Goal: Task Accomplishment & Management: Use online tool/utility

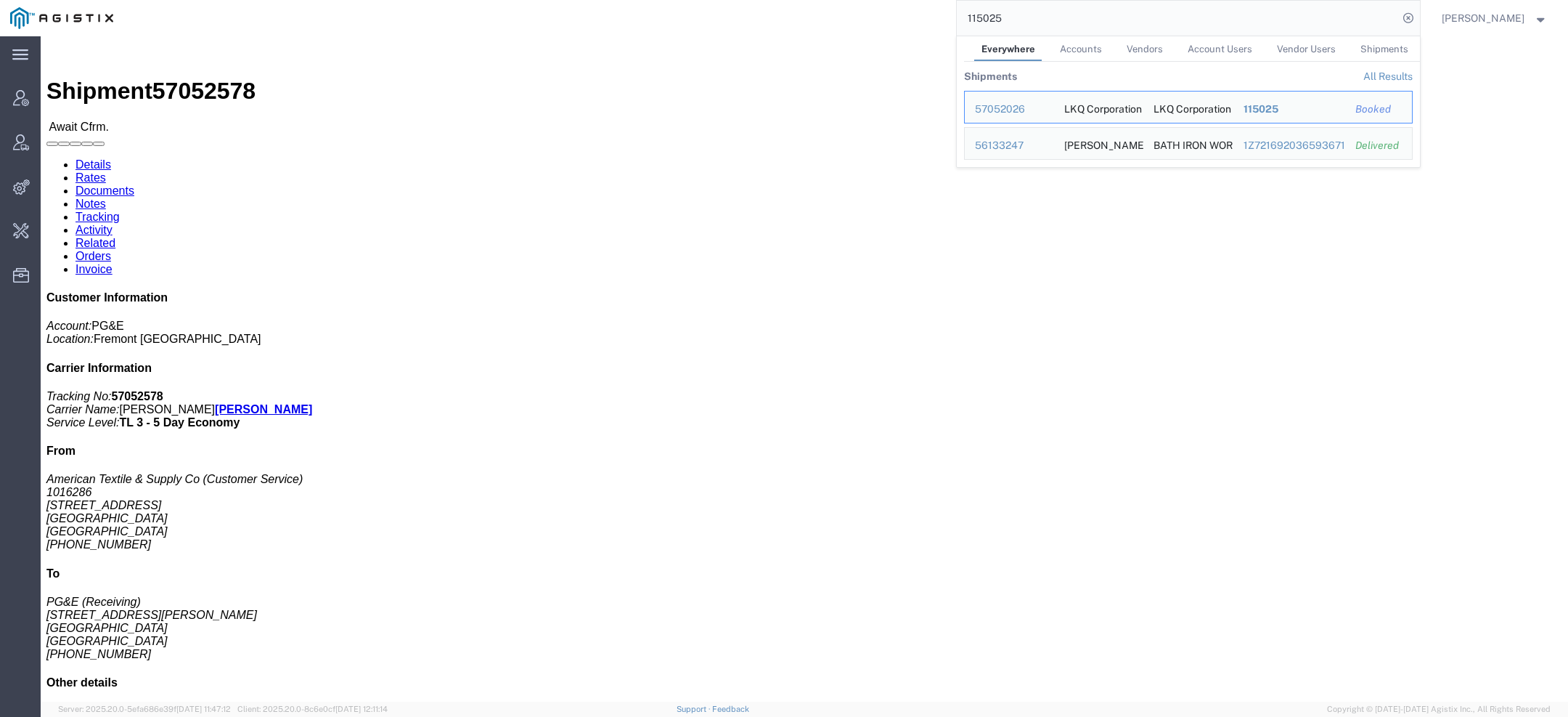
drag, startPoint x: 1024, startPoint y: 19, endPoint x: 887, endPoint y: 4, distance: 137.8
click at [887, 4] on div "115025 Everywhere Accounts Vendors Account Users Vendor Users Shipments Shipmen…" at bounding box center [772, 18] width 1297 height 36
paste input "57052578"
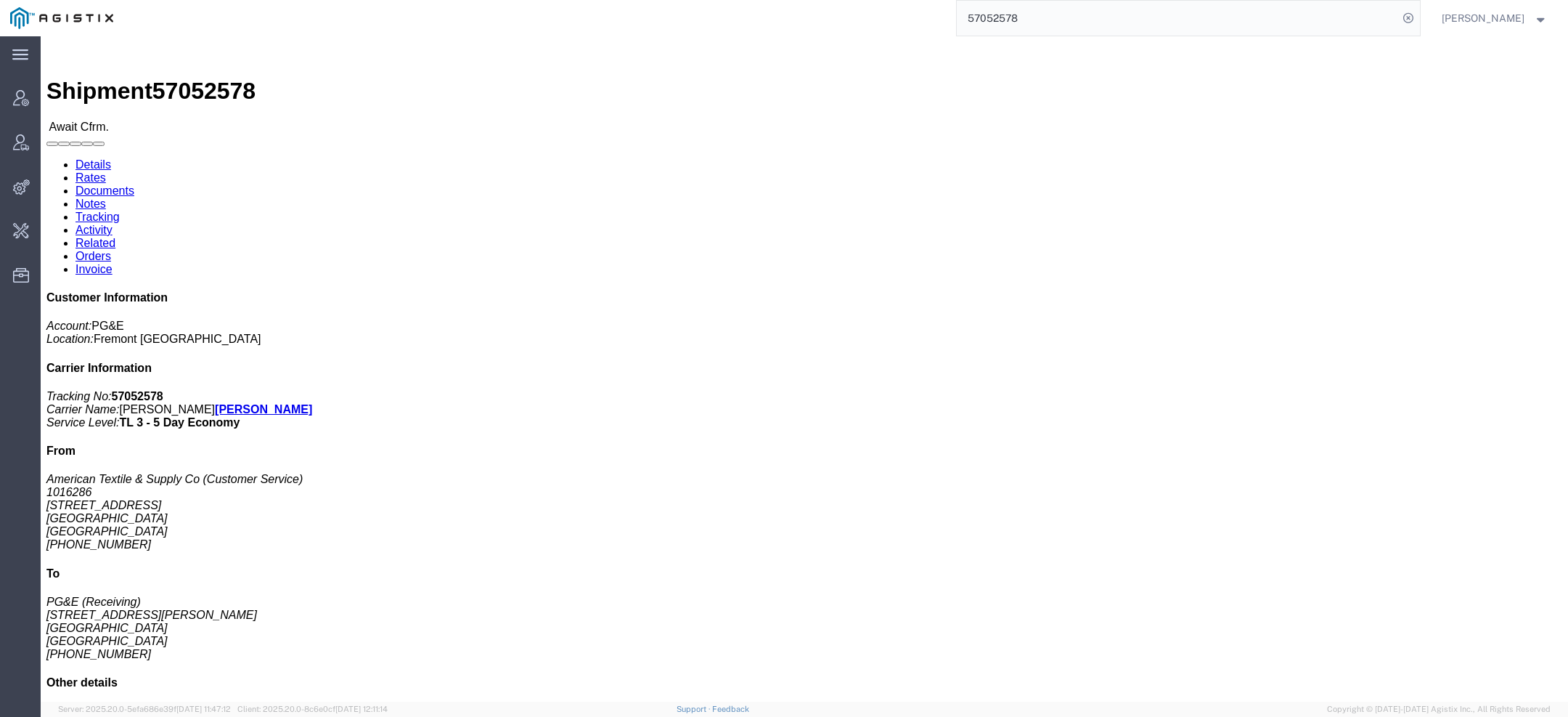
drag, startPoint x: 1022, startPoint y: 20, endPoint x: 763, endPoint y: 13, distance: 259.1
click at [850, 15] on div "57052578" at bounding box center [772, 18] width 1297 height 36
paste input "48"
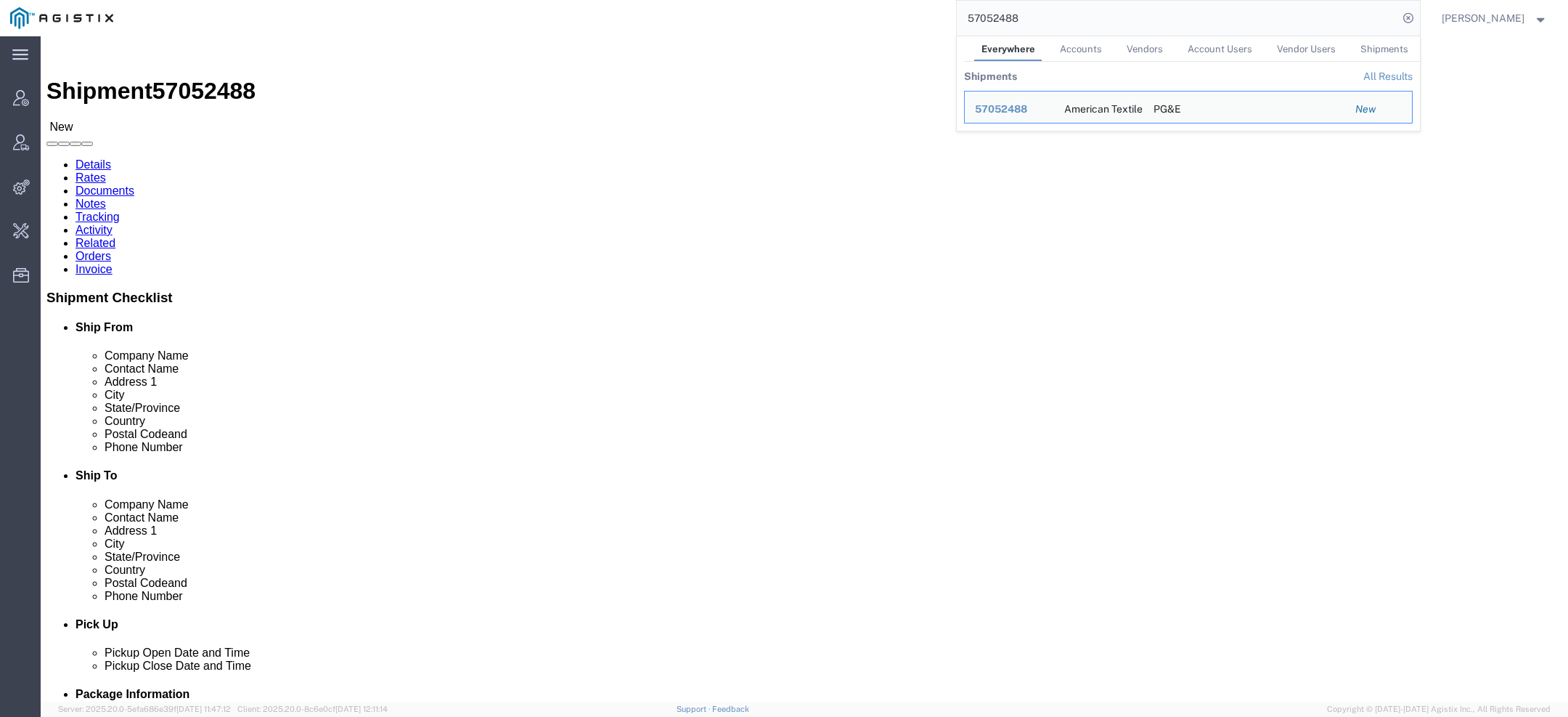
click div "Shipment Detail Ship From American Textile & Supply Co (Customer Service) 10162…"
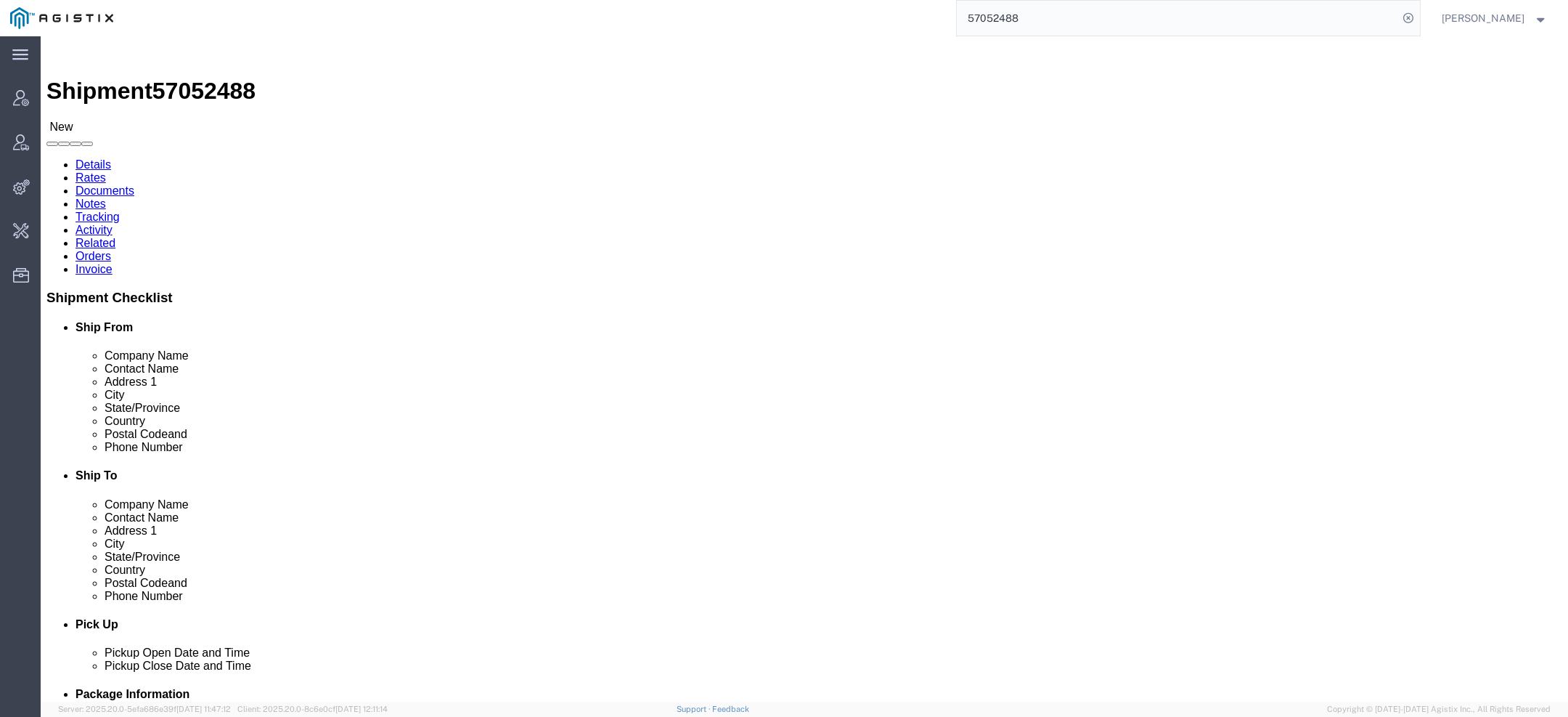
drag, startPoint x: 1036, startPoint y: 29, endPoint x: 887, endPoint y: 3, distance: 151.3
click at [929, 7] on div "57052488" at bounding box center [772, 18] width 1297 height 36
type input "pgw"
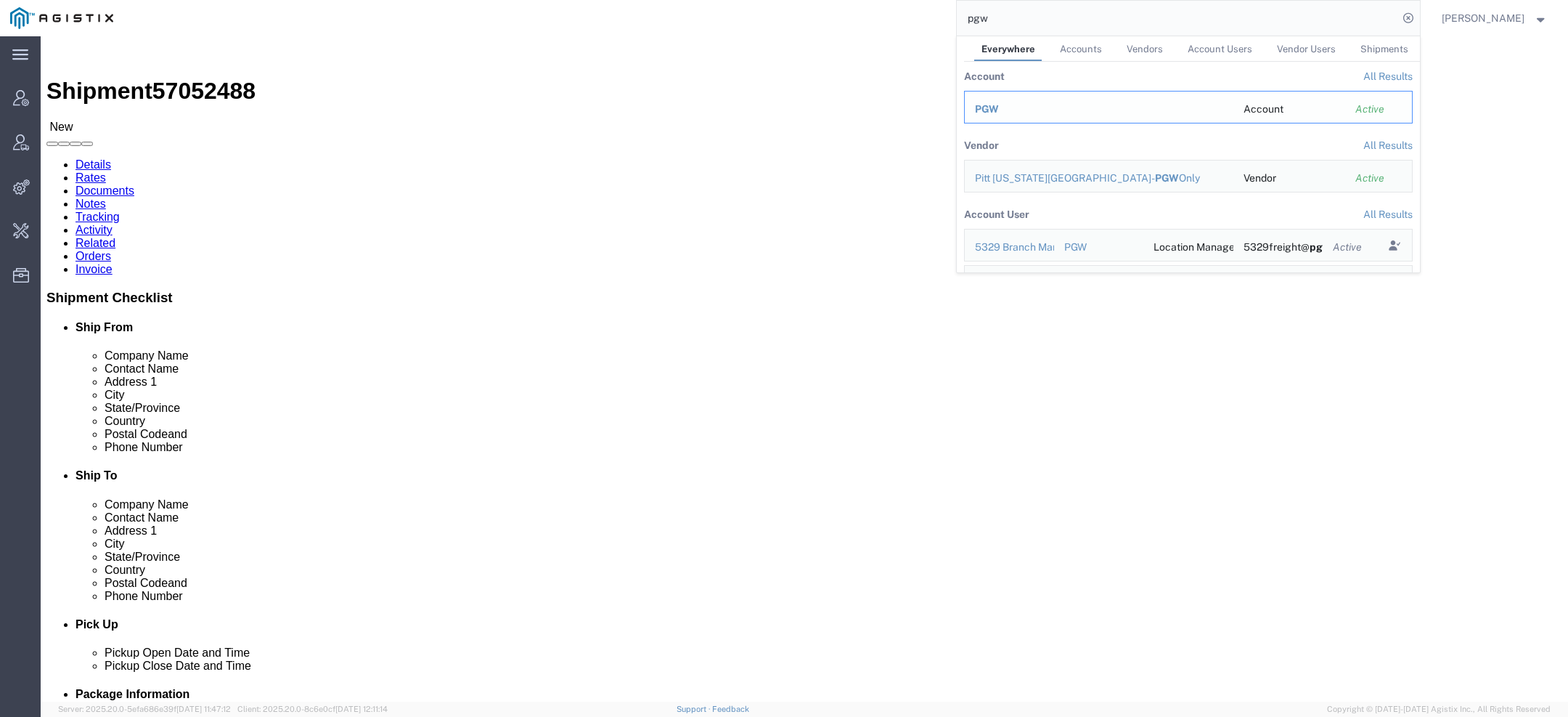
drag, startPoint x: 1037, startPoint y: 124, endPoint x: 1002, endPoint y: 113, distance: 36.7
click at [1002, 113] on div "PGW" at bounding box center [1099, 109] width 248 height 15
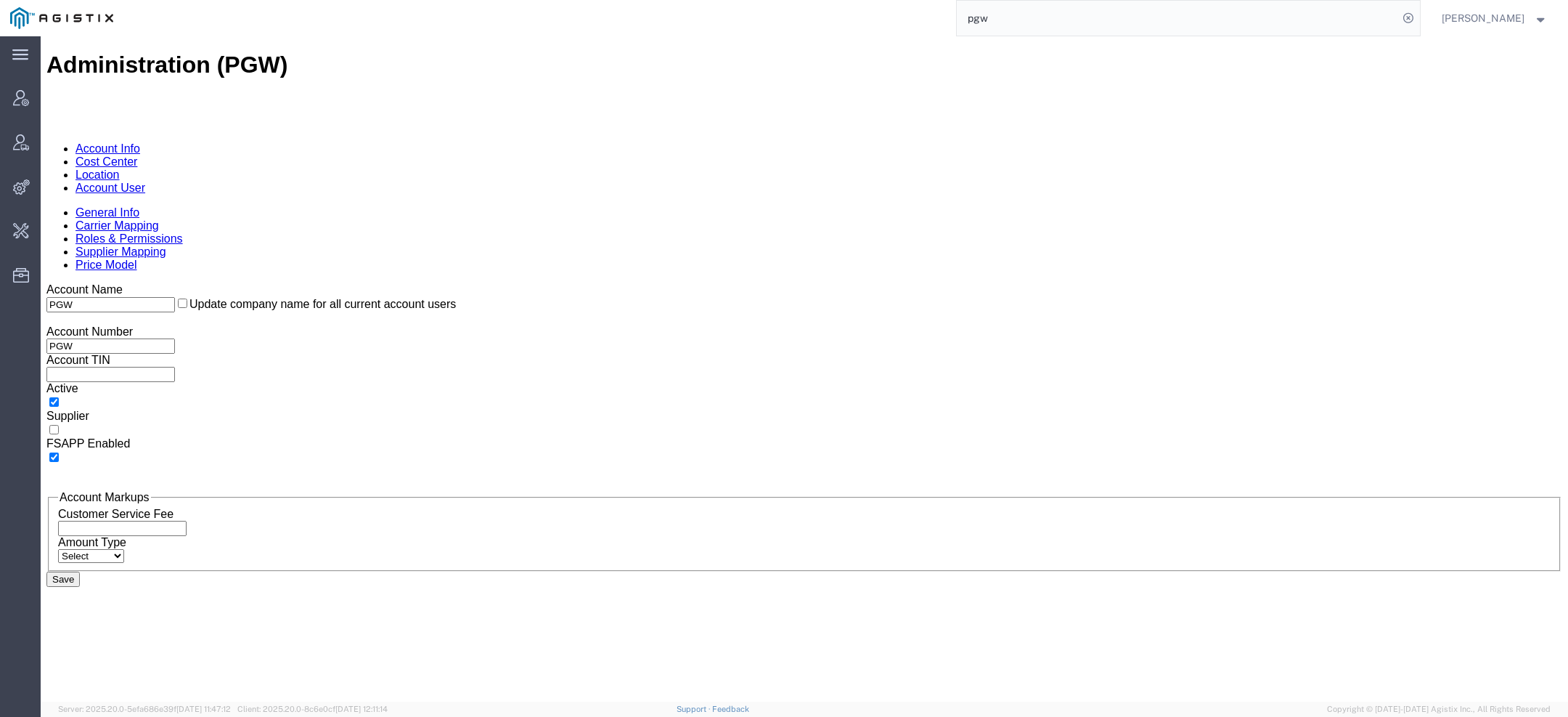
click at [120, 169] on link "Location" at bounding box center [98, 175] width 44 height 13
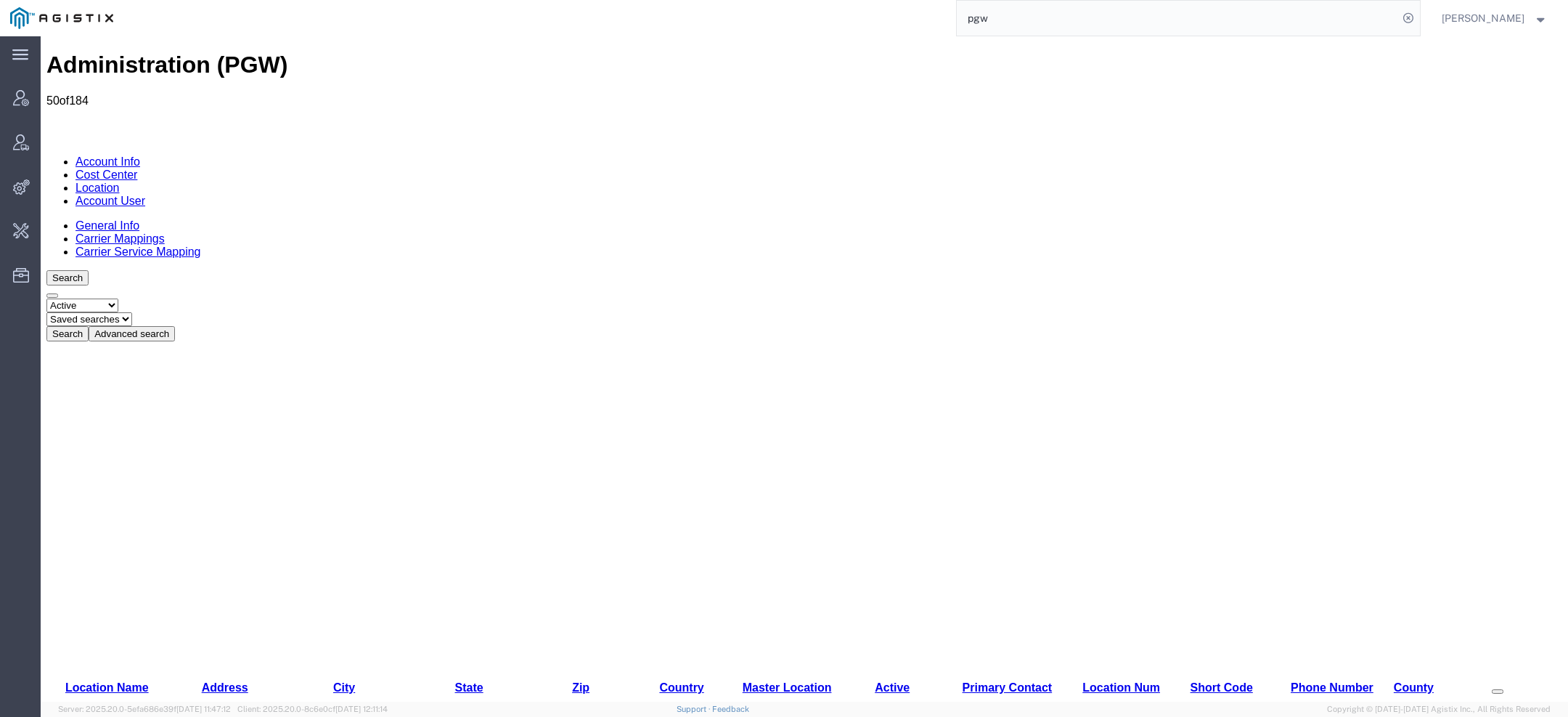
click at [175, 326] on button "Advanced search" at bounding box center [131, 334] width 86 height 15
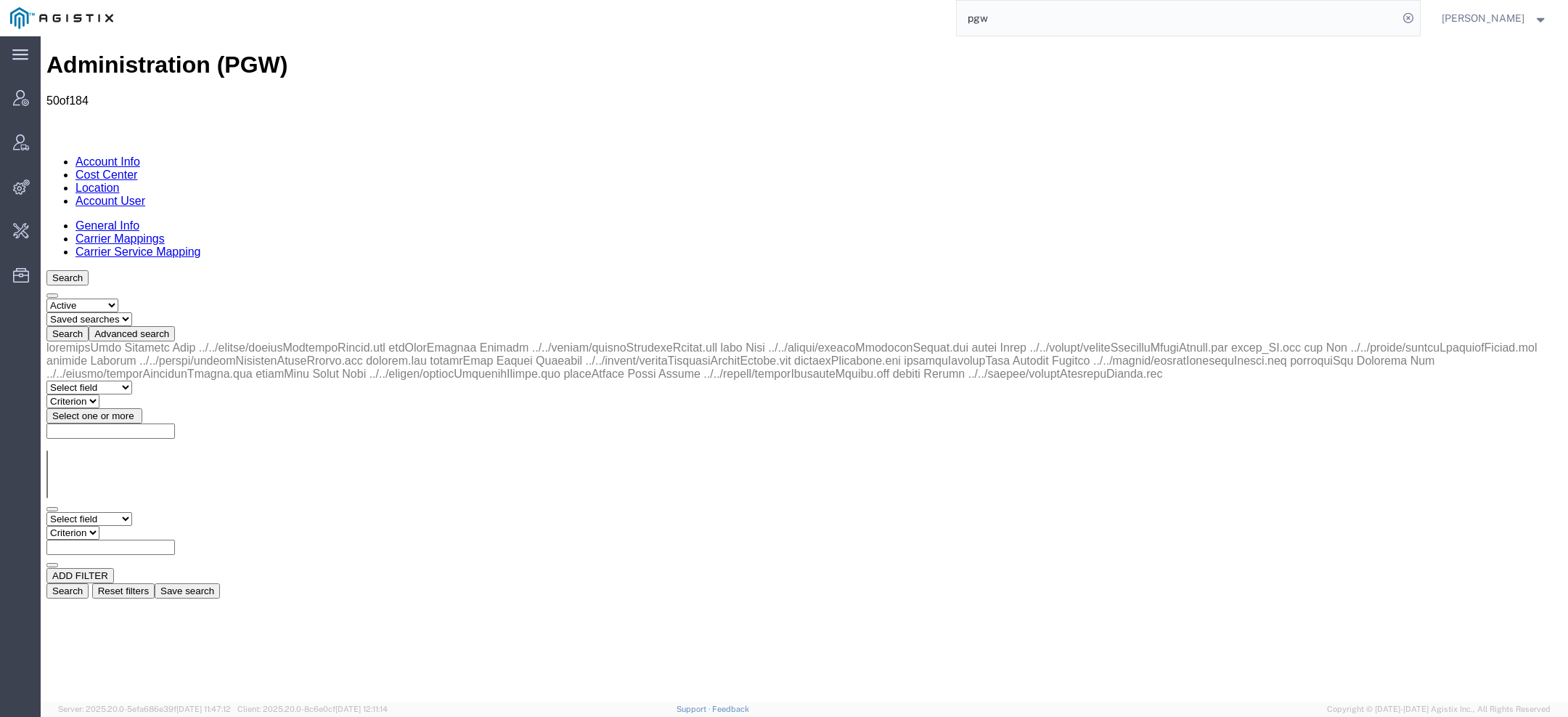
click at [132, 512] on select "Select field Address City Country County Location Name Location Num Master Loca…" at bounding box center [89, 519] width 85 height 14
select select "country"
click at [46, 512] on select "Select field Address City Country County Location Name Location Num Master Loca…" at bounding box center [89, 519] width 85 height 14
select select
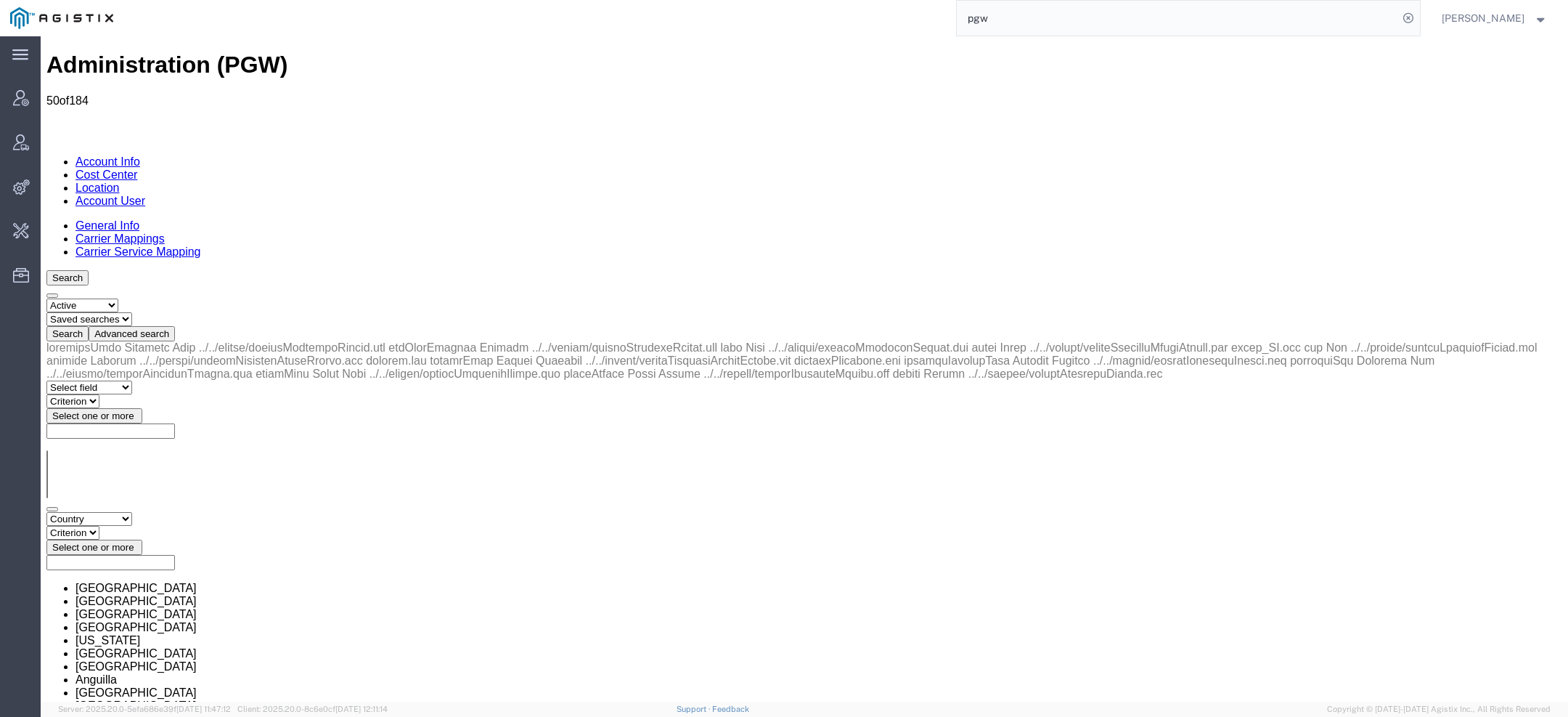
click at [99, 526] on select "Criterion in not in" at bounding box center [73, 533] width 53 height 14
click at [127, 512] on select "Select field Address City Country County Location Name Location Num Master Loca…" at bounding box center [89, 519] width 85 height 14
select select "locationName"
click at [46, 512] on select "Select field Address City Country County Location Name Location Num Master Loca…" at bounding box center [89, 519] width 85 height 14
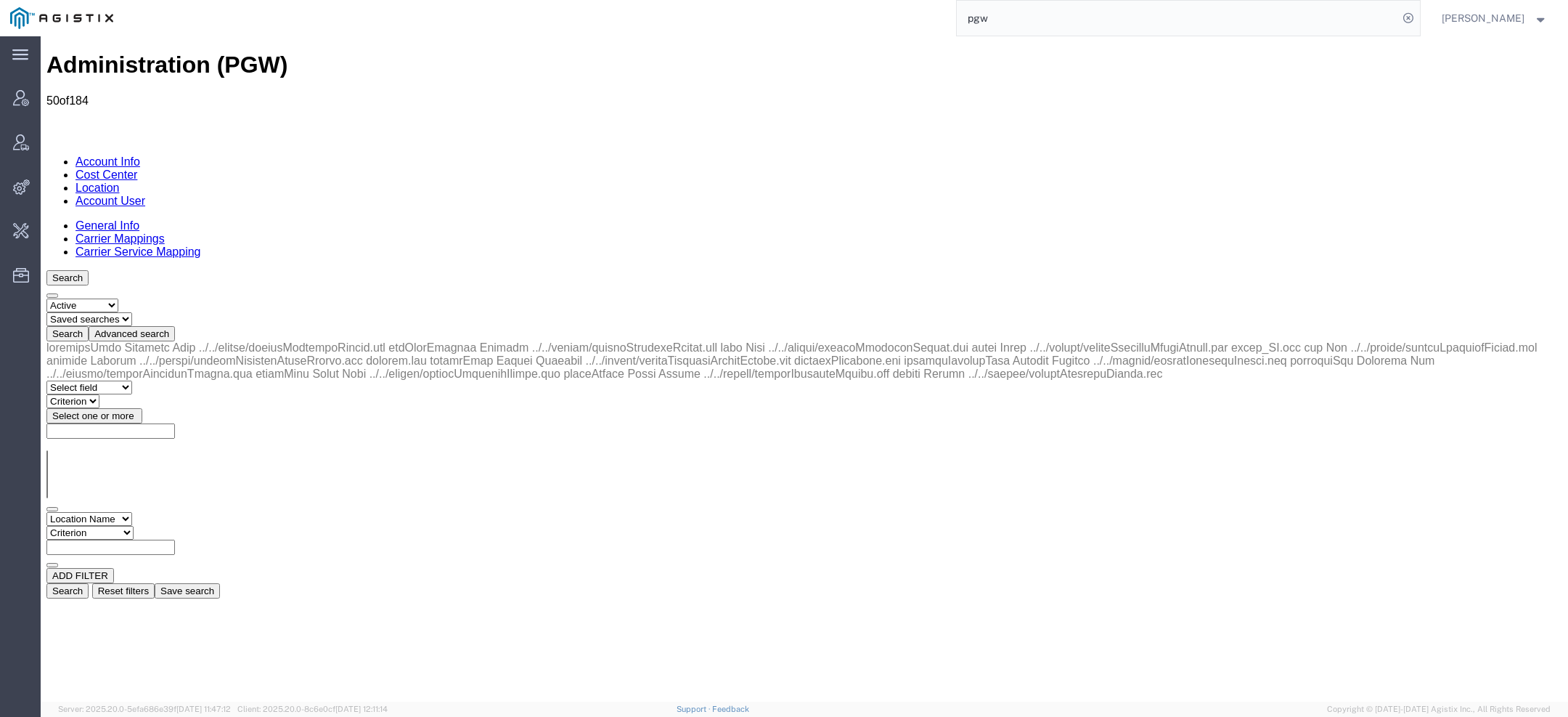
click at [195, 568] on div "ADD FILTER" at bounding box center [804, 576] width 1516 height 15
click at [133, 526] on select "Criterion contains does not contain is is blank is not blank starts with" at bounding box center [90, 533] width 87 height 14
select select "contains"
click at [133, 526] on select "Criterion contains does not contain is is blank is not blank starts with" at bounding box center [90, 533] width 87 height 14
paste input "5984"
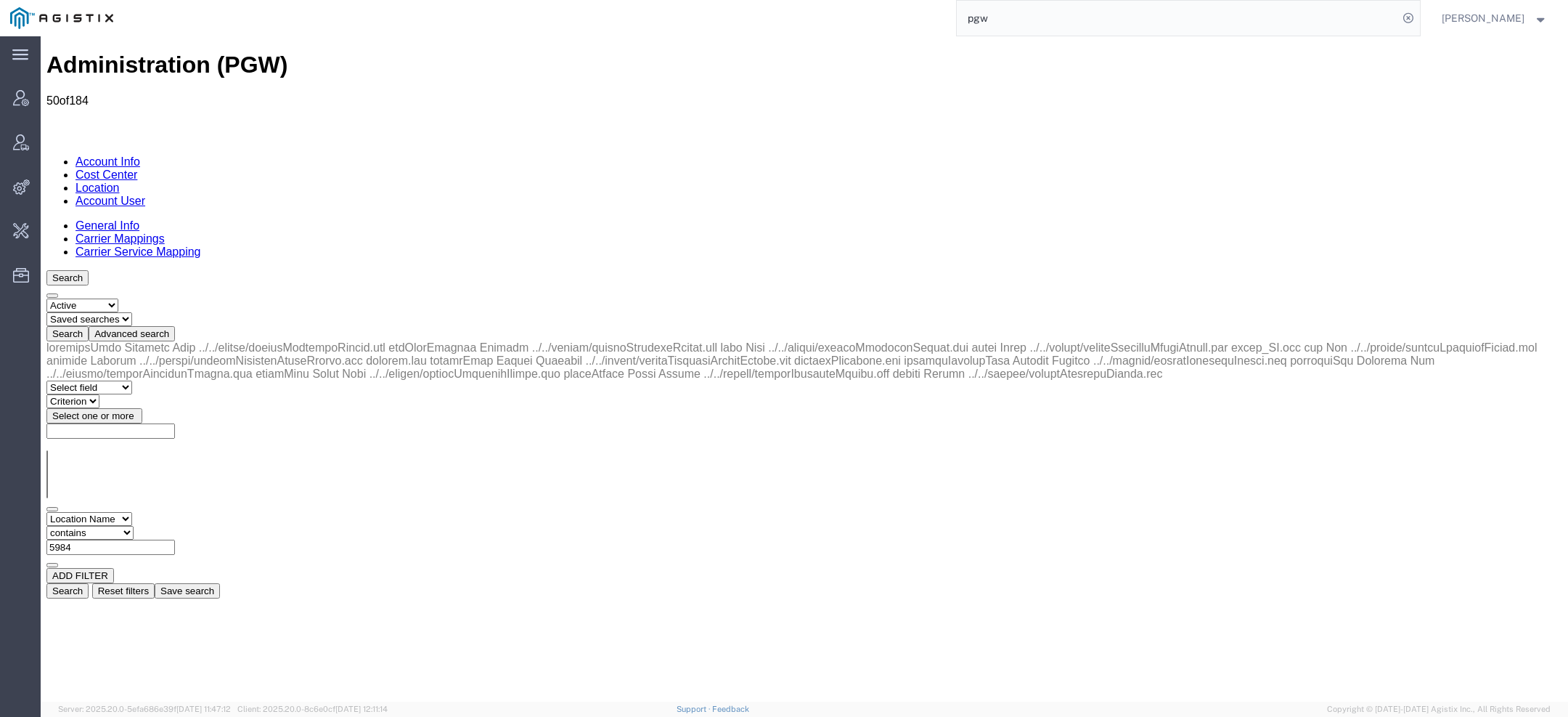
click at [88, 584] on button "Search" at bounding box center [67, 591] width 42 height 15
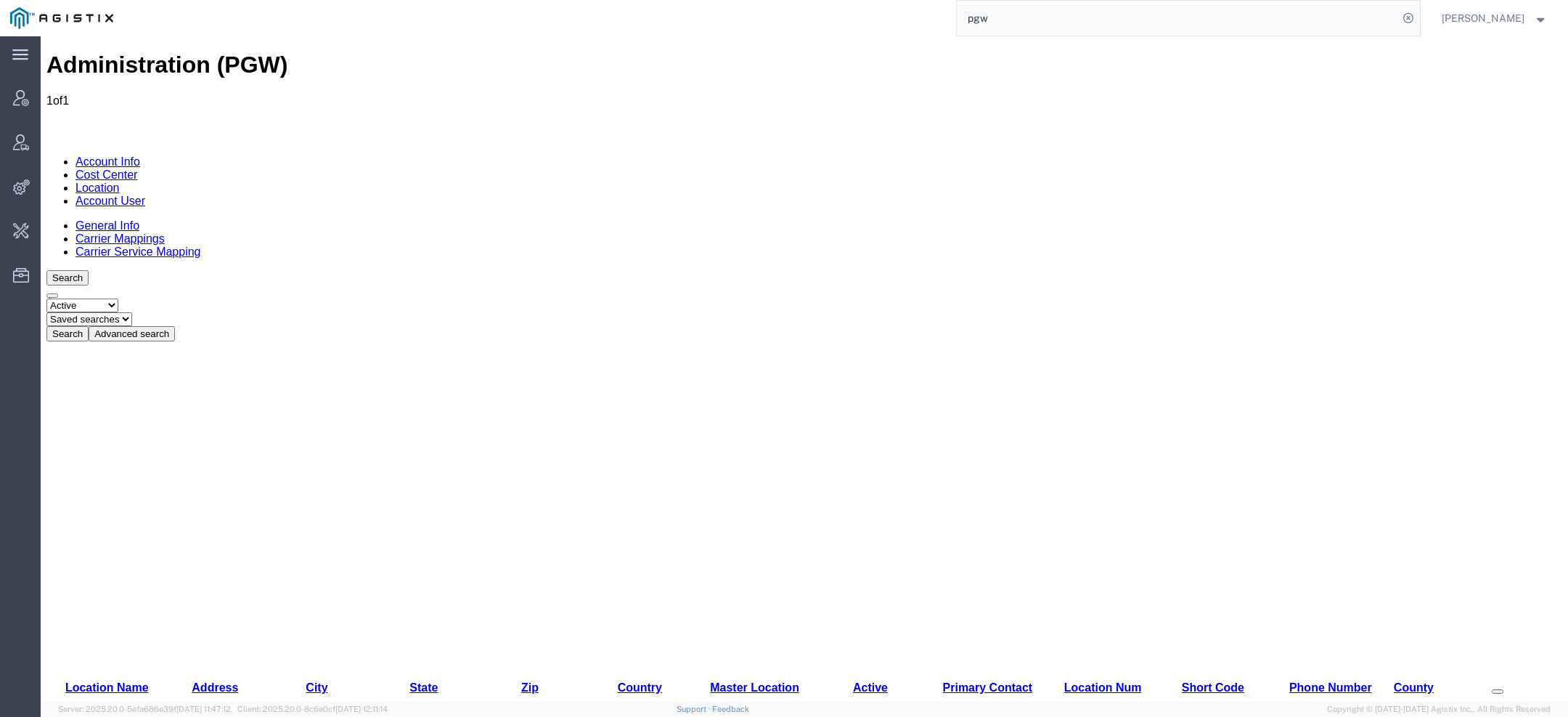
drag, startPoint x: 119, startPoint y: 209, endPoint x: 141, endPoint y: 208, distance: 22.0
click at [142, 341] on div "Location Name Address City State Zip Country Master Location Active Primary Con…" at bounding box center [804, 549] width 1516 height 416
click at [175, 326] on button "Advanced search" at bounding box center [131, 334] width 86 height 15
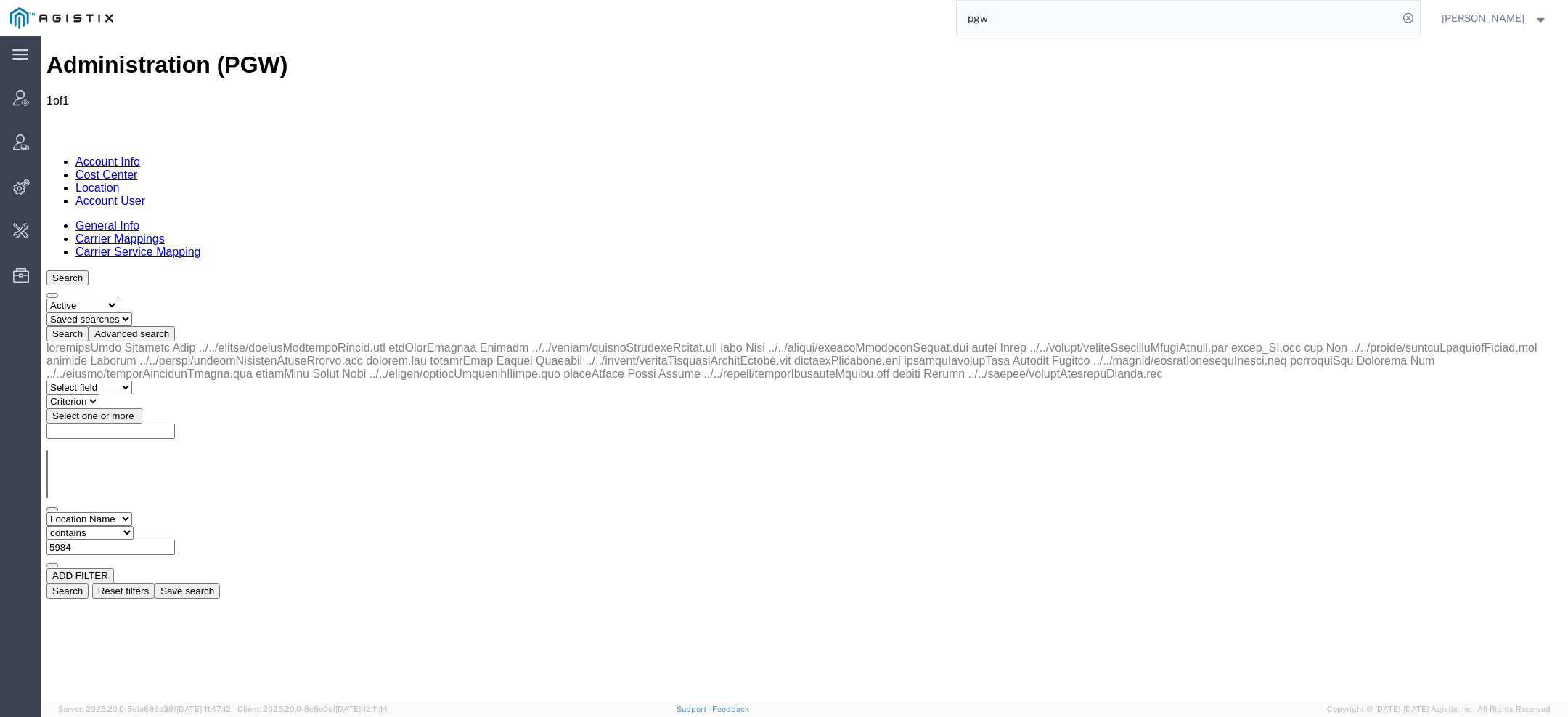
drag, startPoint x: 336, startPoint y: 217, endPoint x: 108, endPoint y: 217, distance: 228.0
click at [176, 512] on div "Select field Address City Country County Location Name Location Num Master Loca…" at bounding box center [804, 540] width 1516 height 56
paste input "97"
type input "5997"
click at [88, 584] on button "Search" at bounding box center [67, 591] width 42 height 15
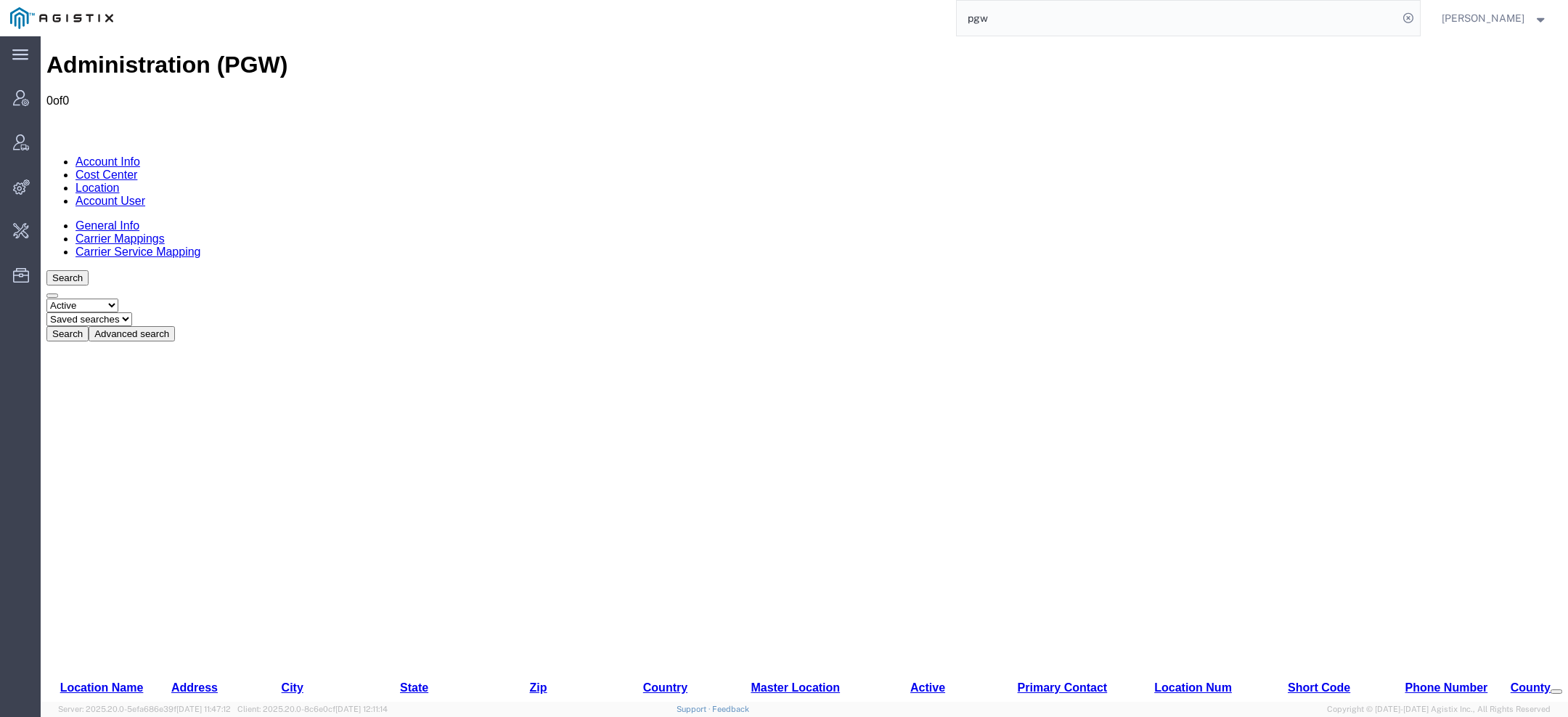
click at [175, 326] on button "Advanced search" at bounding box center [131, 334] width 86 height 15
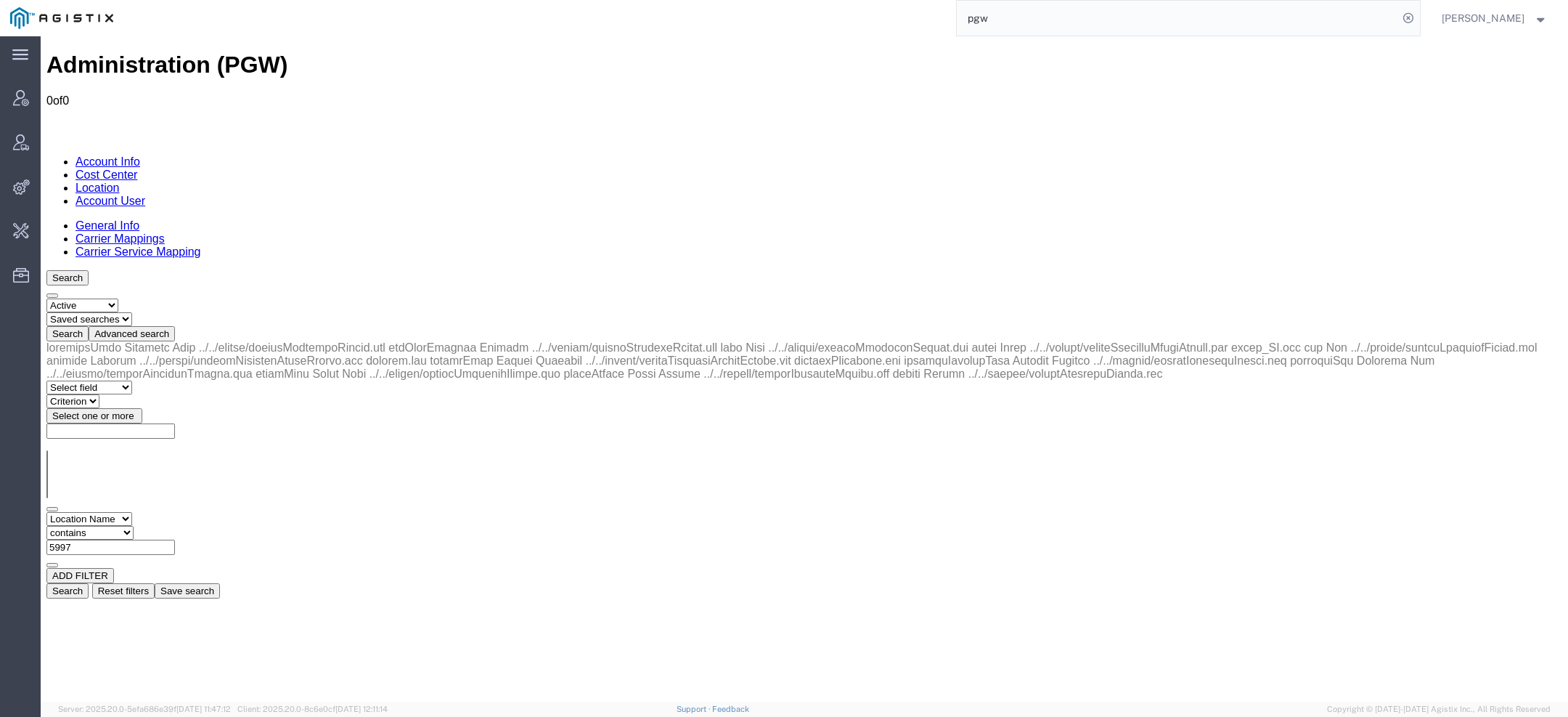
click at [90, 298] on select "Select status Active All Inactive" at bounding box center [82, 305] width 72 height 14
select select "ALL"
click at [46, 298] on select "Select status Active All Inactive" at bounding box center [82, 305] width 72 height 14
click at [88, 326] on button "Search" at bounding box center [67, 334] width 42 height 15
click at [175, 539] on input "5997" at bounding box center [110, 547] width 128 height 15
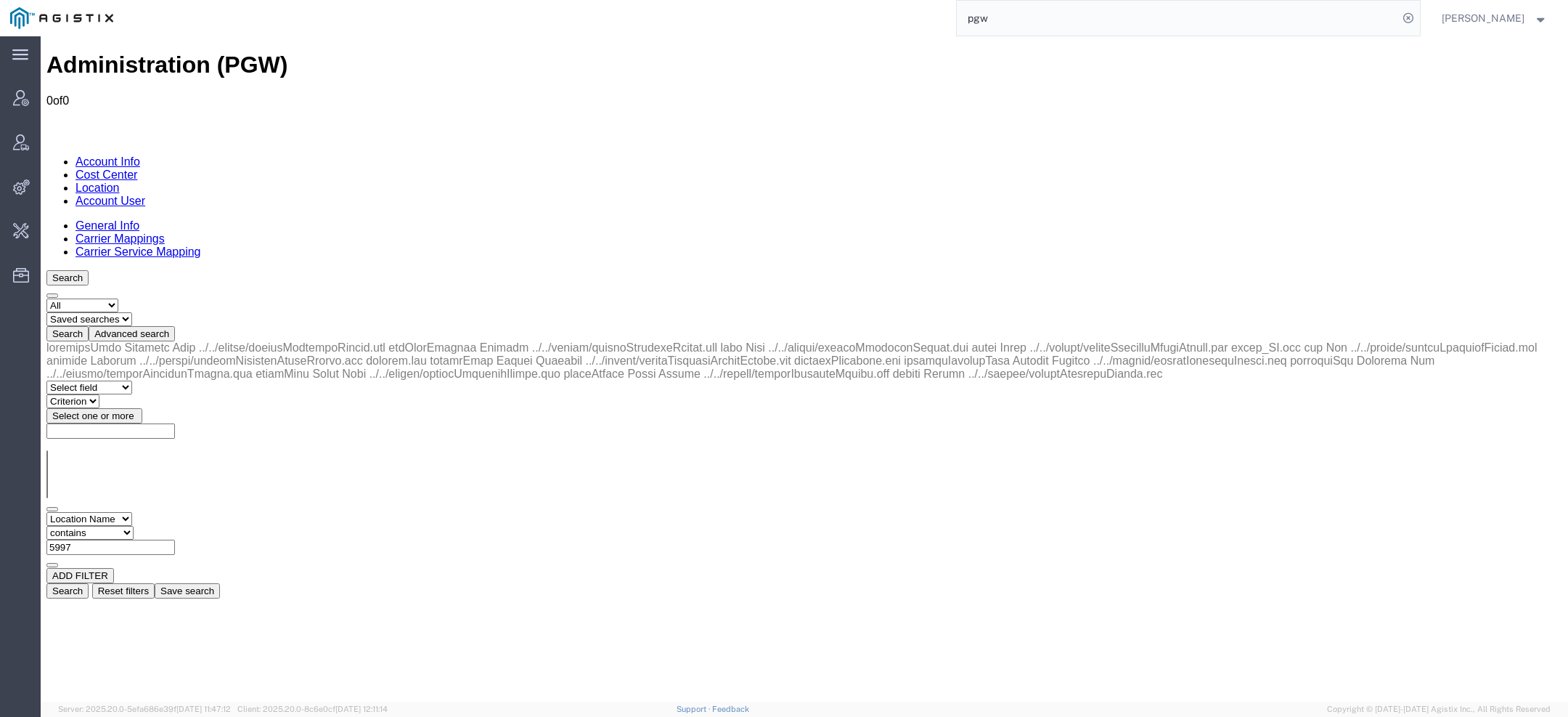
click at [175, 539] on input "5997" at bounding box center [110, 547] width 128 height 15
type input "5977"
click at [88, 584] on button "Search" at bounding box center [67, 591] width 42 height 15
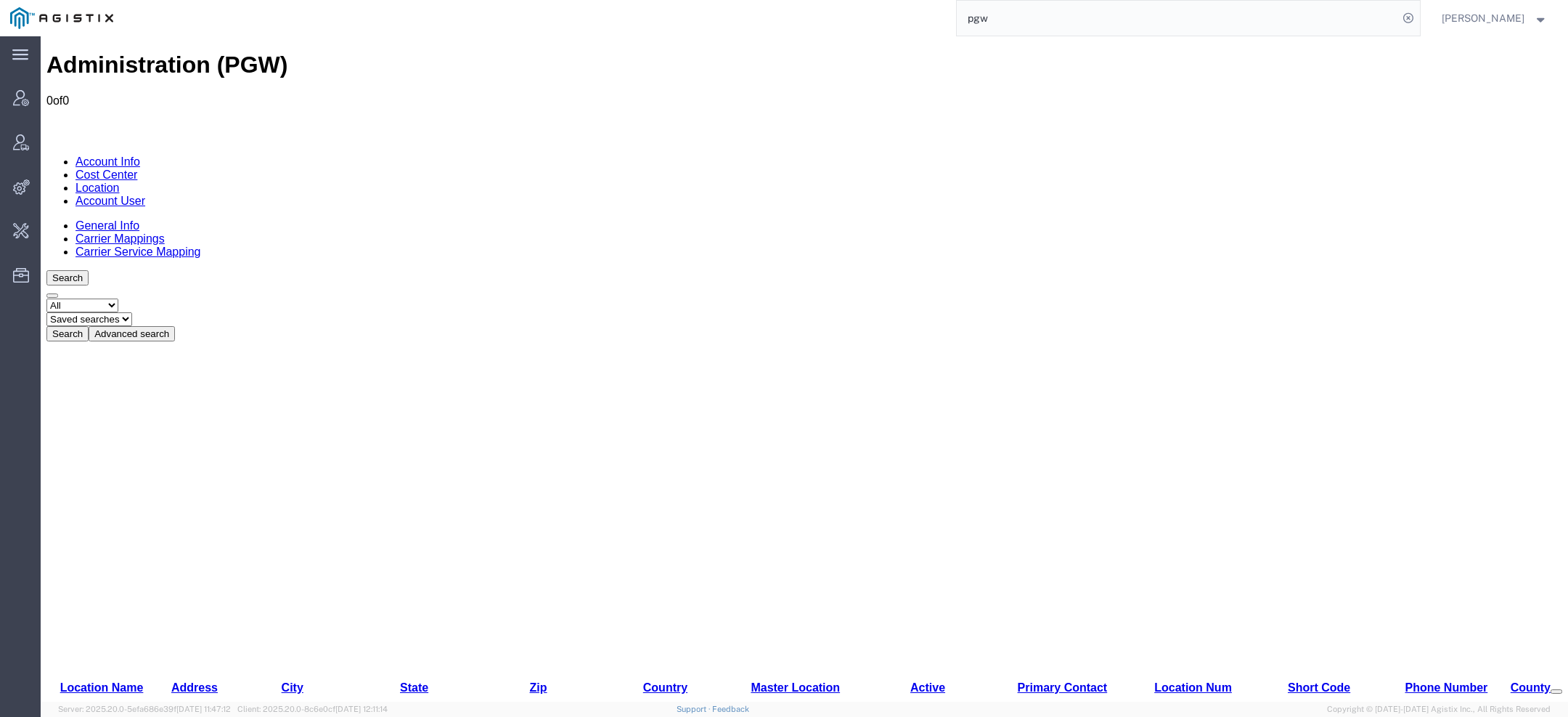
click at [175, 326] on button "Advanced search" at bounding box center [131, 334] width 86 height 15
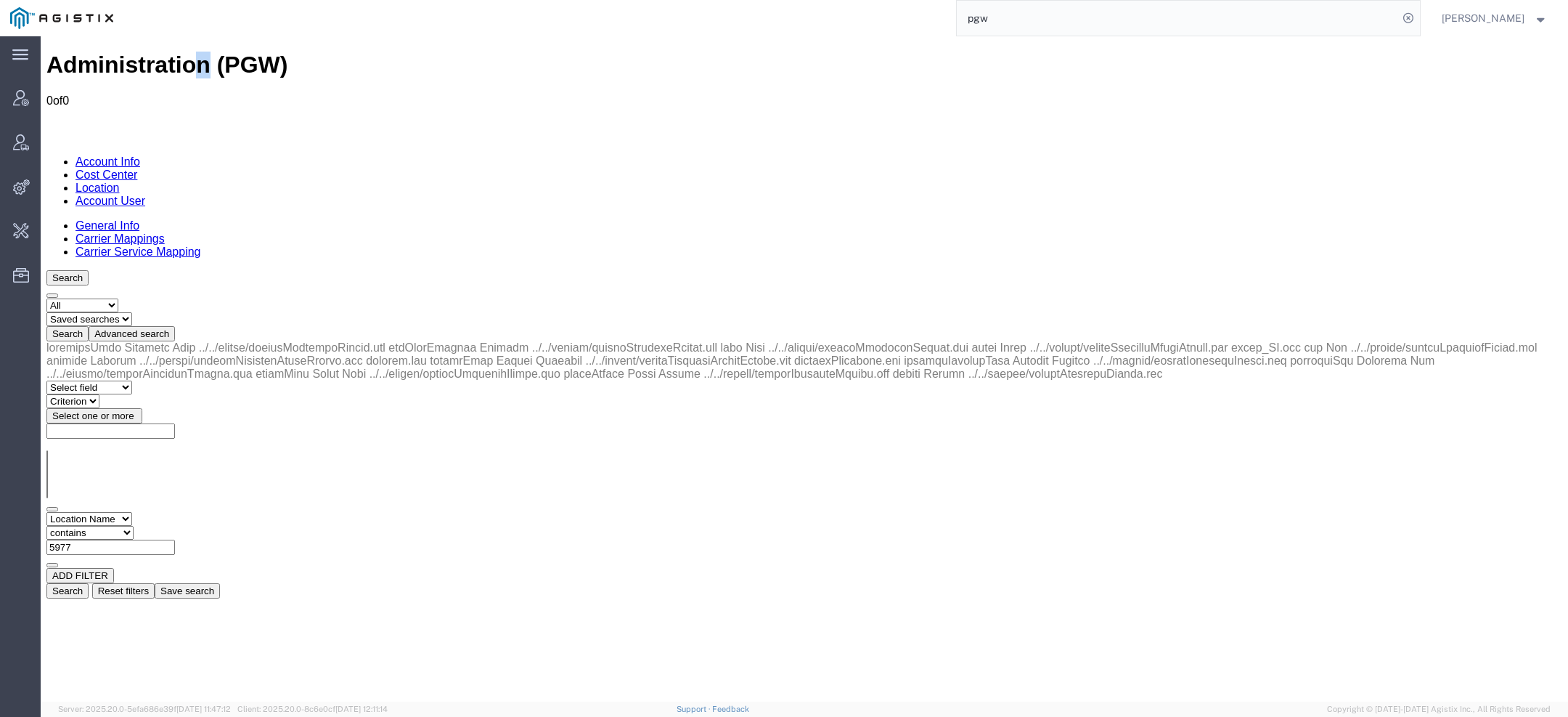
click at [173, 58] on h1 "Administration (PGW)" at bounding box center [804, 65] width 1516 height 27
copy h1 "n"
click at [132, 512] on select "Select field Address City Country County Location Name Location Num Master Loca…" at bounding box center [89, 519] width 85 height 14
select select "city"
click at [46, 512] on select "Select field Address City Country County Location Name Location Num Master Loca…" at bounding box center [89, 519] width 85 height 14
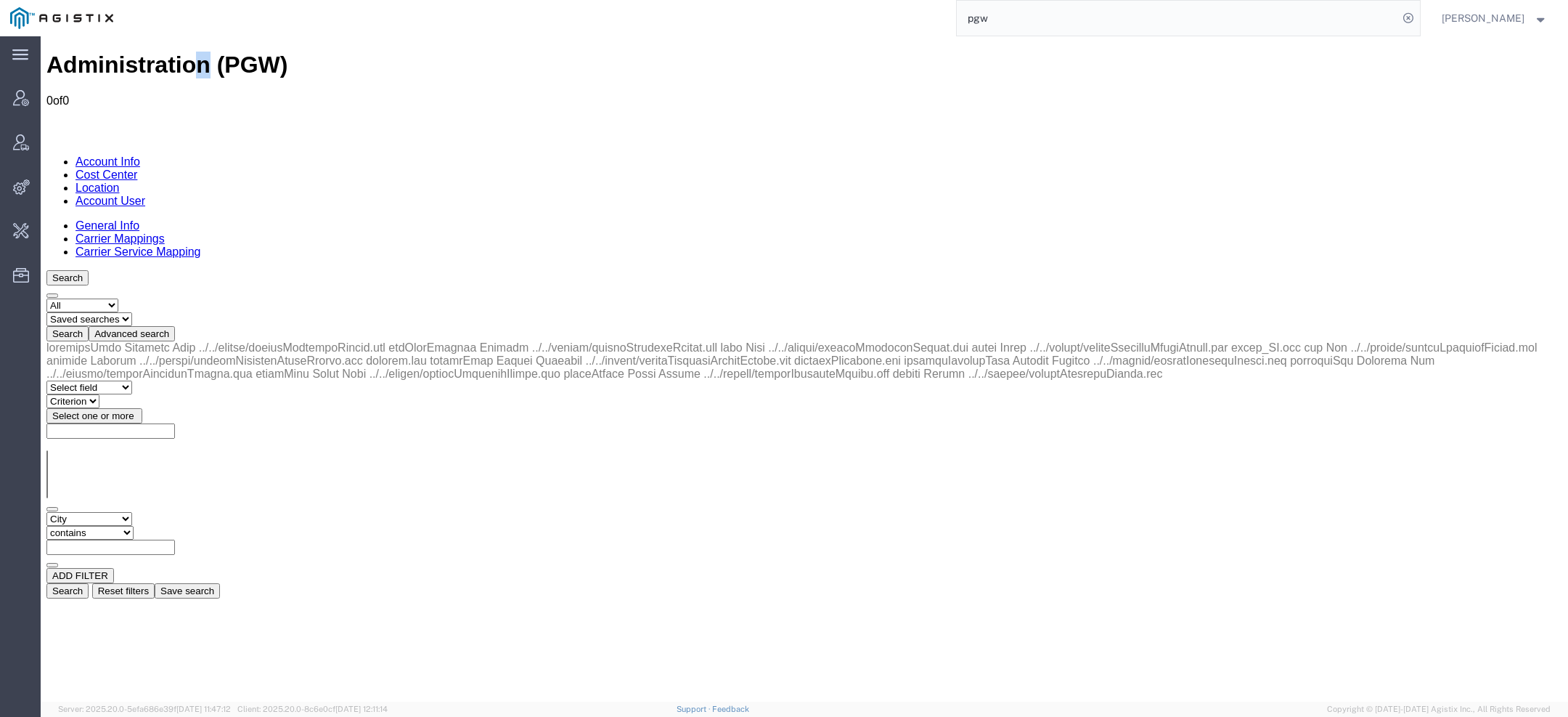
click at [133, 526] on select "Criterion contains does not contain is is blank is not blank starts with" at bounding box center [90, 533] width 87 height 14
click at [175, 539] on input "text" at bounding box center [110, 547] width 128 height 15
type input "miss"
click at [88, 584] on button "Search" at bounding box center [67, 591] width 42 height 15
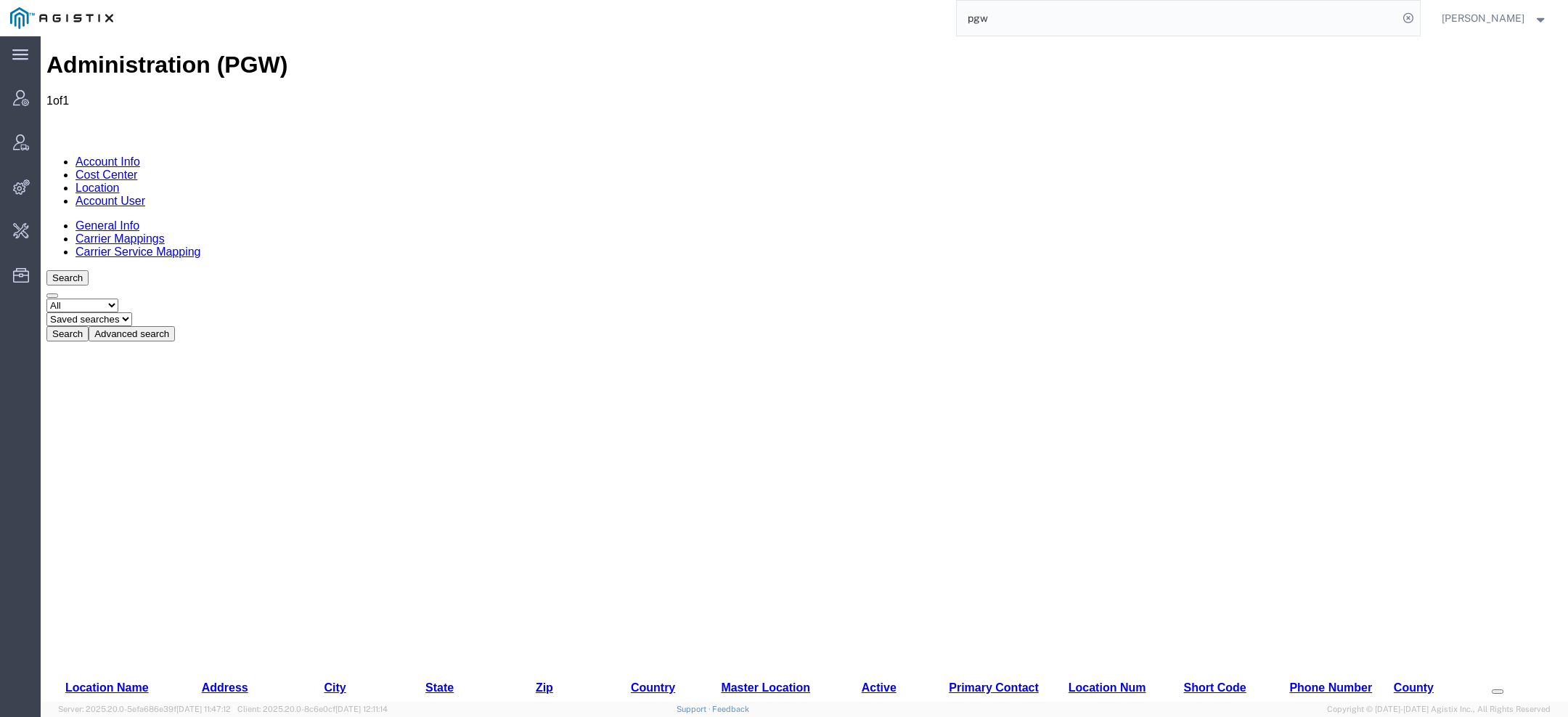
drag, startPoint x: 219, startPoint y: 232, endPoint x: 269, endPoint y: 234, distance: 50.0
click at [282, 694] on td "Missoula" at bounding box center [335, 725] width 106 height 63
drag, startPoint x: 559, startPoint y: 217, endPoint x: 499, endPoint y: 214, distance: 60.1
click at [498, 341] on div "Location Name Address City State Zip Country Master Location Active Primary Con…" at bounding box center [804, 549] width 1516 height 416
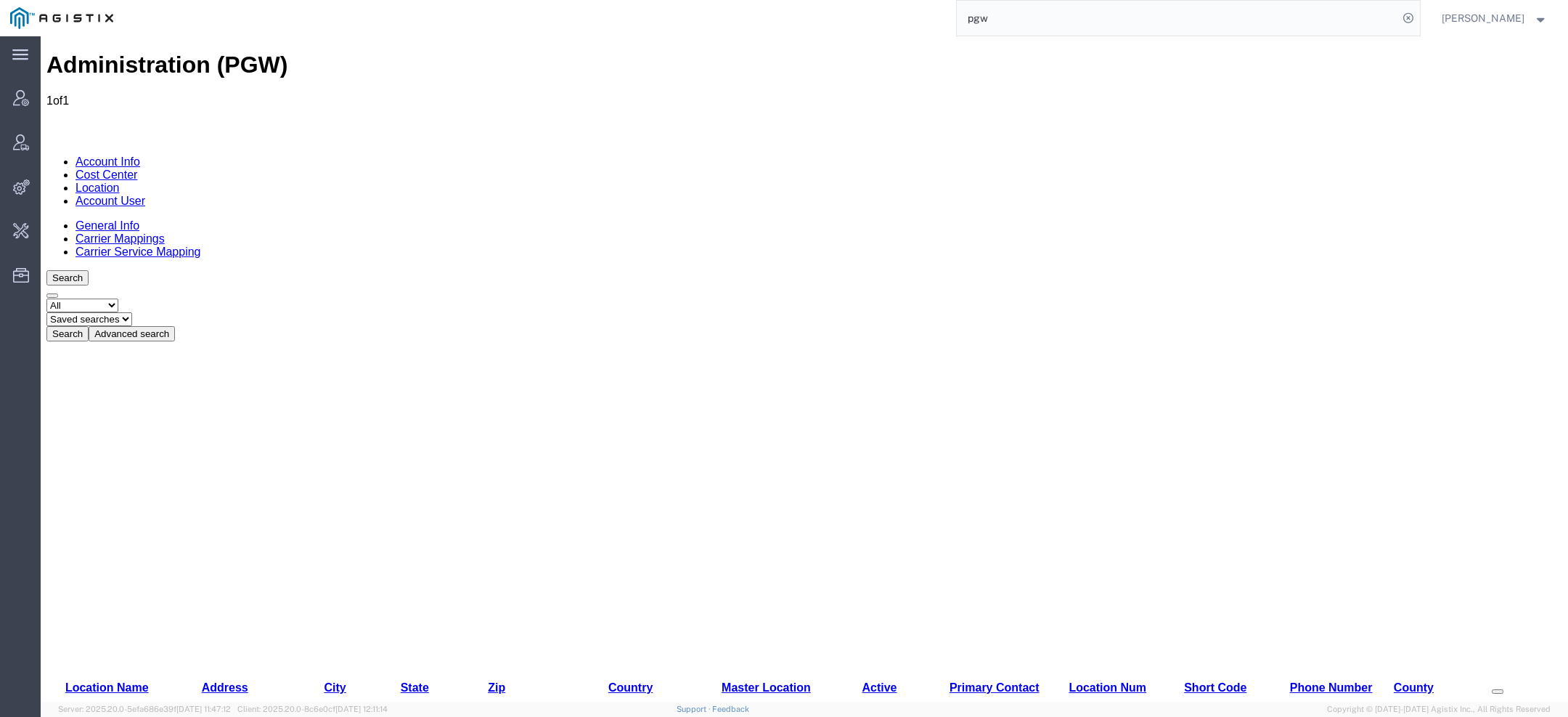
drag, startPoint x: 440, startPoint y: 215, endPoint x: 376, endPoint y: 215, distance: 64.0
click at [376, 341] on div "Location Name Address City State Zip Country Master Location Active Primary Con…" at bounding box center [804, 549] width 1516 height 416
drag, startPoint x: 503, startPoint y: 216, endPoint x: 429, endPoint y: 216, distance: 74.0
click at [433, 341] on div "Location Name Address City State Zip Country Master Location Active Primary Con…" at bounding box center [804, 549] width 1516 height 416
drag, startPoint x: 324, startPoint y: 217, endPoint x: 271, endPoint y: 217, distance: 53.0
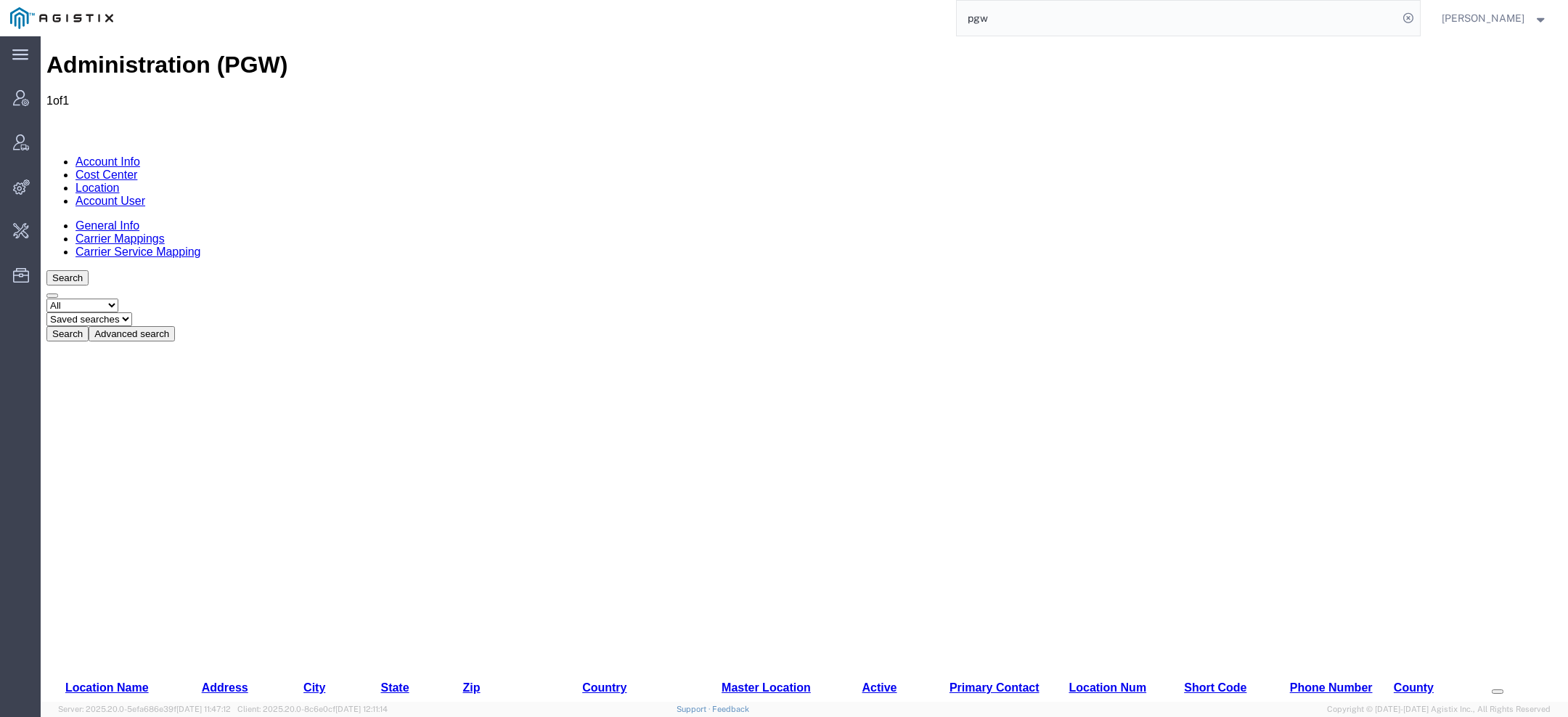
click at [270, 341] on div "Location Name Address City State Zip Country Master Location Active Primary Con…" at bounding box center [804, 549] width 1516 height 416
drag, startPoint x: 382, startPoint y: 220, endPoint x: 321, endPoint y: 219, distance: 61.0
click at [319, 341] on div "Location Name Address City State Zip Country Master Location Active Primary Con…" at bounding box center [804, 549] width 1516 height 416
drag, startPoint x: 440, startPoint y: 217, endPoint x: 377, endPoint y: 210, distance: 63.4
click at [377, 341] on div "Location Name Address City State Zip Country Master Location Active Primary Con…" at bounding box center [804, 549] width 1516 height 416
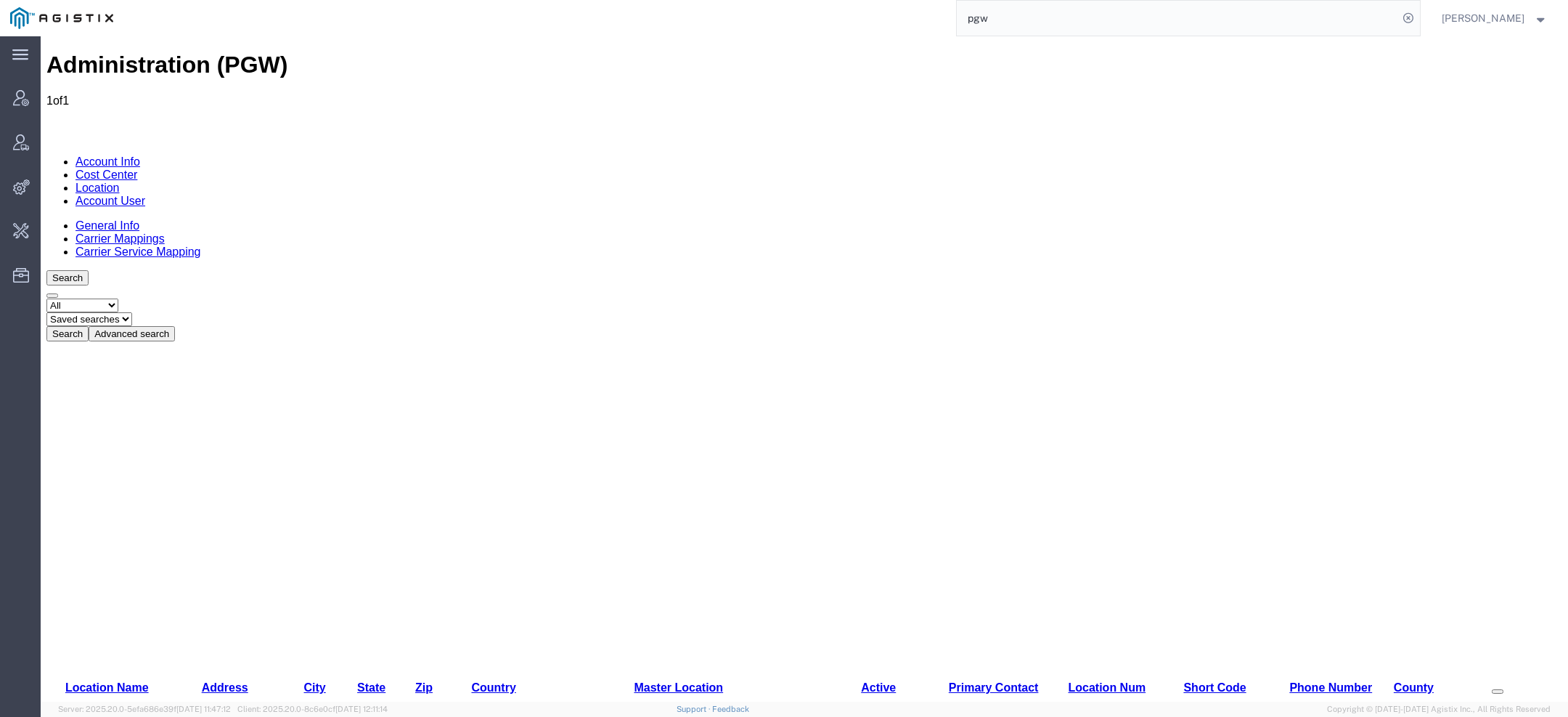
drag, startPoint x: 678, startPoint y: 212, endPoint x: 442, endPoint y: 208, distance: 236.0
click at [442, 341] on div "Location Name Address City State Zip Country Master Location Active Primary Con…" at bounding box center [804, 549] width 1516 height 416
click at [175, 55] on h1 "Administration (PGW)" at bounding box center [804, 65] width 1516 height 27
click at [97, 706] on link "5634 - PGW autoglass - Missoula" at bounding box center [107, 725] width 122 height 38
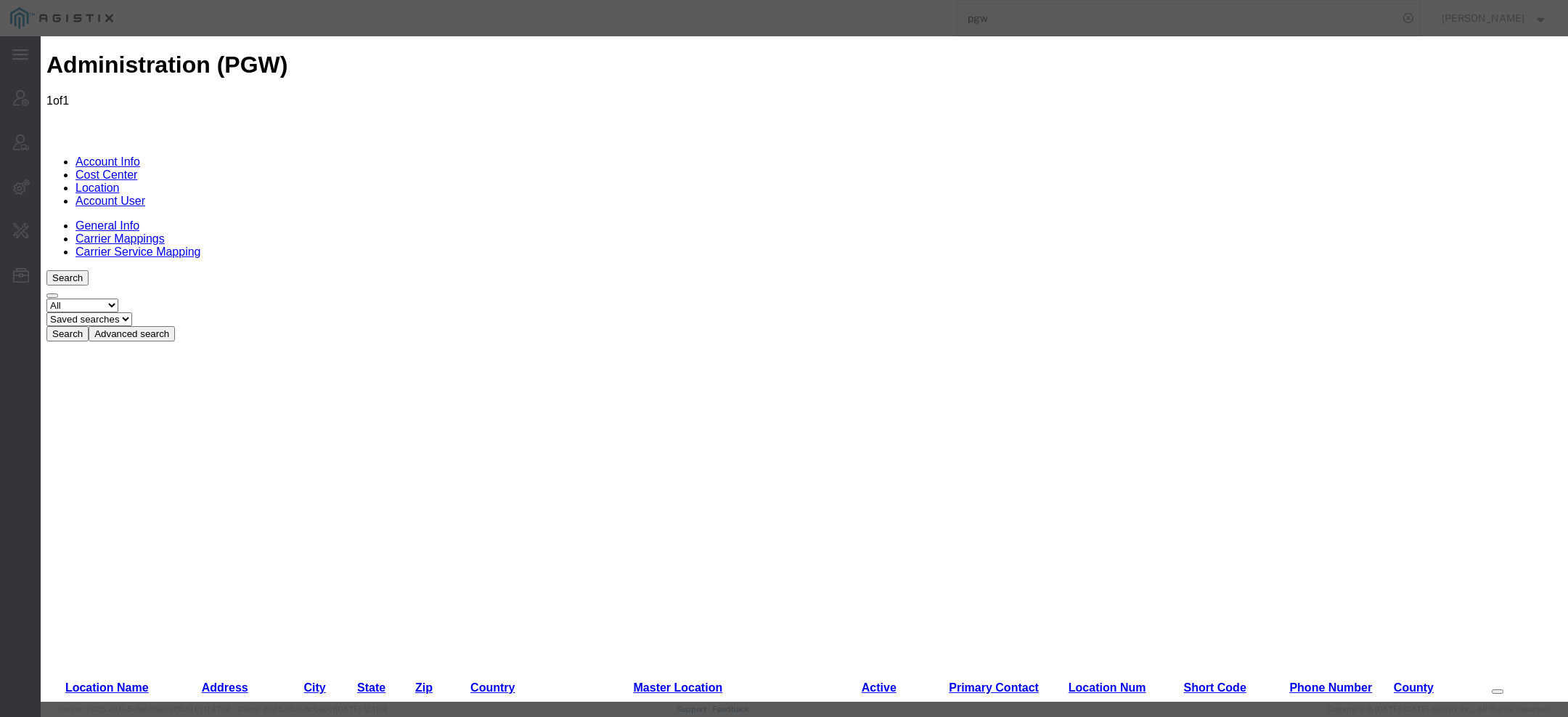
select select "COSTCENTER"
drag, startPoint x: 715, startPoint y: 268, endPoint x: 518, endPoint y: 256, distance: 197.4
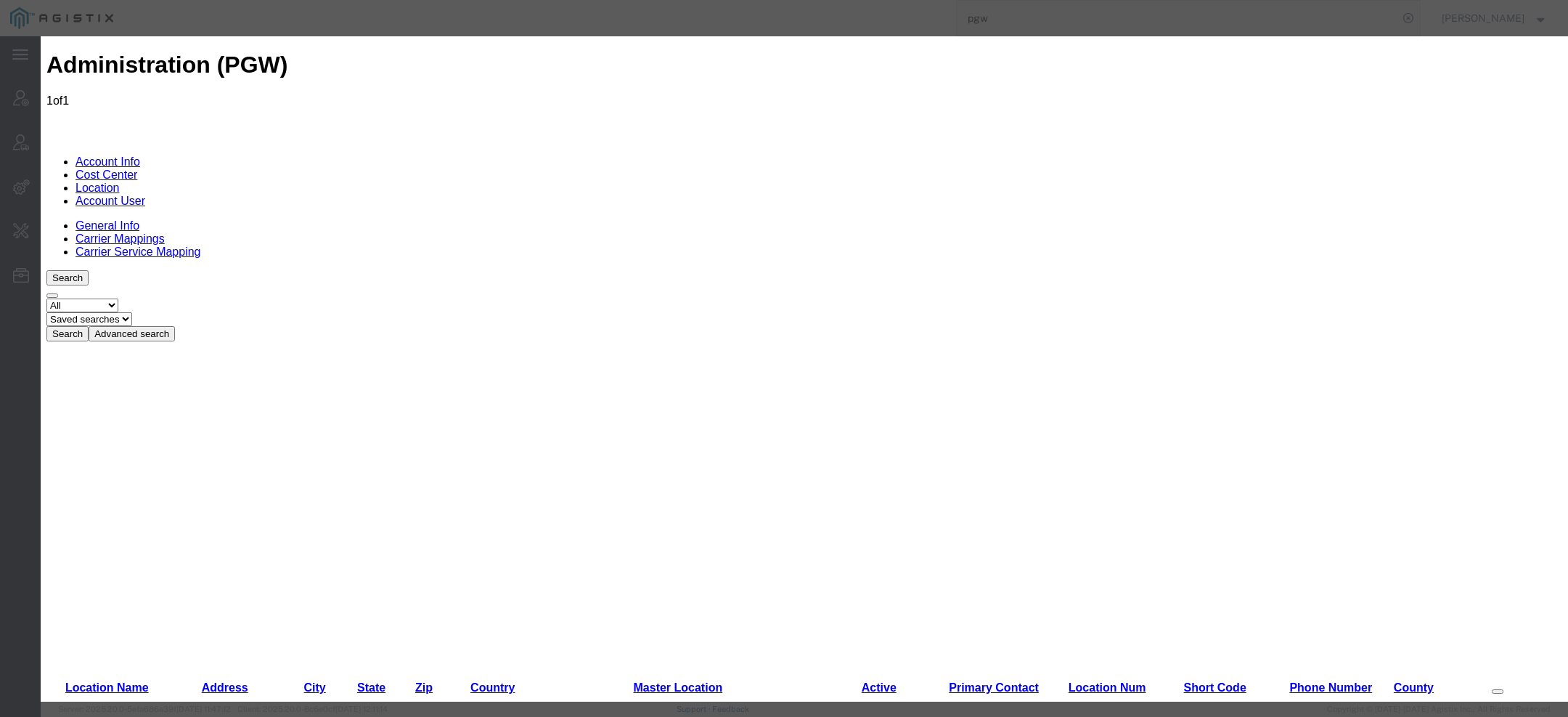
scroll to position [84, 0]
drag, startPoint x: 863, startPoint y: 265, endPoint x: 893, endPoint y: 426, distance: 163.8
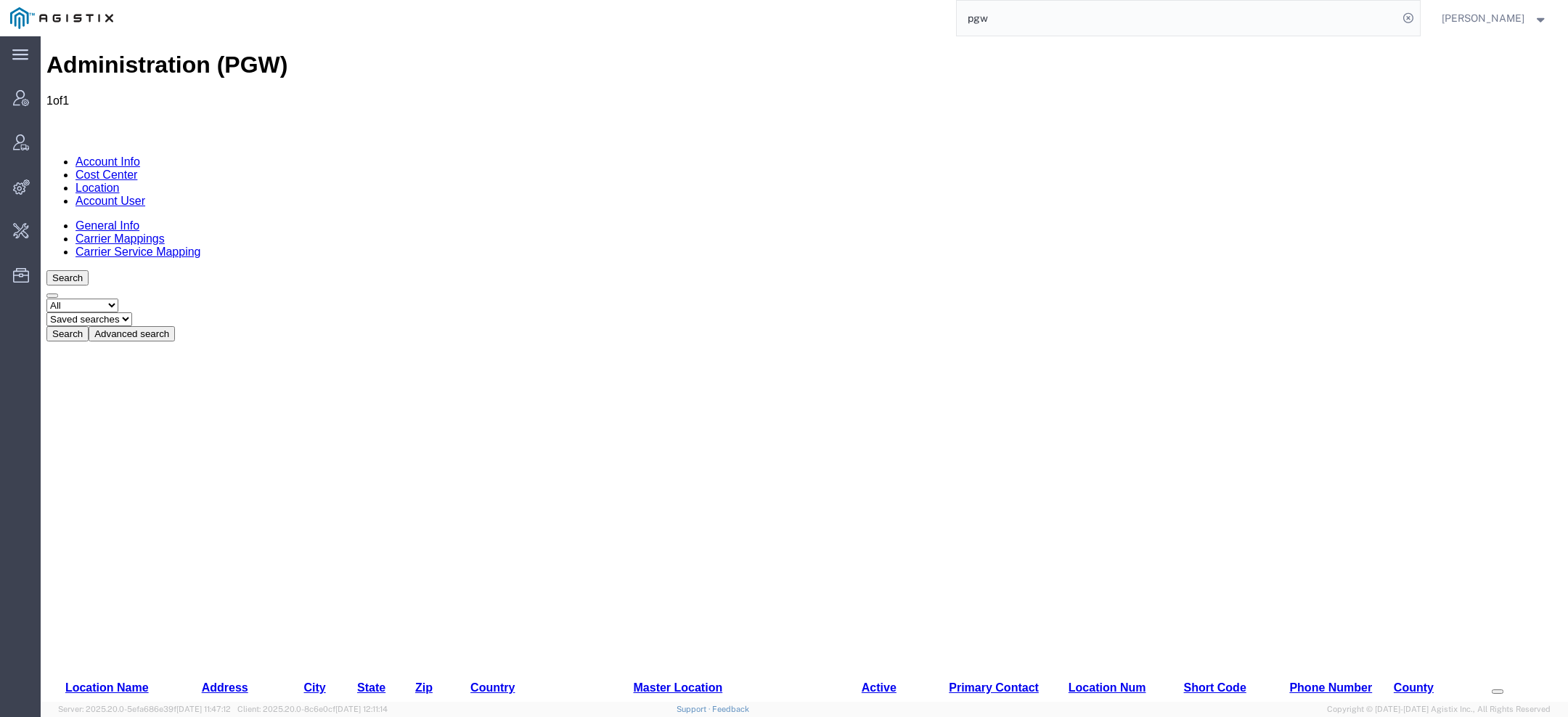
drag, startPoint x: 938, startPoint y: -13, endPoint x: 890, endPoint y: -13, distance: 48.0
click at [890, 0] on html "main_menu Created with Sketch. Collapse Menu Account Manager Vendor Manager Int…" at bounding box center [784, 358] width 1568 height 717
drag, startPoint x: 1014, startPoint y: 24, endPoint x: 789, endPoint y: 7, distance: 225.6
click at [826, 8] on div "pgw" at bounding box center [772, 18] width 1297 height 36
paste input "Jason.Martin@magnointl.com"
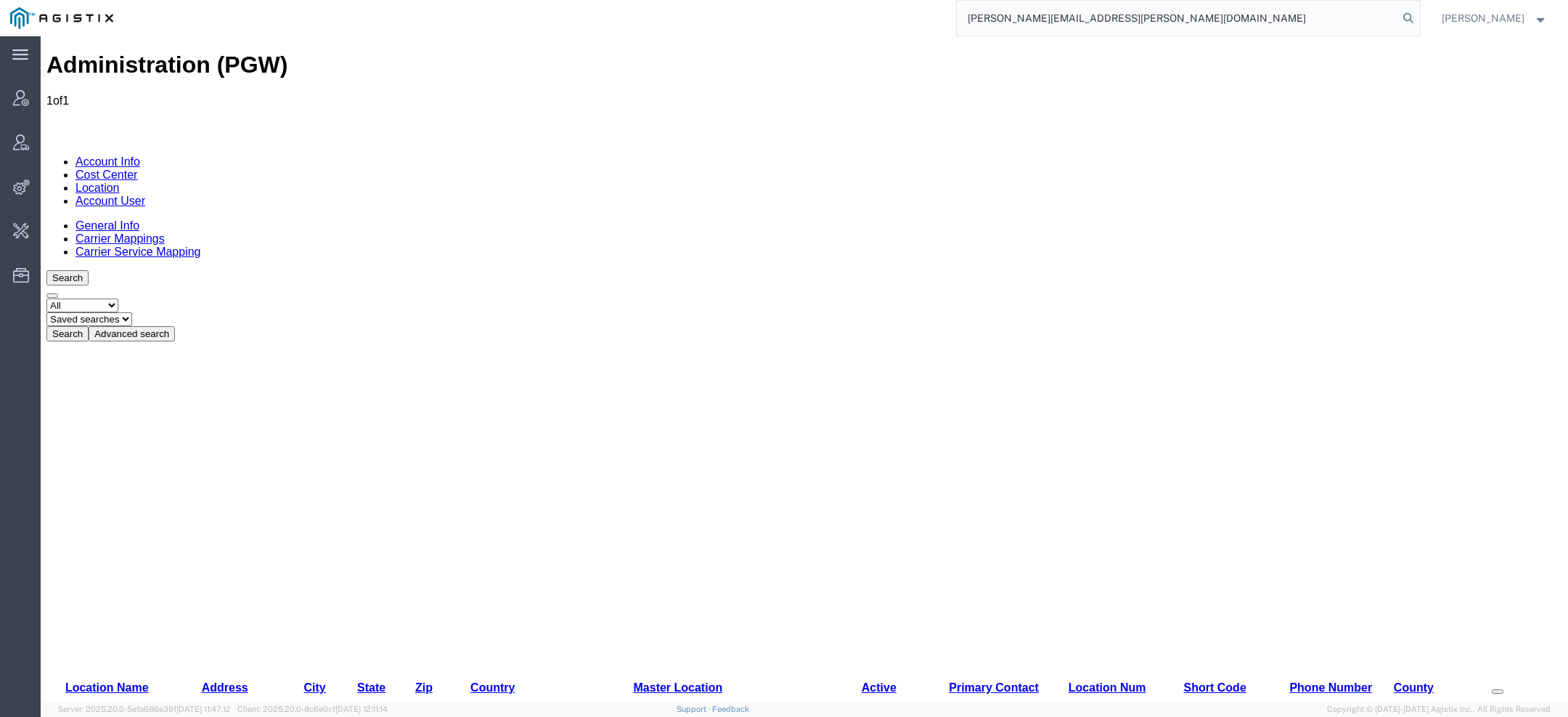
type input "Jason.Martin@magnointl.com"
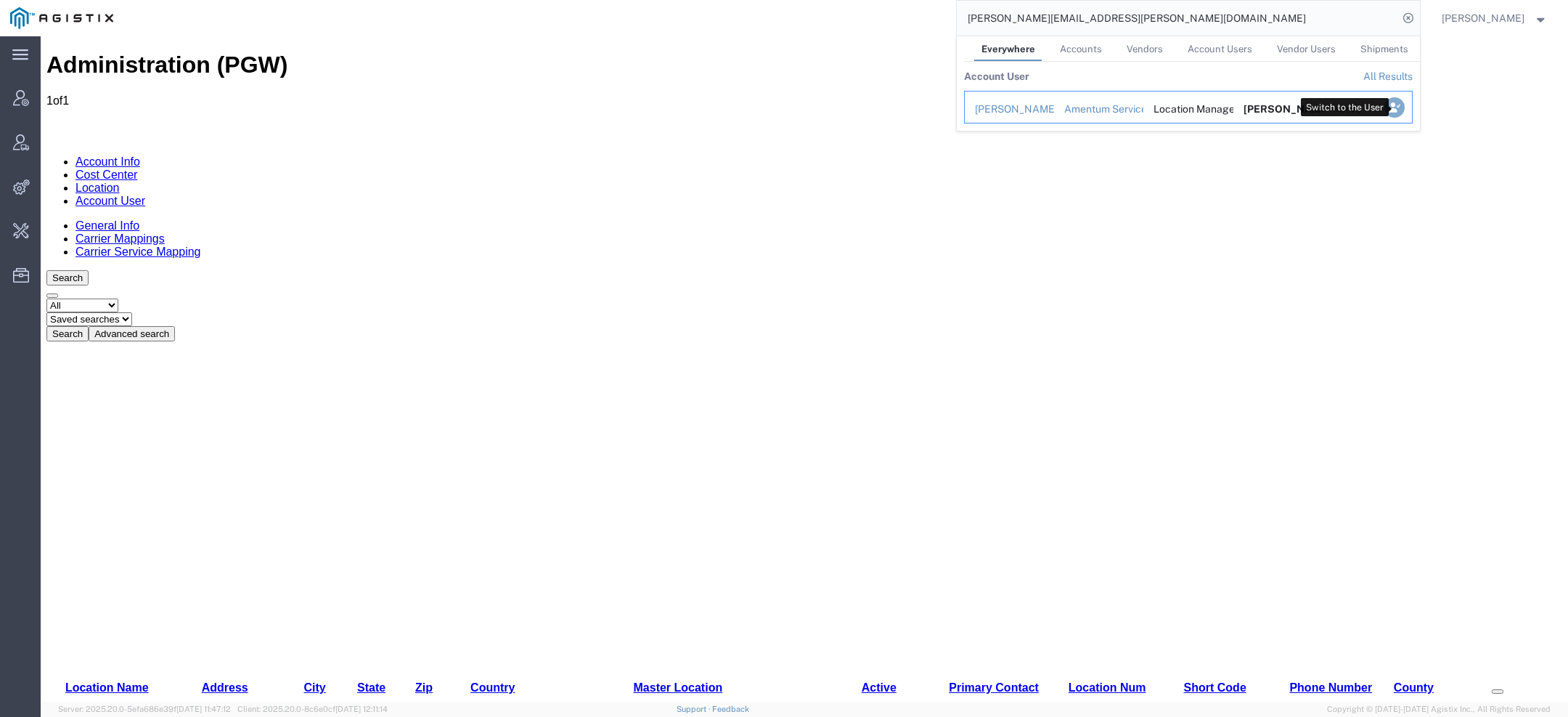
click at [1391, 111] on icon "Search Results" at bounding box center [1394, 108] width 21 height 21
click at [1396, 104] on icon "Search Results" at bounding box center [1394, 108] width 21 height 21
click at [1393, 105] on icon "Search Results" at bounding box center [1394, 108] width 21 height 21
drag, startPoint x: 1125, startPoint y: 19, endPoint x: 761, endPoint y: 28, distance: 364.1
click at [792, 24] on div "Jason.Martin@magnointl.com Everywhere Accounts Vendors Account Users Vendor Use…" at bounding box center [772, 18] width 1297 height 36
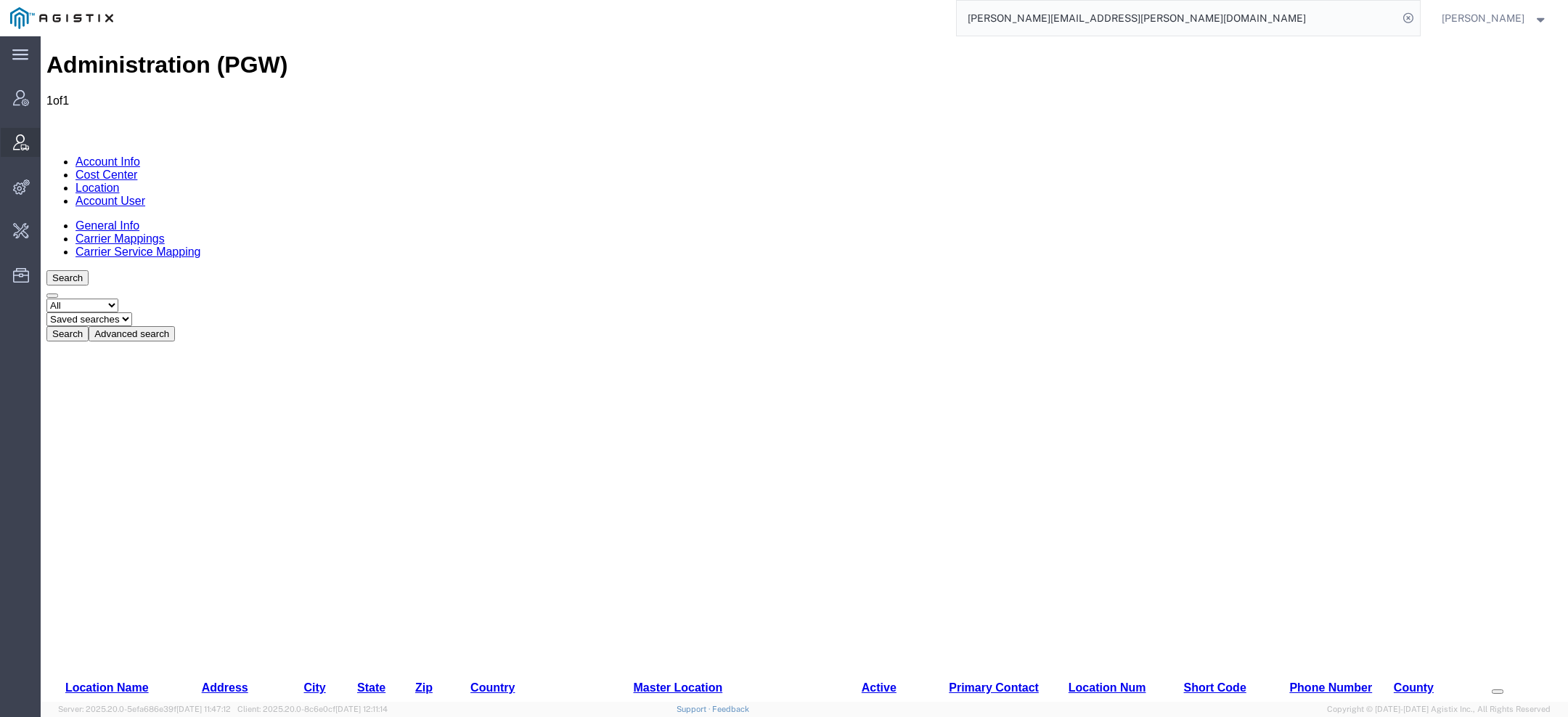
click at [25, 134] on icon at bounding box center [21, 142] width 16 height 16
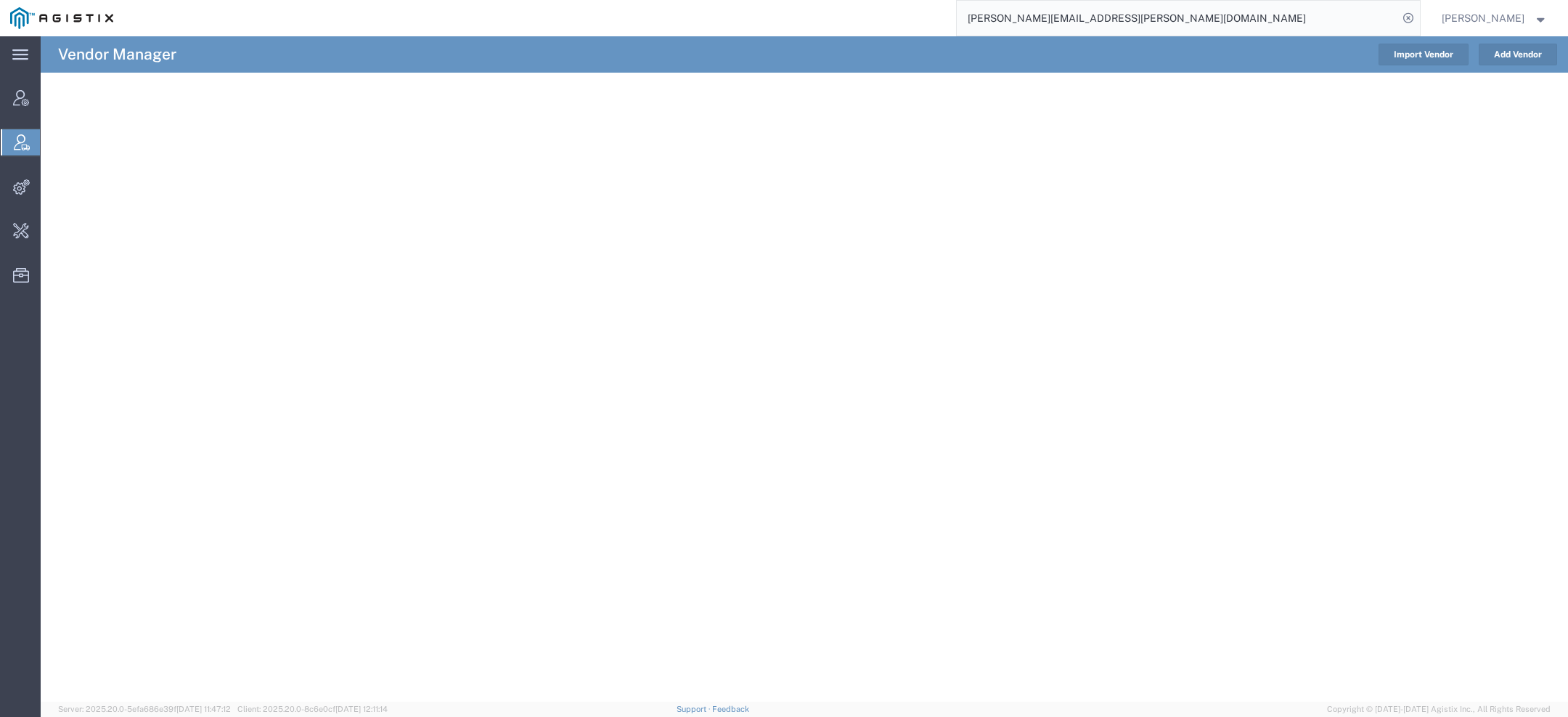
click at [1156, 13] on input "Jason.Martin@magnointl.com" at bounding box center [1177, 18] width 441 height 35
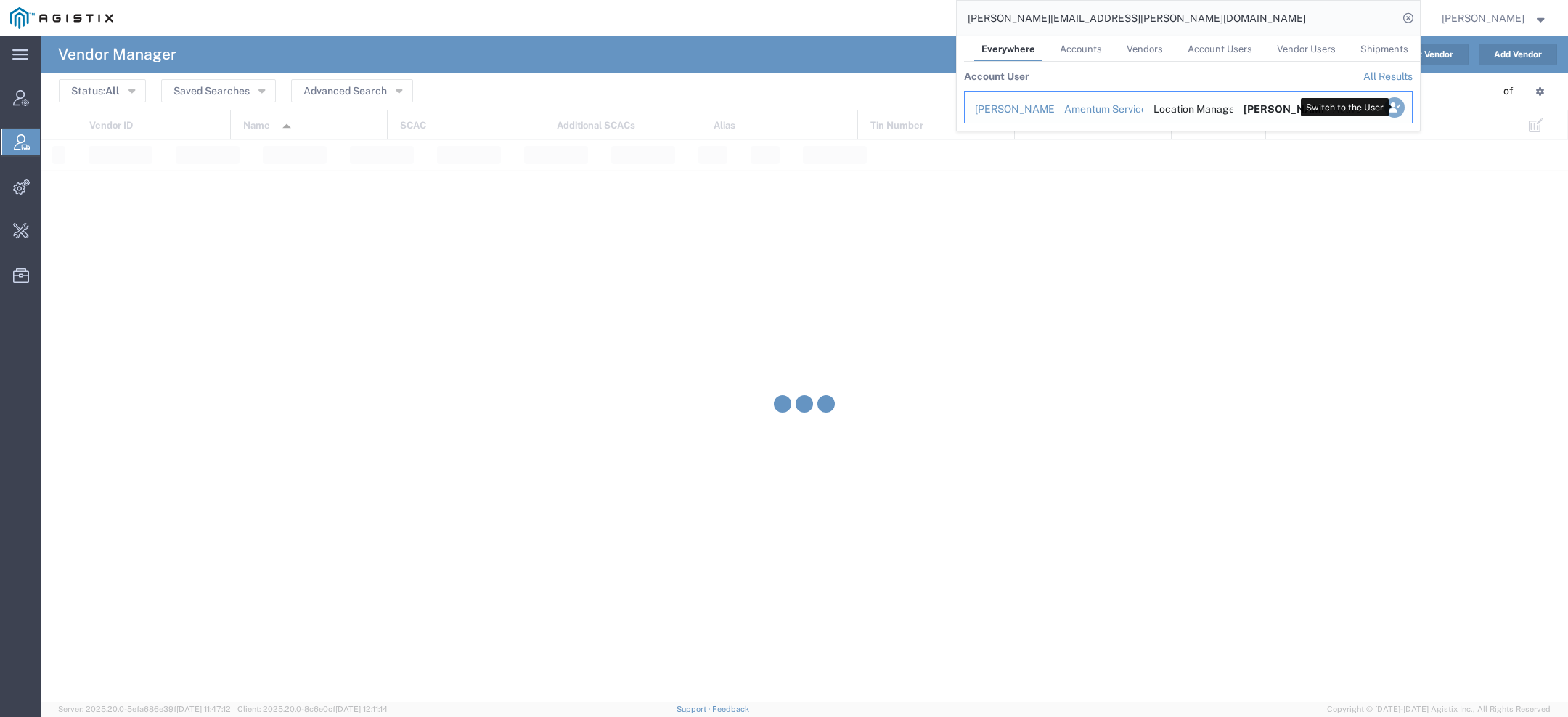
click at [1394, 108] on icon "Search Results" at bounding box center [1394, 108] width 21 height 21
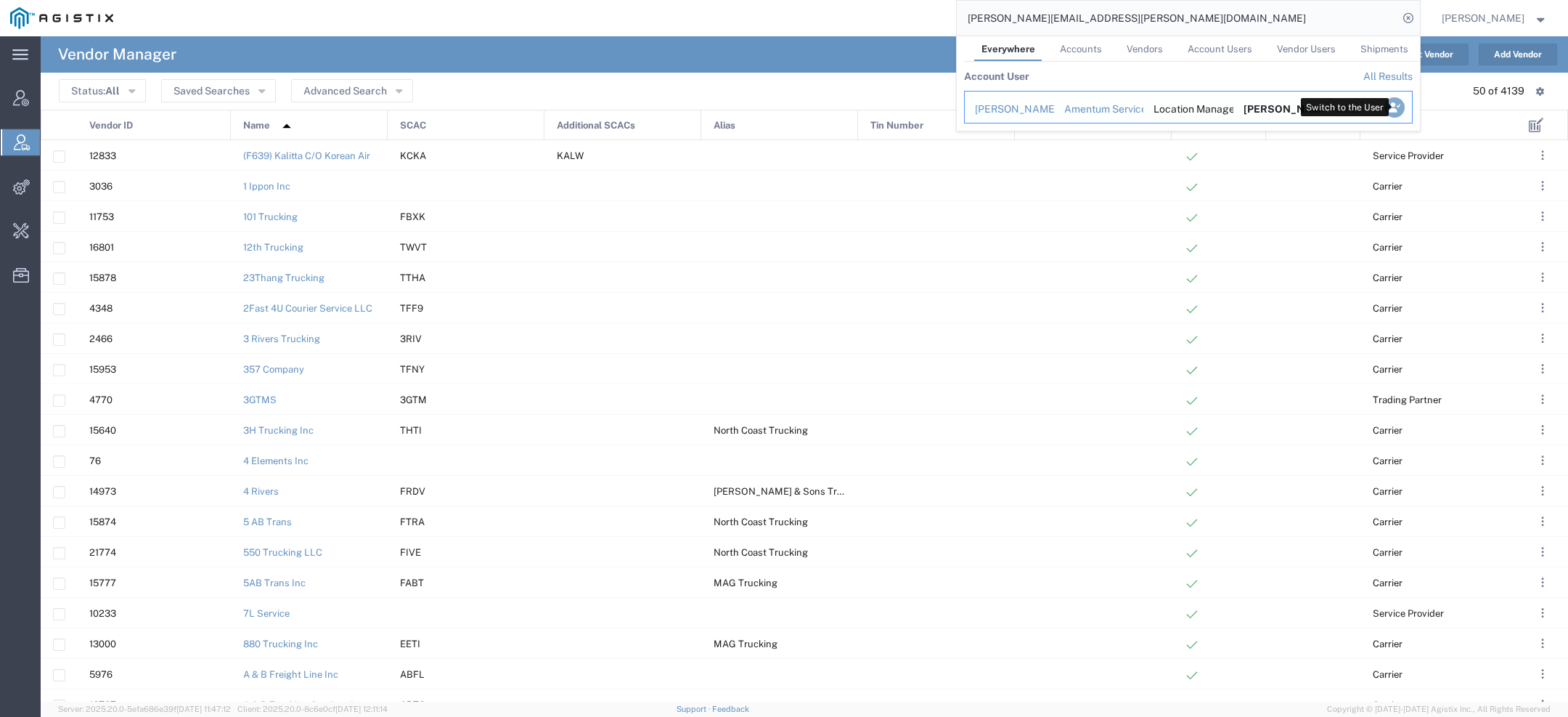
click at [1395, 106] on icon "Search Results" at bounding box center [1394, 108] width 21 height 21
click at [989, 105] on div "Jason Martin" at bounding box center [1010, 109] width 69 height 15
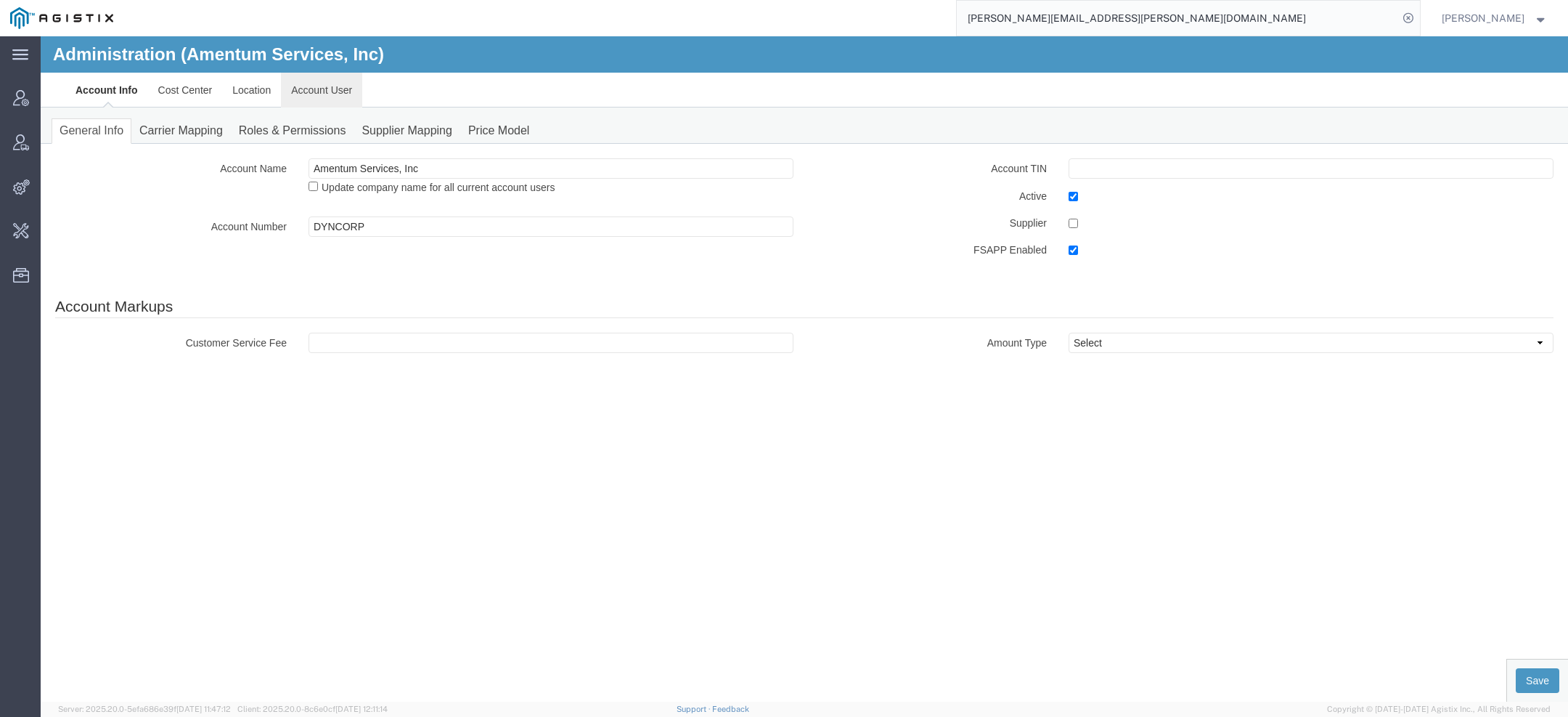
click at [331, 86] on link "Account User" at bounding box center [321, 90] width 81 height 35
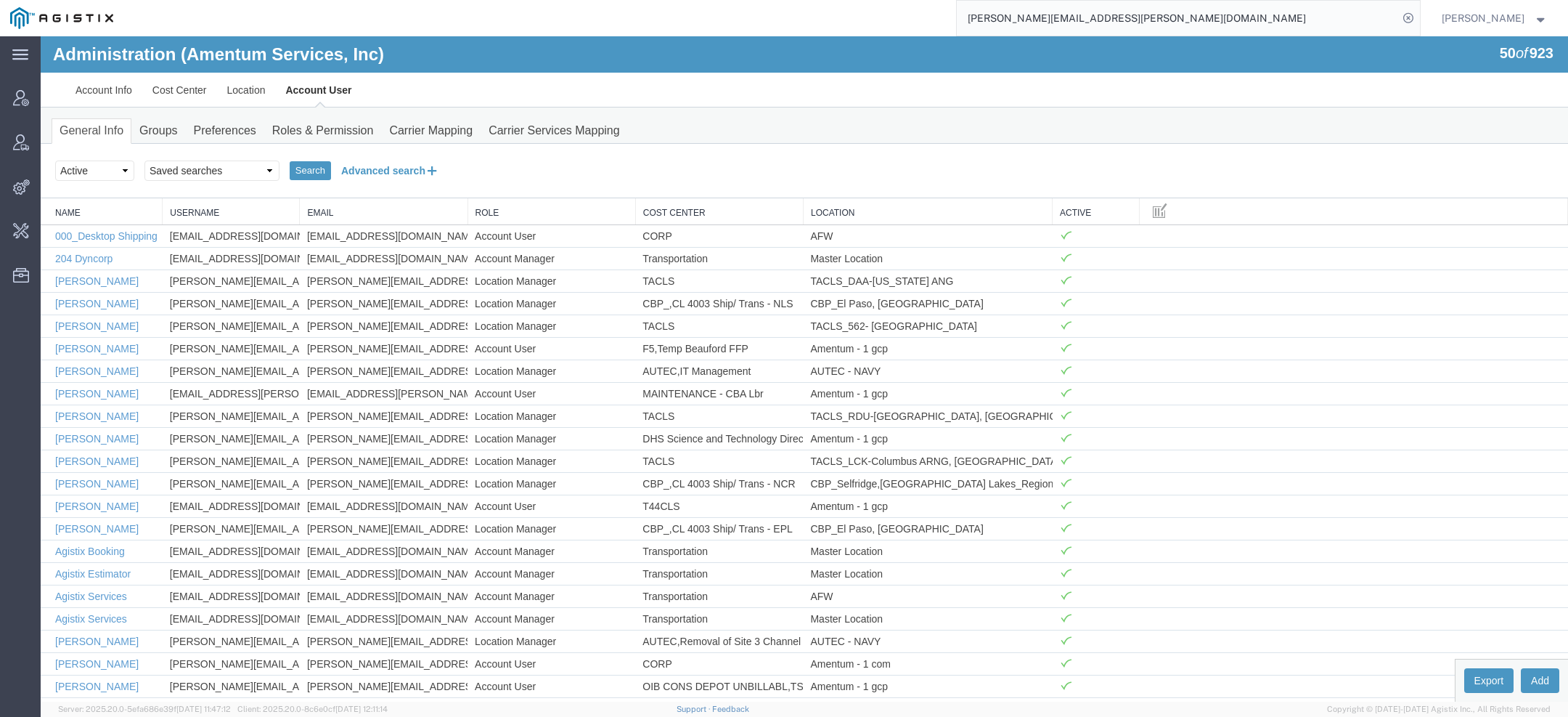
click at [385, 170] on button "Advanced search" at bounding box center [390, 171] width 119 height 25
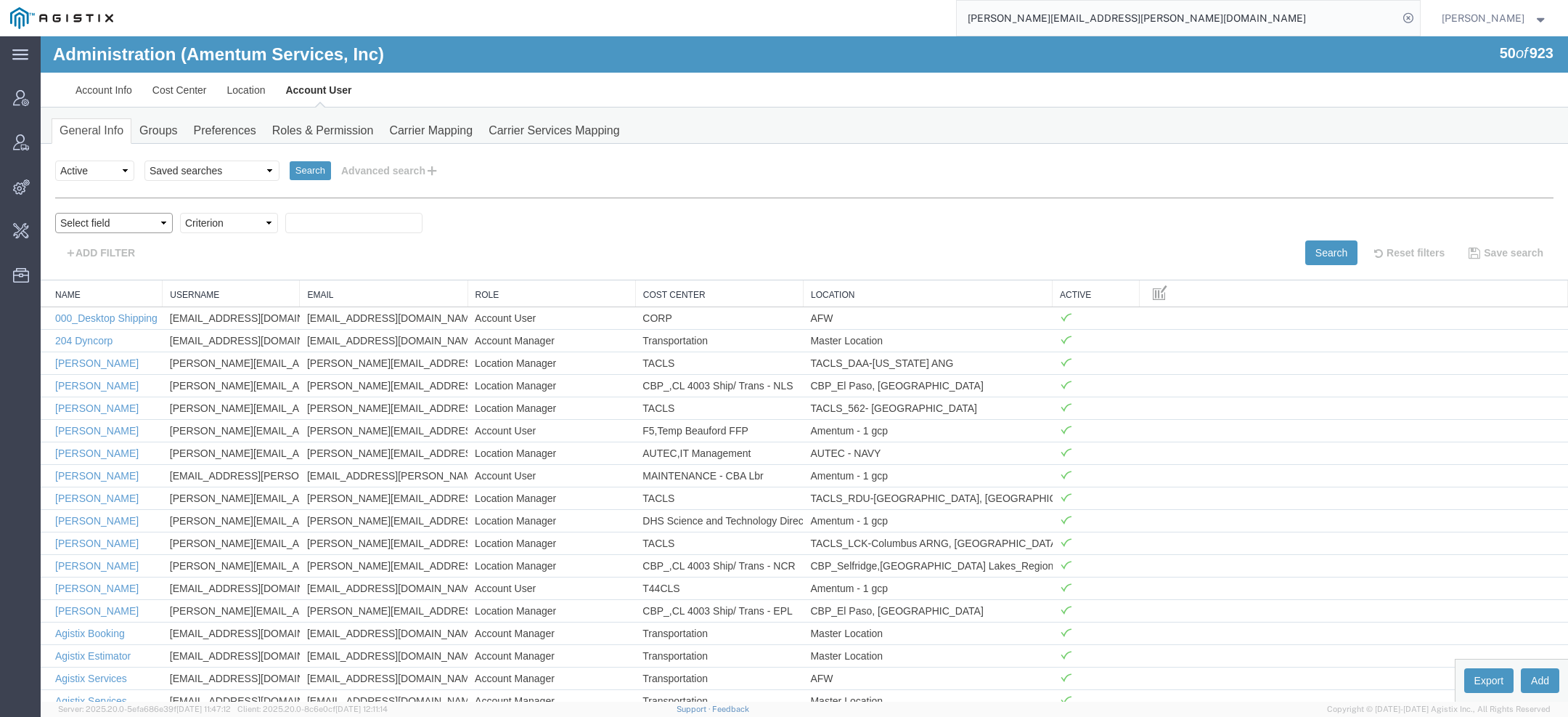
click at [127, 217] on select "Select field Cost Center Email Location Name Role Username" at bounding box center [114, 223] width 118 height 21
select select "email"
click at [55, 213] on select "Select field Cost Center Email Location Name Role Username" at bounding box center [114, 223] width 118 height 21
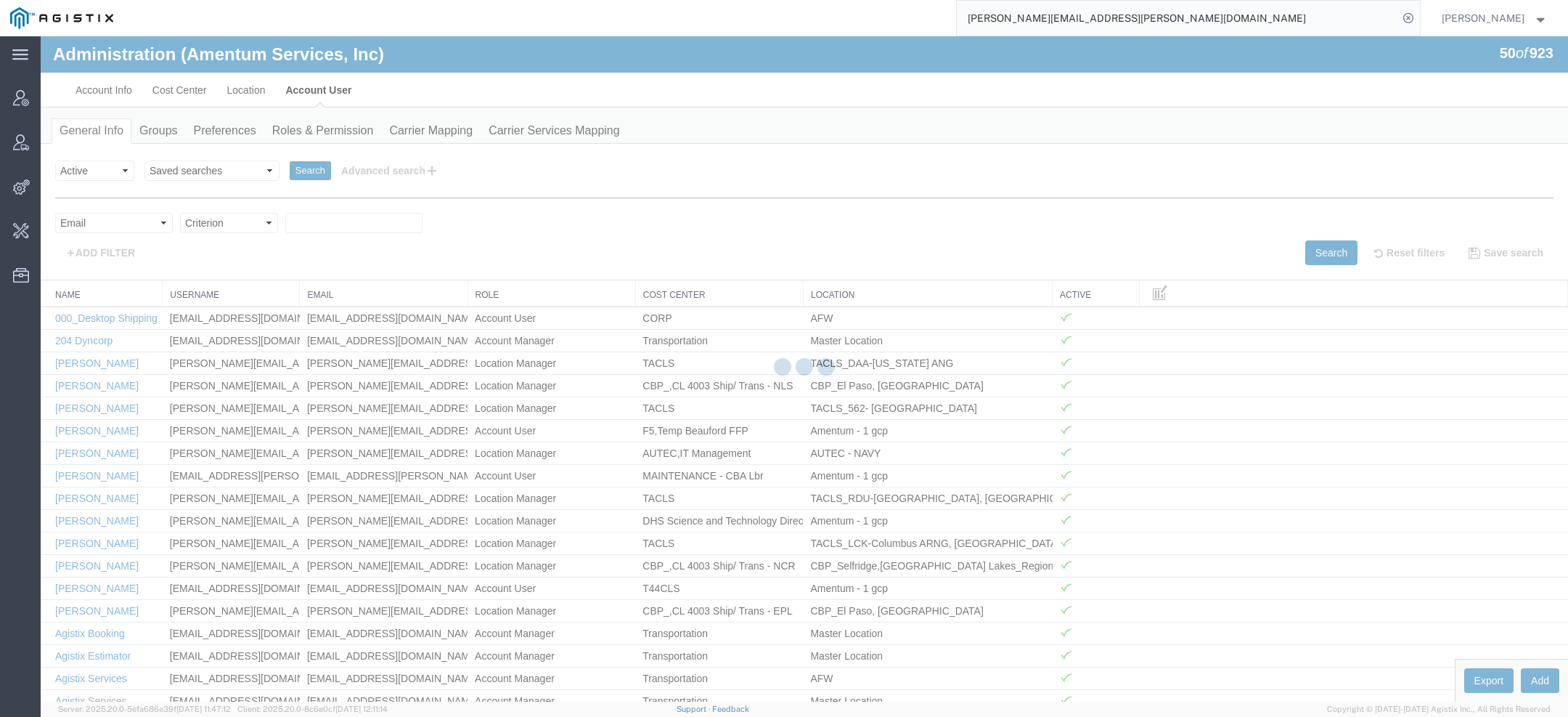
click at [198, 217] on div at bounding box center [804, 368] width 1527 height 665
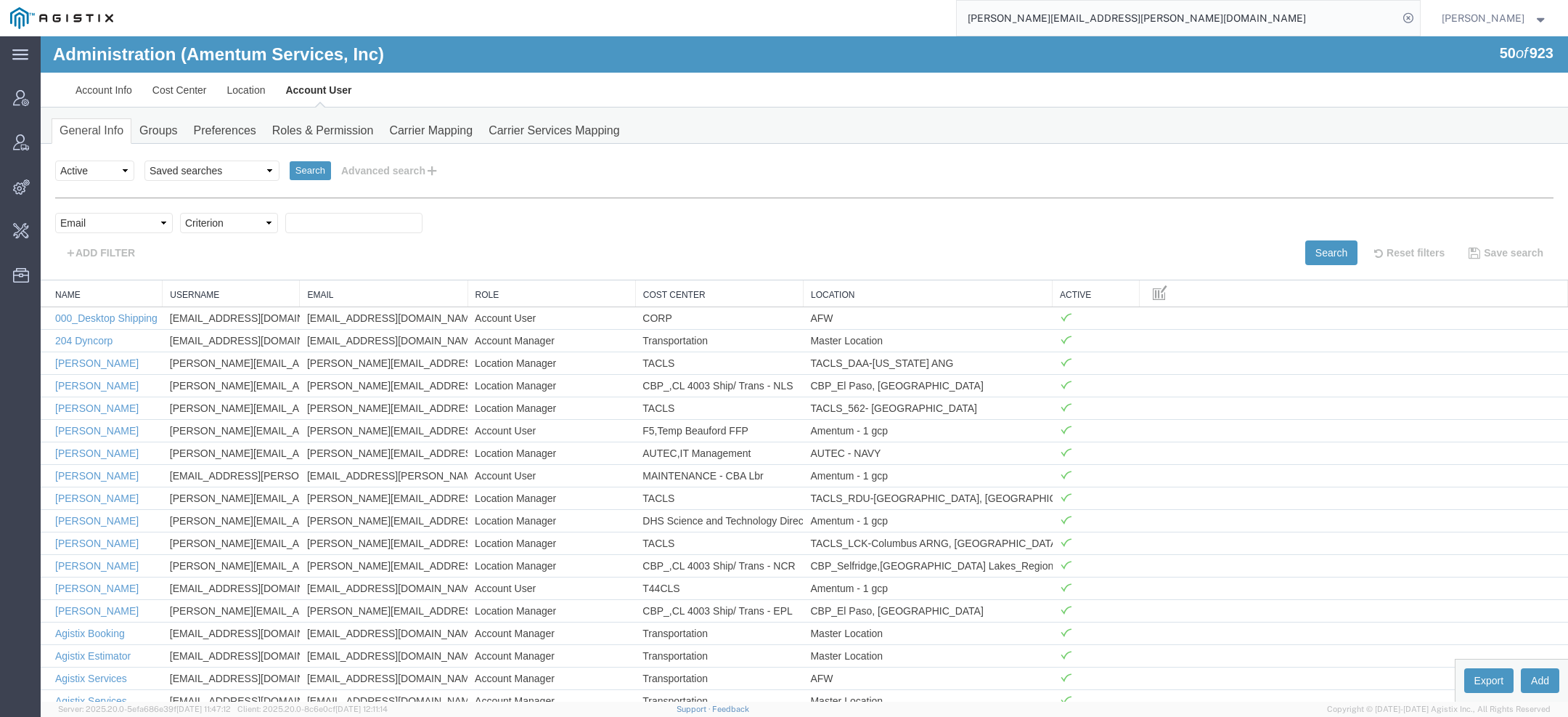
click at [200, 222] on select "Criterion contains does not contain is is blank is not blank starts with" at bounding box center [228, 223] width 98 height 21
select select "contains"
click at [180, 213] on select "Criterion contains does not contain is is blank is not blank starts with" at bounding box center [228, 223] width 98 height 21
click at [364, 203] on div "personName Name ../../common/searchCriteriaString.xml userName Username ../../c…" at bounding box center [804, 231] width 1499 height 68
click at [364, 213] on input "text" at bounding box center [354, 223] width 137 height 21
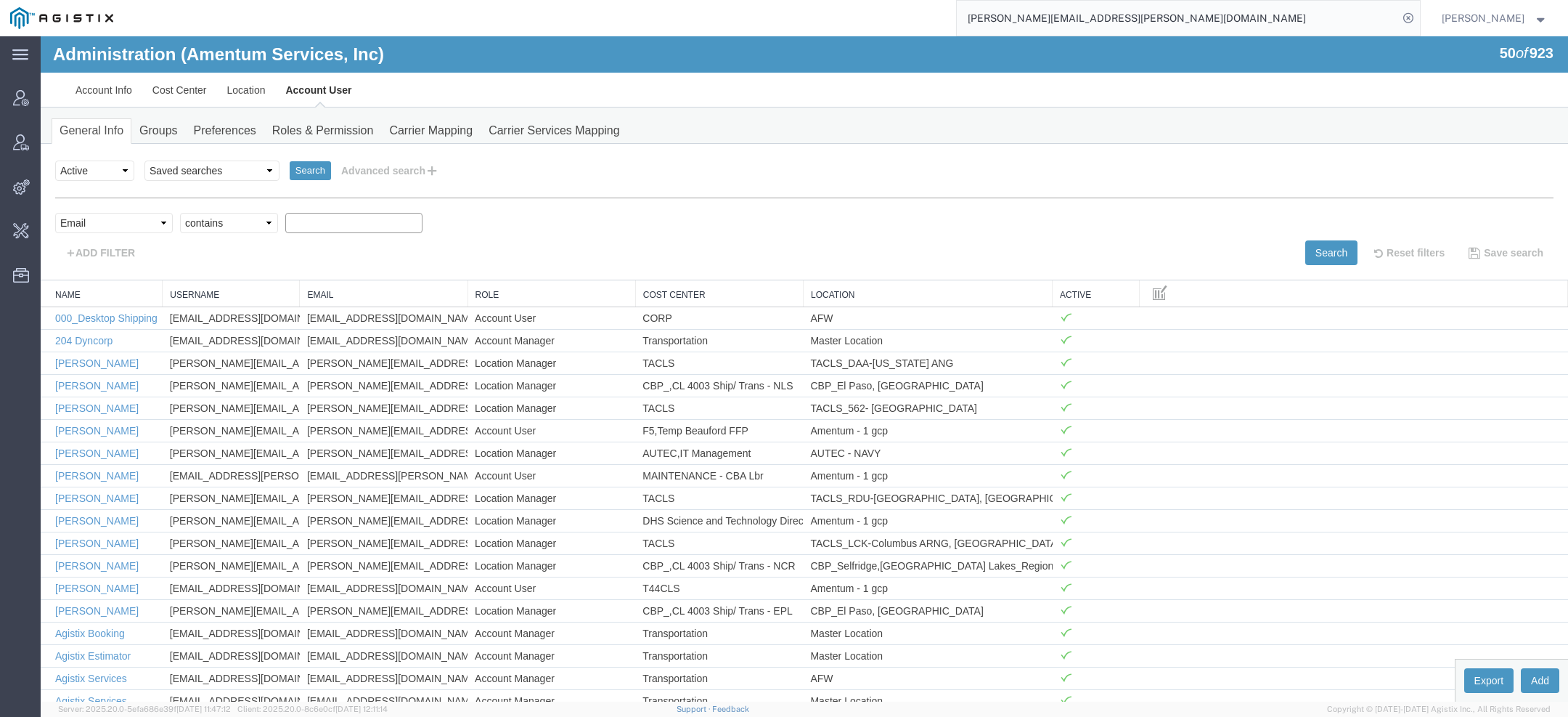
paste input "Jason.Martin@magnointl.com"
type input "Jason.Martin@magnointl.com"
click at [1340, 251] on button "Search" at bounding box center [1331, 253] width 52 height 25
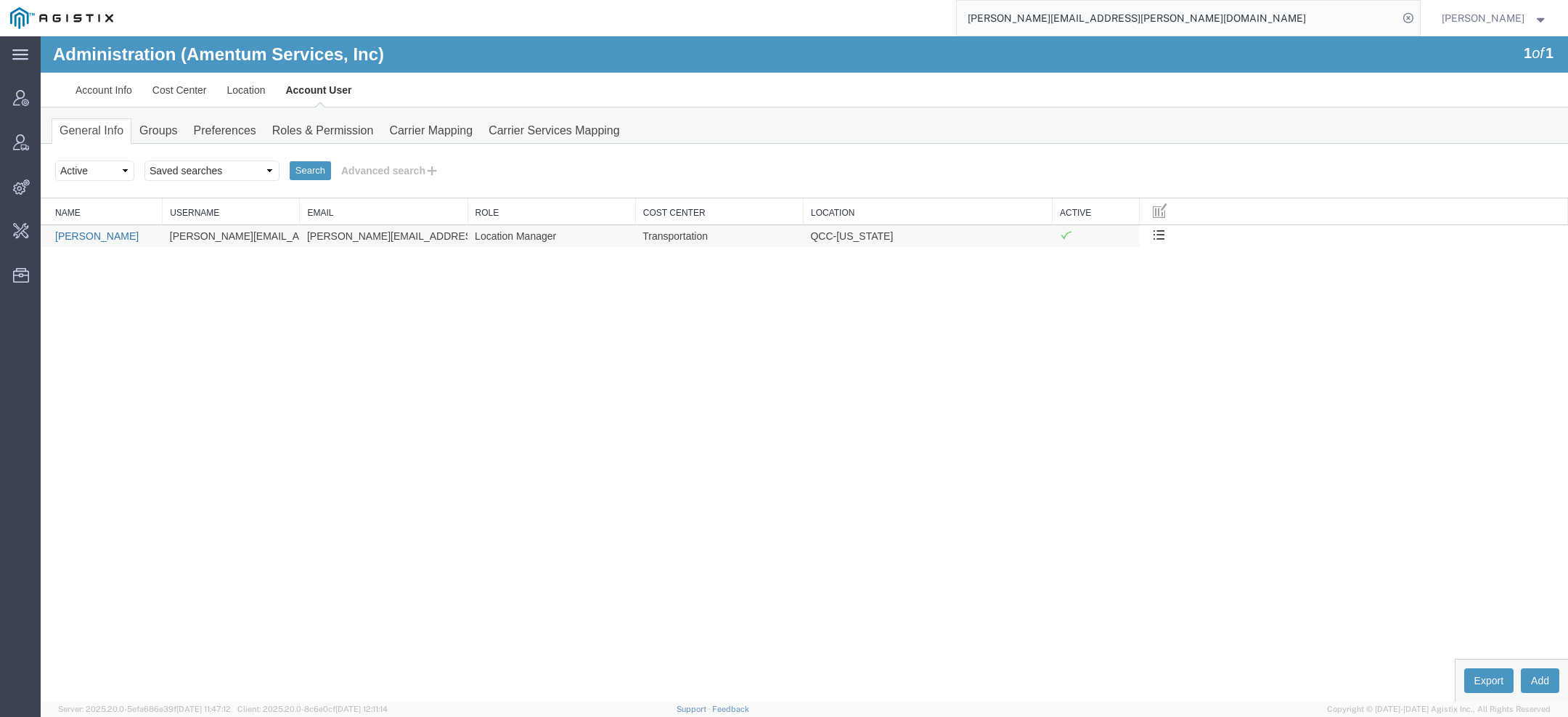
click at [105, 234] on link "Jason Martin" at bounding box center [96, 236] width 83 height 12
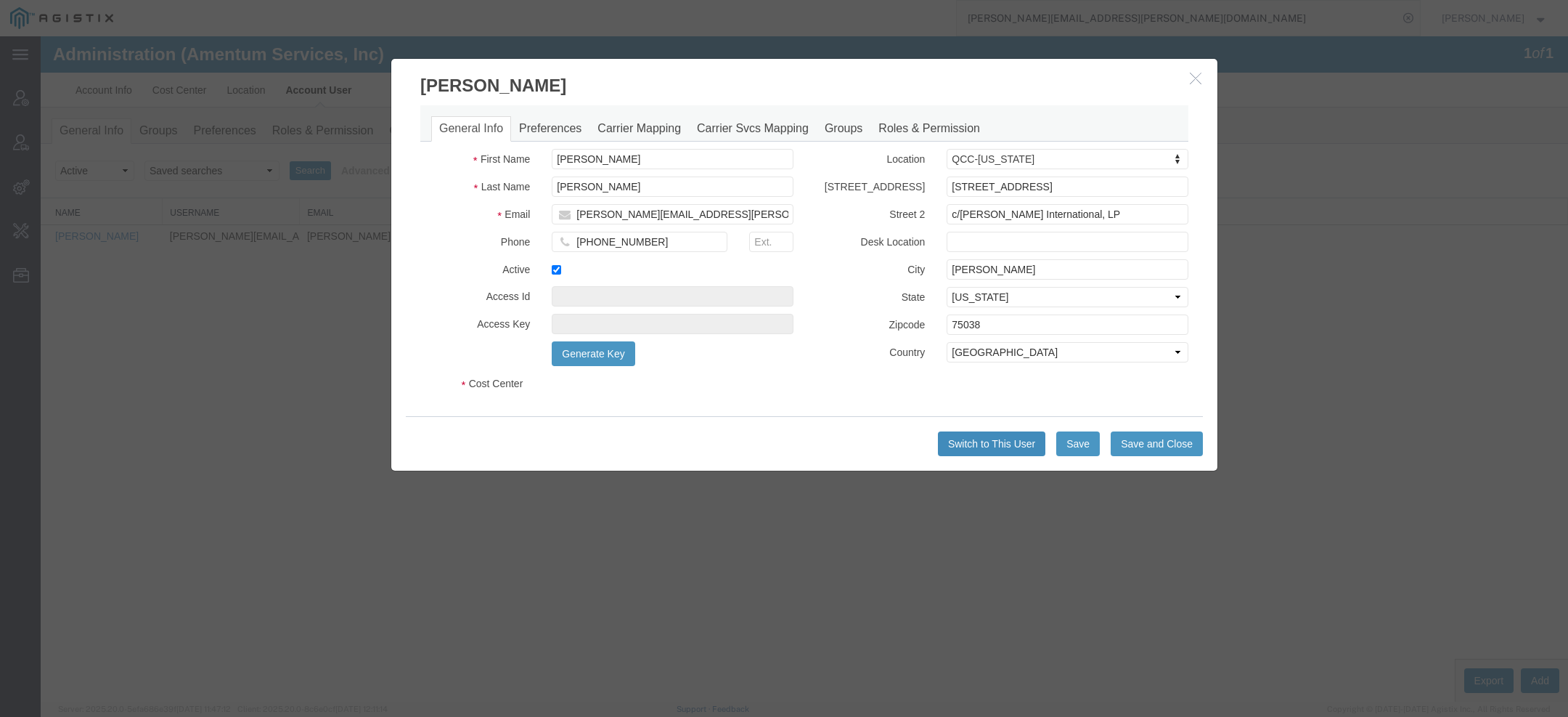
select select "DEPARTMENT"
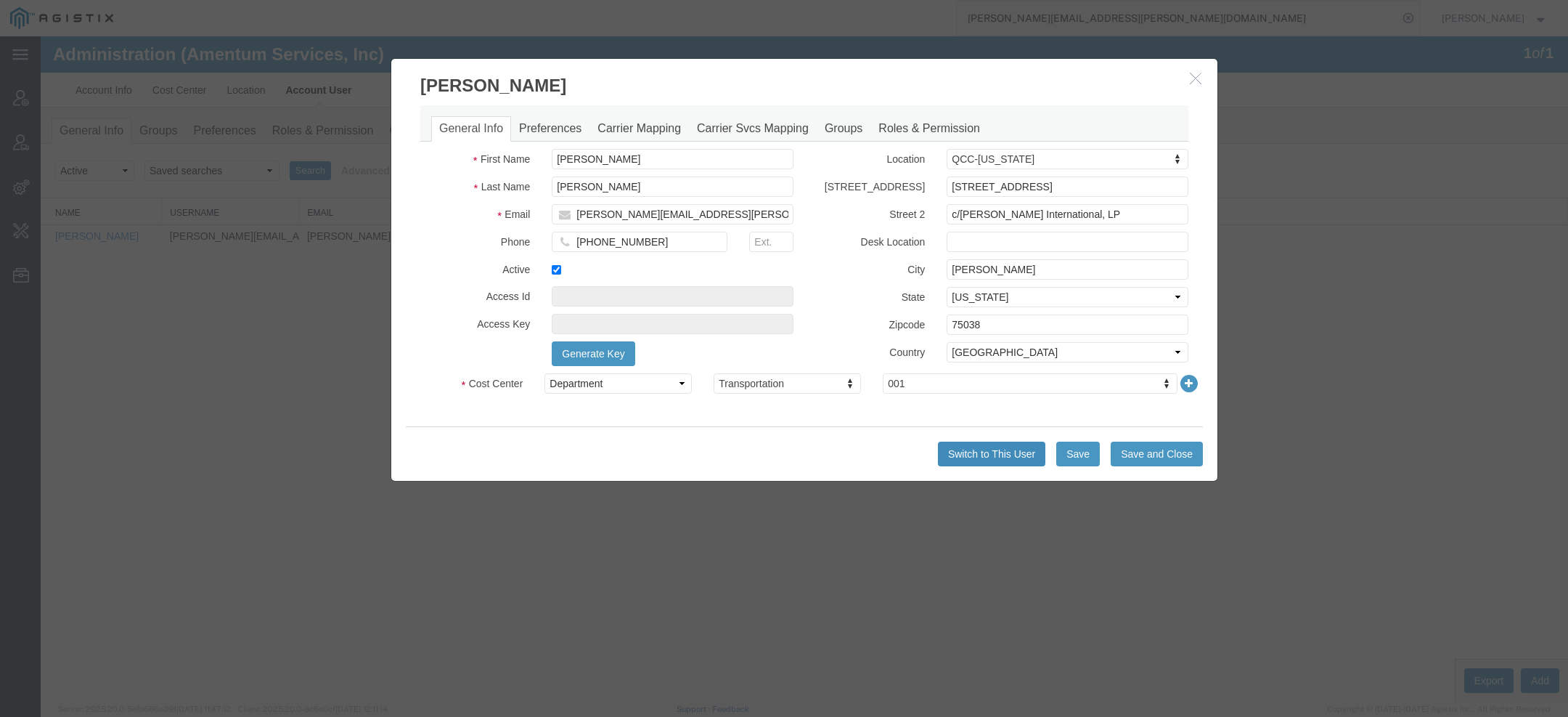
click at [1002, 452] on button "Switch to This User" at bounding box center [992, 454] width 108 height 25
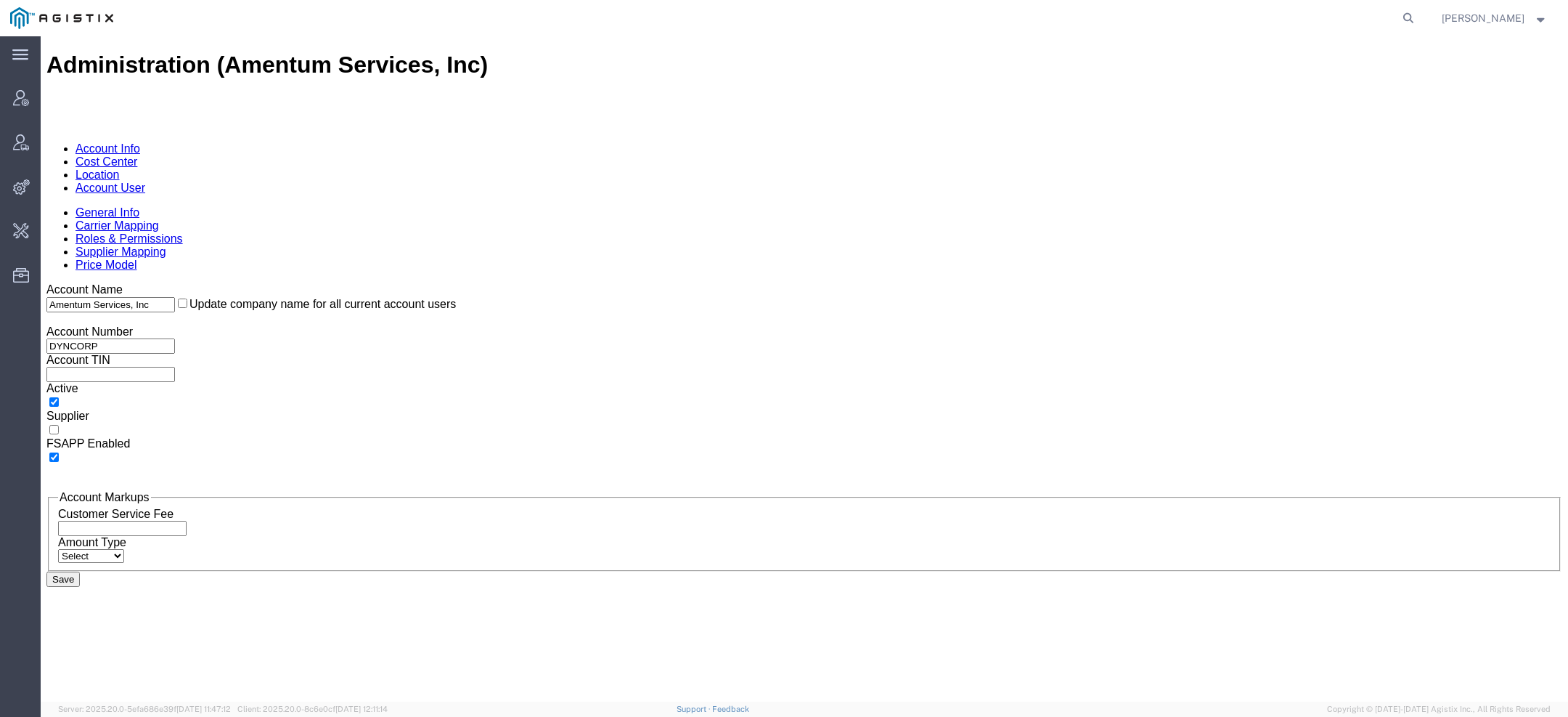
click at [145, 181] on link "Account User" at bounding box center [110, 187] width 70 height 13
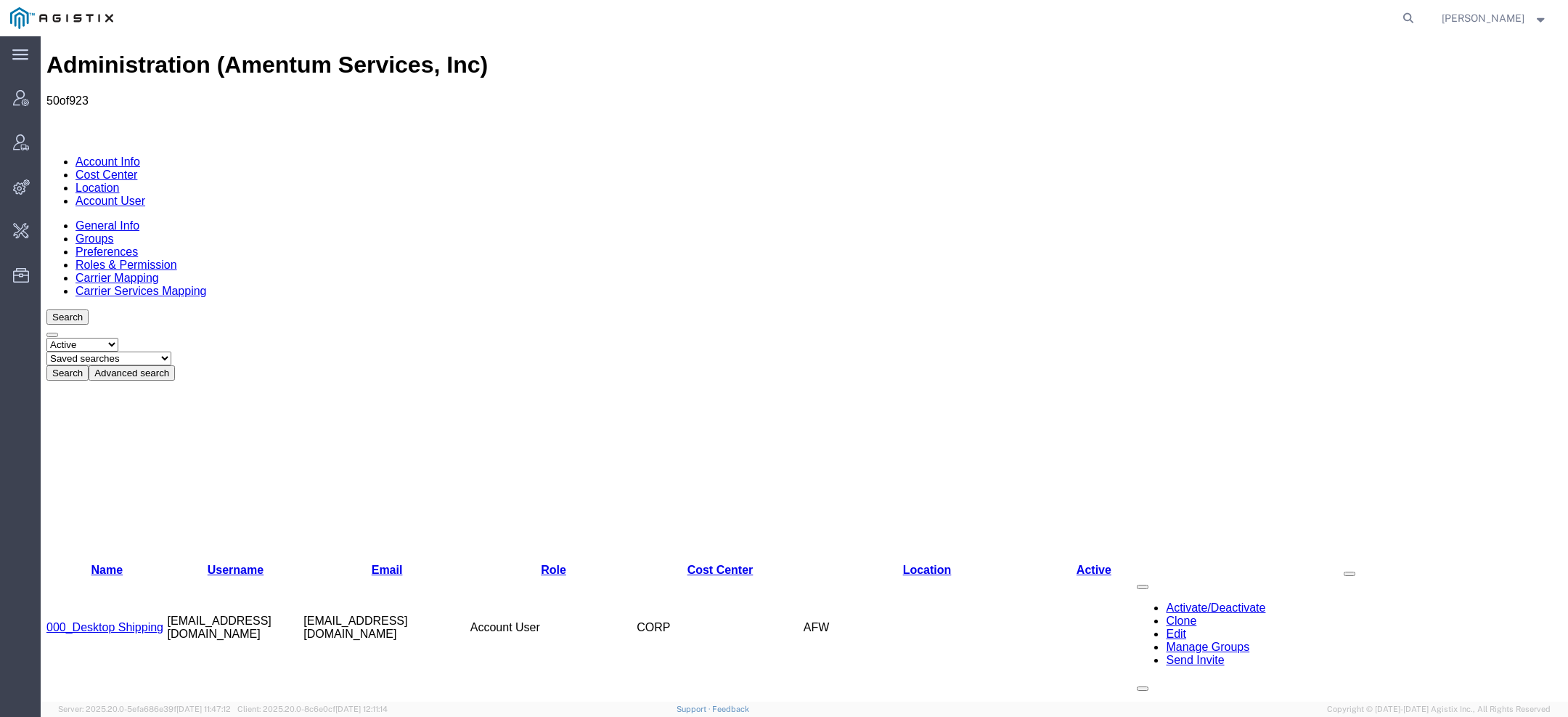
click at [406, 309] on div "Search Select status Active All Inactive Saved searches Exclude Branch Manager …" at bounding box center [804, 345] width 1516 height 71
click at [175, 366] on button "Advanced search" at bounding box center [131, 373] width 86 height 15
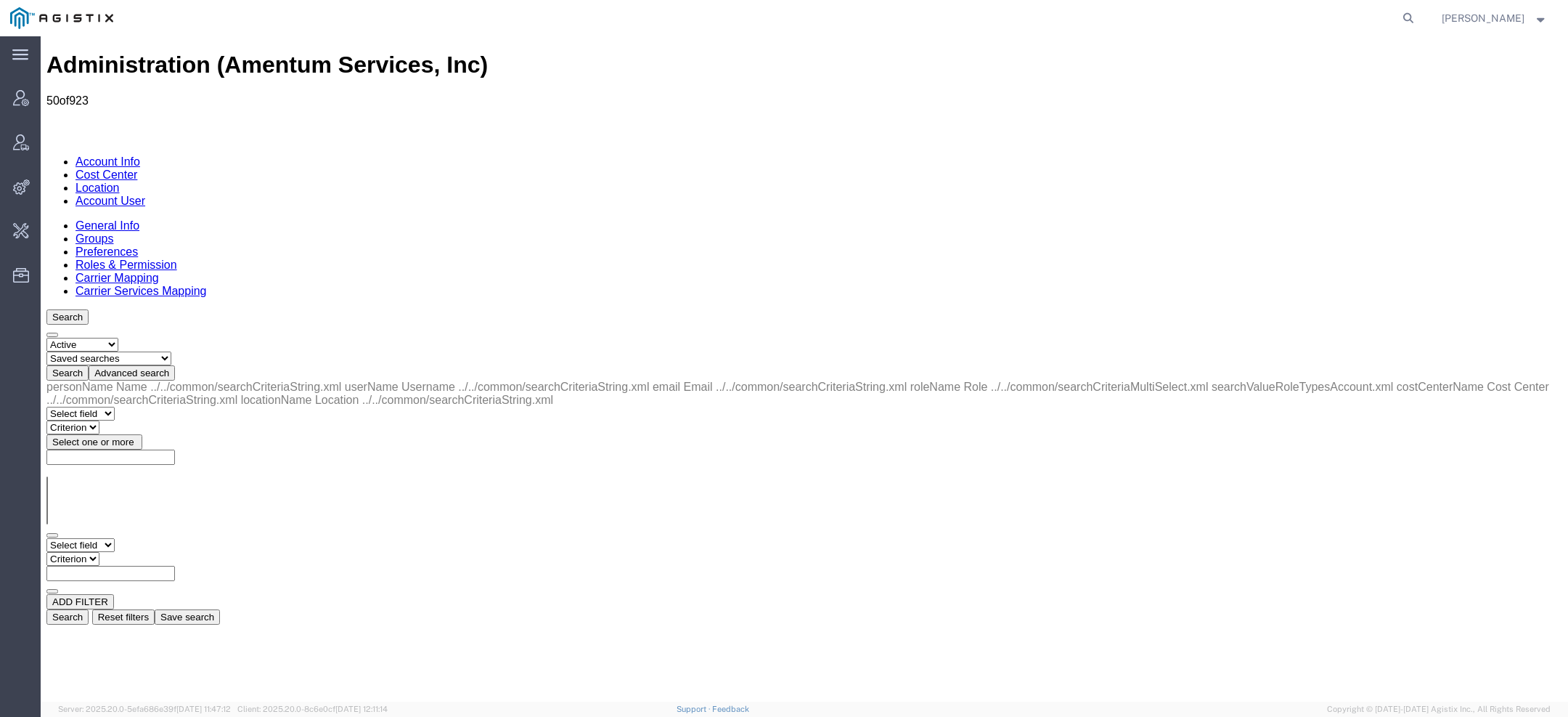
click at [115, 538] on select "Select field Cost Center Email Location Name Role Username" at bounding box center [80, 545] width 68 height 14
select select "email"
click at [46, 538] on select "Select field Cost Center Email Location Name Role Username" at bounding box center [80, 545] width 68 height 14
select select "contains"
click at [133, 552] on select "Criterion contains does not contain is is blank is not blank starts with" at bounding box center [90, 559] width 87 height 14
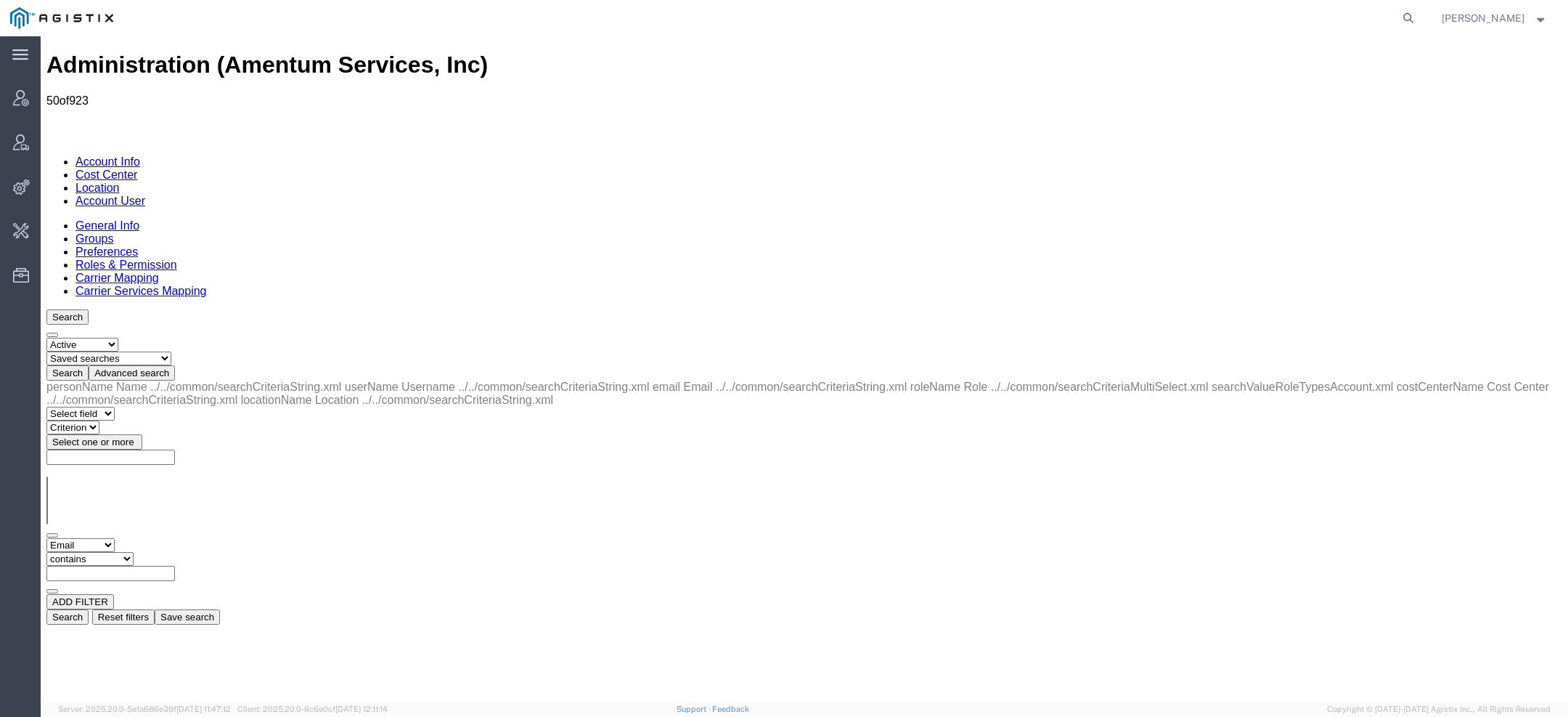
paste input "Jason.Martin@Magnointl.com"
type input "Jason.Martin@Magnointl.com"
click at [88, 609] on button "Search" at bounding box center [67, 617] width 42 height 15
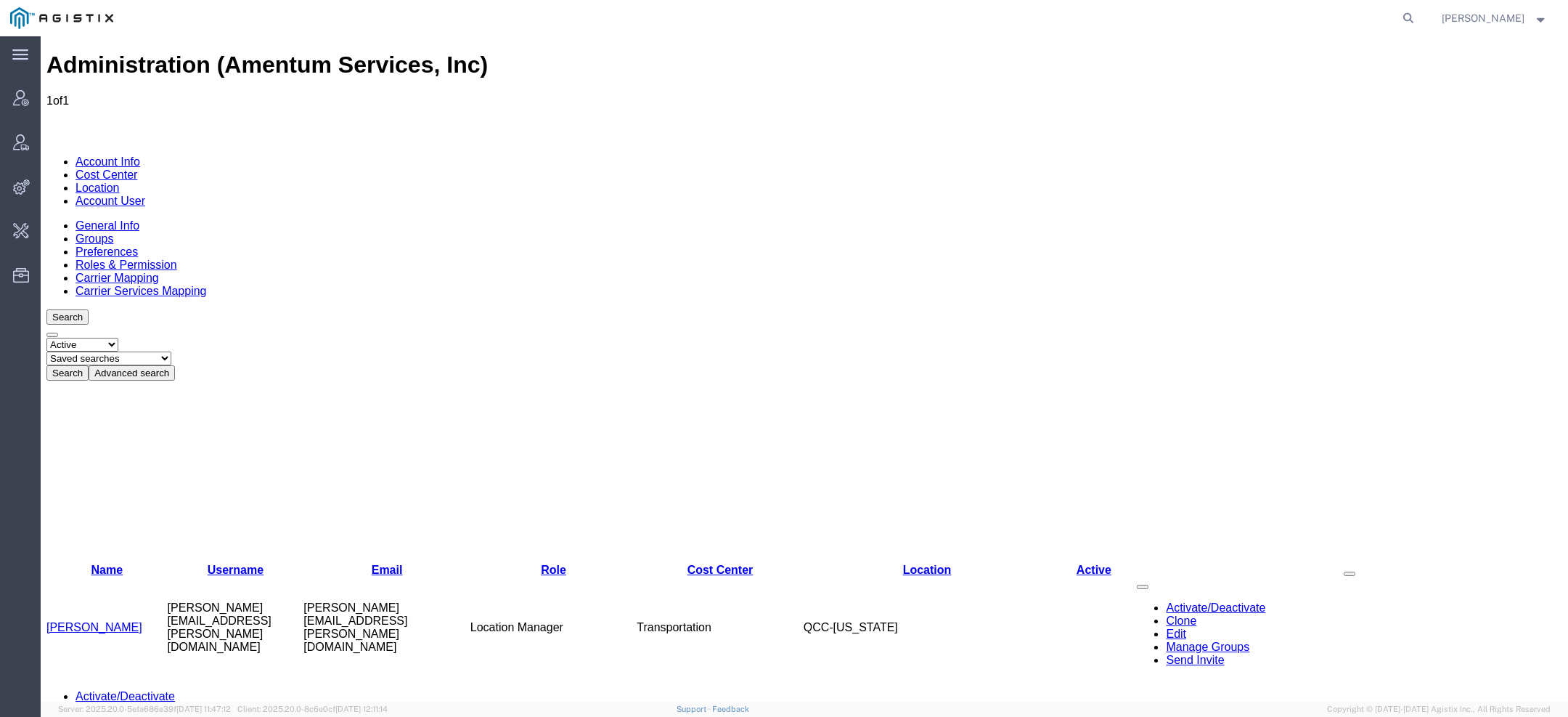
click at [102, 621] on link "[PERSON_NAME]" at bounding box center [94, 627] width 96 height 13
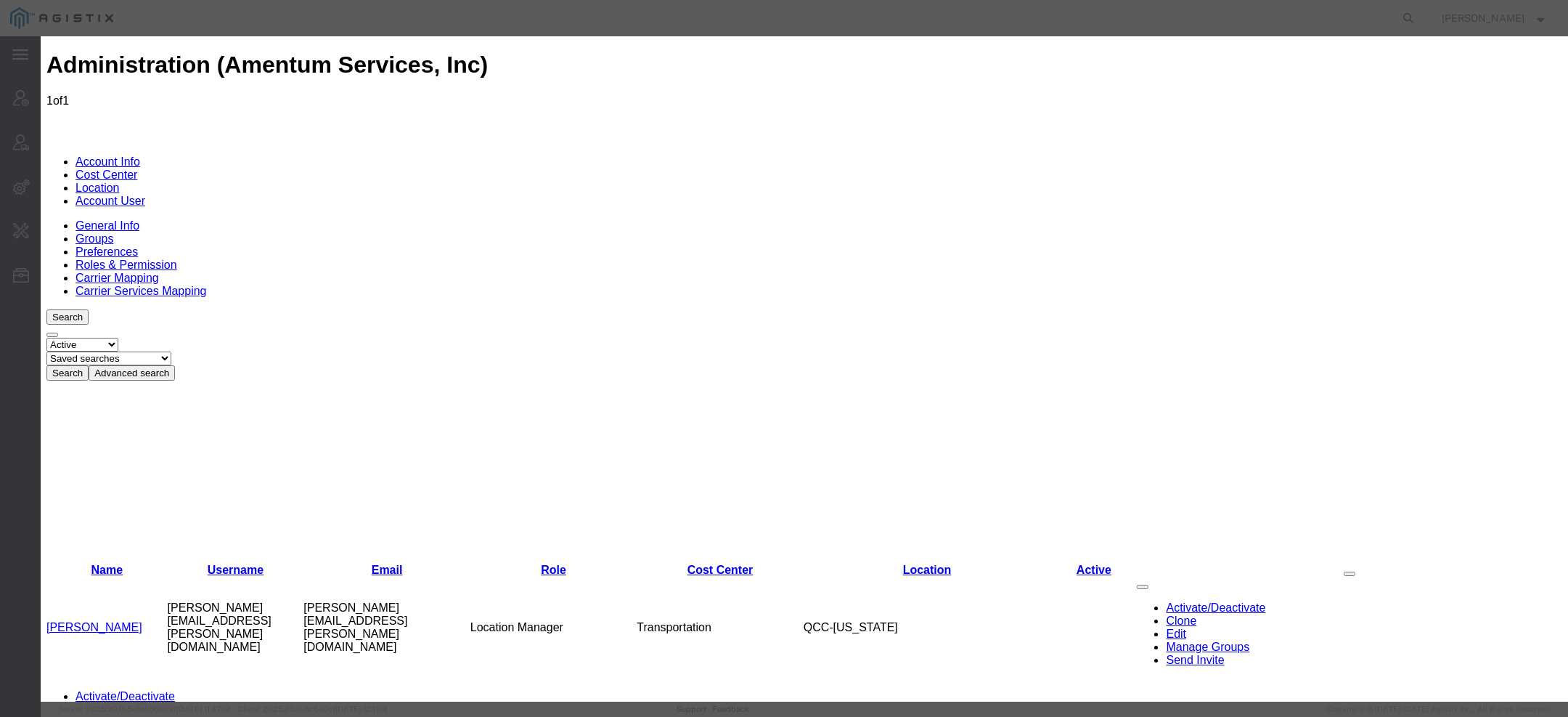
select select "DEPARTMENT"
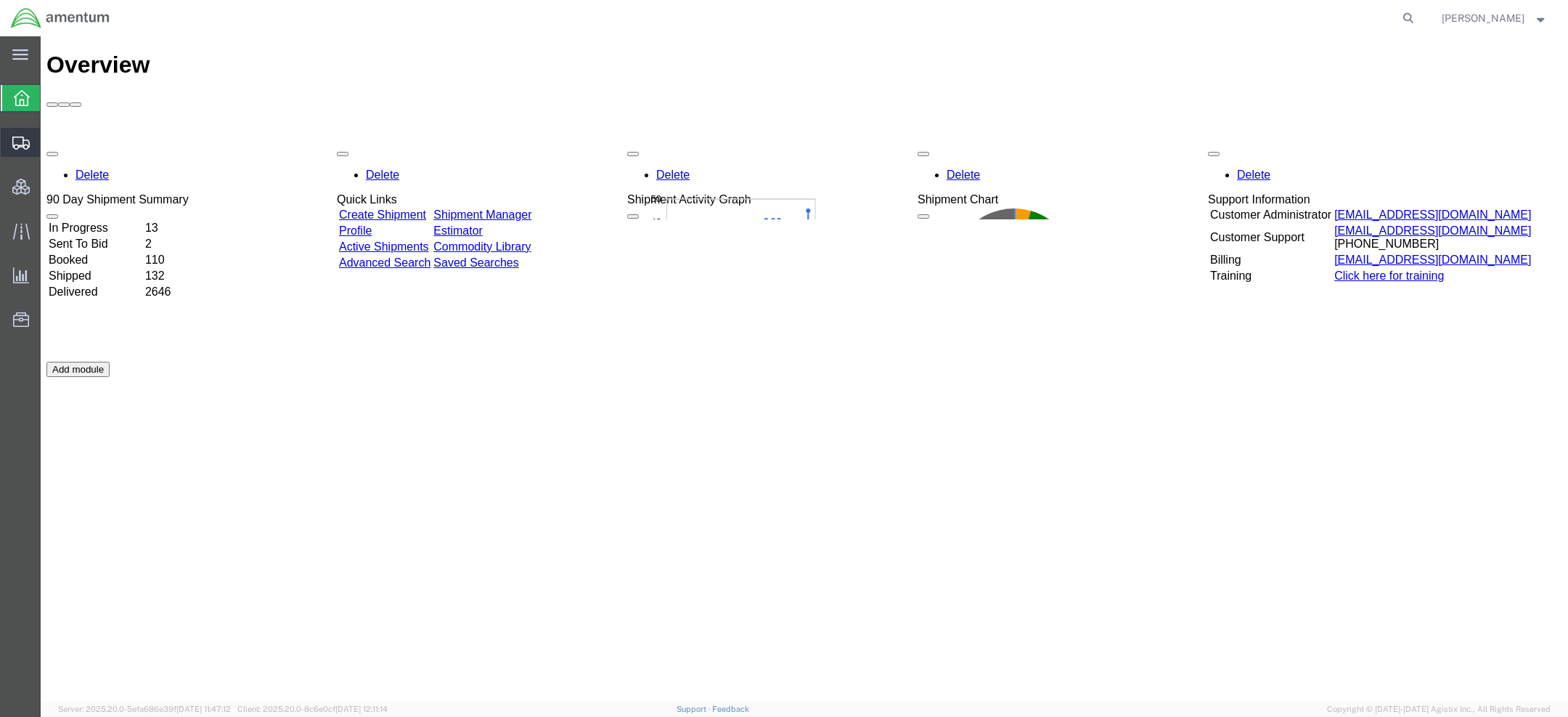
click at [15, 149] on icon at bounding box center [21, 143] width 18 height 13
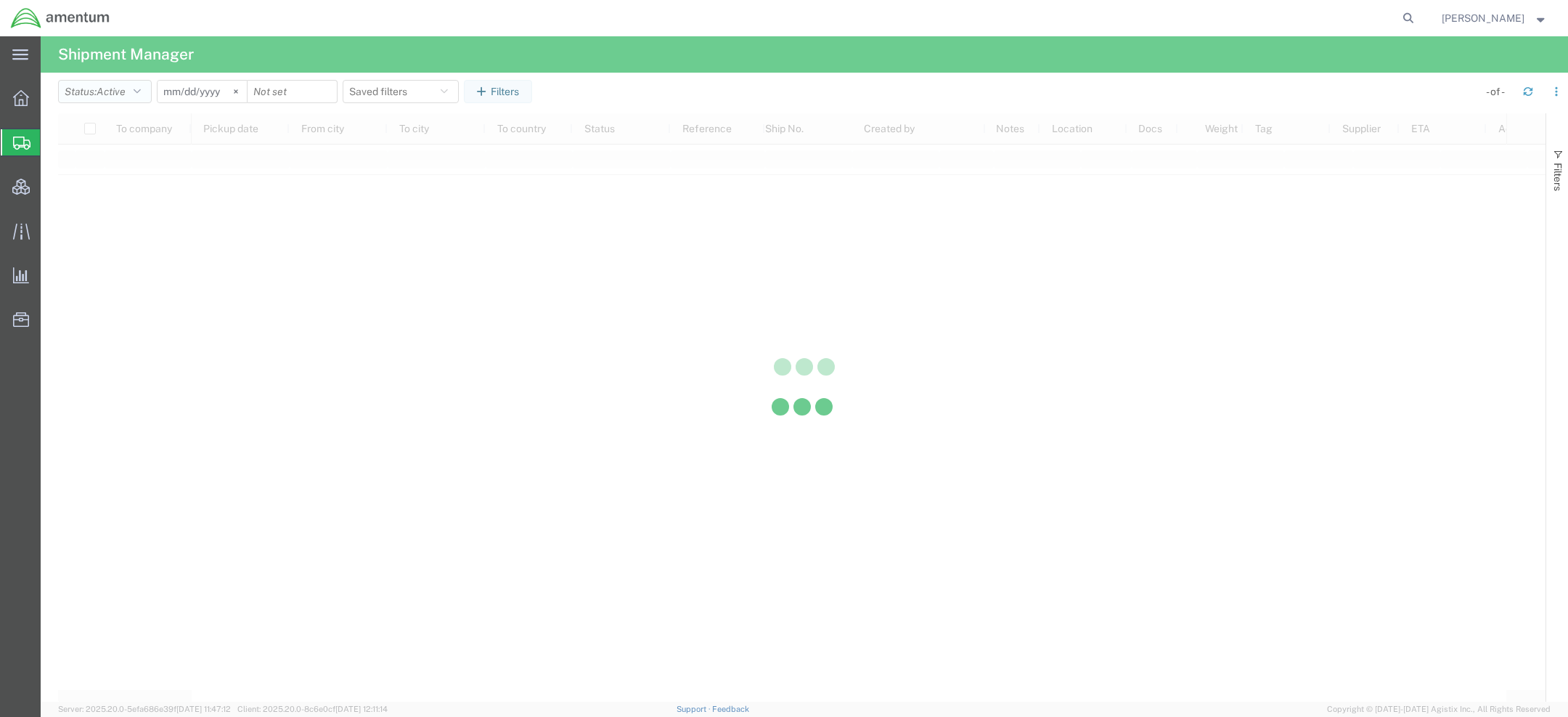
click at [125, 96] on div at bounding box center [804, 368] width 1527 height 665
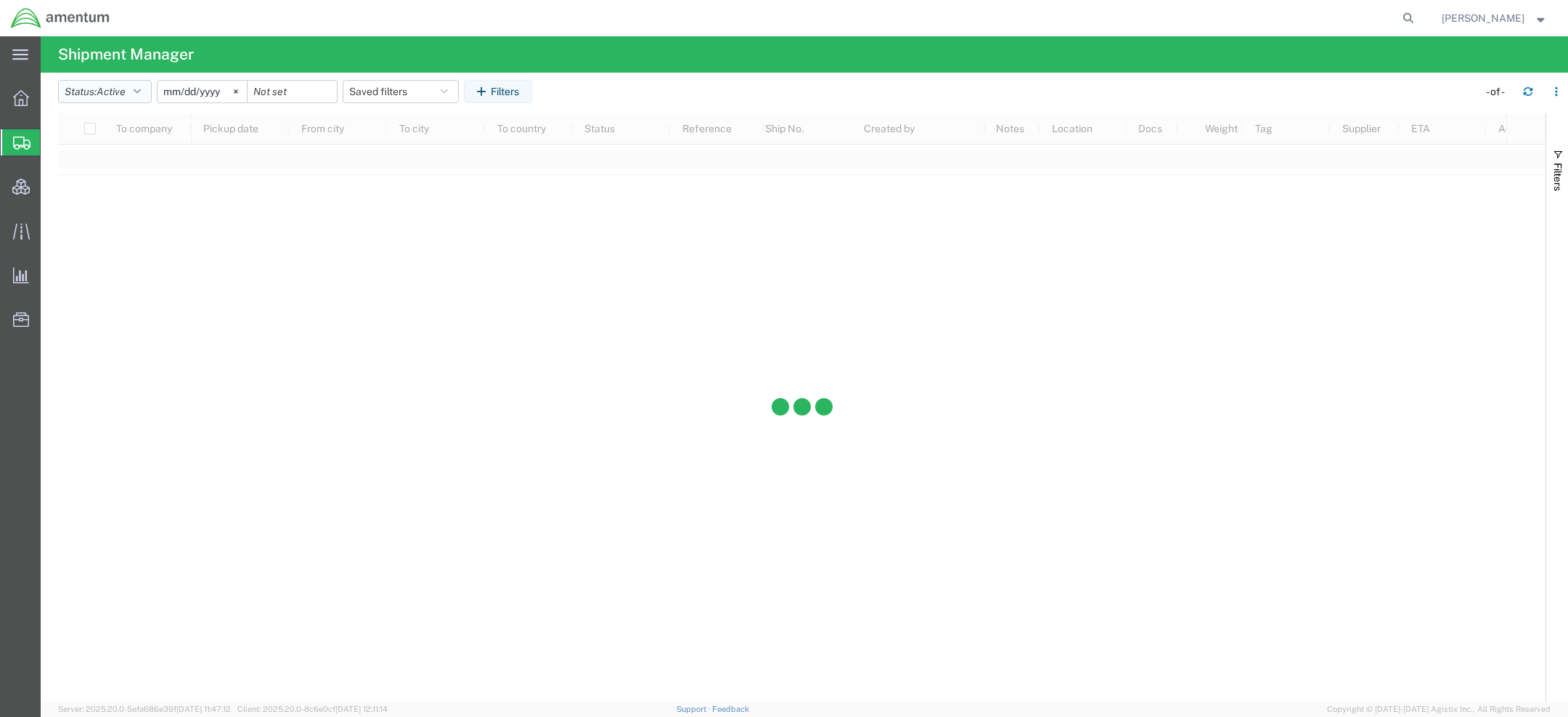
click at [108, 96] on span "Active" at bounding box center [110, 91] width 29 height 12
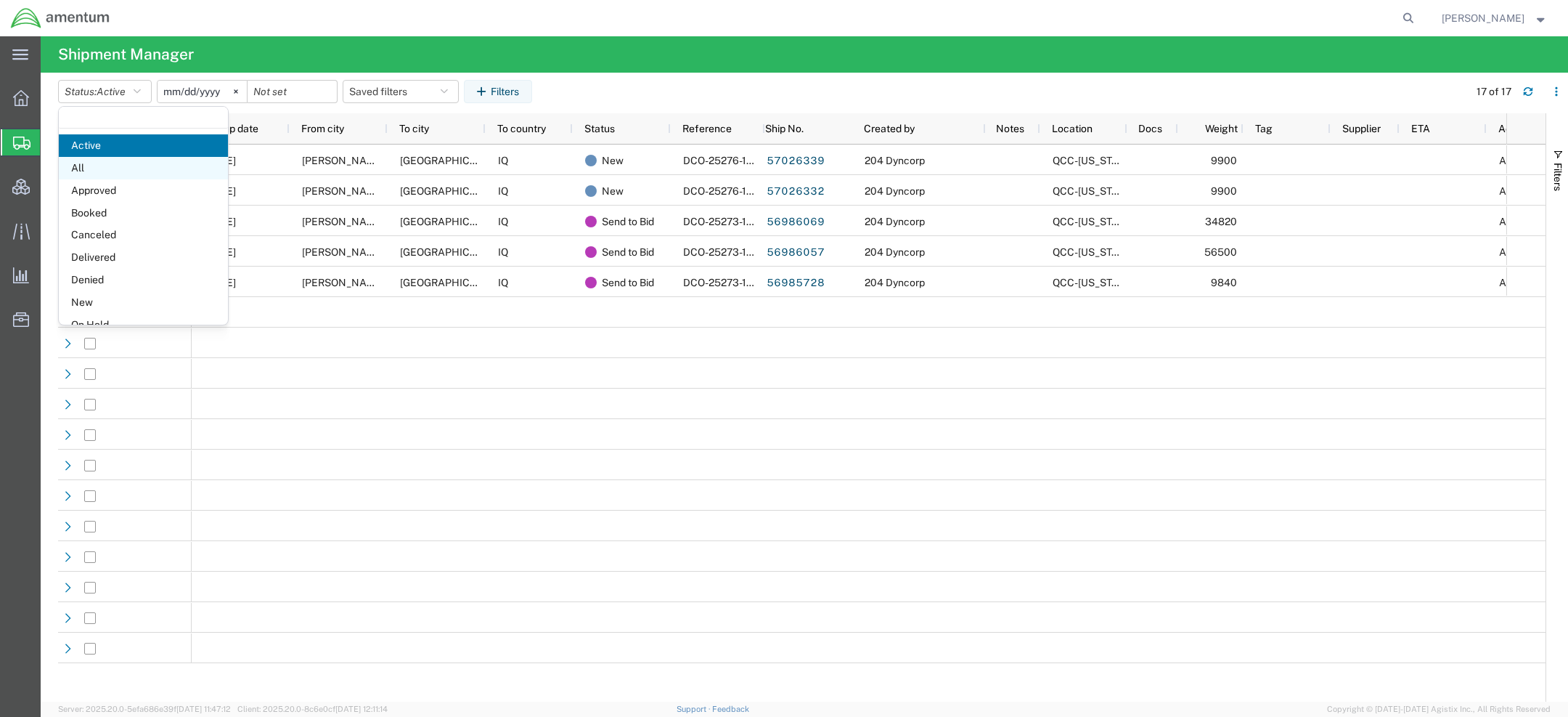
click at [92, 169] on span "All" at bounding box center [144, 168] width 169 height 23
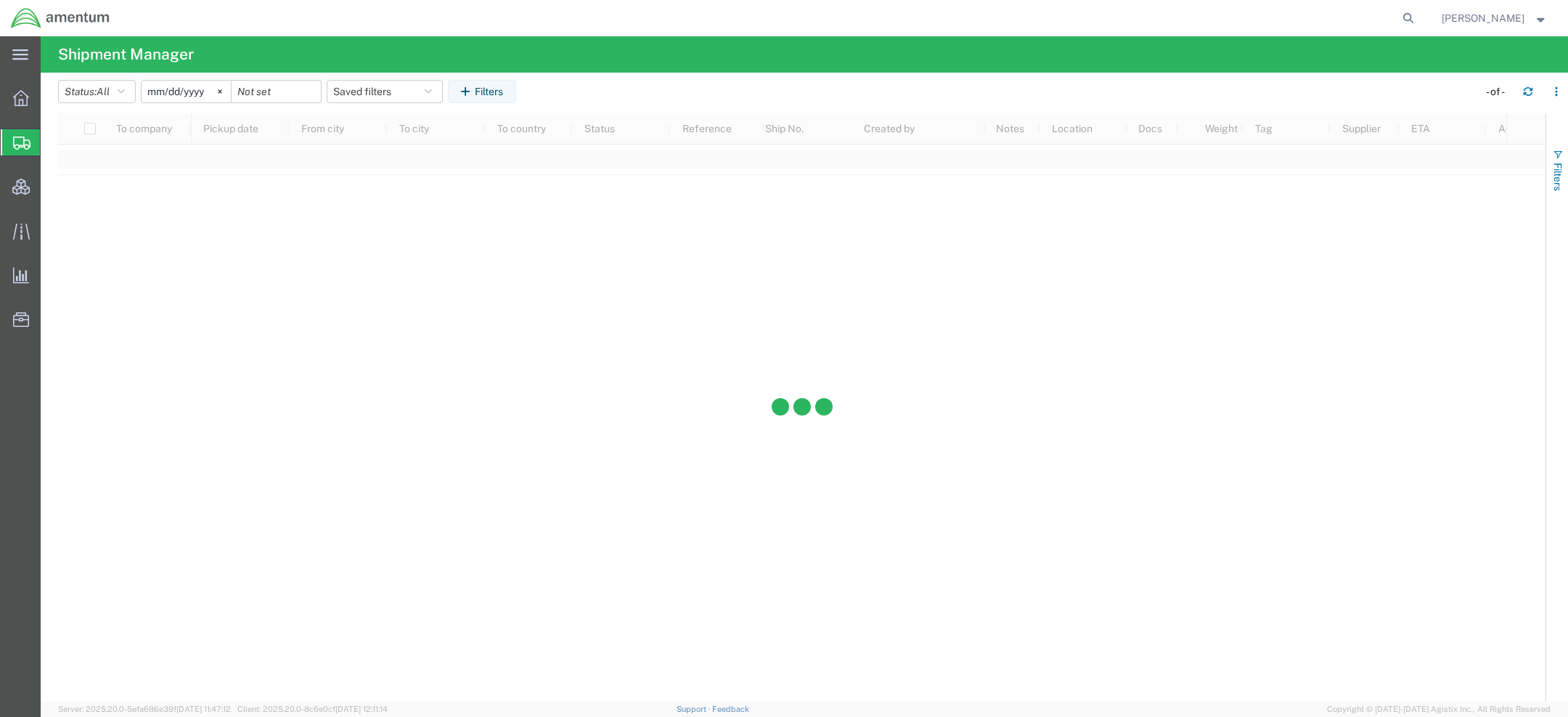
click at [1550, 178] on button "Filters" at bounding box center [1558, 169] width 22 height 78
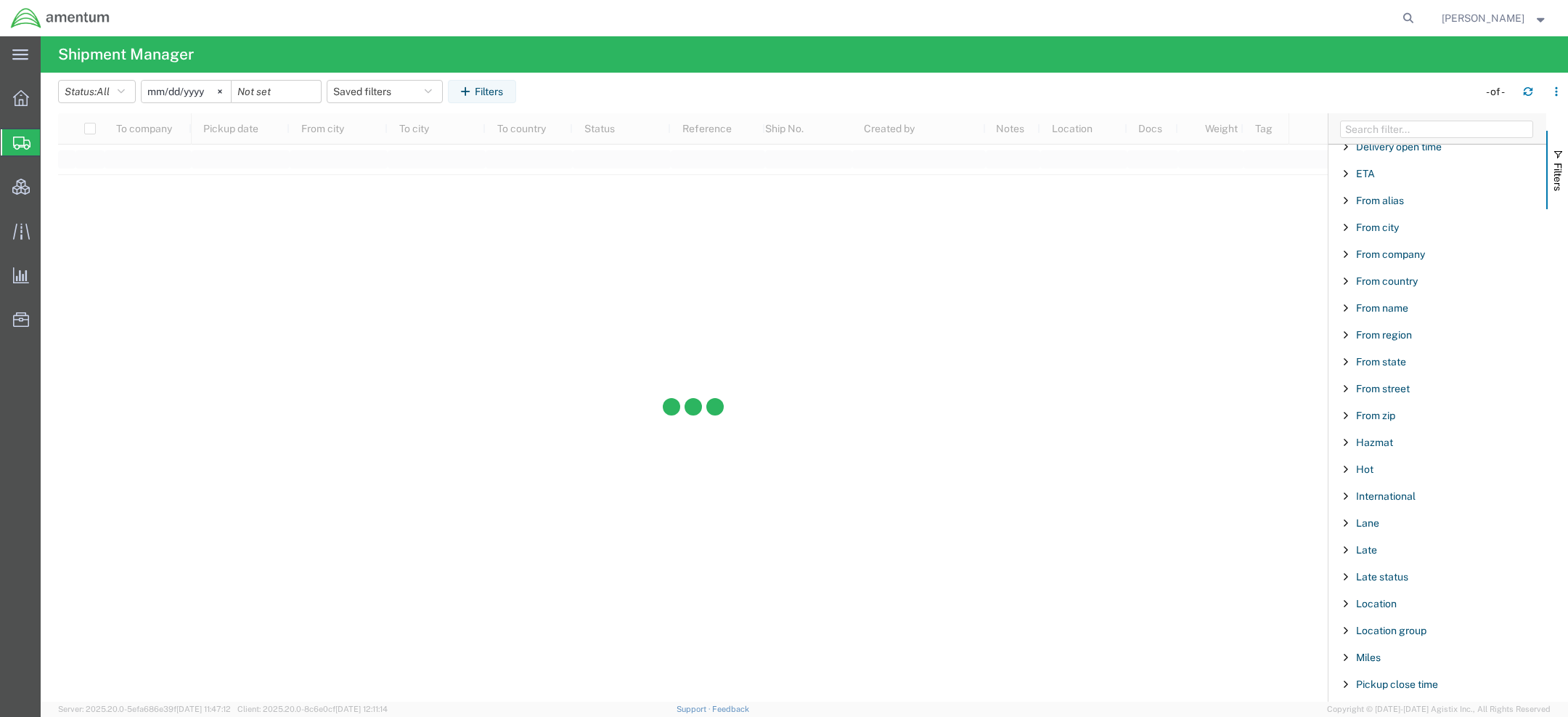
scroll to position [390, 0]
click at [1386, 489] on span "International" at bounding box center [1385, 494] width 60 height 12
click at [1357, 524] on label "Yes" at bounding box center [1445, 525] width 203 height 22
click at [0, 0] on input "Yes" at bounding box center [0, 0] width 0 height 0
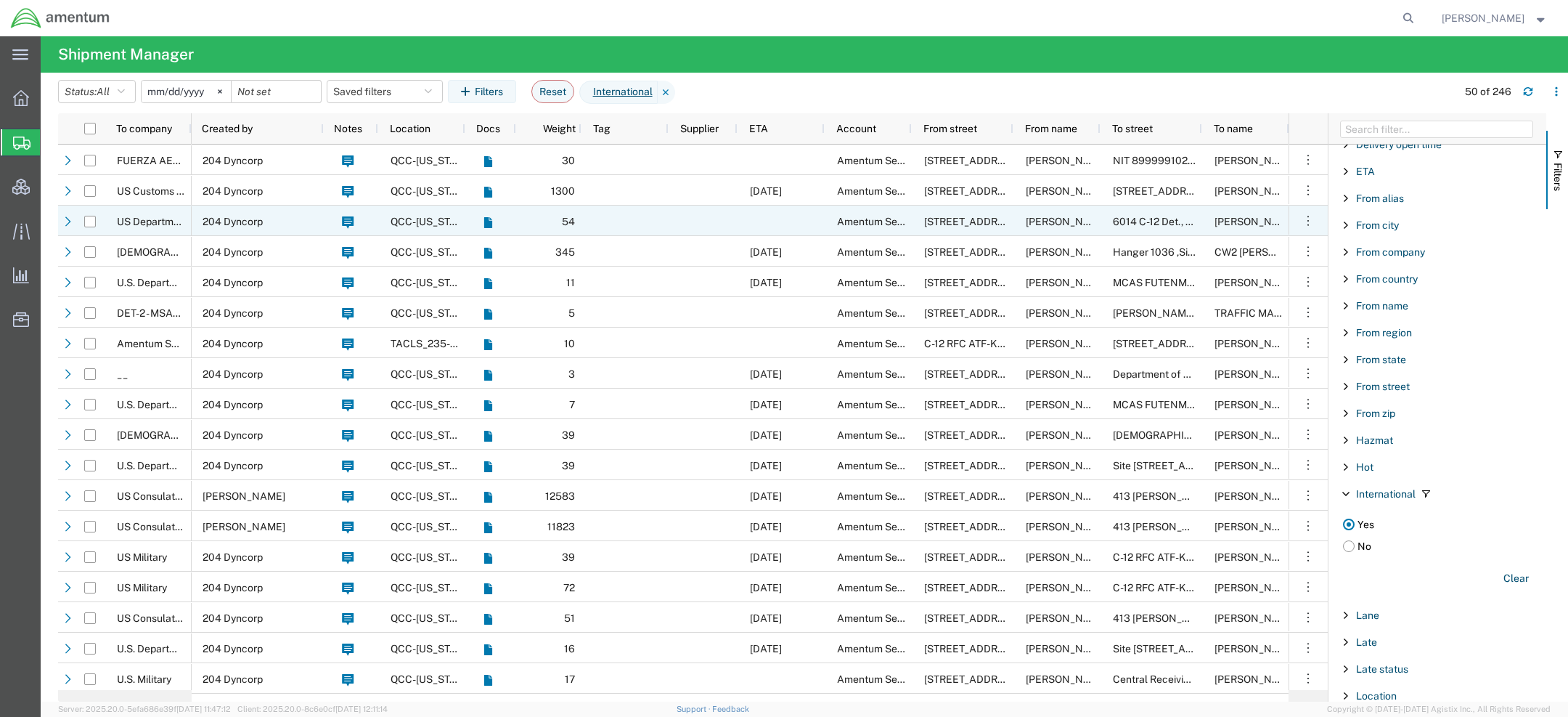
scroll to position [0, 570]
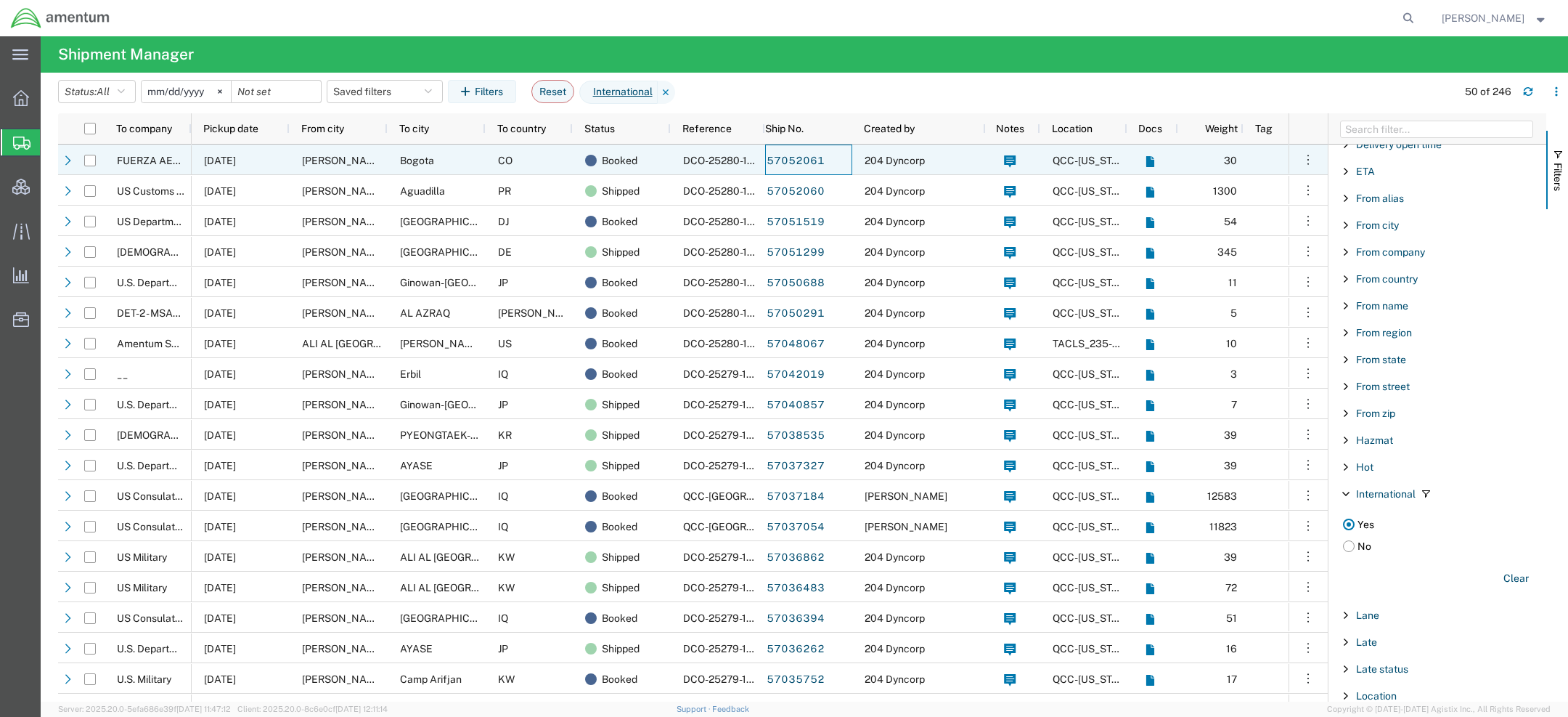
click at [703, 163] on span "DCO-25280-169213" at bounding box center [730, 161] width 94 height 12
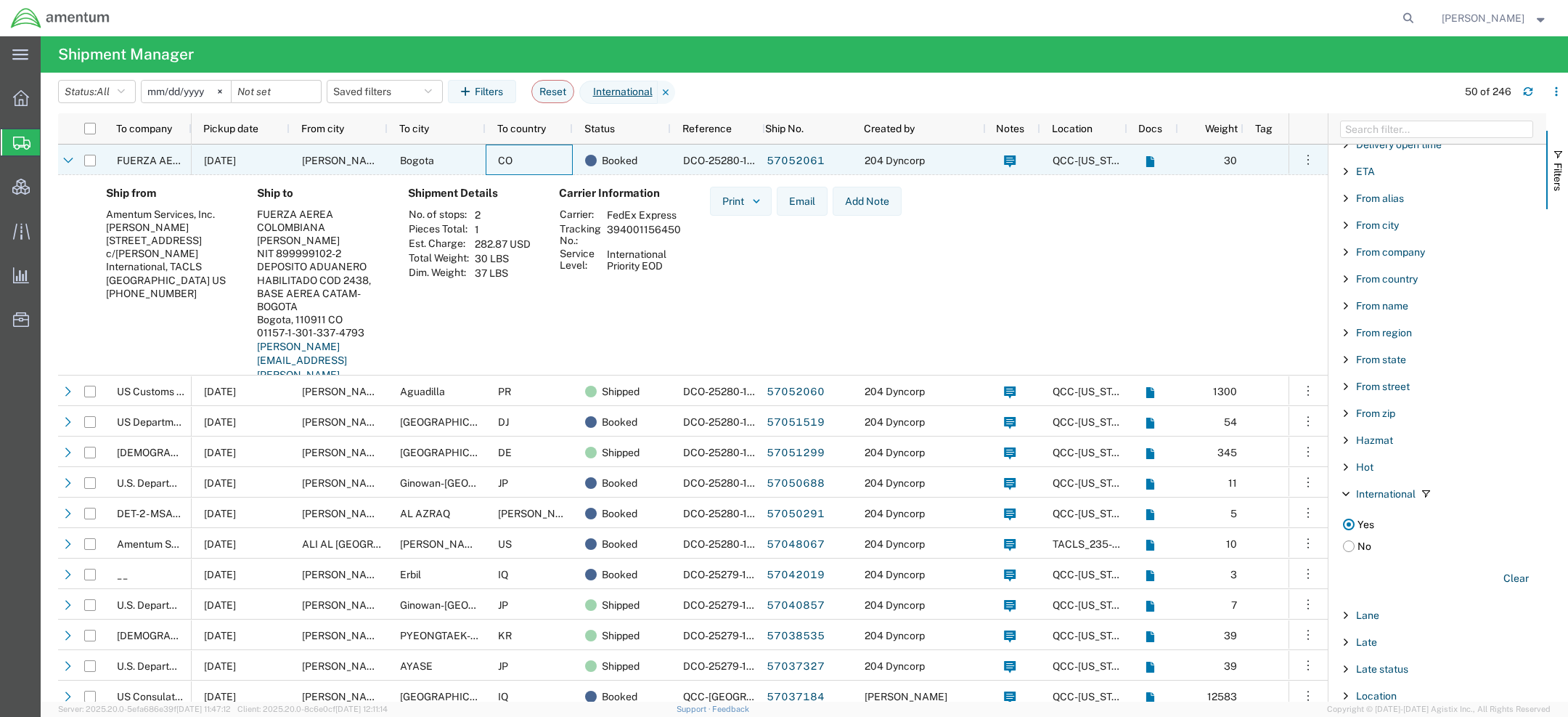
click at [553, 159] on div "CO" at bounding box center [529, 159] width 87 height 30
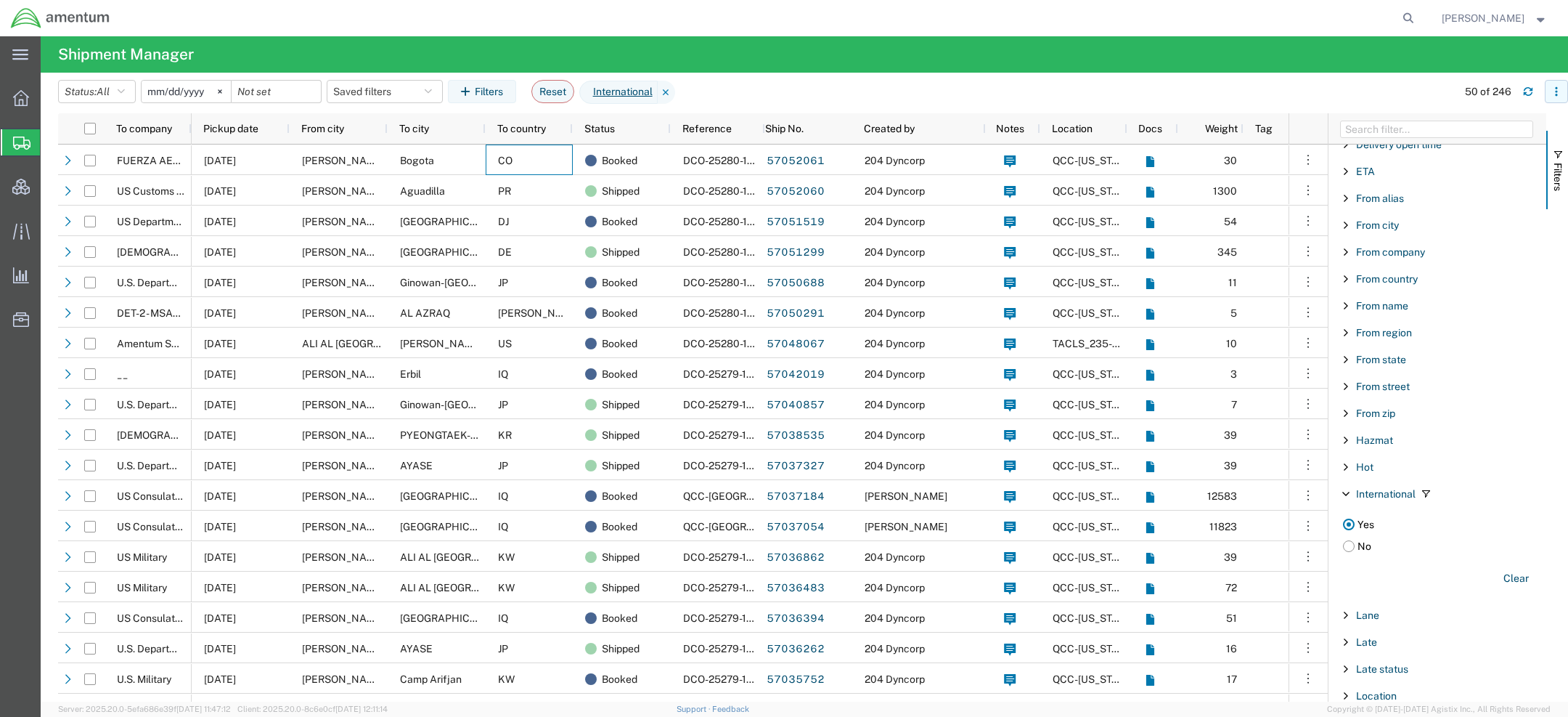
click at [1559, 95] on icon "button" at bounding box center [1557, 91] width 10 height 10
click at [1468, 186] on agx-table-column-manager-action "Manage columns" at bounding box center [1481, 188] width 80 height 29
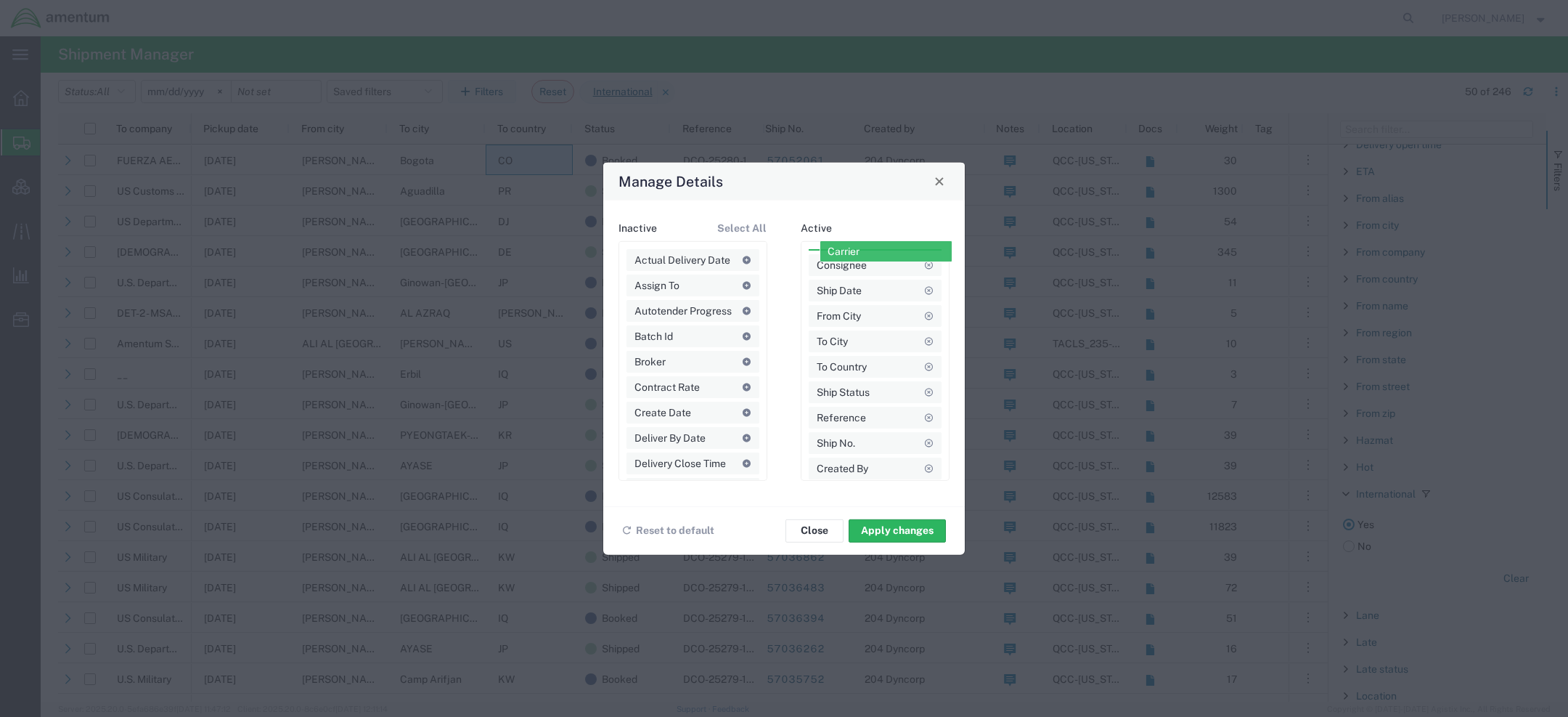
drag, startPoint x: 667, startPoint y: 382, endPoint x: 859, endPoint y: 248, distance: 234.1
click at [890, 525] on button "Apply changes" at bounding box center [897, 531] width 97 height 24
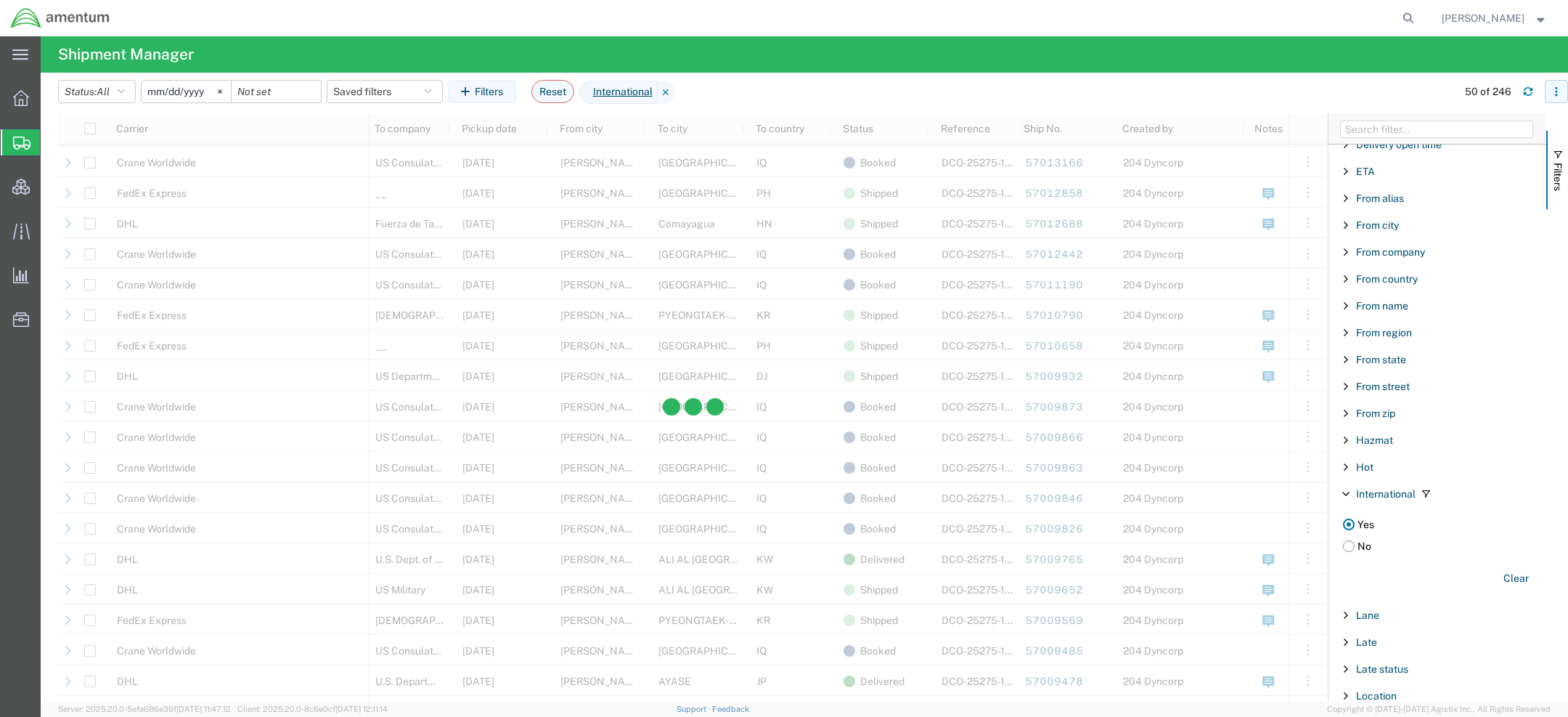
click at [1552, 94] on icon "button" at bounding box center [1557, 91] width 10 height 10
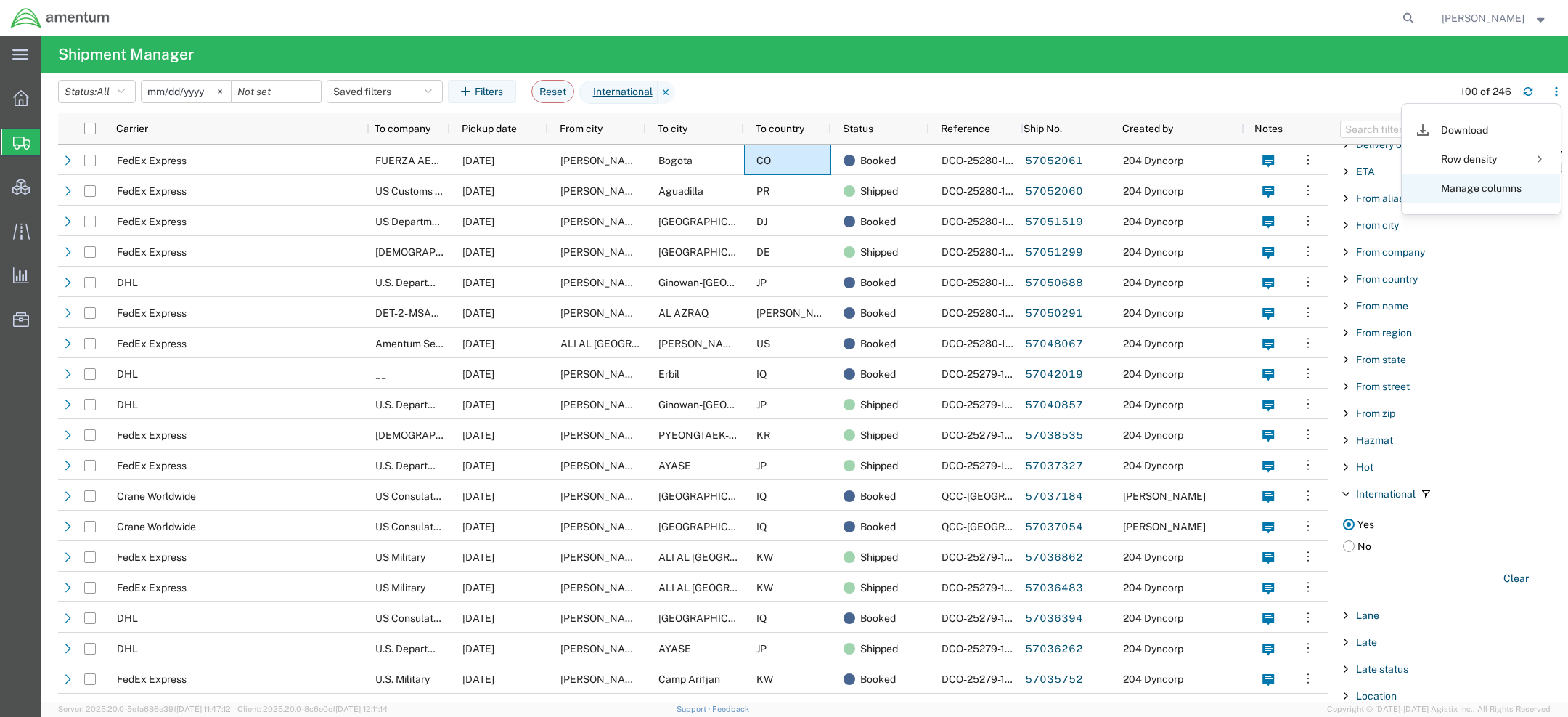
click at [1450, 191] on agx-table-column-manager-action "Manage columns" at bounding box center [1481, 188] width 80 height 29
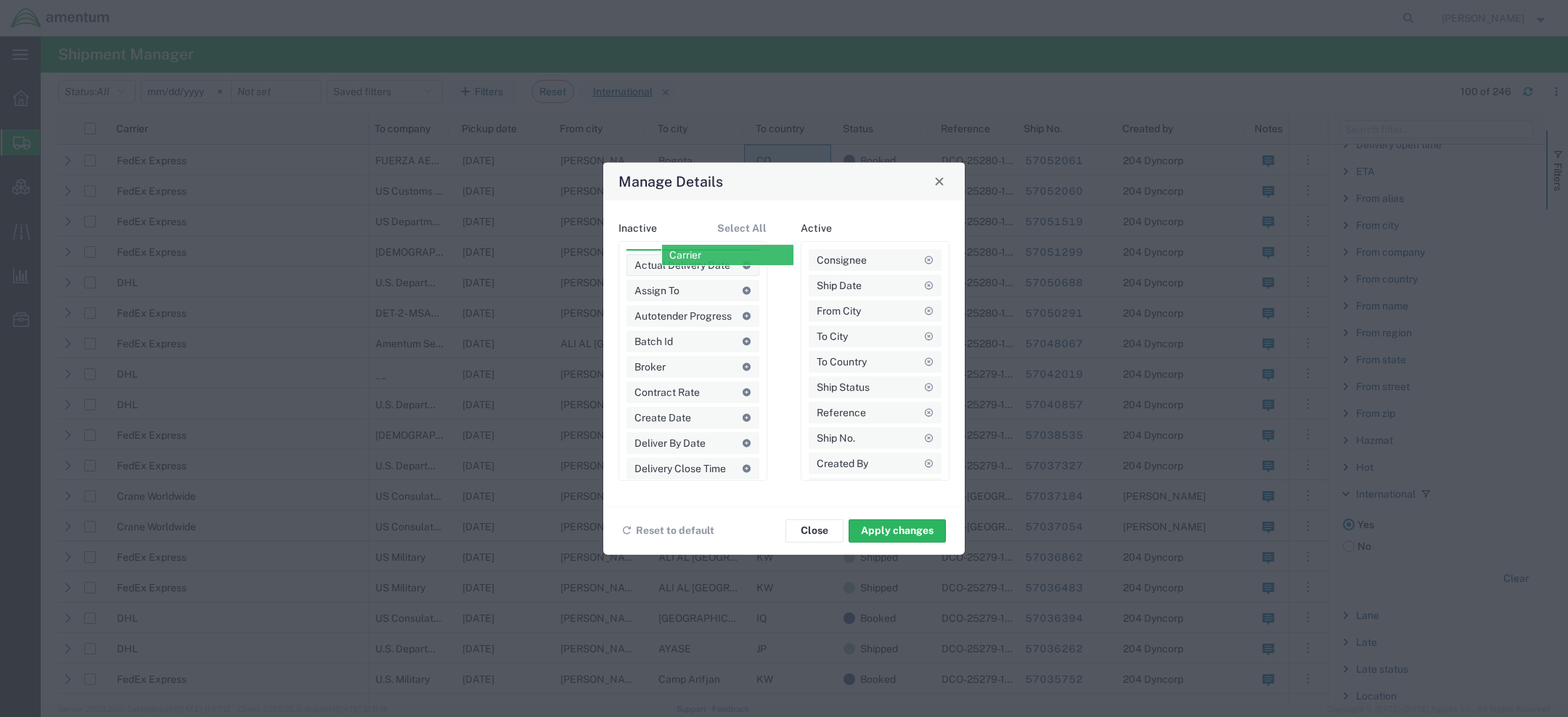
drag, startPoint x: 834, startPoint y: 256, endPoint x: 684, endPoint y: 255, distance: 150.0
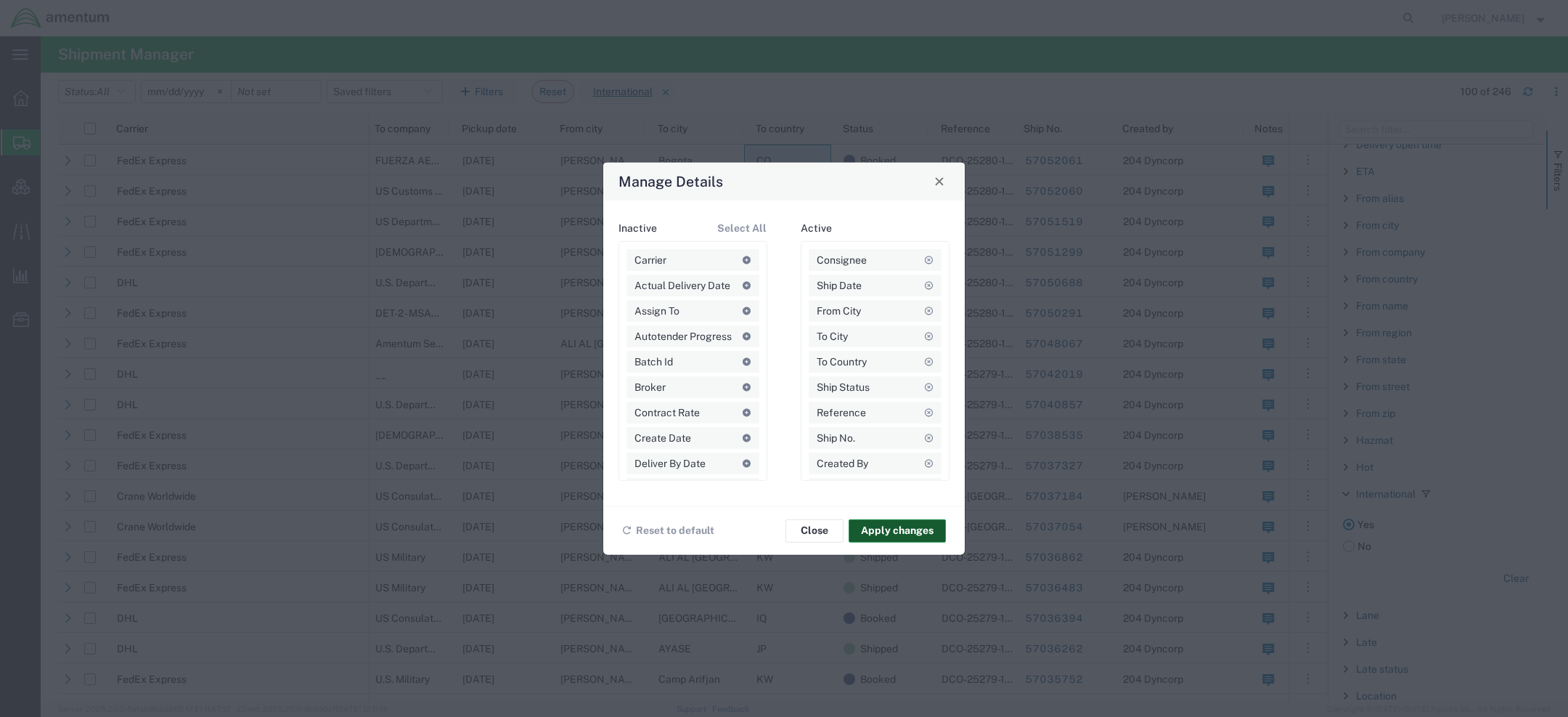
click at [877, 536] on button "Apply changes" at bounding box center [897, 531] width 97 height 24
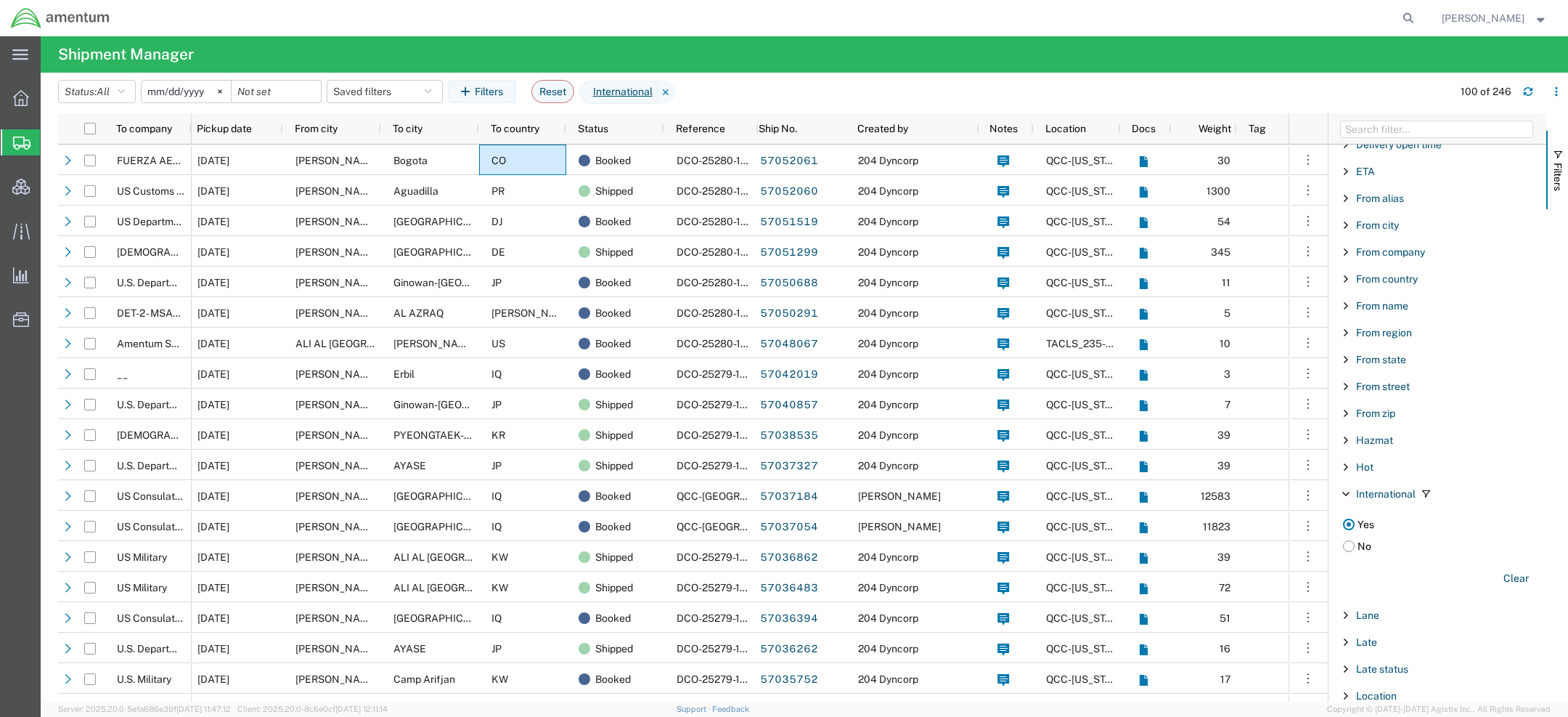
click at [1510, 20] on span "Jason Martin" at bounding box center [1483, 18] width 82 height 16
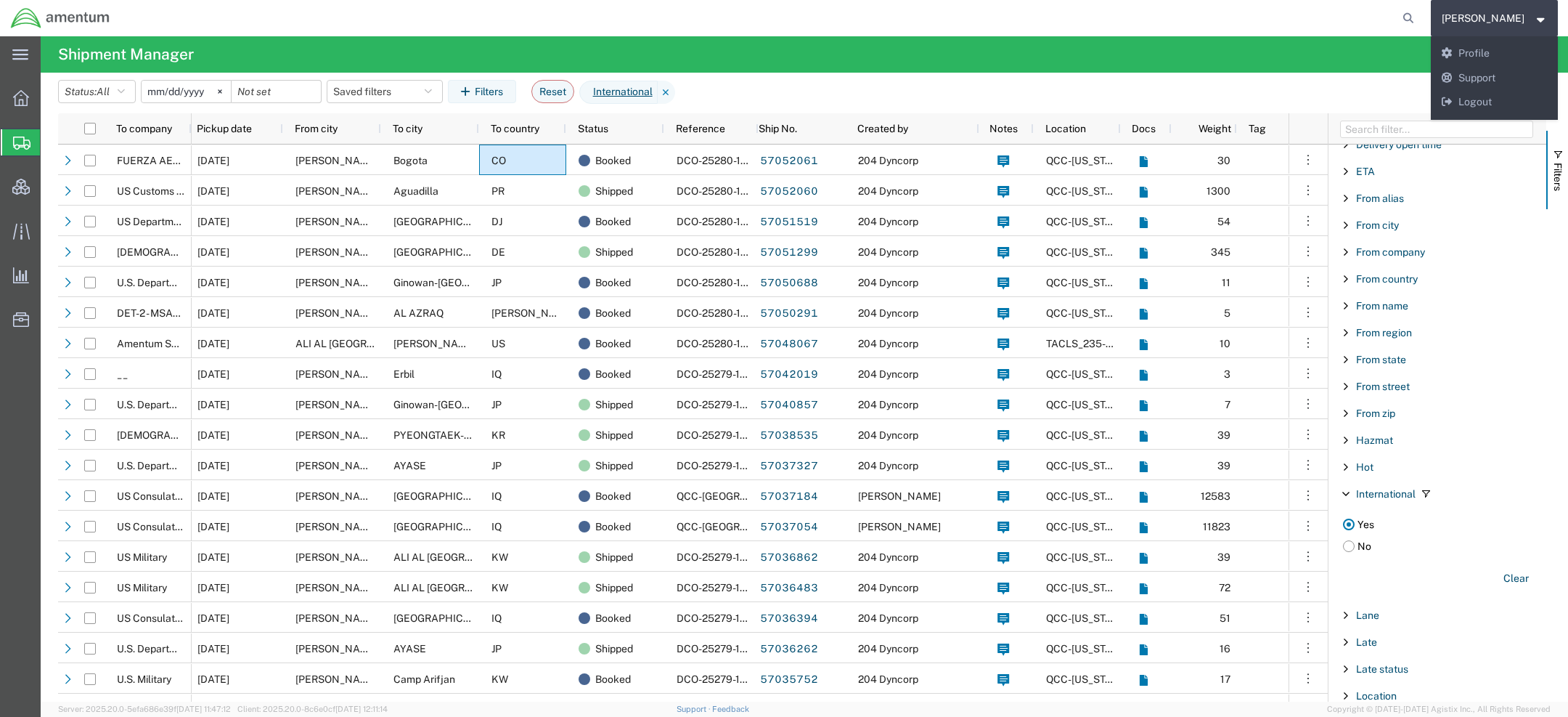
click at [1341, 49] on agx-page-header "Shipment Manager" at bounding box center [804, 54] width 1527 height 36
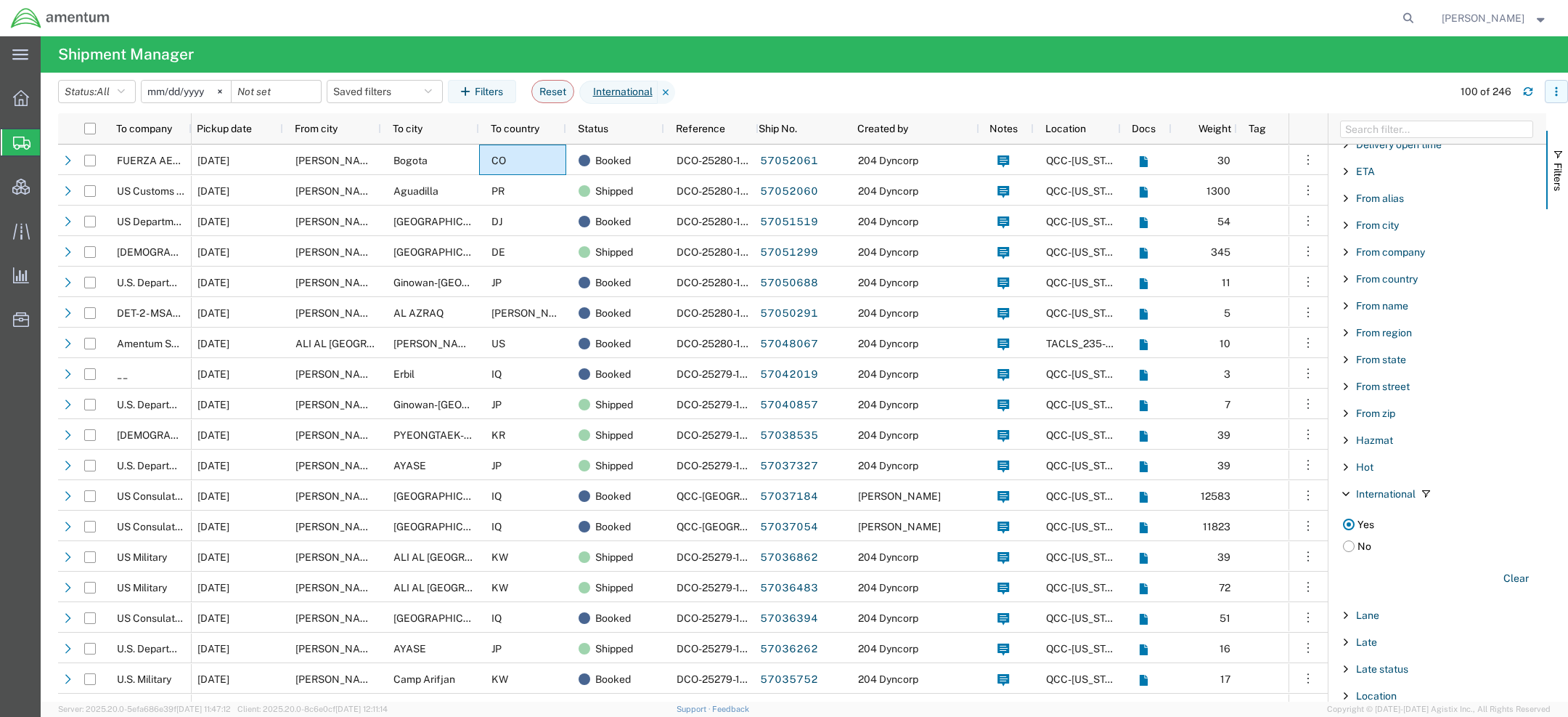
click at [1561, 98] on button "button" at bounding box center [1557, 91] width 24 height 24
click at [1478, 188] on agx-table-column-manager-action "Manage columns" at bounding box center [1481, 188] width 80 height 29
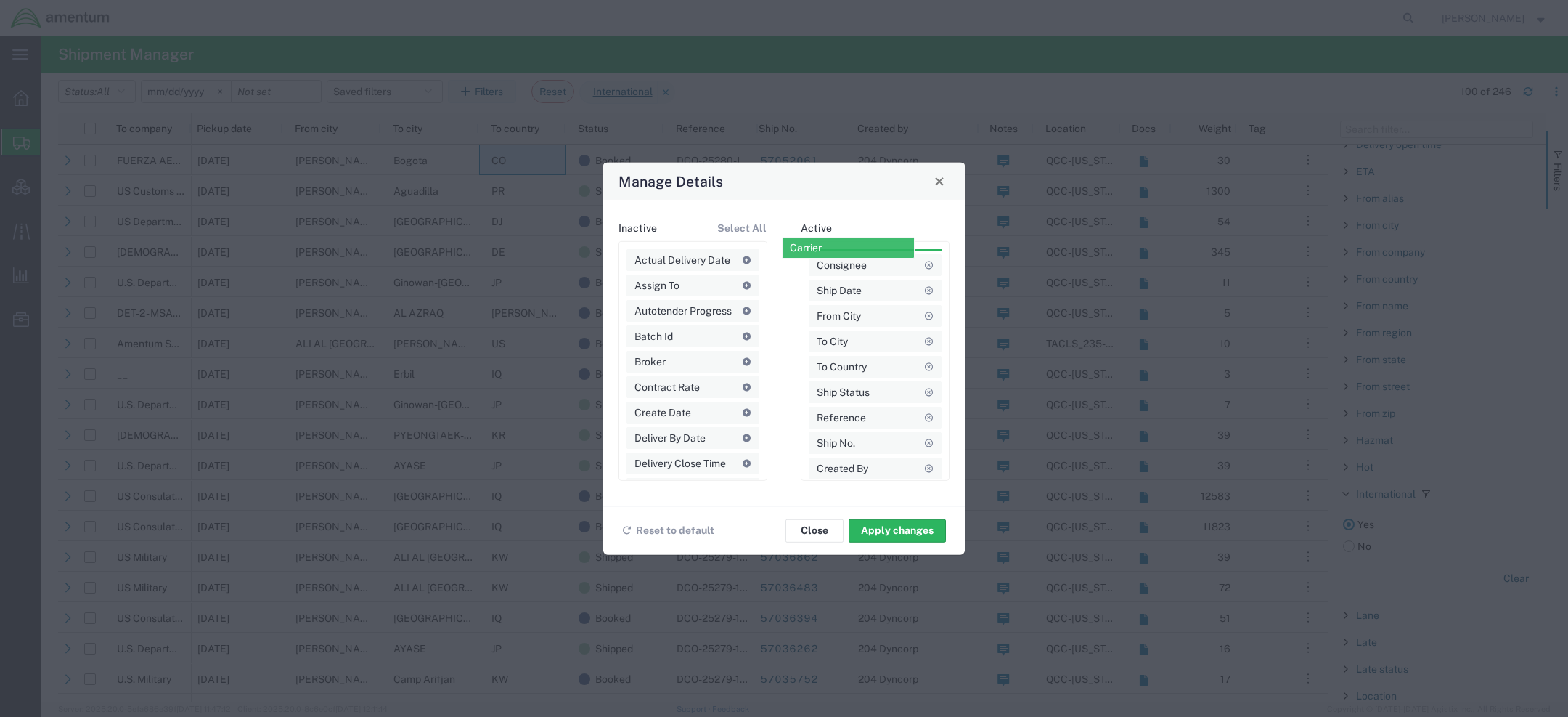
drag, startPoint x: 661, startPoint y: 388, endPoint x: 818, endPoint y: 251, distance: 208.4
click at [878, 532] on button "Apply changes" at bounding box center [897, 531] width 97 height 24
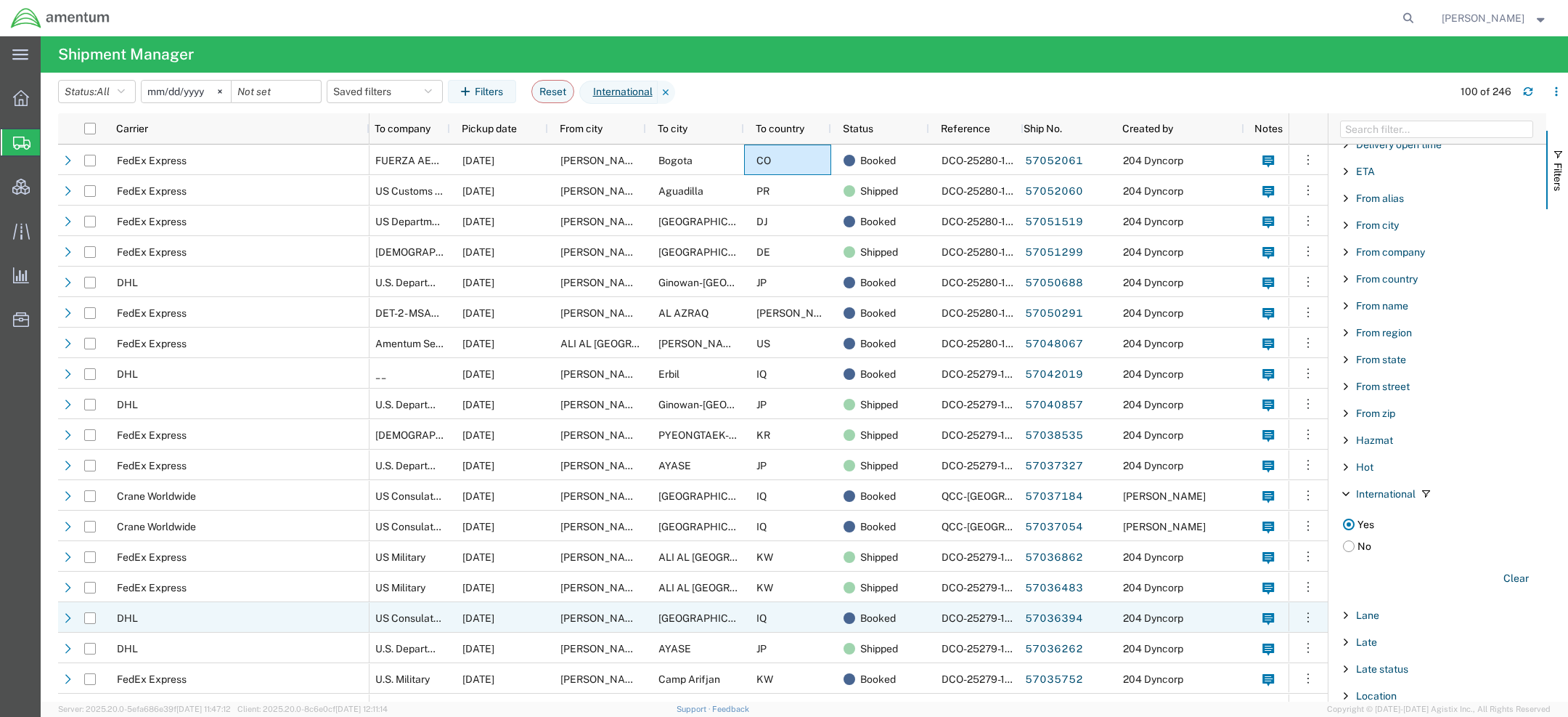
scroll to position [66, 0]
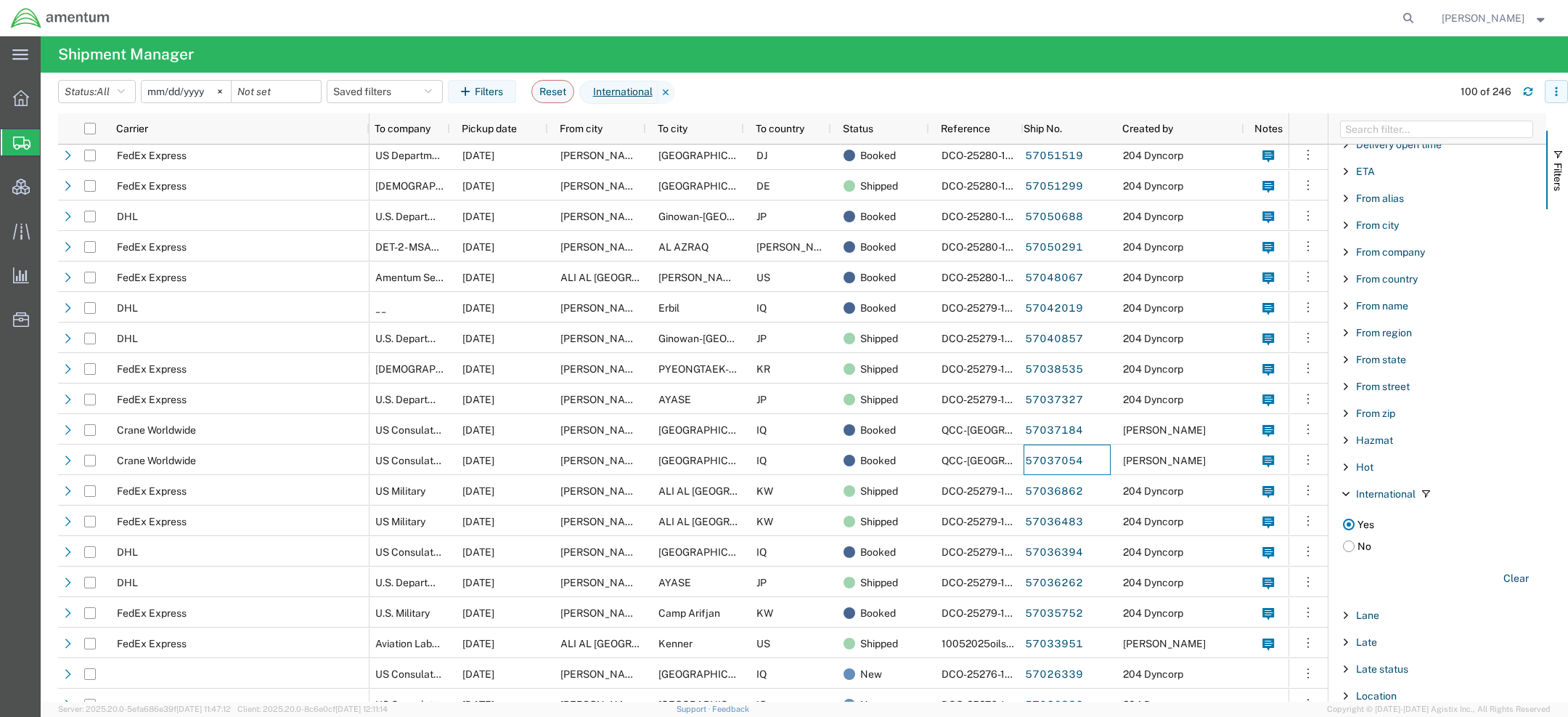
click at [1550, 88] on button "button" at bounding box center [1557, 91] width 24 height 24
click at [1472, 180] on agx-table-column-manager-action "Manage columns" at bounding box center [1481, 188] width 80 height 29
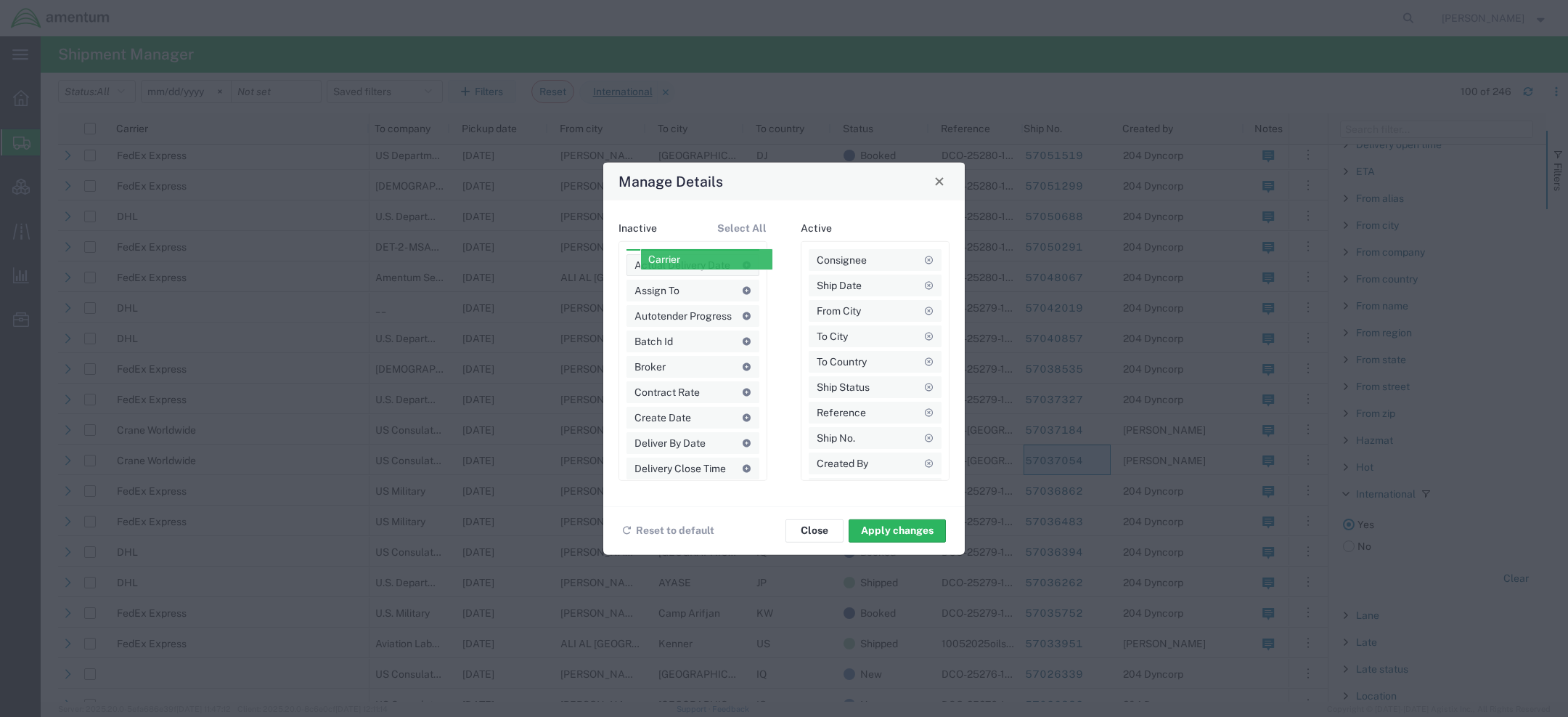
drag, startPoint x: 844, startPoint y: 258, endPoint x: 675, endPoint y: 256, distance: 169.0
click at [906, 531] on button "Apply changes" at bounding box center [897, 531] width 97 height 24
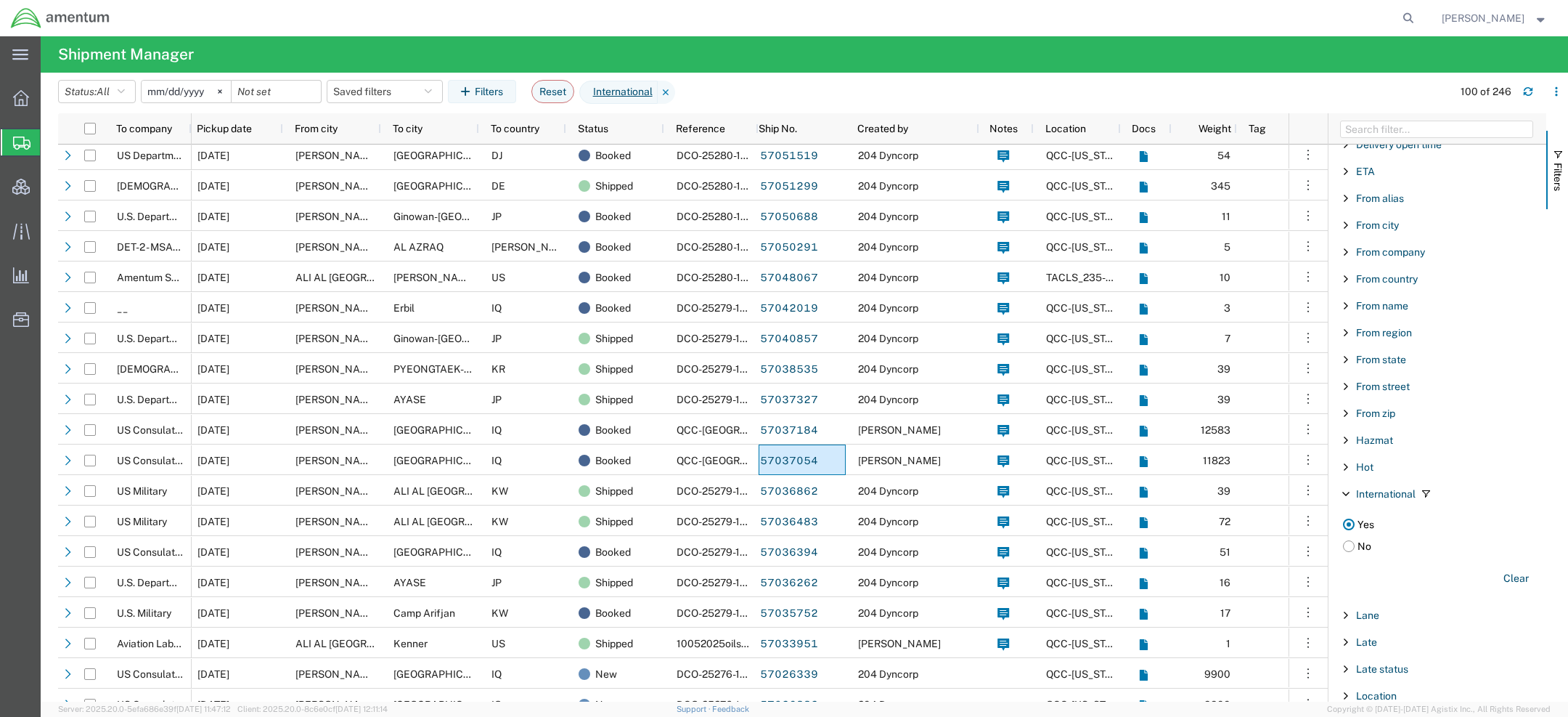
click at [1487, 18] on span "[PERSON_NAME]" at bounding box center [1483, 18] width 82 height 16
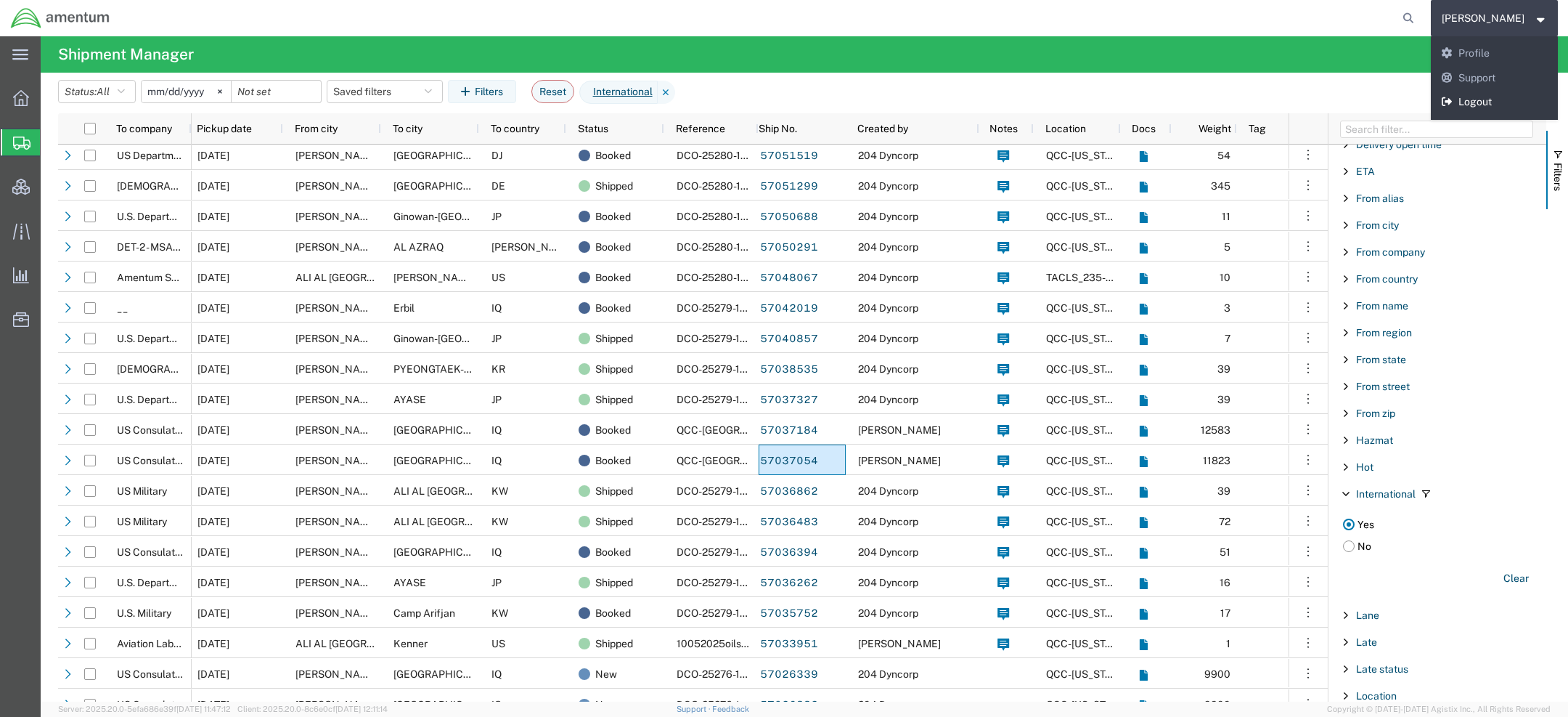
click at [1486, 94] on link "Logout" at bounding box center [1494, 102] width 127 height 25
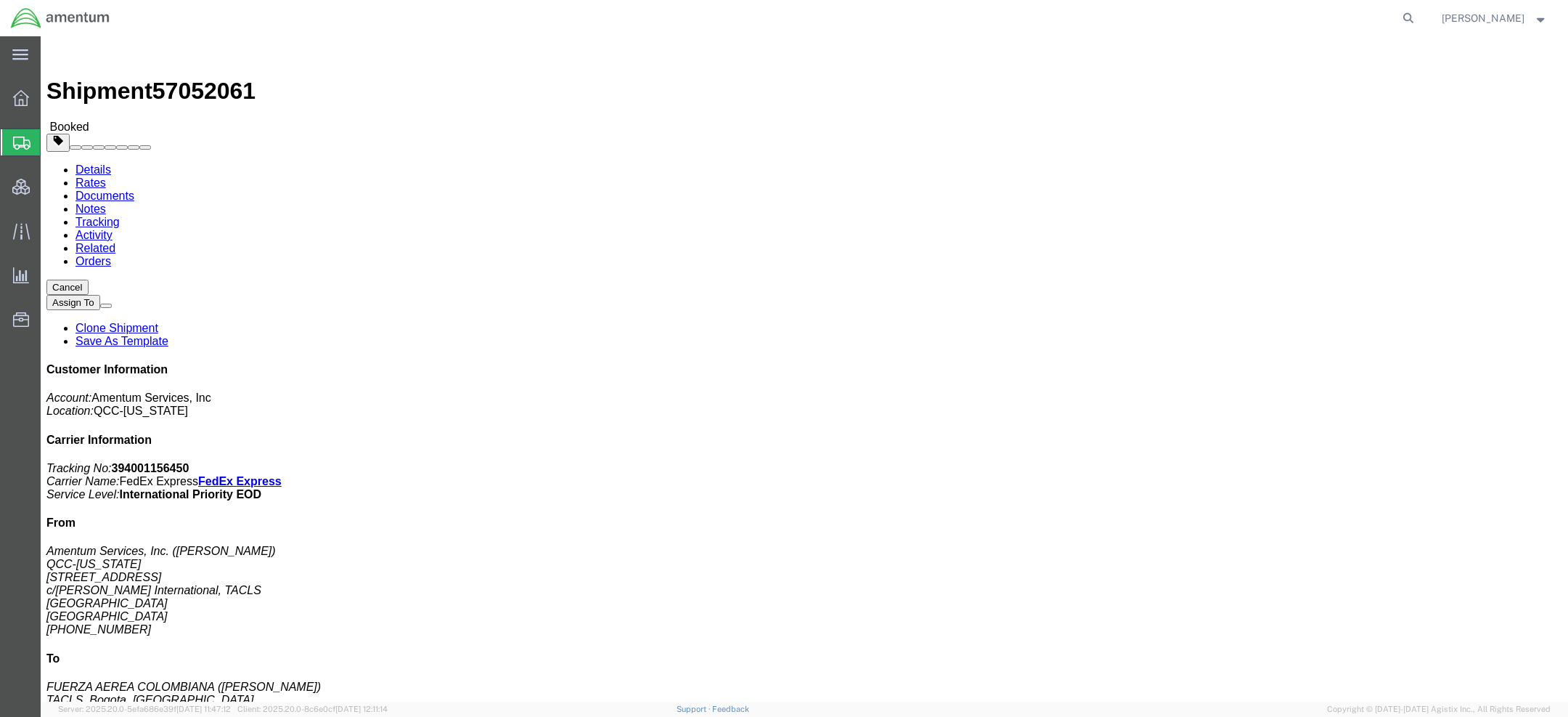
click link "Documents"
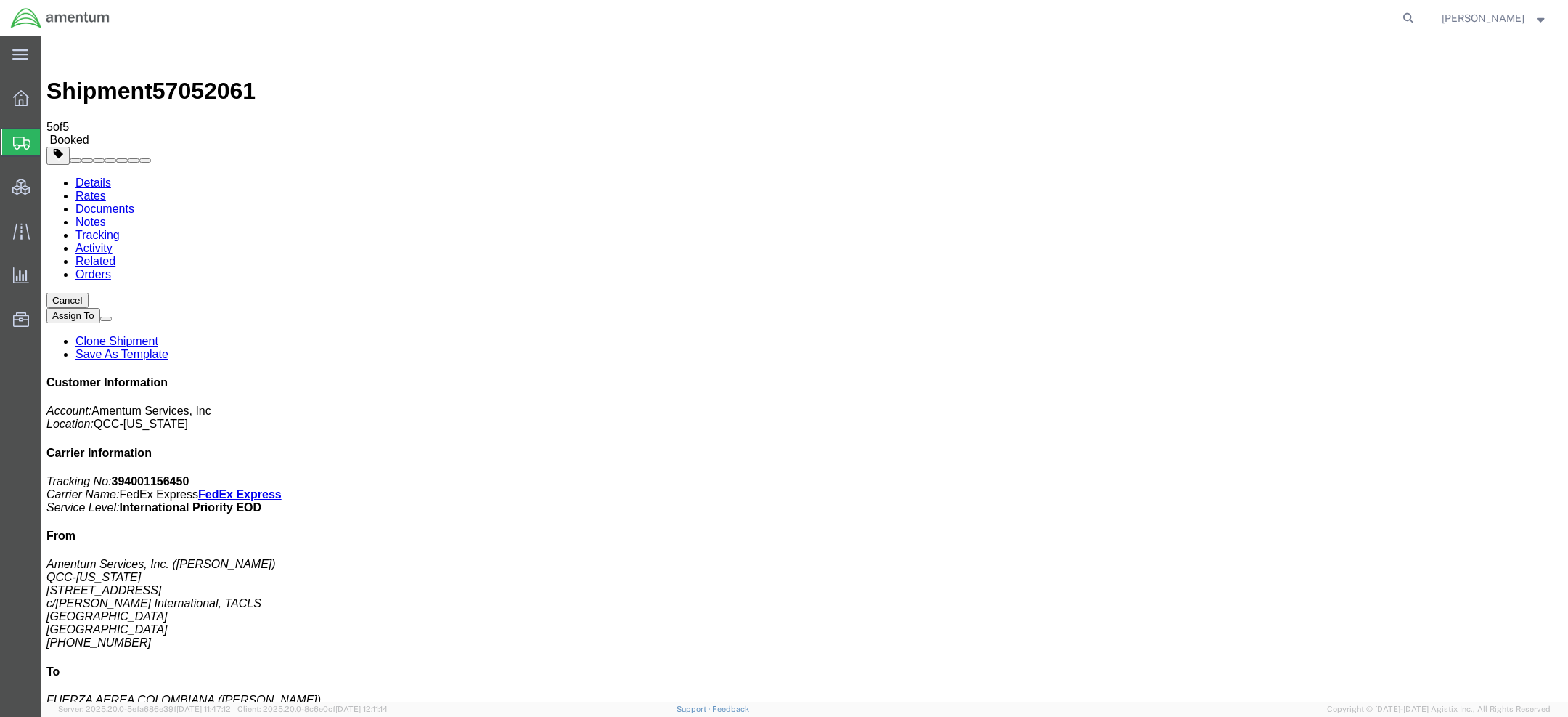
click at [221, 77] on span "57052061" at bounding box center [204, 90] width 103 height 26
click at [225, 77] on span "57052061" at bounding box center [204, 90] width 103 height 26
click at [224, 77] on span "57052061" at bounding box center [204, 90] width 103 height 26
copy span "57052061"
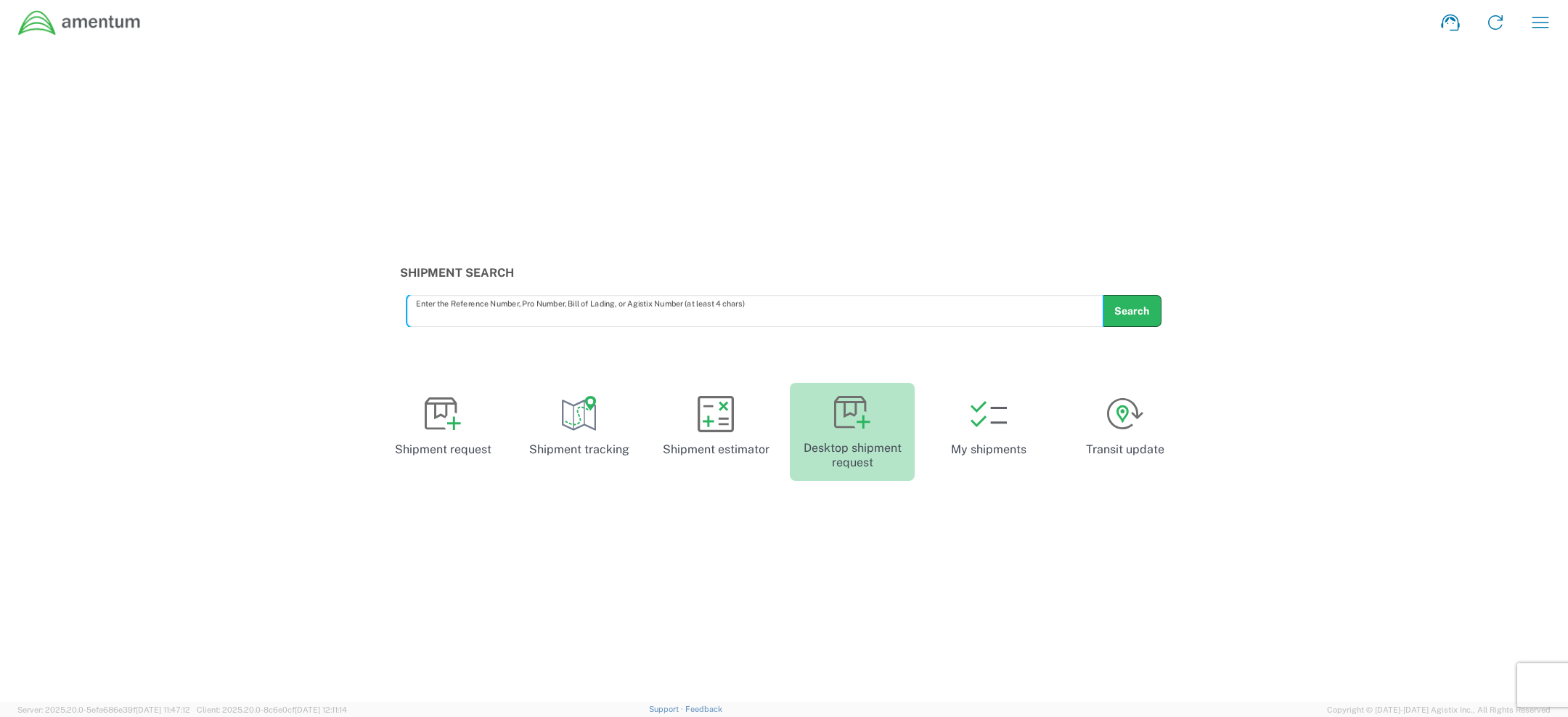
click at [848, 430] on icon at bounding box center [852, 412] width 36 height 36
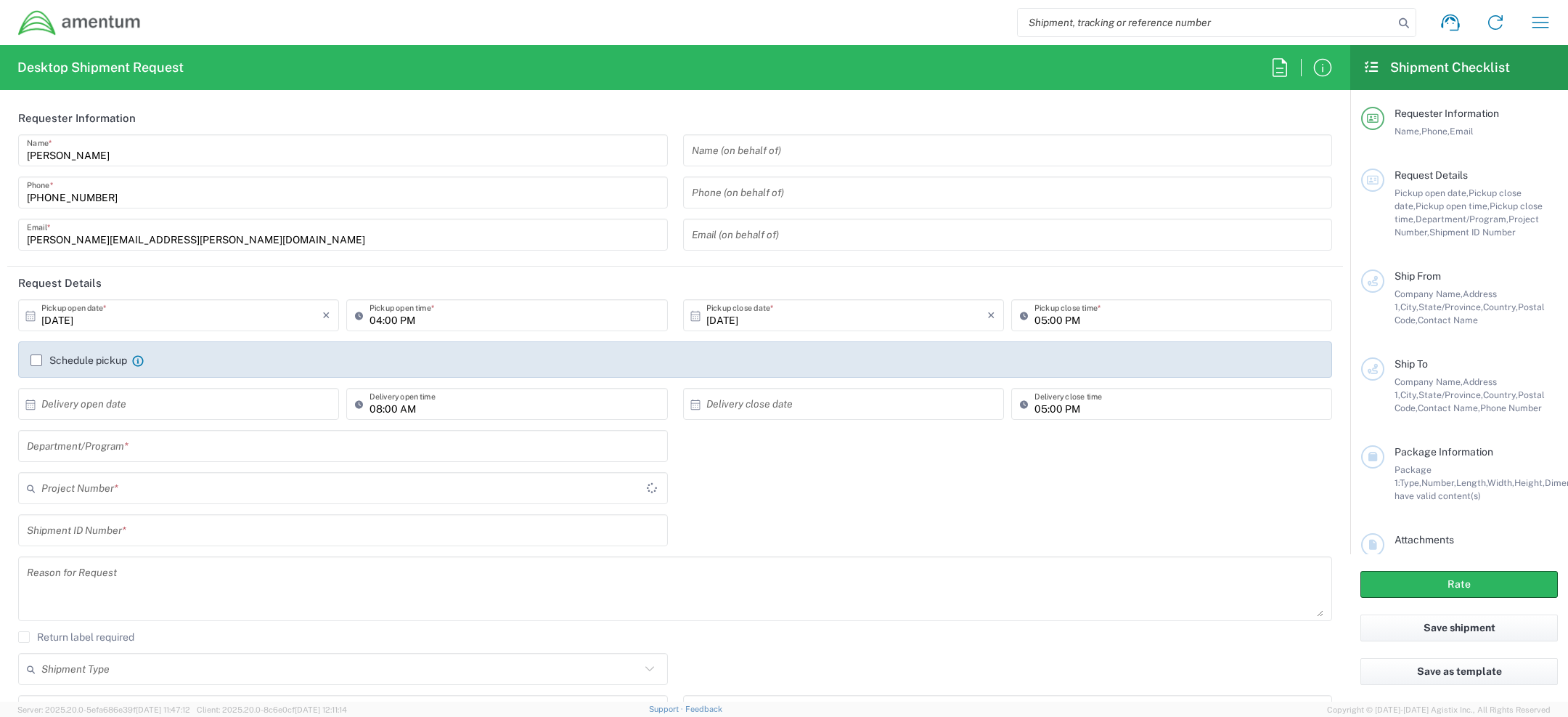
type input "001"
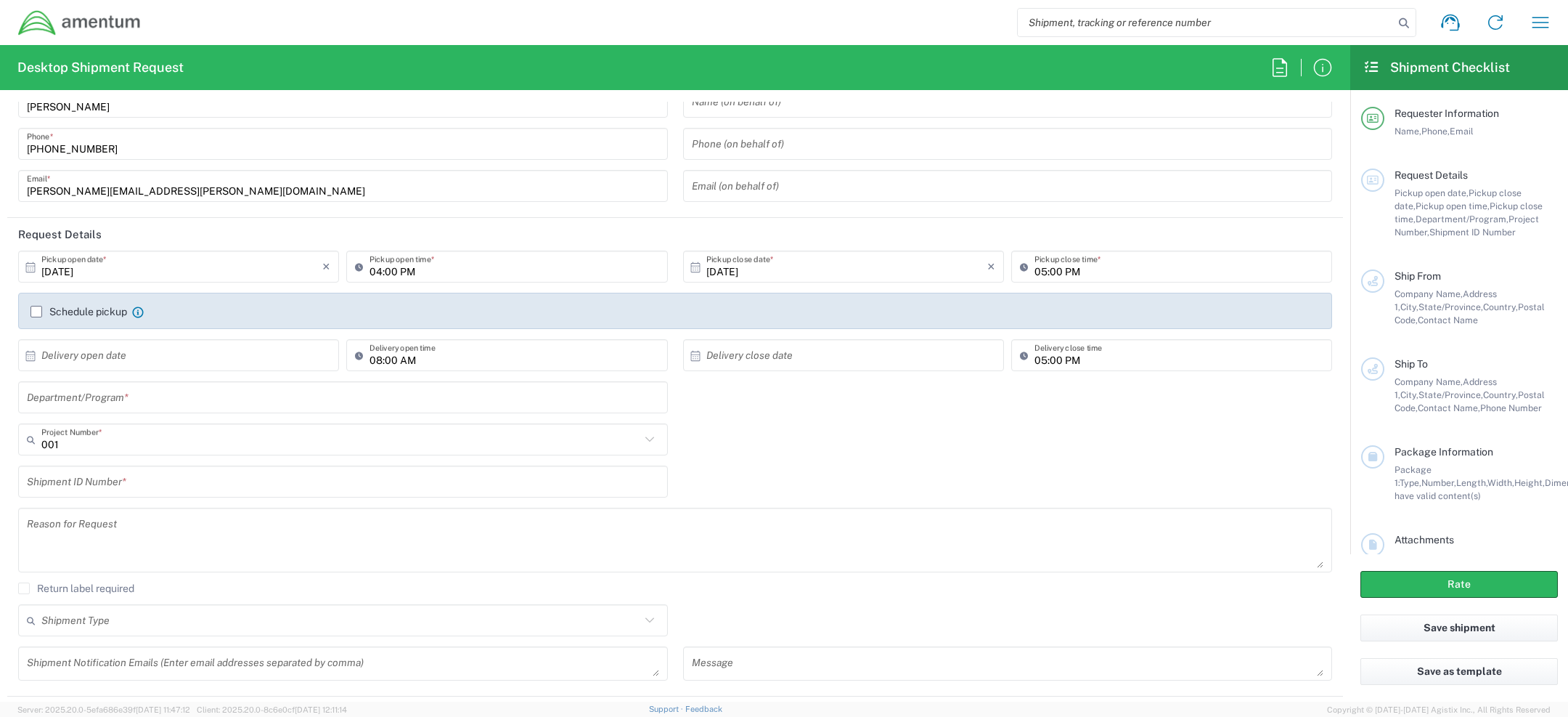
click at [242, 455] on div "001 Project Number * 001 0915.E0002.02.000.2CE,LABOR ONLY OPT YR 1 ,1 ,82 ,9 00…" at bounding box center [343, 444] width 665 height 42
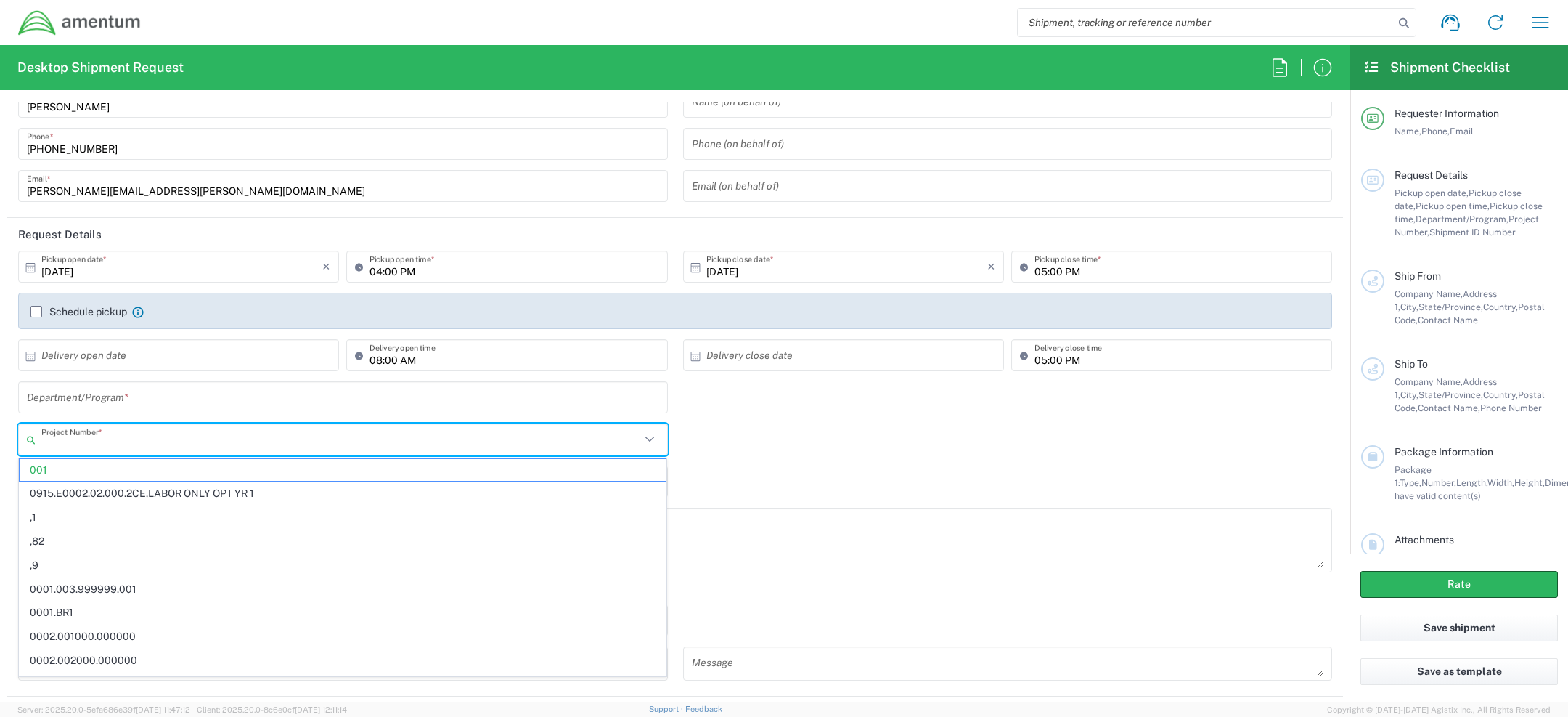
click at [231, 439] on input "text" at bounding box center [340, 440] width 599 height 26
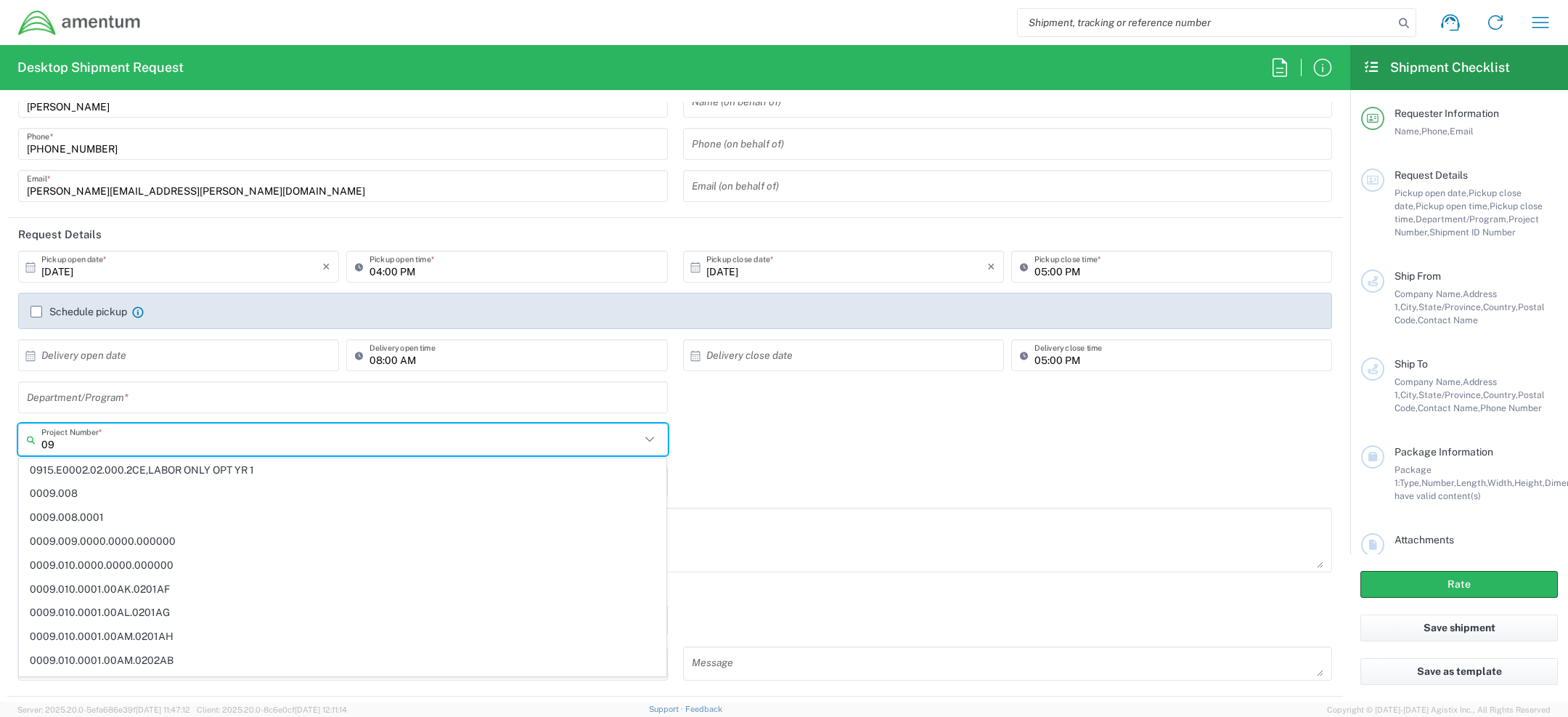
type input "0"
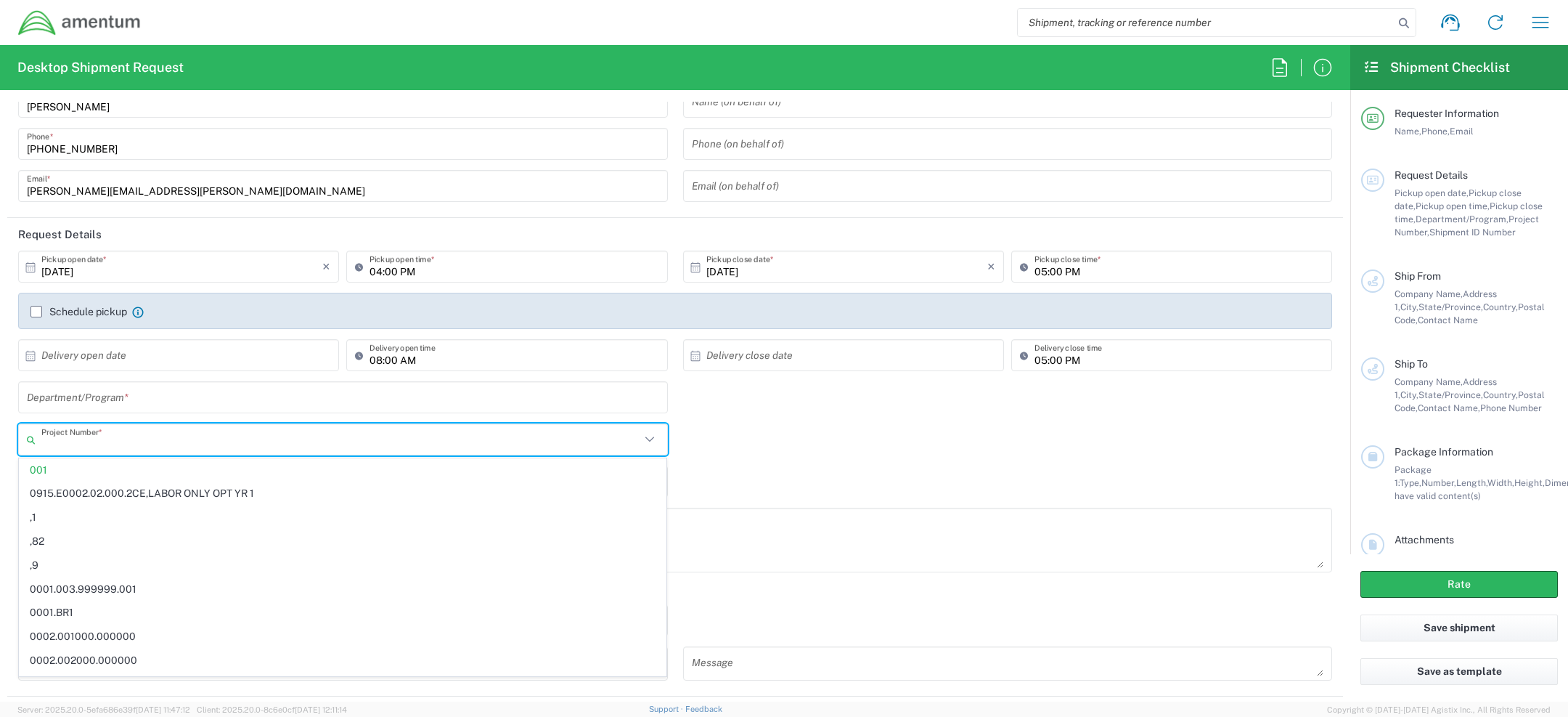
type input "8"
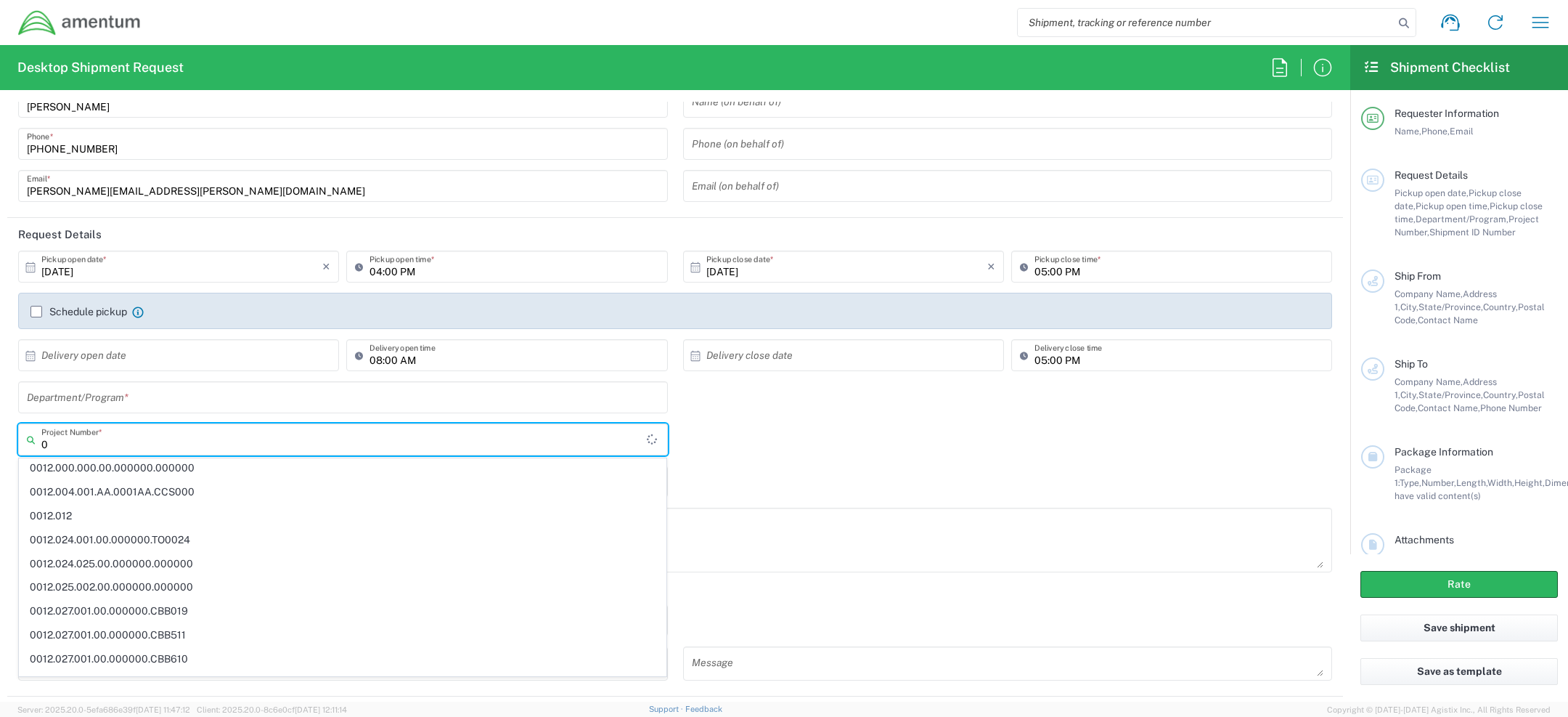
scroll to position [0, 0]
type input "0"
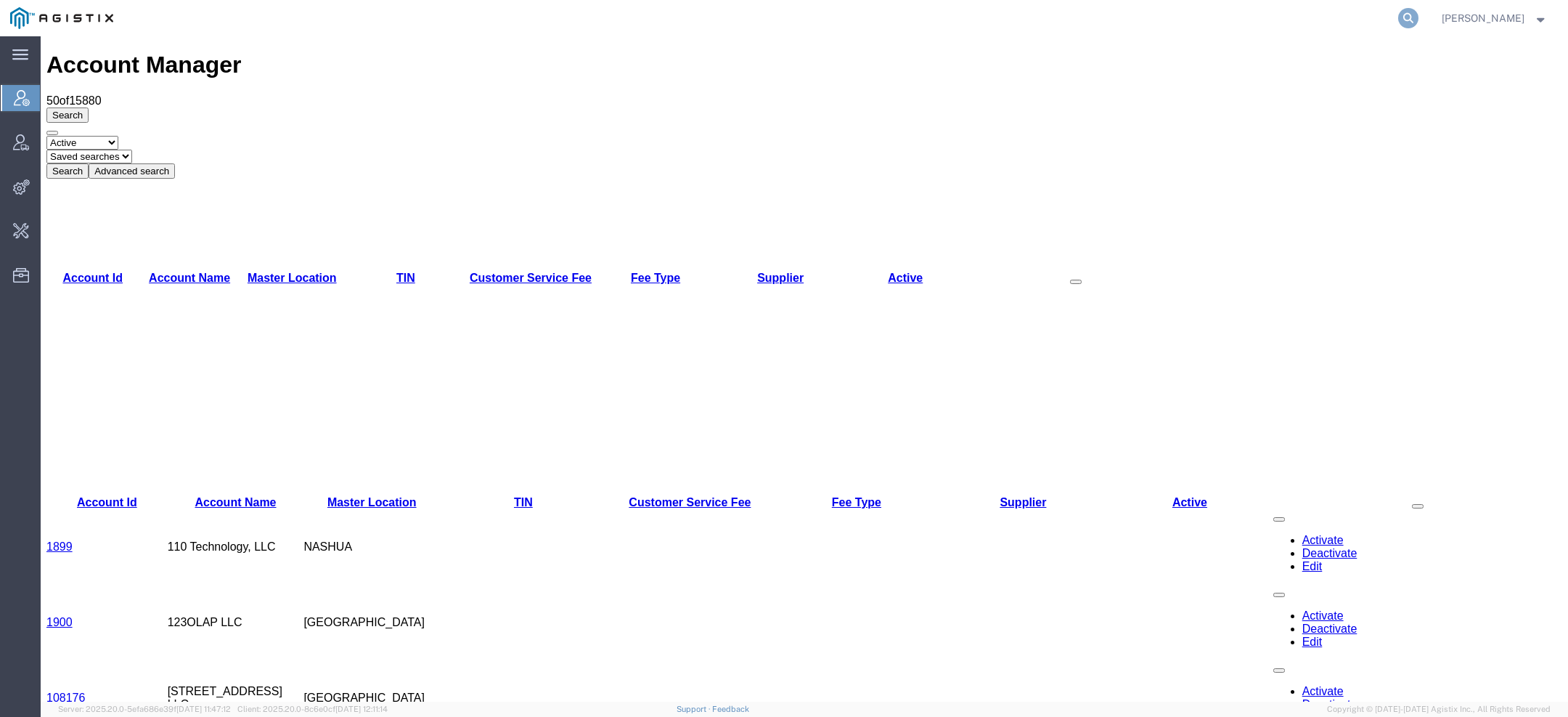
click at [1411, 12] on icon at bounding box center [1409, 18] width 21 height 21
paste input "570552488"
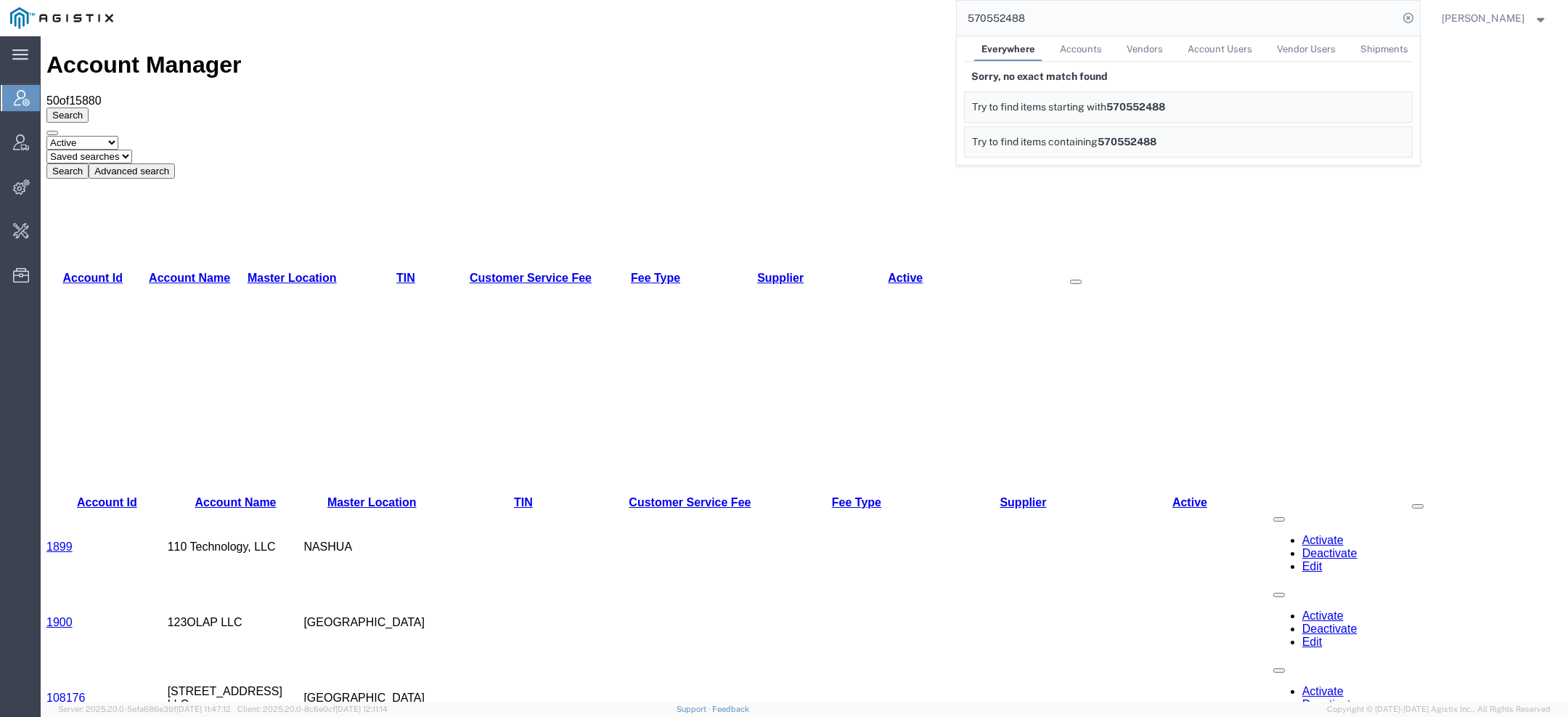
drag, startPoint x: 1055, startPoint y: 16, endPoint x: 550, endPoint y: -20, distance: 506.3
click at [550, 0] on html "main_menu Created with Sketch. Collapse Menu Account Manager Vendor Manager Int…" at bounding box center [784, 358] width 1568 height 717
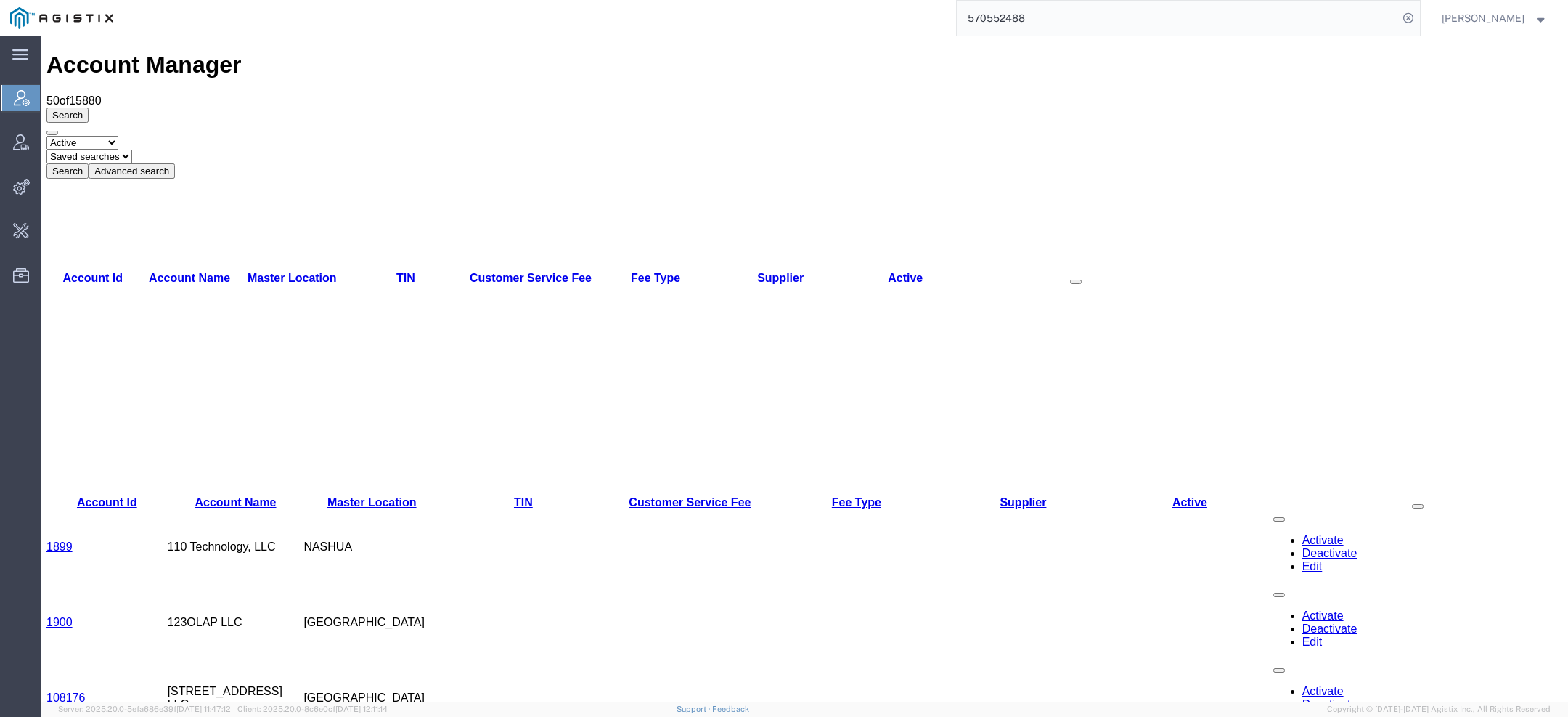
paste input "search"
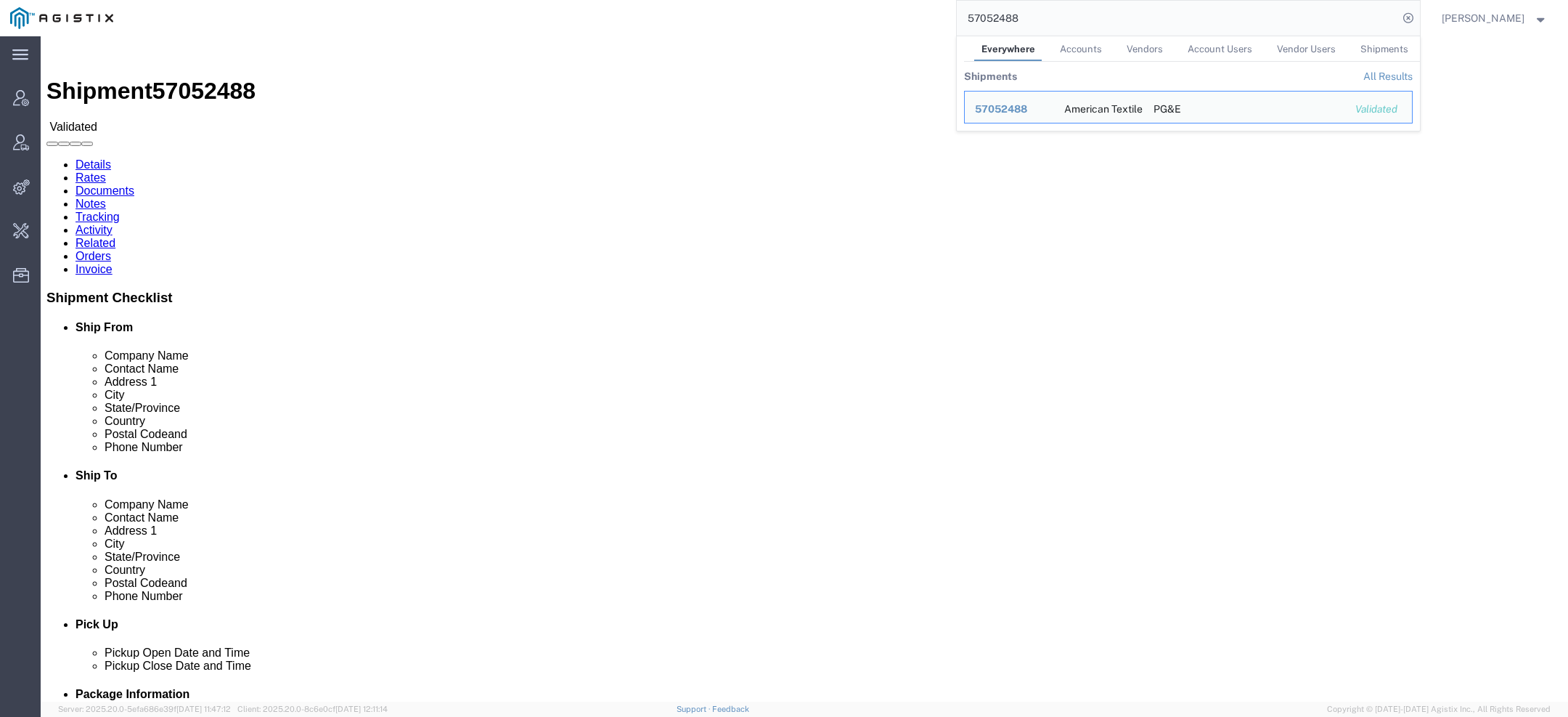
click link "Activity"
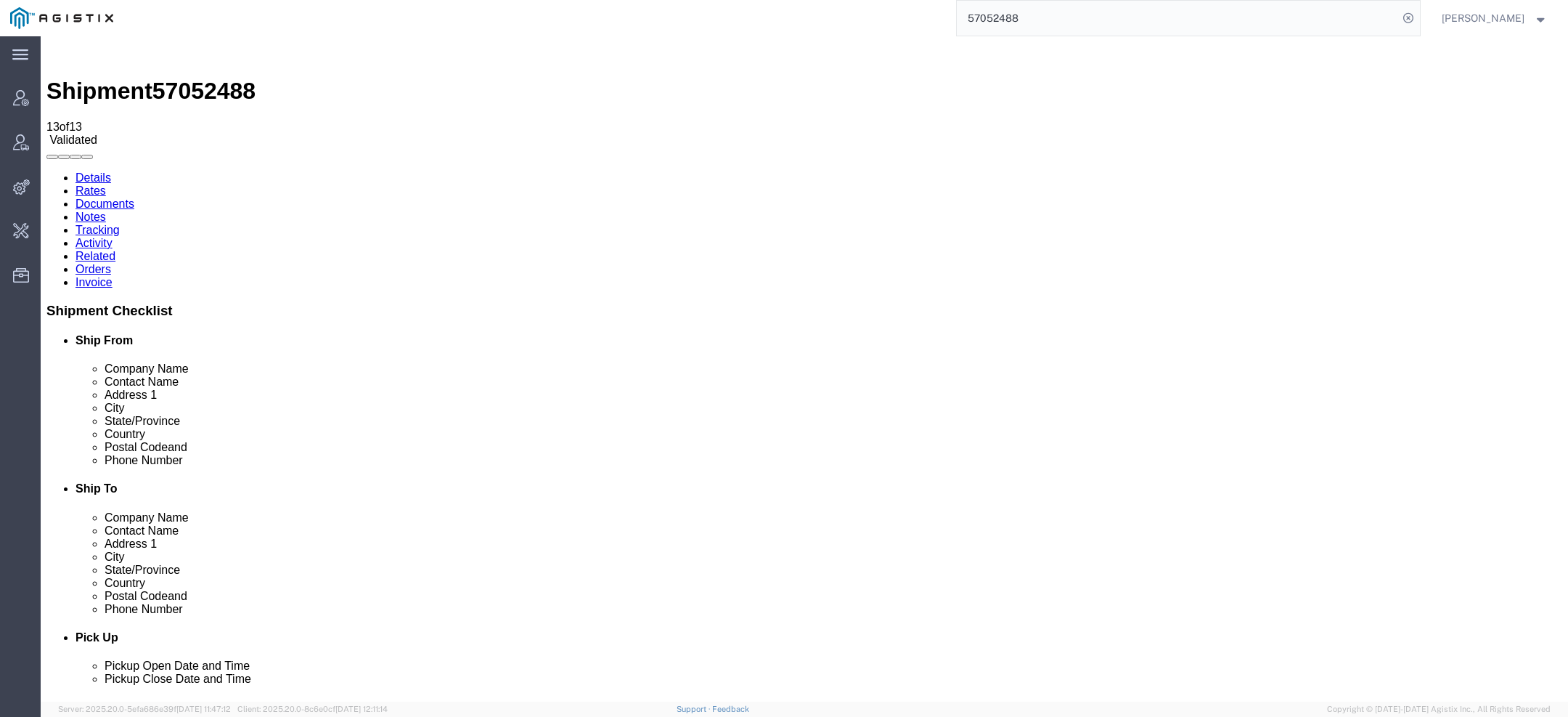
drag, startPoint x: 1036, startPoint y: 21, endPoint x: 524, endPoint y: 13, distance: 512.1
click at [524, 13] on div "57052488" at bounding box center [772, 18] width 1297 height 36
paste input "677827"
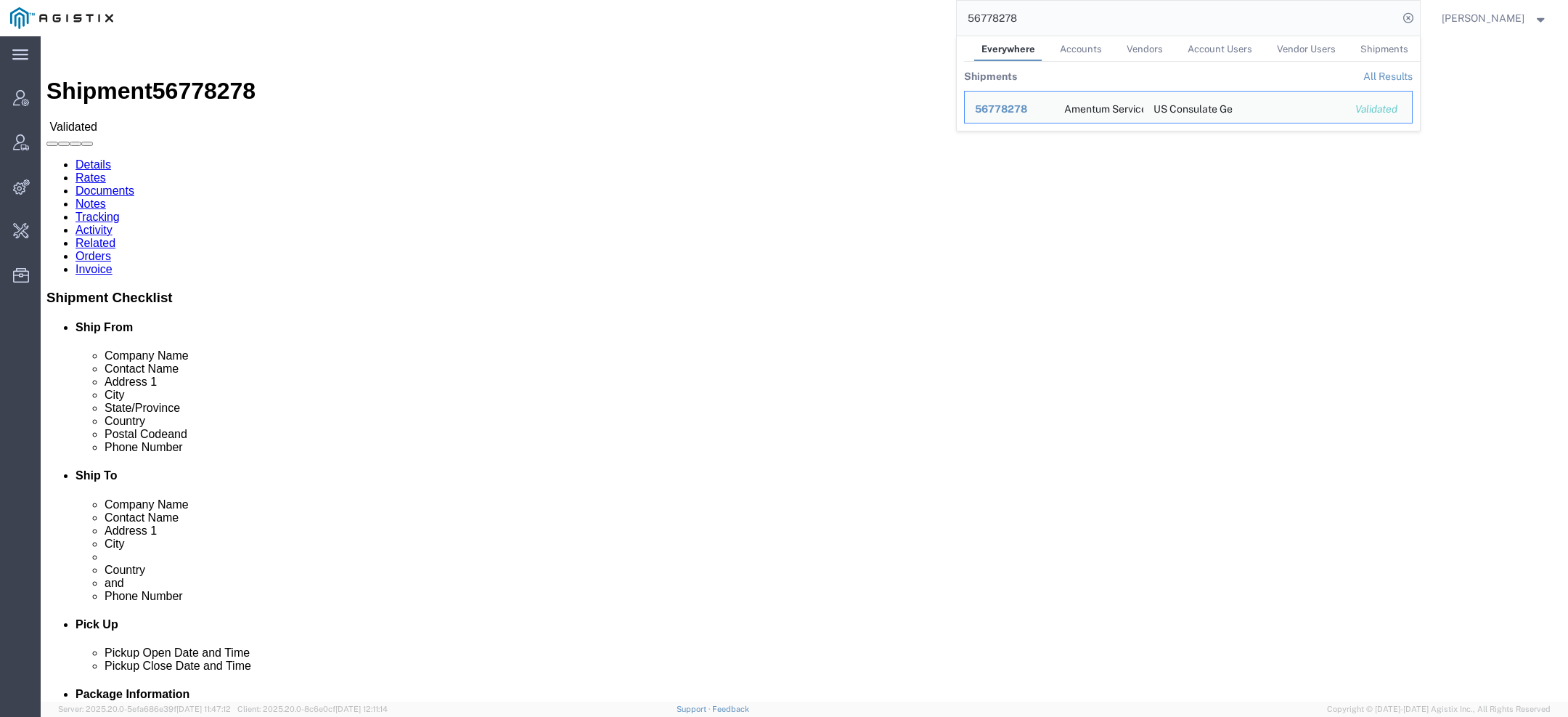
click address "Amentum Services, Inc. ([PERSON_NAME]) QCC-[US_STATE] [STREET_ADDRESS][PERSON_N…"
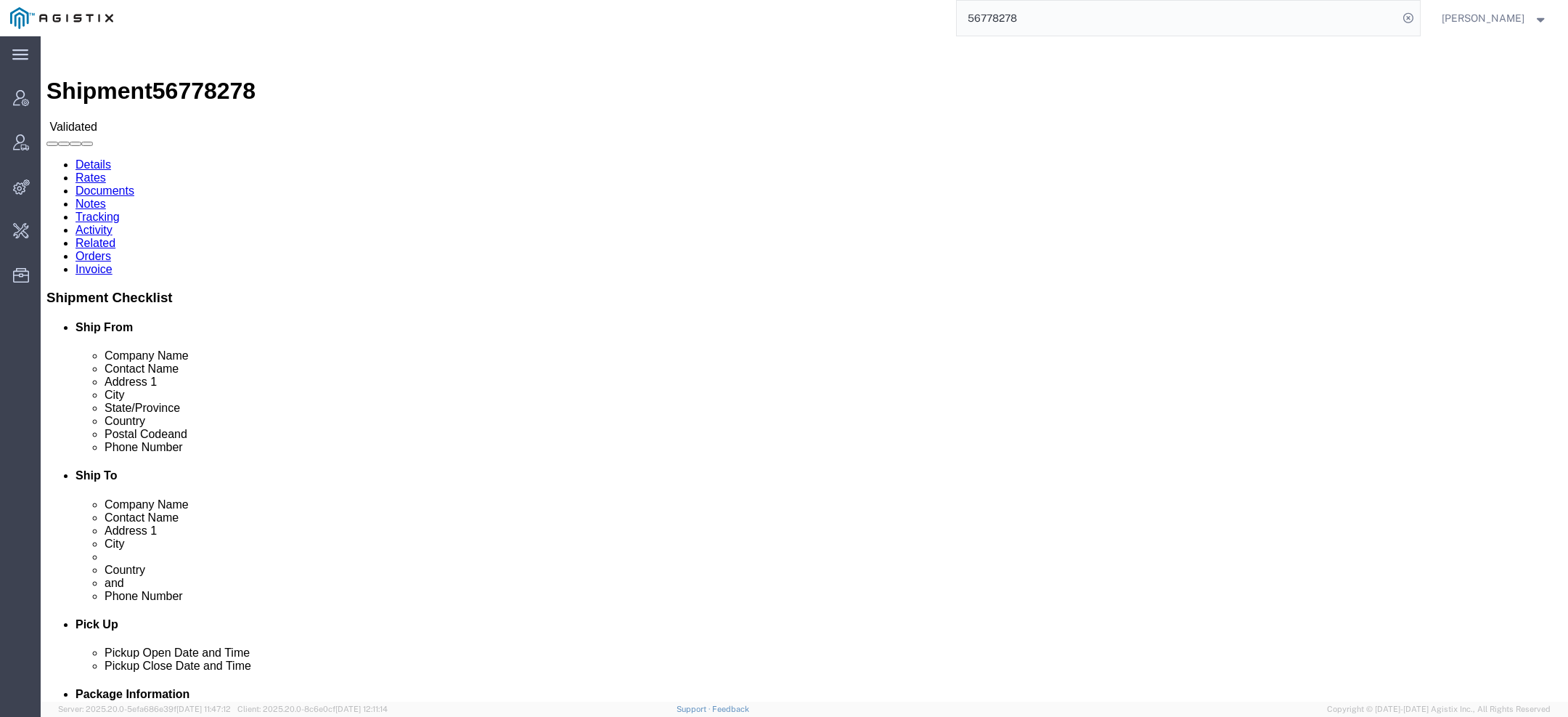
click address "Amentum Services, Inc. ([PERSON_NAME]) QCC-[US_STATE] [STREET_ADDRESS][PERSON_N…"
copy address "75038"
click address "US Consulate General ([PERSON_NAME]) BAGHDAD DIPLOMATIC SUPPORT CENTER 413 Isht…"
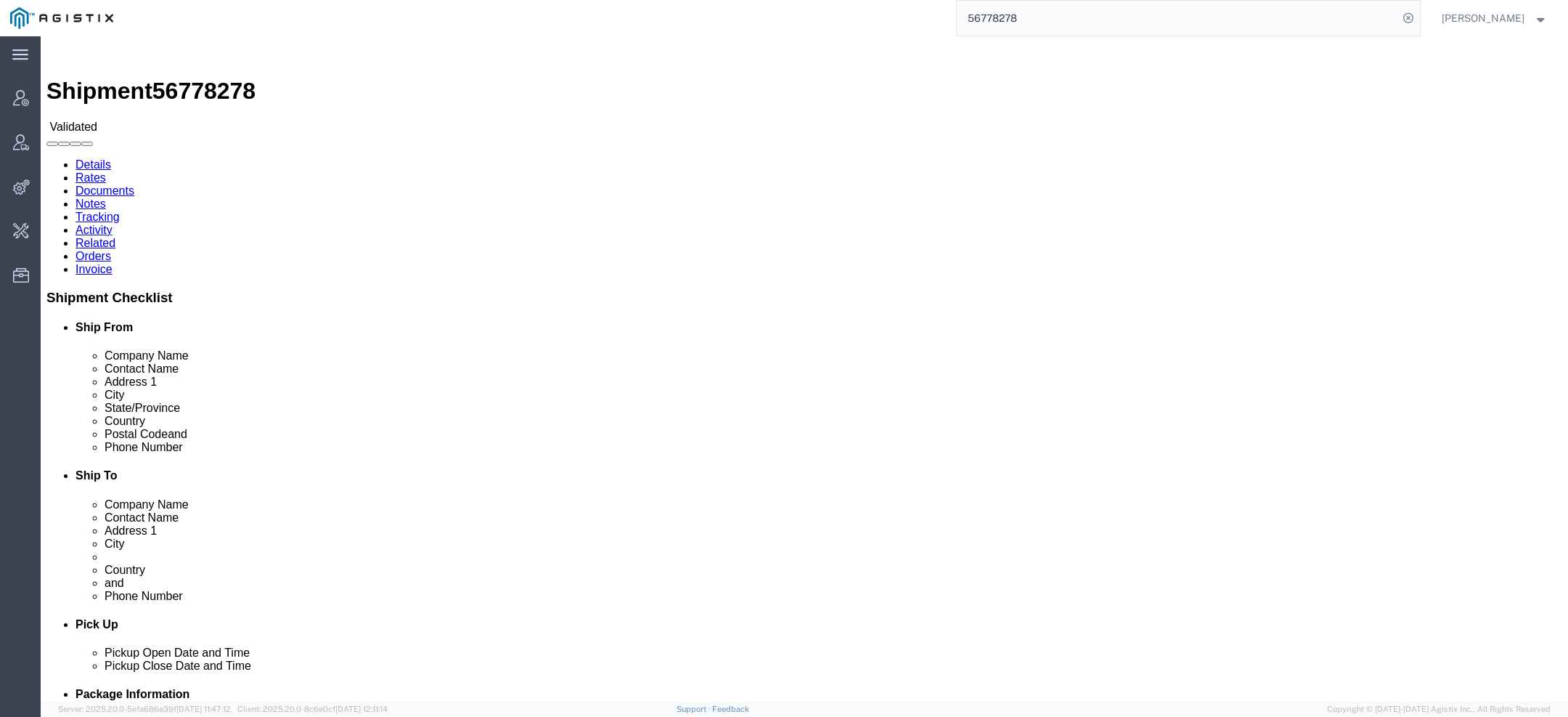
copy address "[GEOGRAPHIC_DATA]"
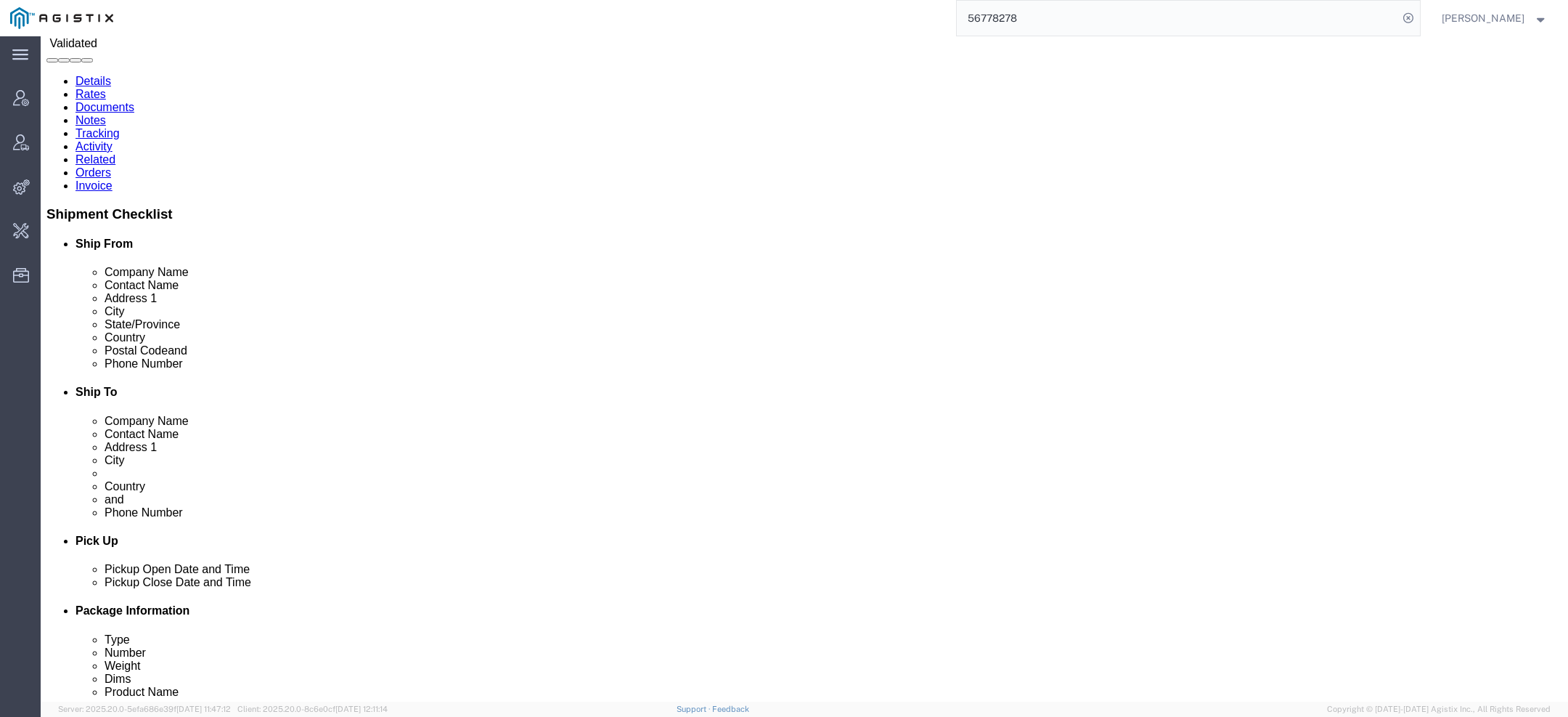
scroll to position [21, 0]
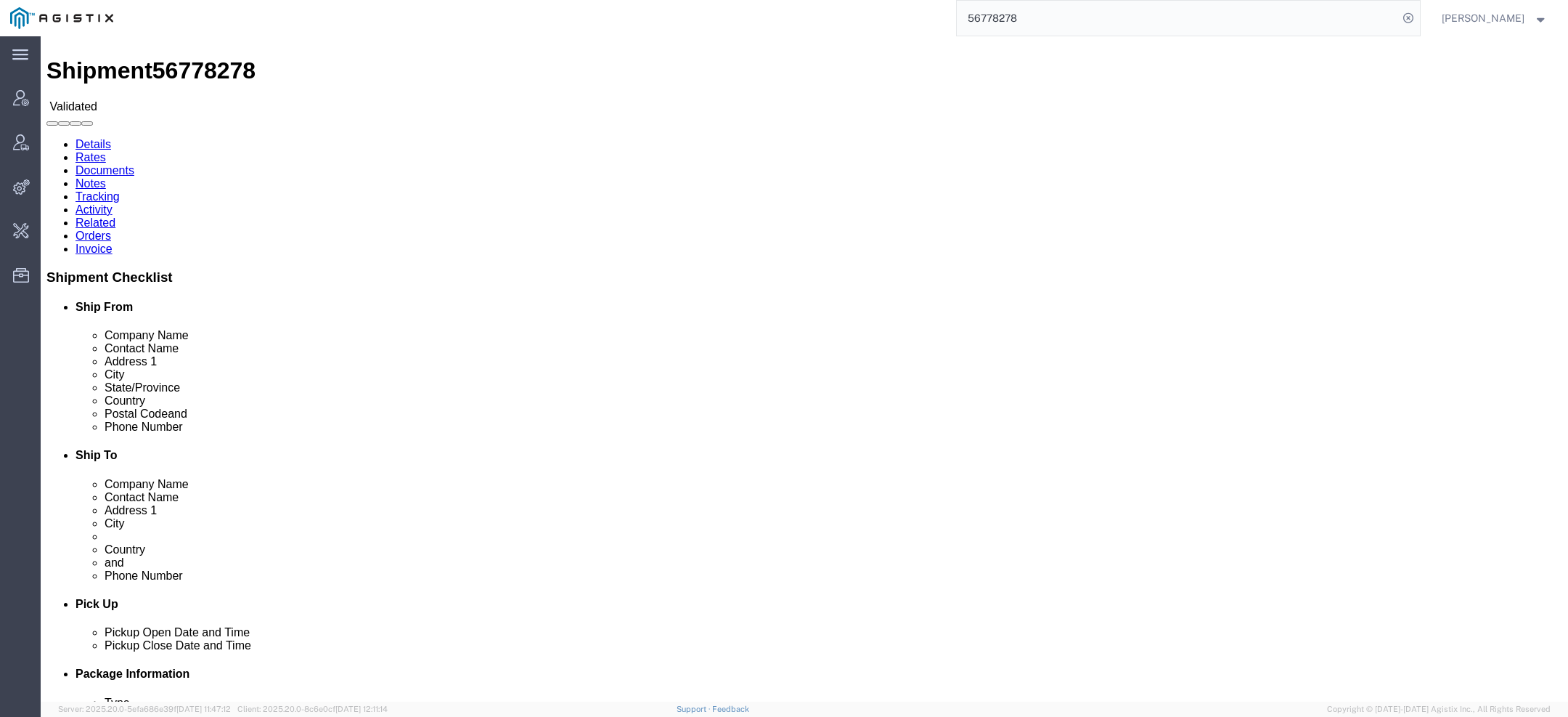
click address "Amentum Services, Inc. ([PERSON_NAME]) QCC-[US_STATE] [STREET_ADDRESS][PERSON_N…"
copy address "Amentum"
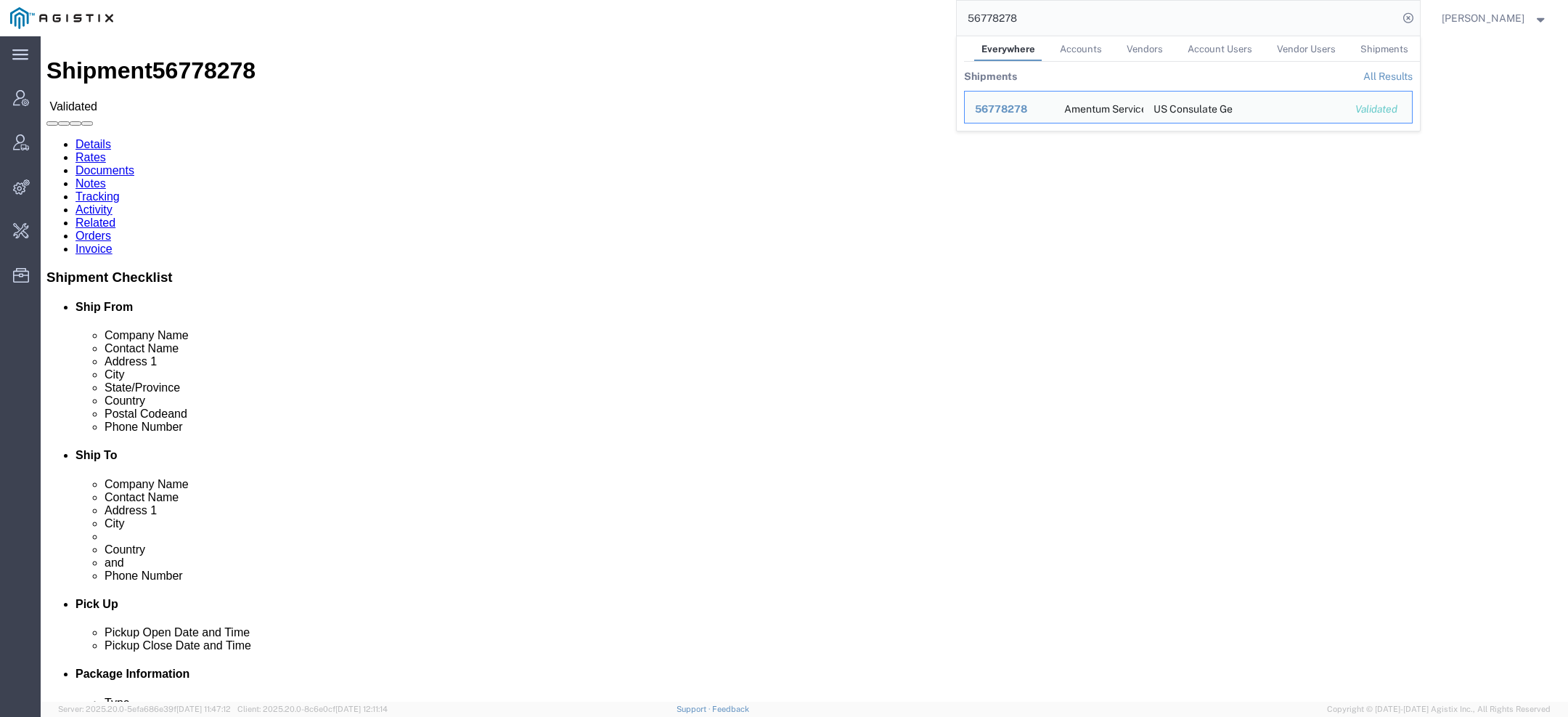
drag, startPoint x: 1037, startPoint y: 18, endPoint x: 595, endPoint y: 8, distance: 442.1
click at [646, 17] on div "56778278 Everywhere Accounts Vendors Account Users Vendor Users Shipments Shipm…" at bounding box center [772, 18] width 1297 height 36
paste input "Amentum"
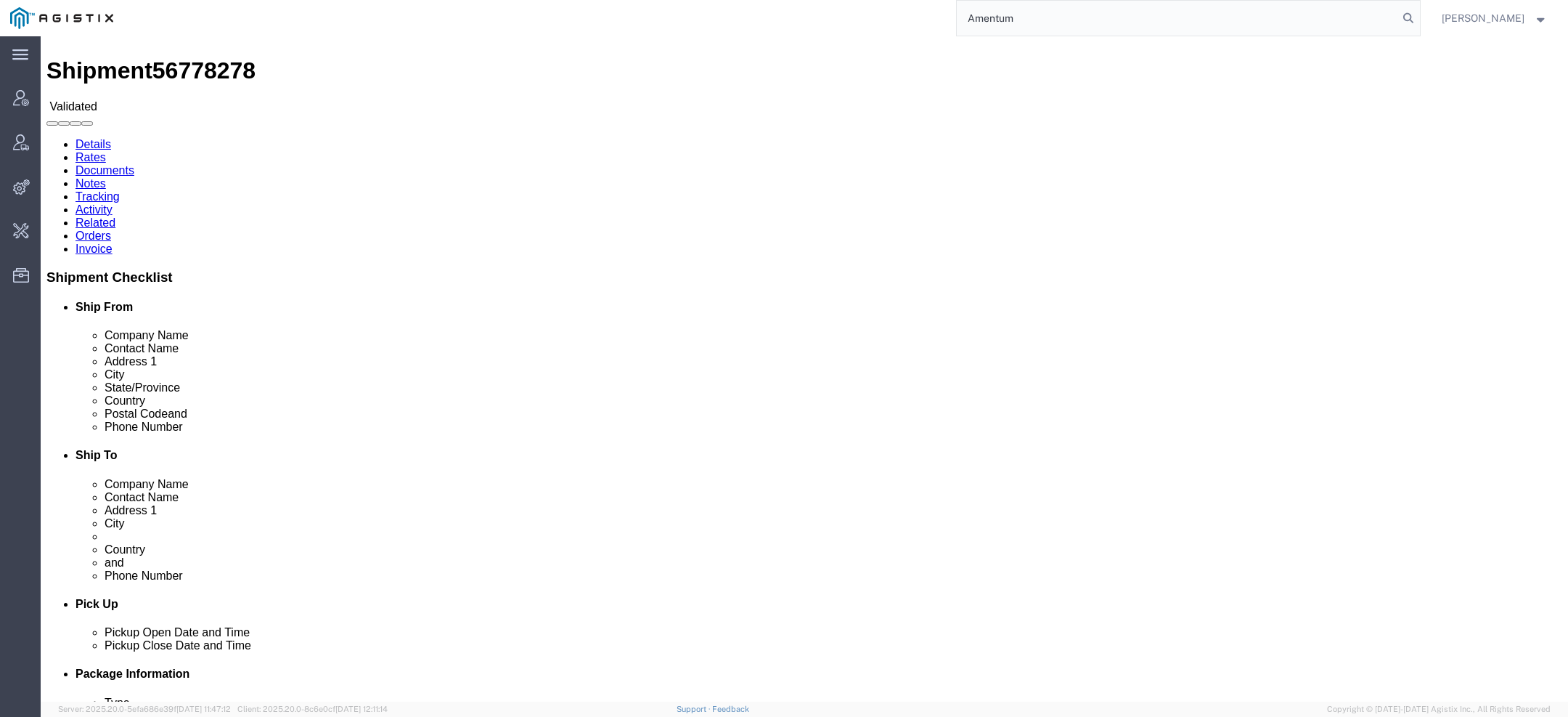
type input "Amentum"
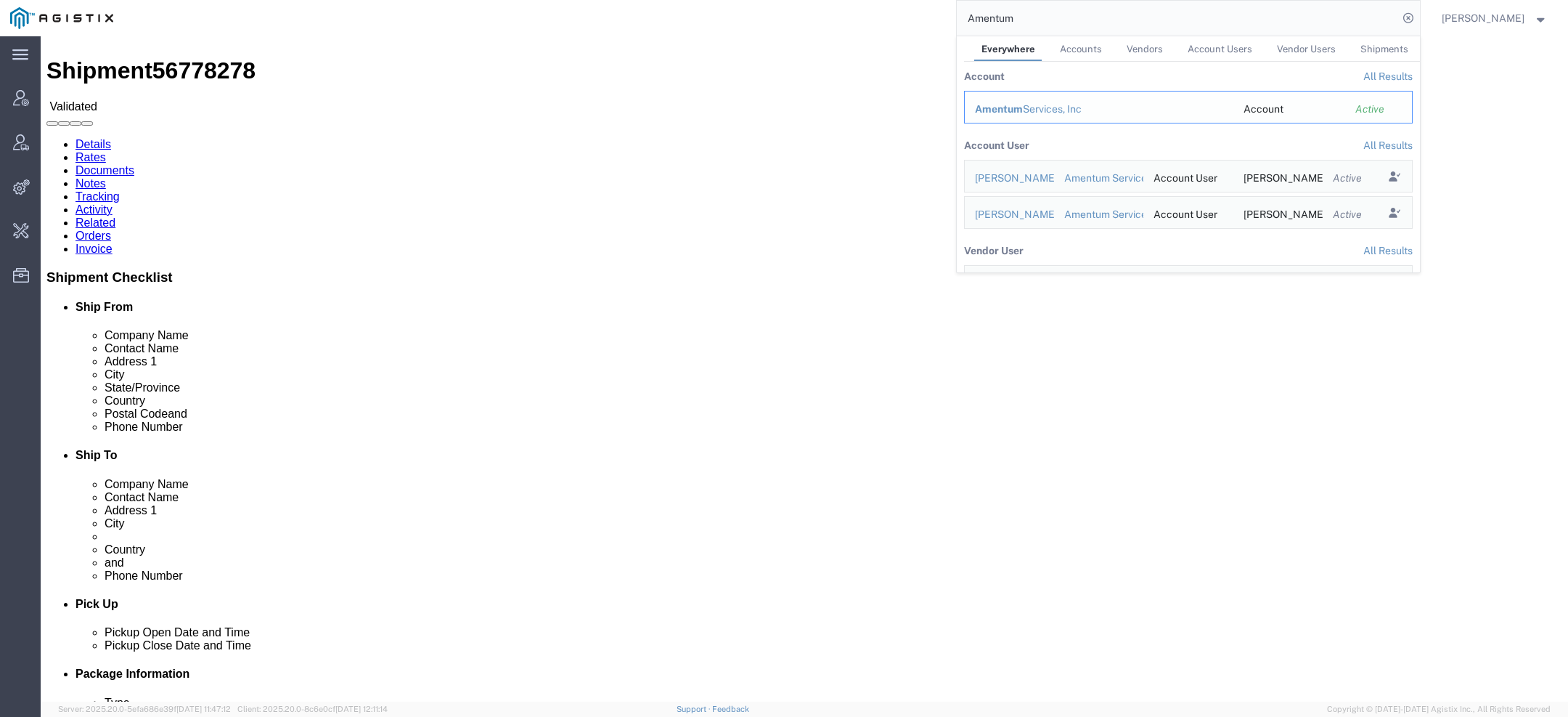
click at [1017, 113] on span "Amentum" at bounding box center [999, 109] width 48 height 12
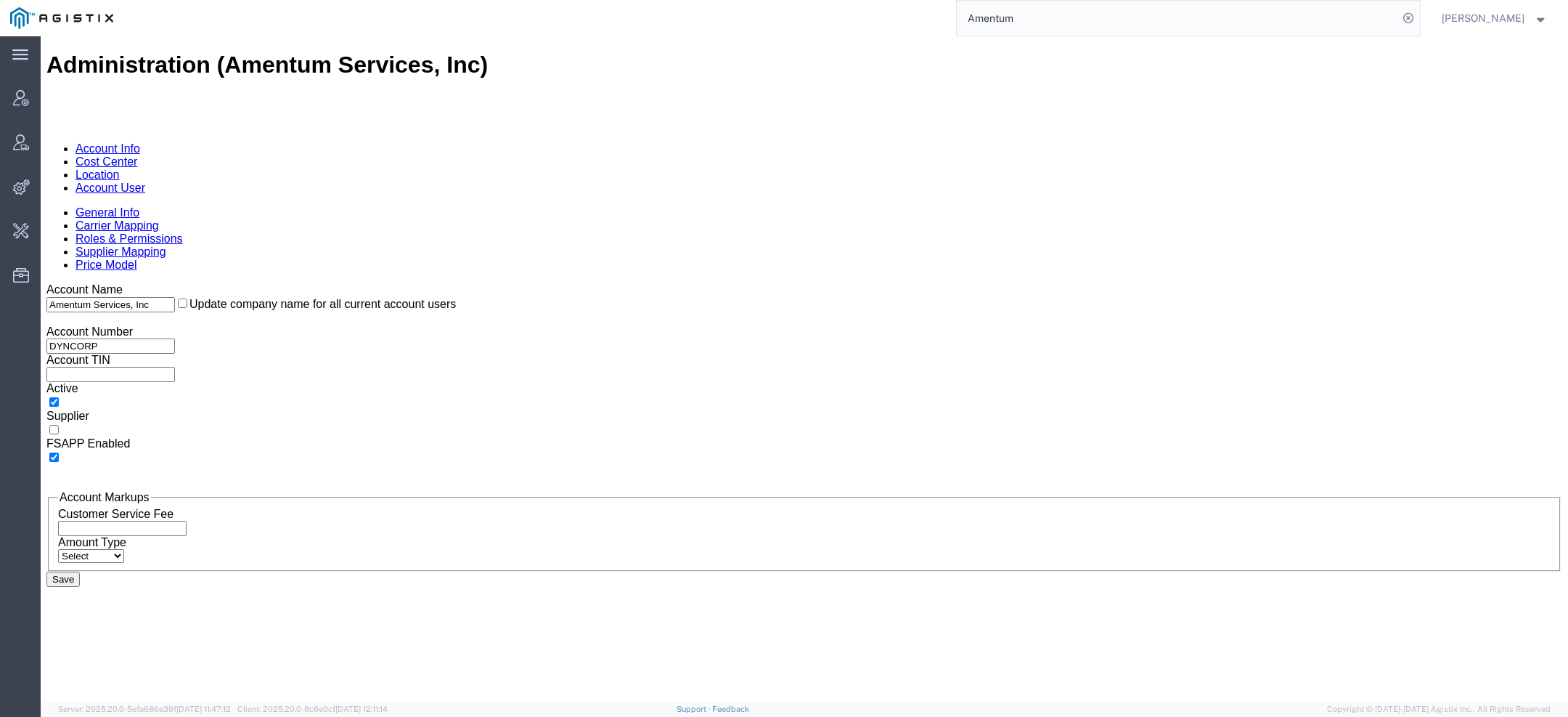
click at [145, 181] on link "Account User" at bounding box center [110, 187] width 70 height 13
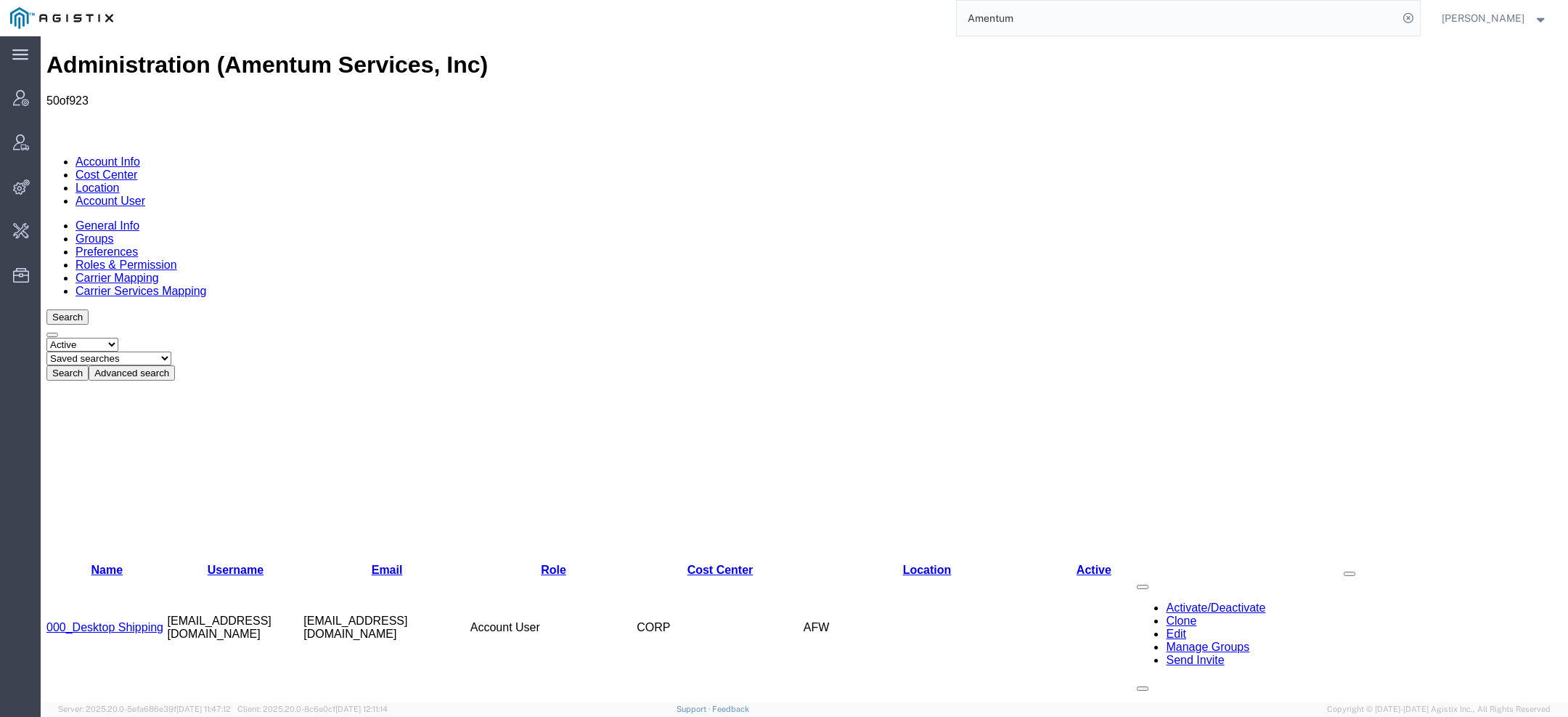
scroll to position [33, 0]
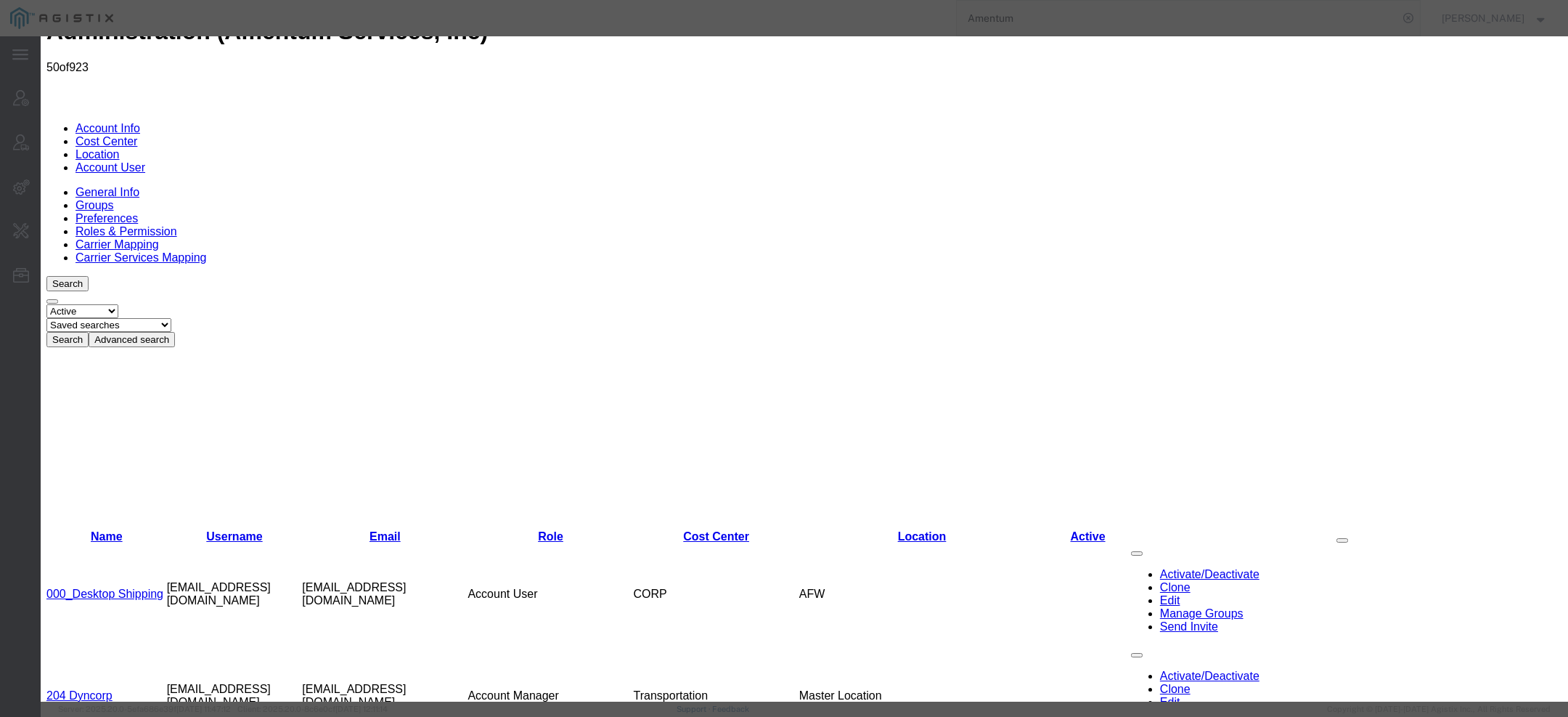
select select "DEPARTMENT"
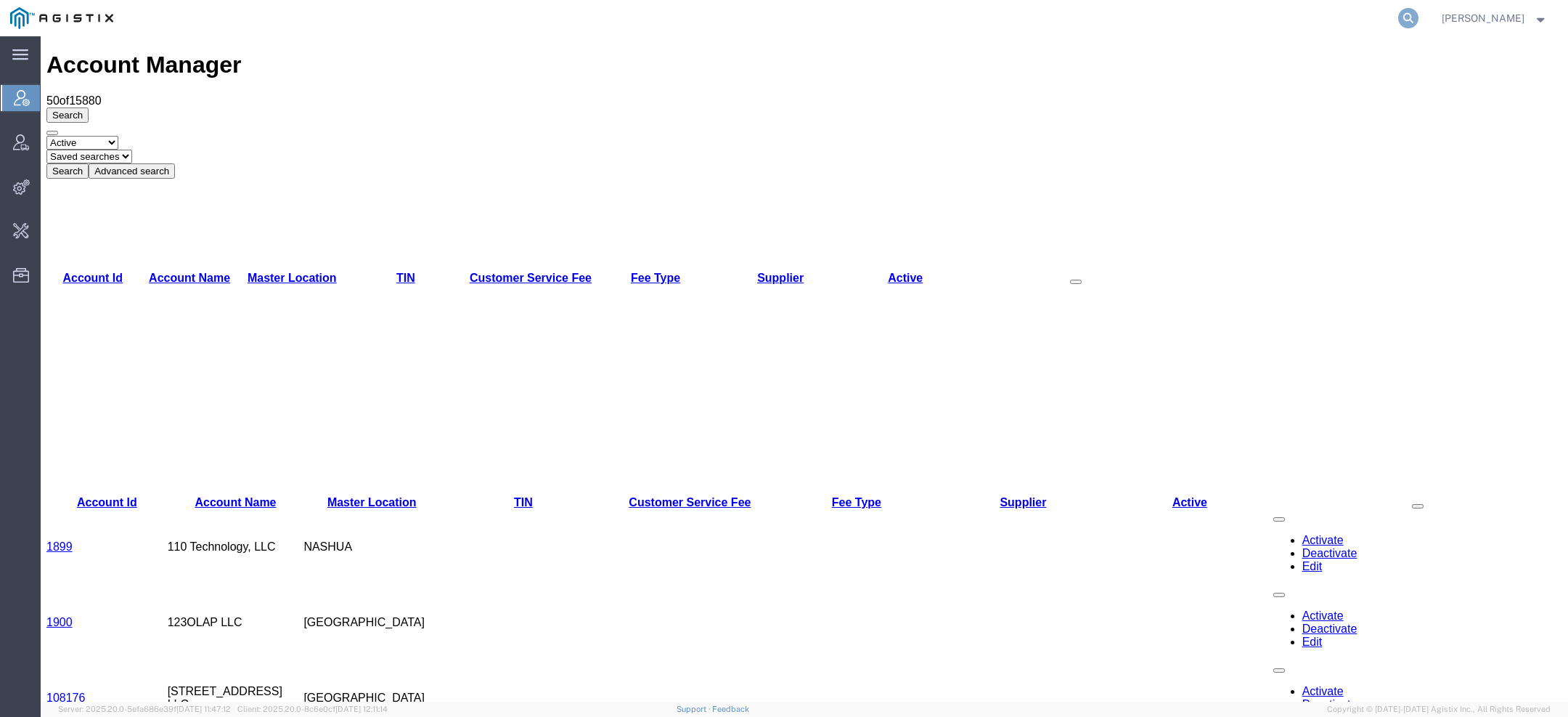
click at [949, 20] on icon at bounding box center [1409, 18] width 21 height 21
paste input "Crane"
type input "Crane world"
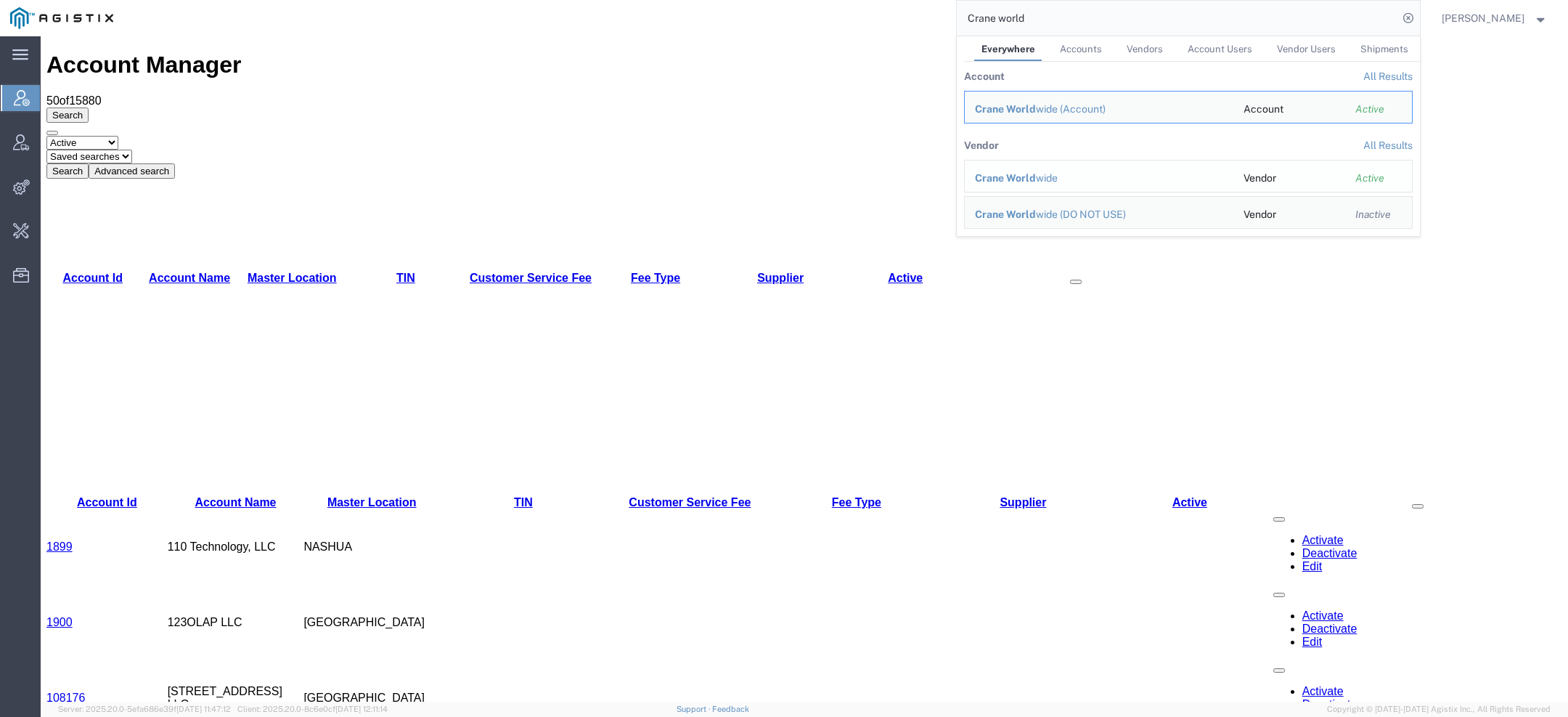
click at [949, 172] on span "Crane World" at bounding box center [1005, 178] width 61 height 12
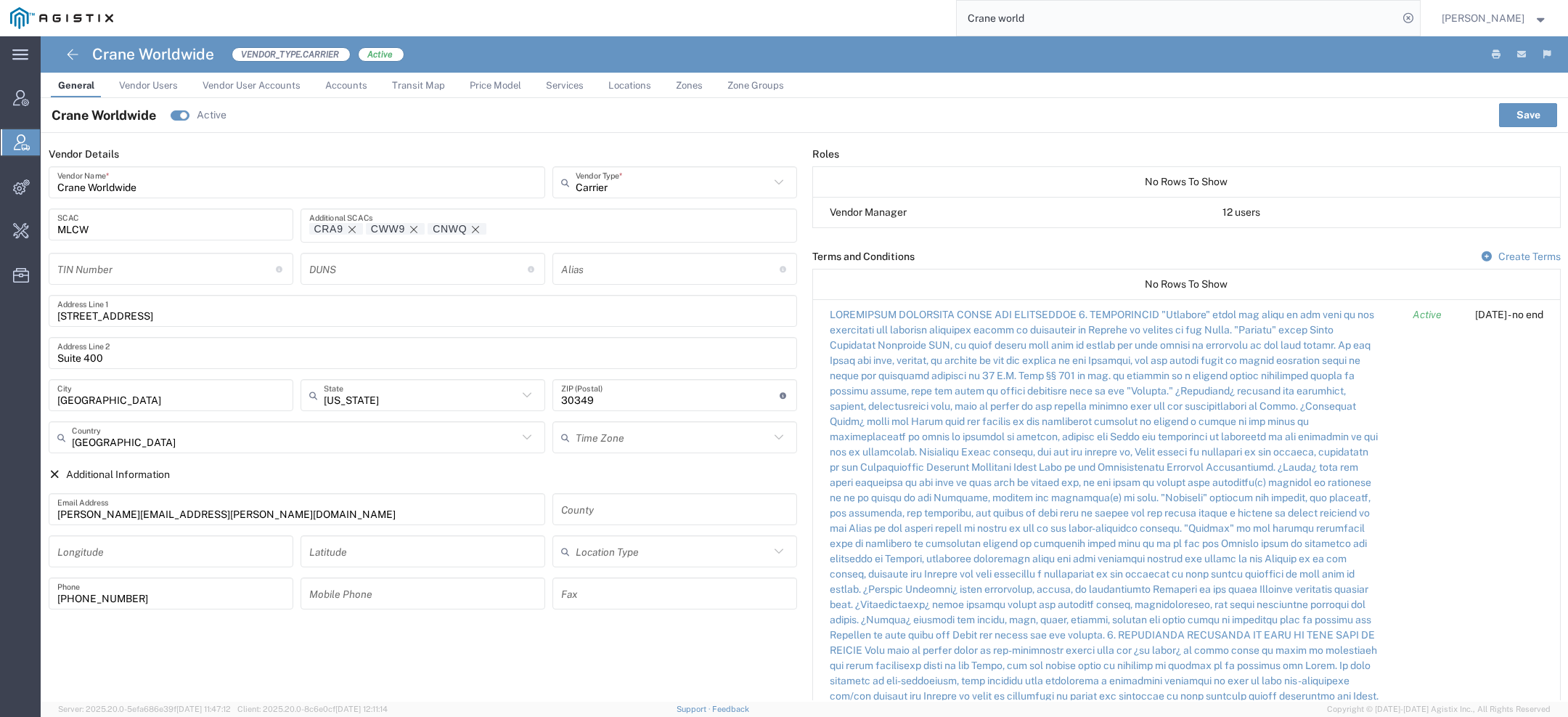
click at [493, 86] on span "Price Model" at bounding box center [496, 85] width 52 height 11
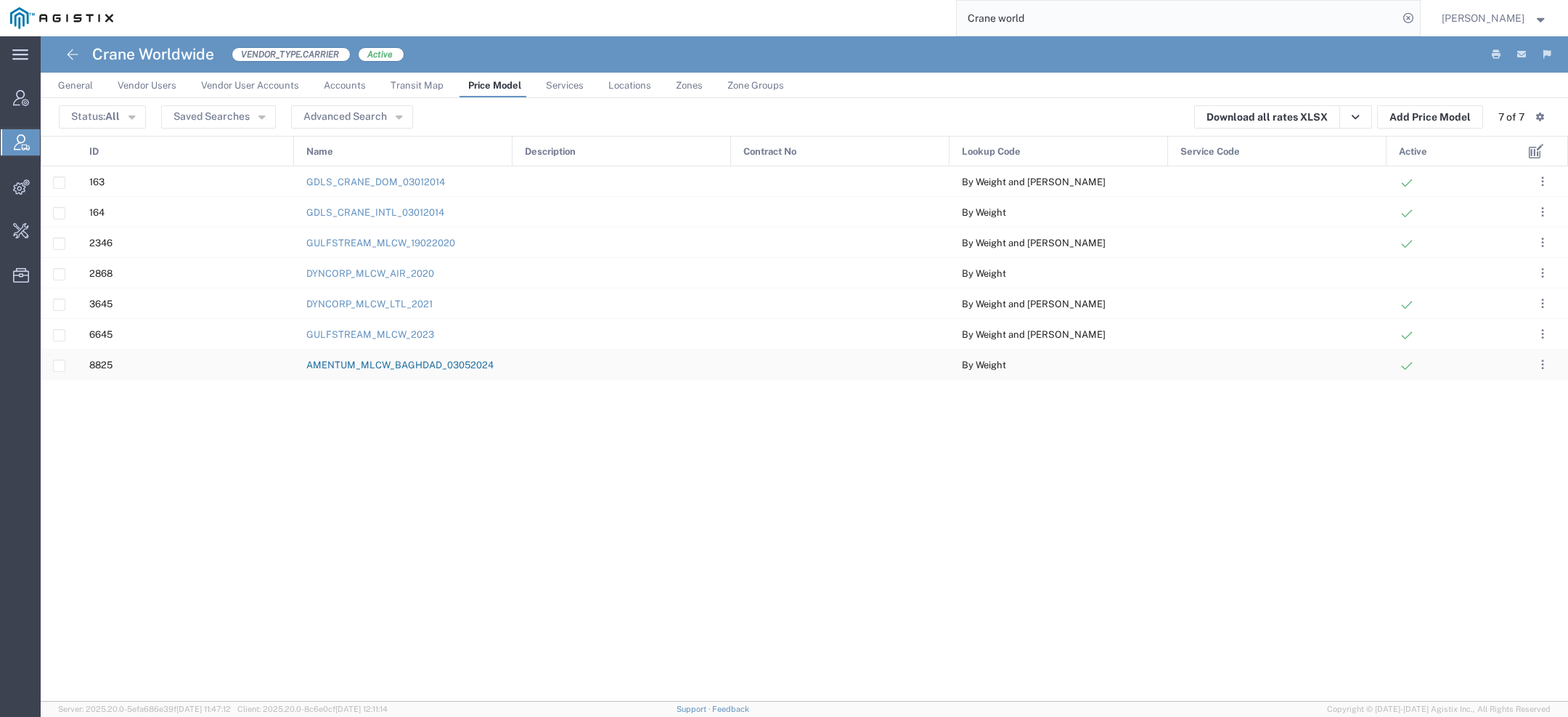
click at [421, 364] on link "AMENTUM_MLCW_BAGHDAD_03052024" at bounding box center [400, 365] width 187 height 11
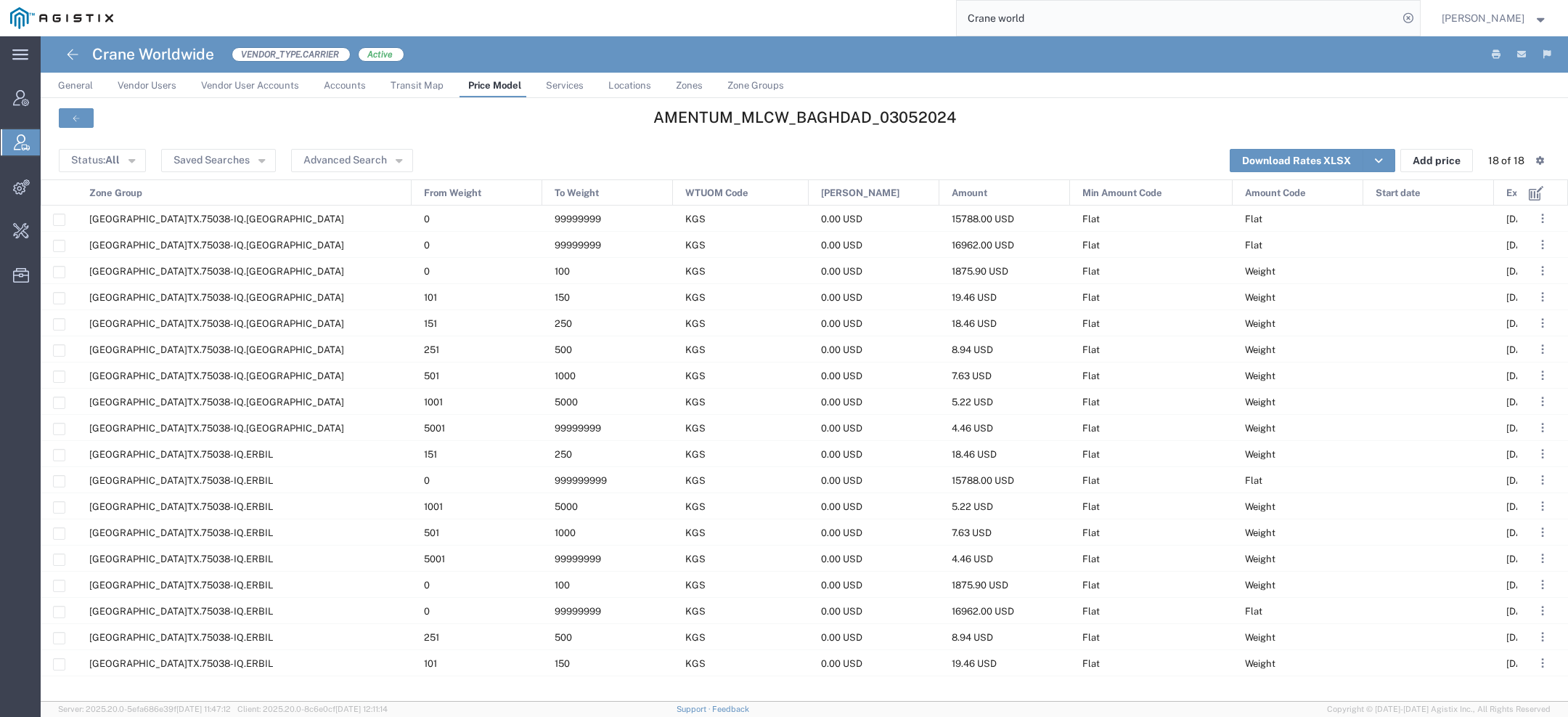
drag, startPoint x: 204, startPoint y: 187, endPoint x: 408, endPoint y: 187, distance: 204.0
click at [409, 187] on div at bounding box center [412, 192] width 6 height 26
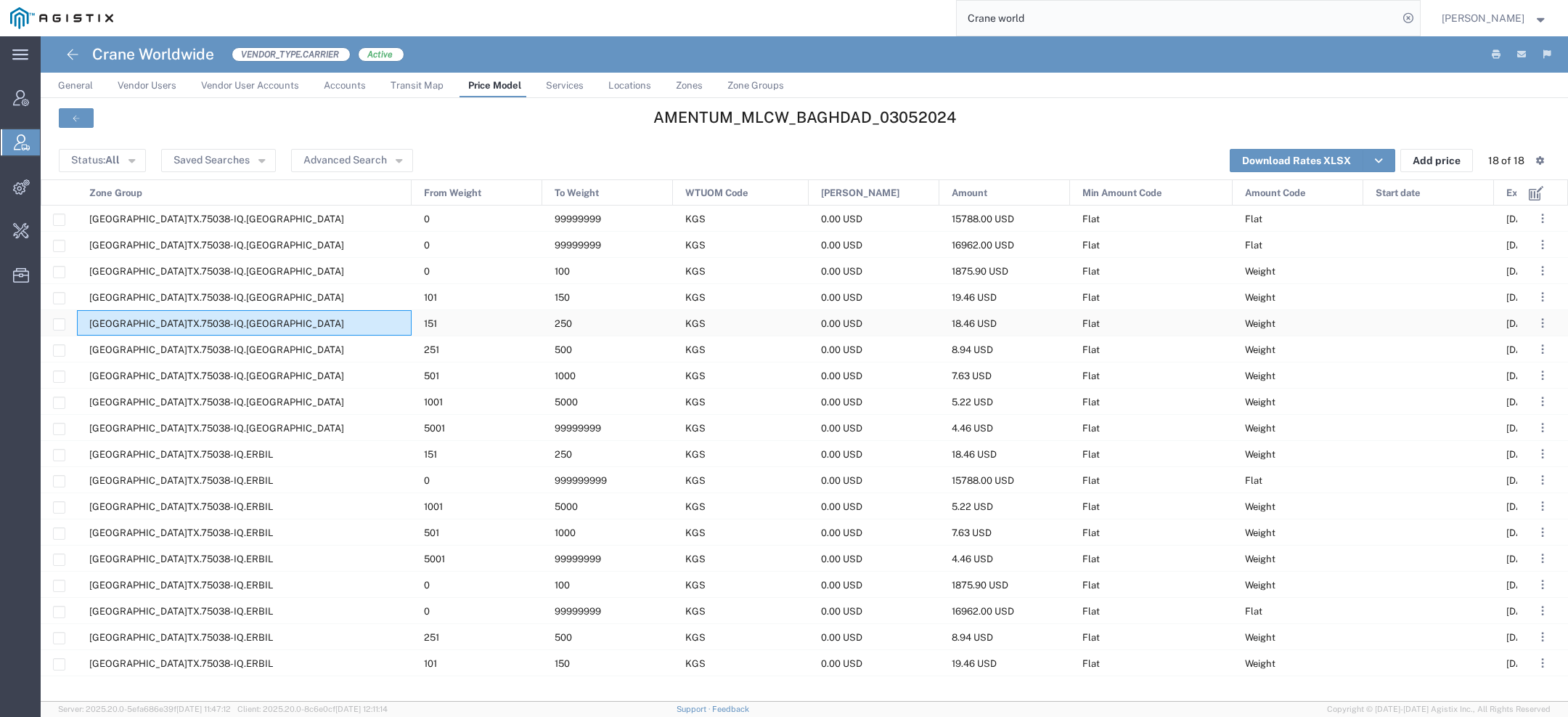
click at [214, 310] on div "US.TX.75038-IQ.BAGHDAD" at bounding box center [244, 323] width 334 height 26
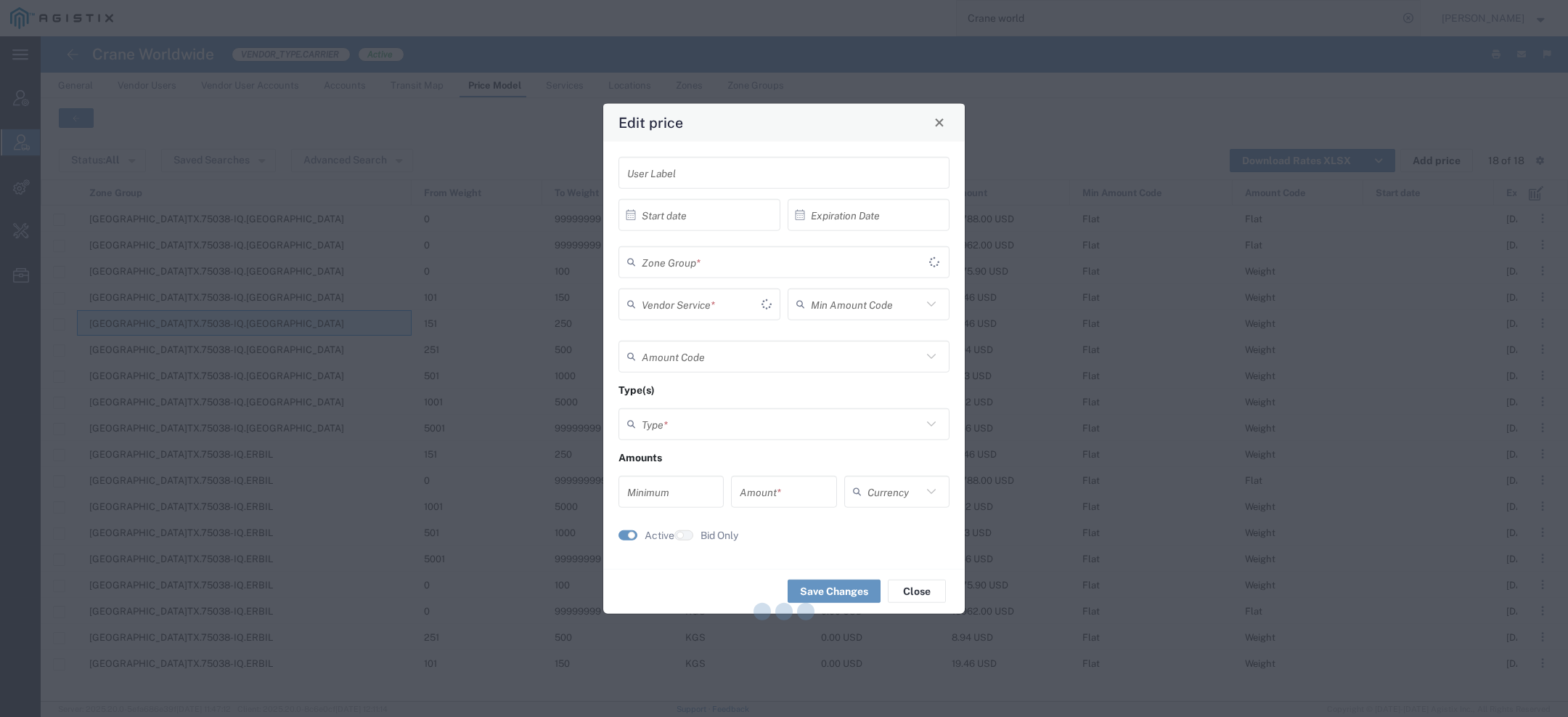
type input "11/01/2025"
type input "Flat"
type input "Weight"
type input "0"
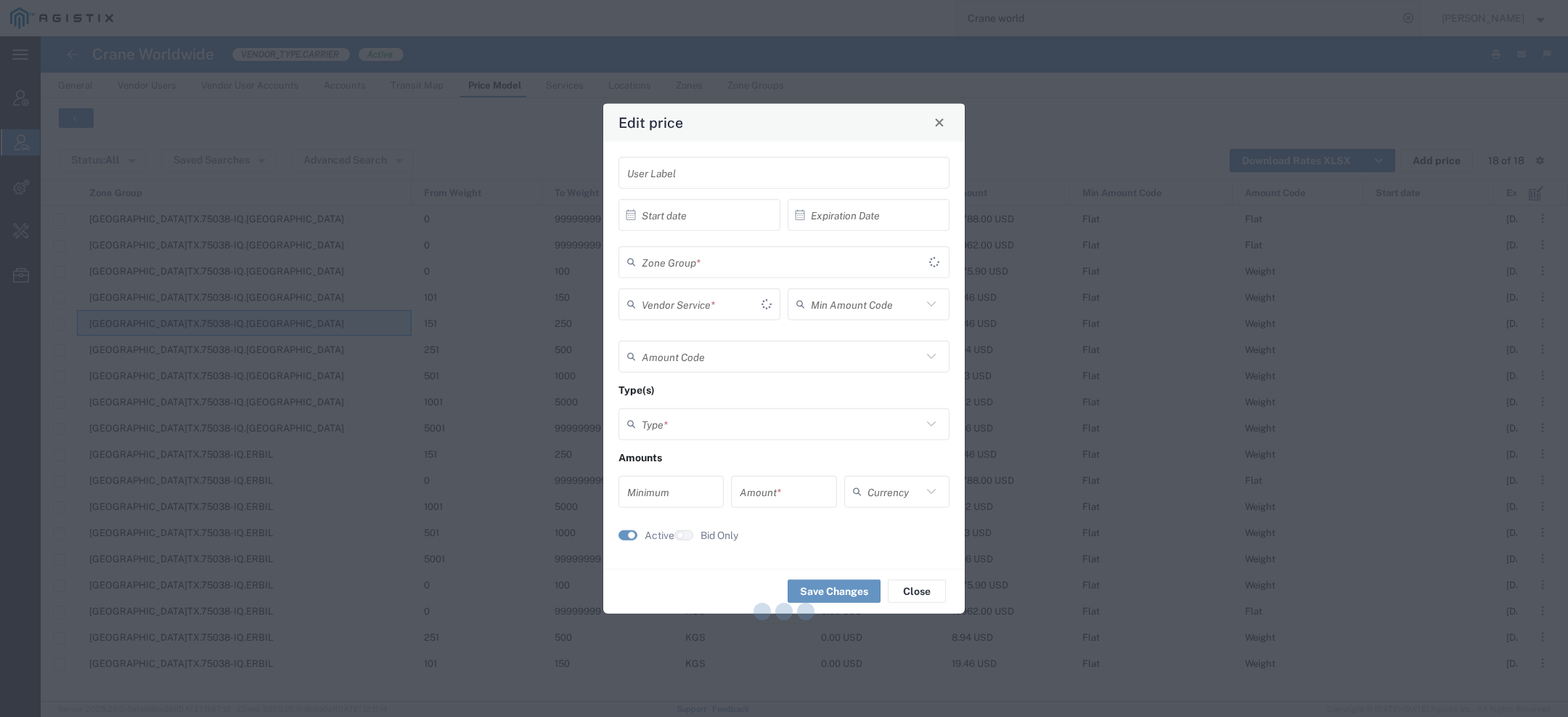
type input "18.46"
type input "USD"
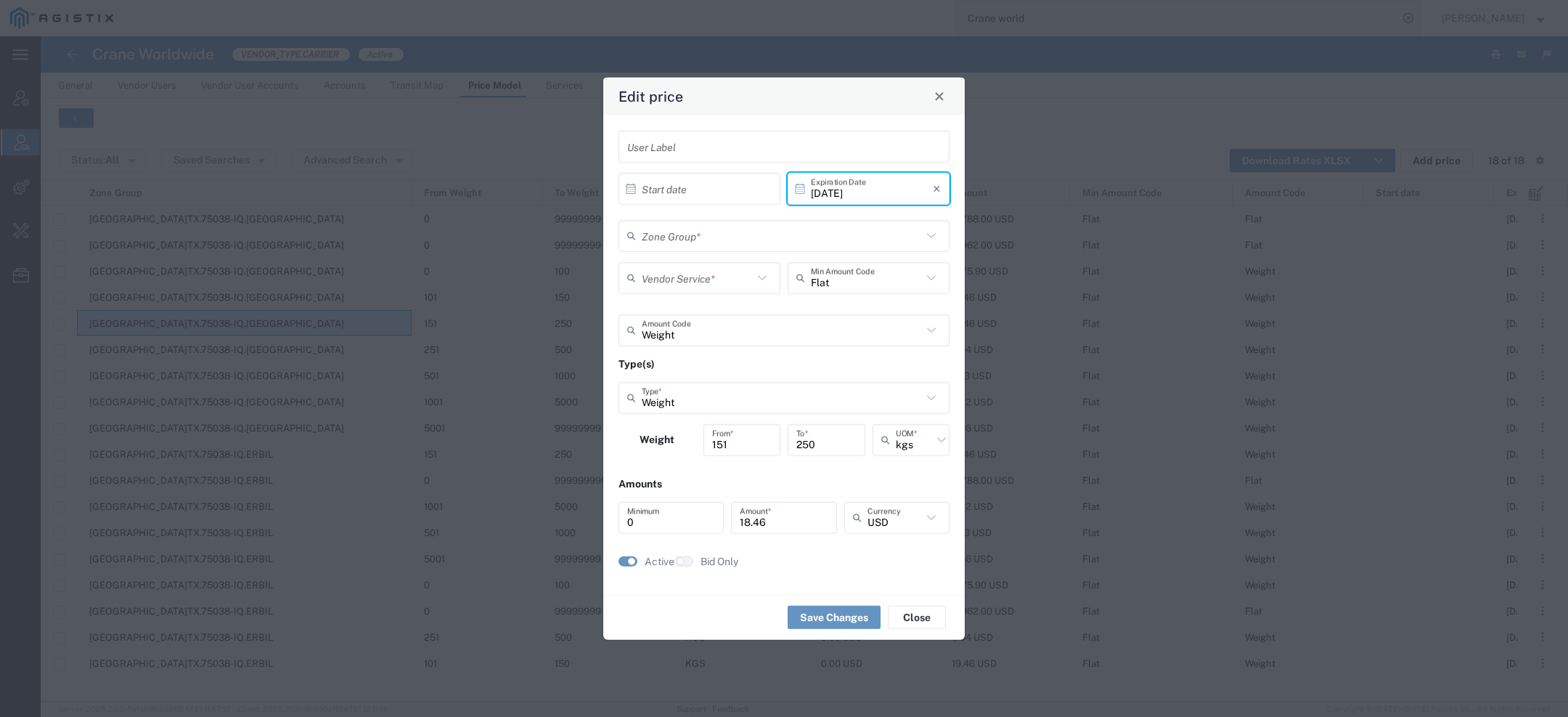
type input "US.TX.75038-IQ.BAGHDAD"
type input "Door to Door 7-10 Days"
click at [941, 99] on span "Close" at bounding box center [940, 97] width 10 height 10
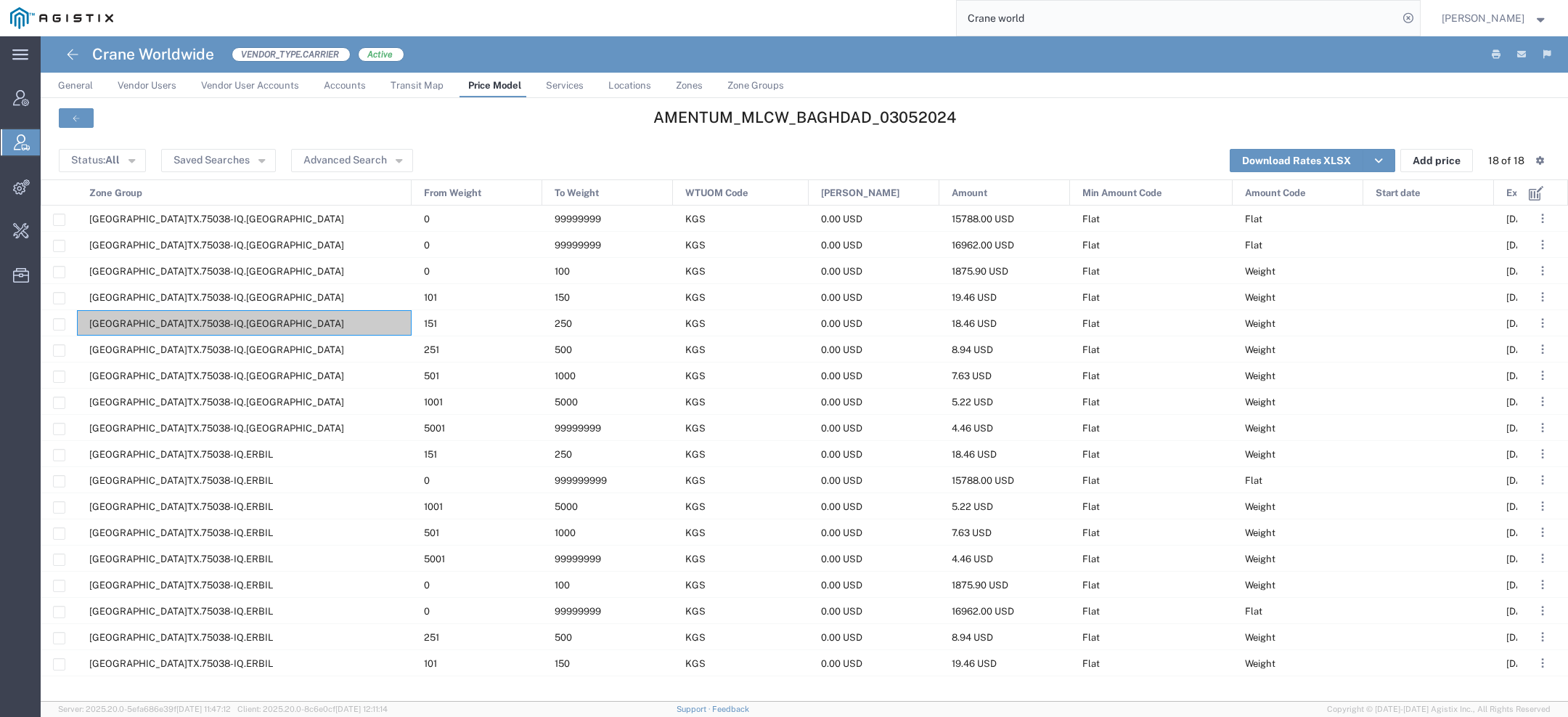
click at [554, 83] on span "Services" at bounding box center [564, 85] width 38 height 11
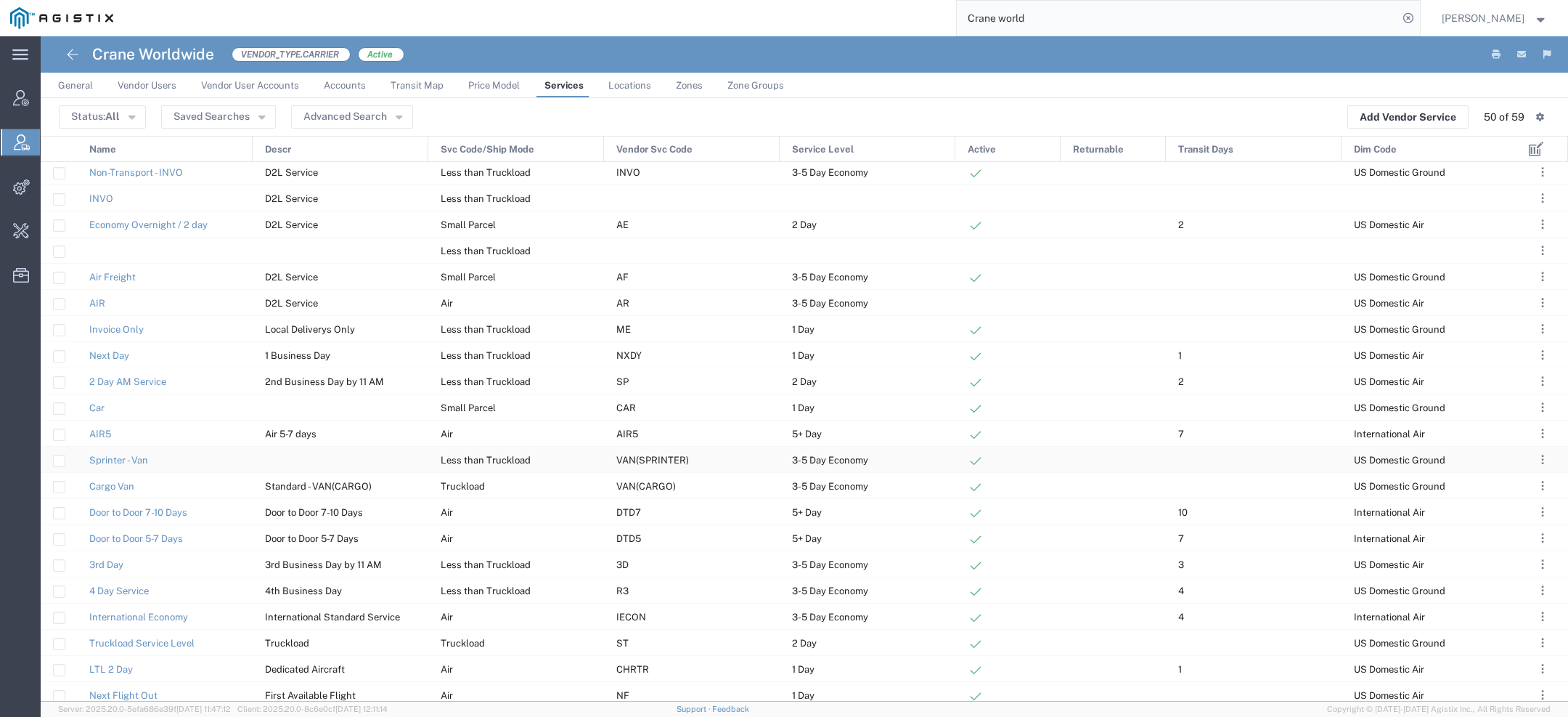
scroll to position [185, 0]
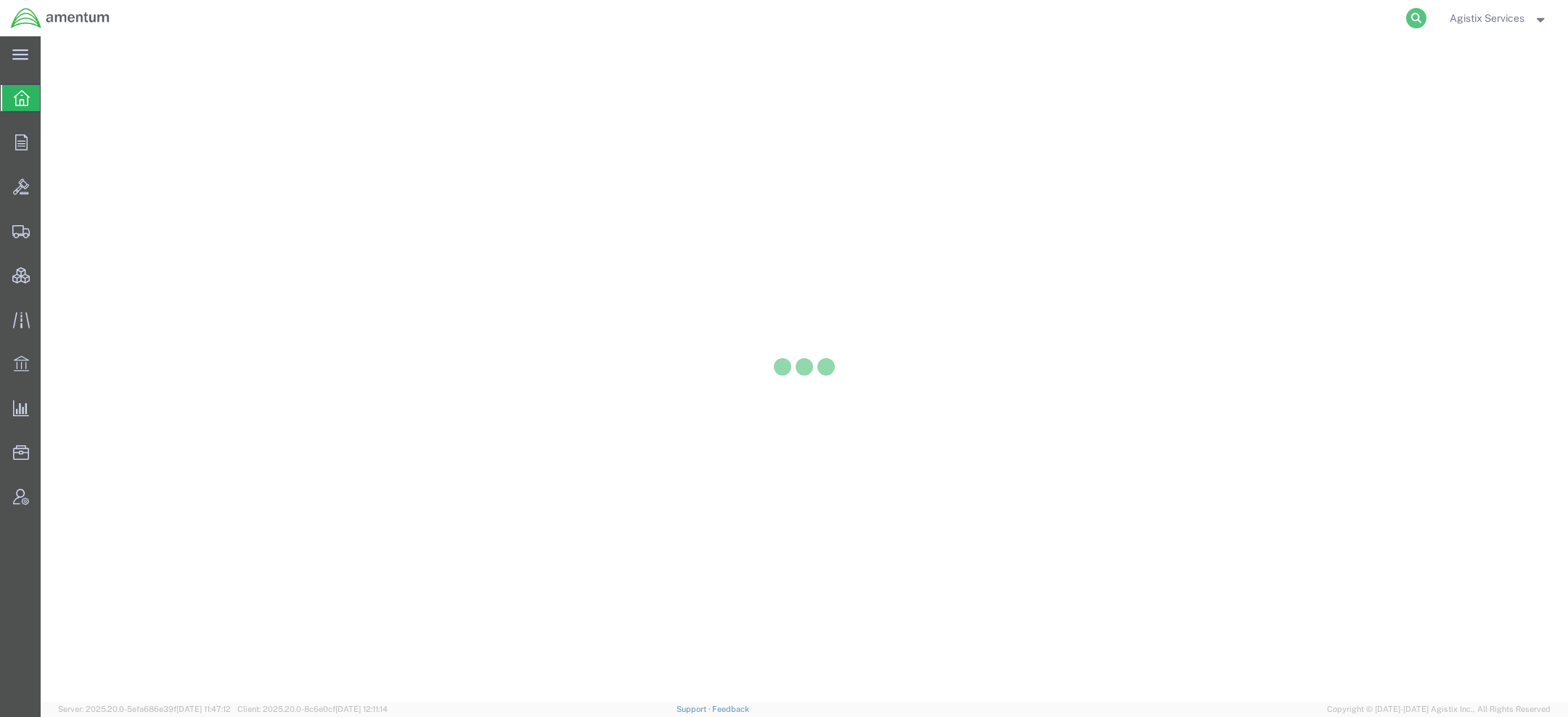
click at [1412, 17] on icon at bounding box center [1416, 18] width 21 height 21
paste input "56778278"
type input "56778278"
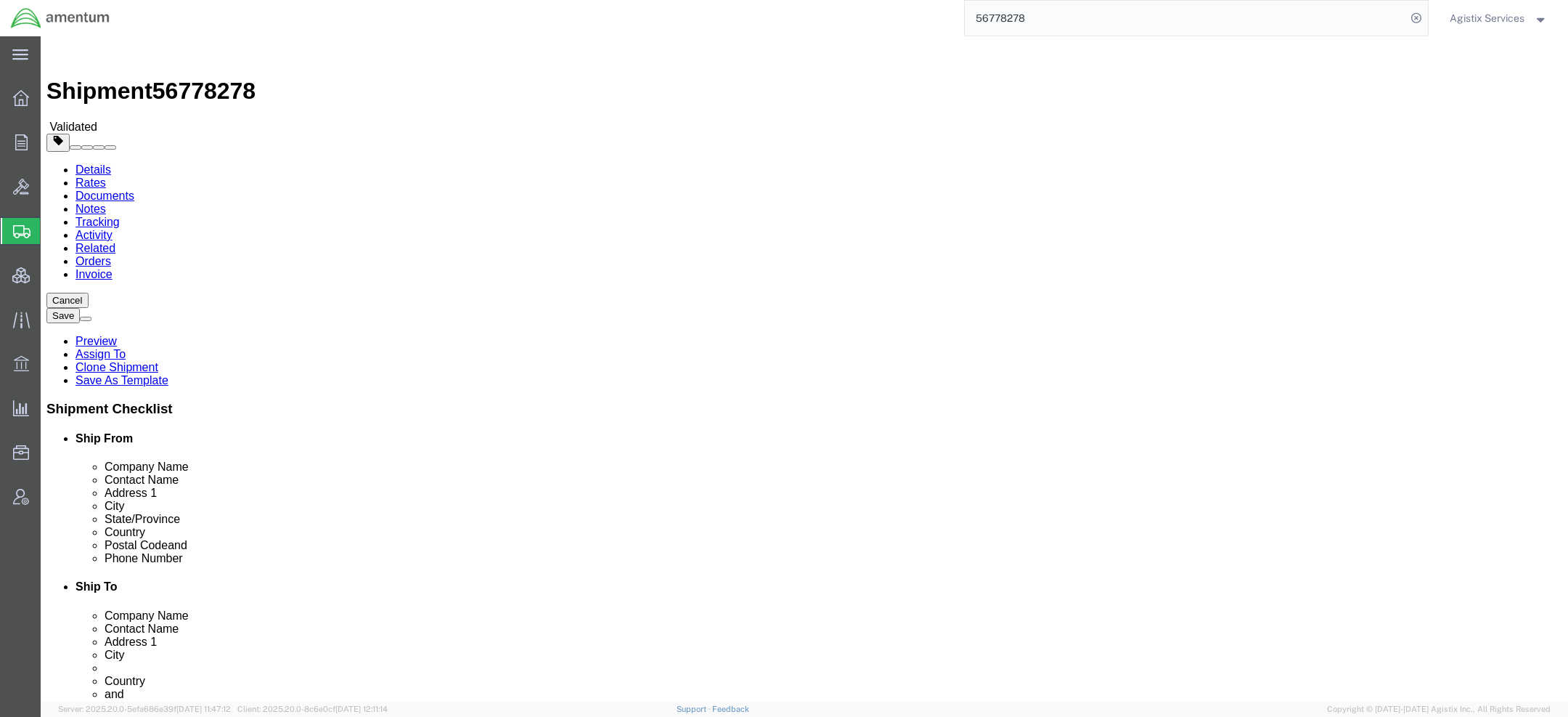
select select "42668"
select select
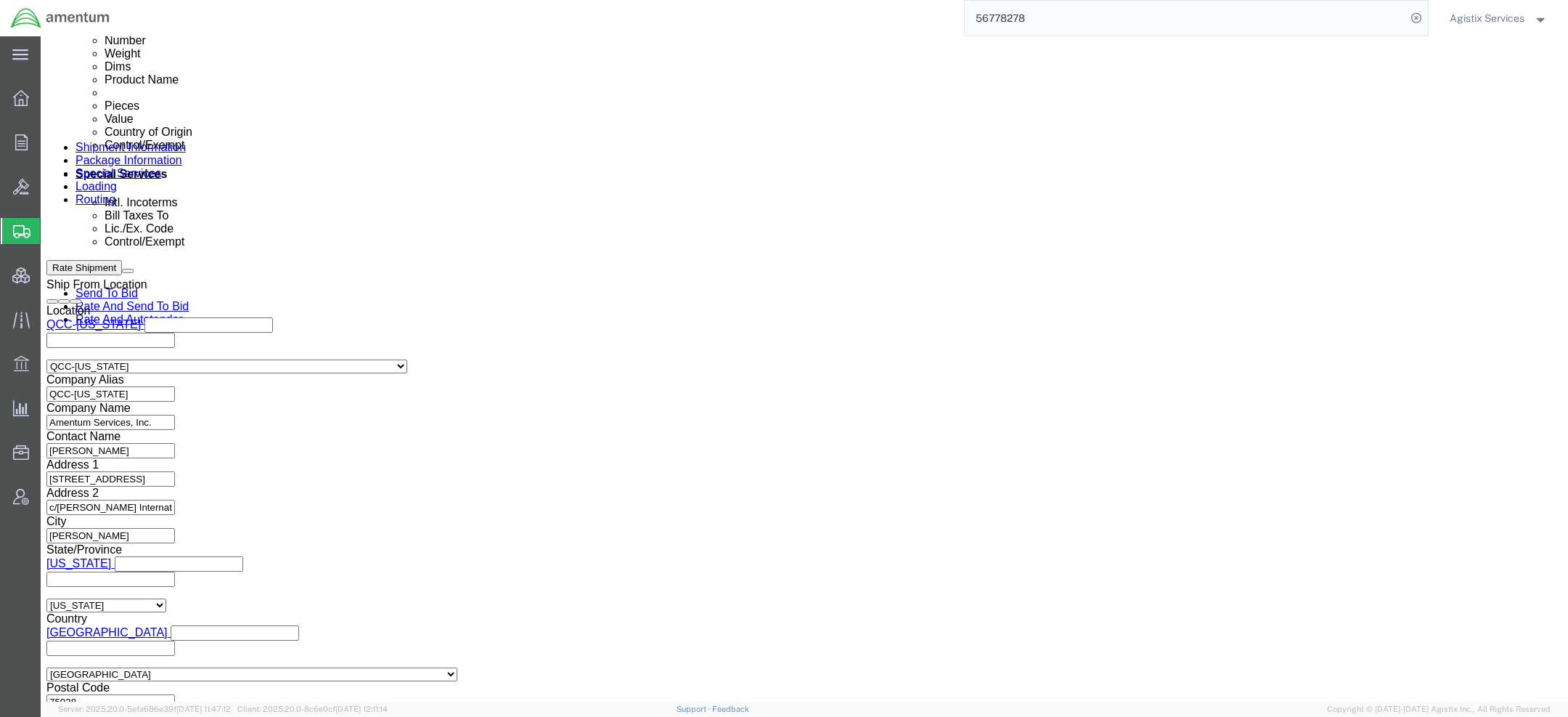
click select "Select Air Less than Truckload Multi-Leg Ocean Freight Rail Small Parcel Truckl…"
select select
click select "Select Air Less than Truckload Multi-Leg Ocean Freight Rail Small Parcel Truckl…"
click button "Rate Shipment"
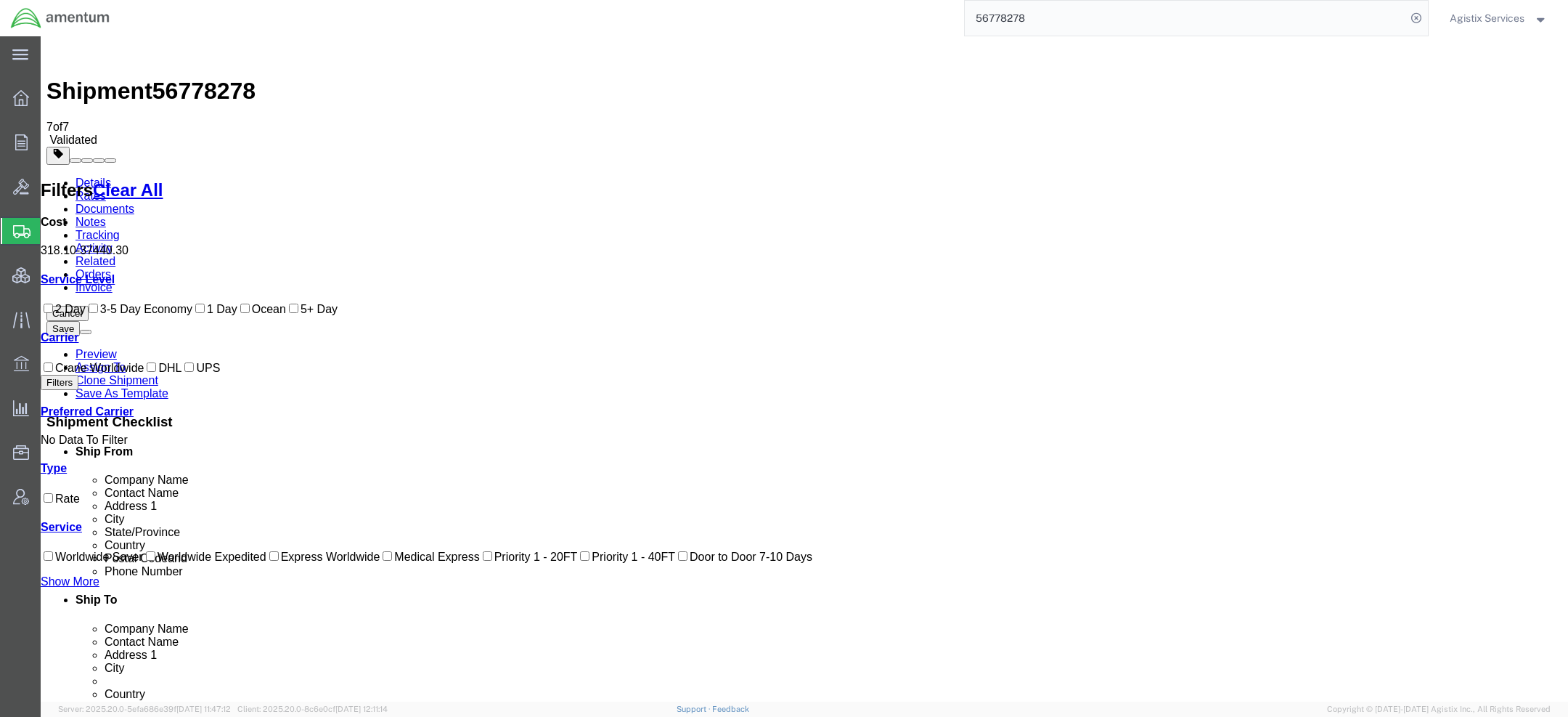
click at [99, 177] on link "Details" at bounding box center [94, 183] width 35 height 13
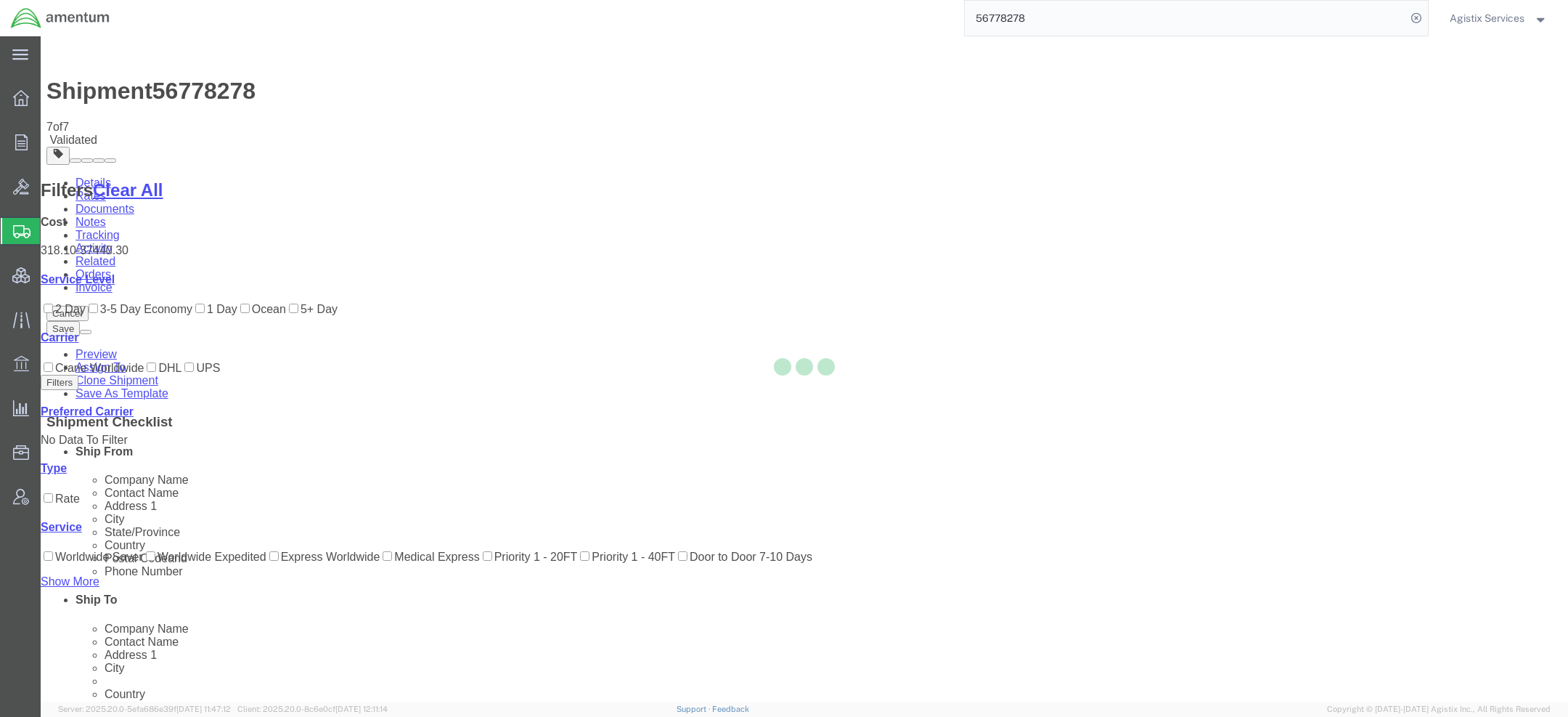
select select "42668"
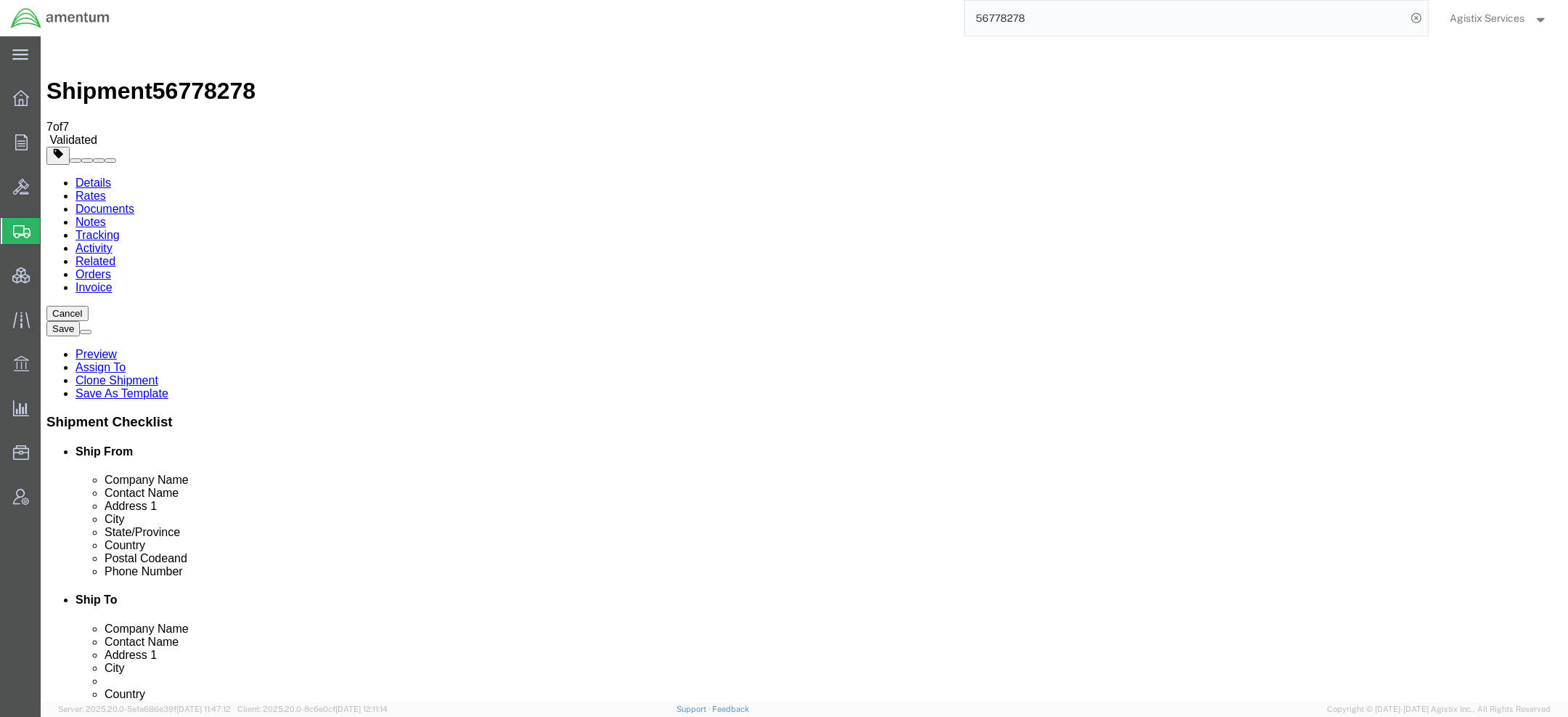
scroll to position [864, 0]
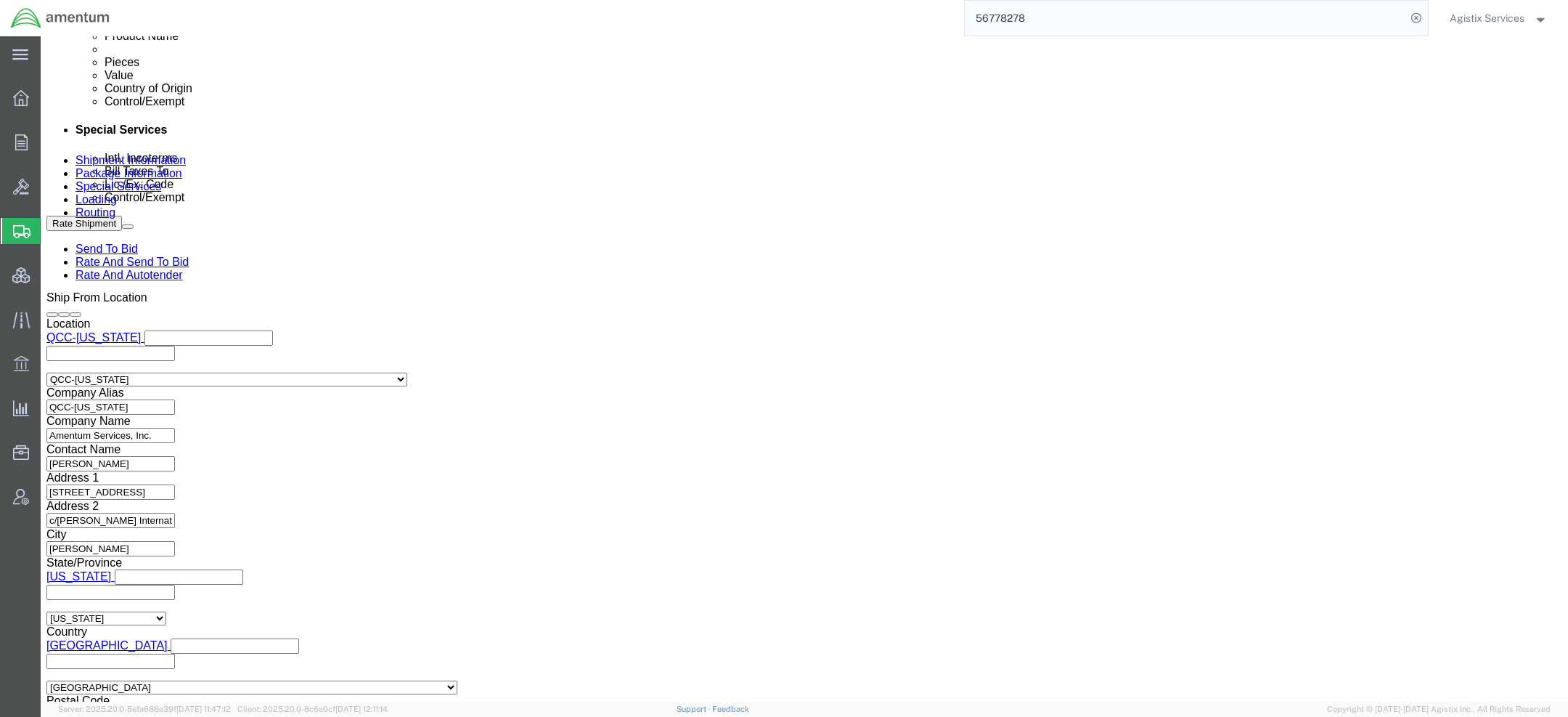
click select "Select Air Less than Truckload Multi-Leg Ocean Freight Rail Small Parcel Truckl…"
select select "SMAL"
click select "Select Air Less than Truckload Multi-Leg Ocean Freight Rail Small Parcel Truckl…"
click button "Rate Shipment"
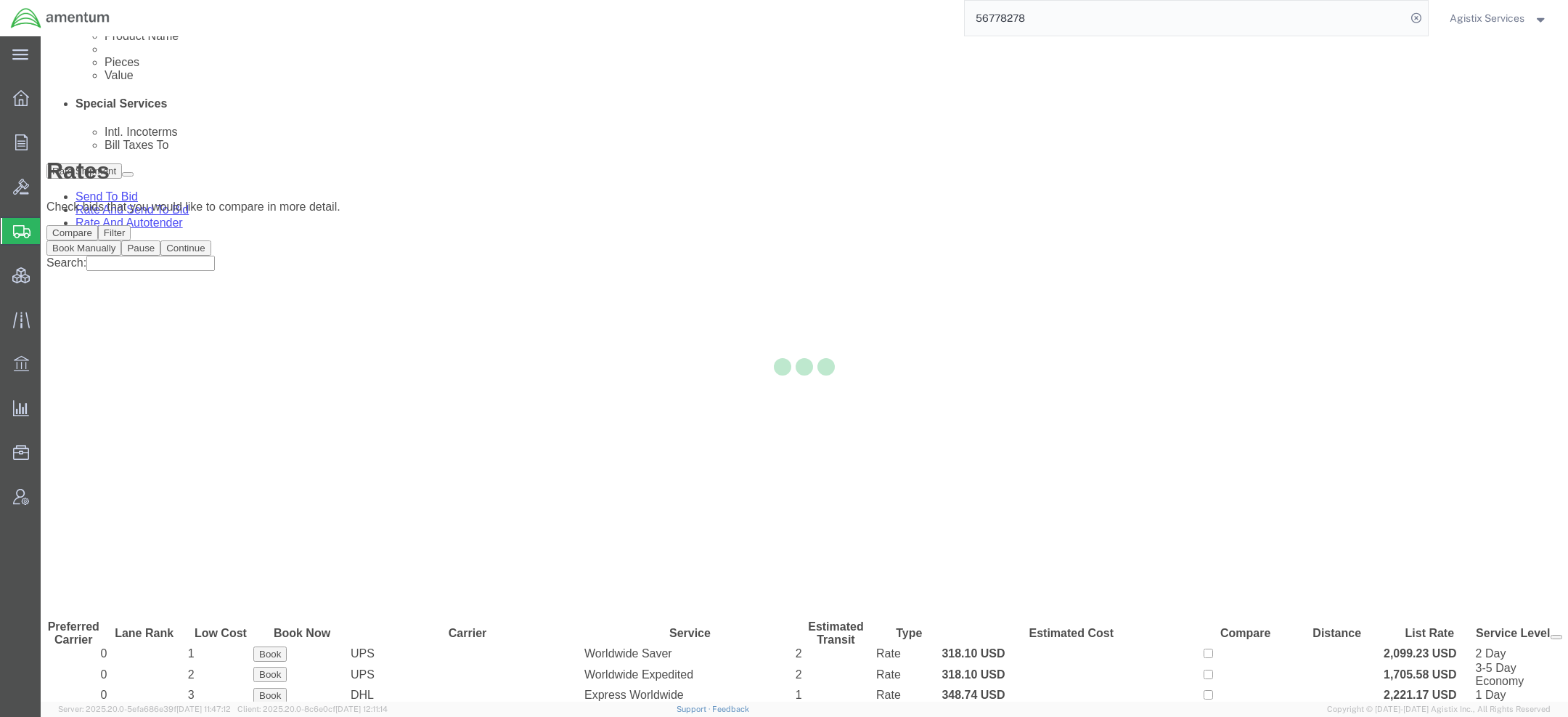
scroll to position [0, 0]
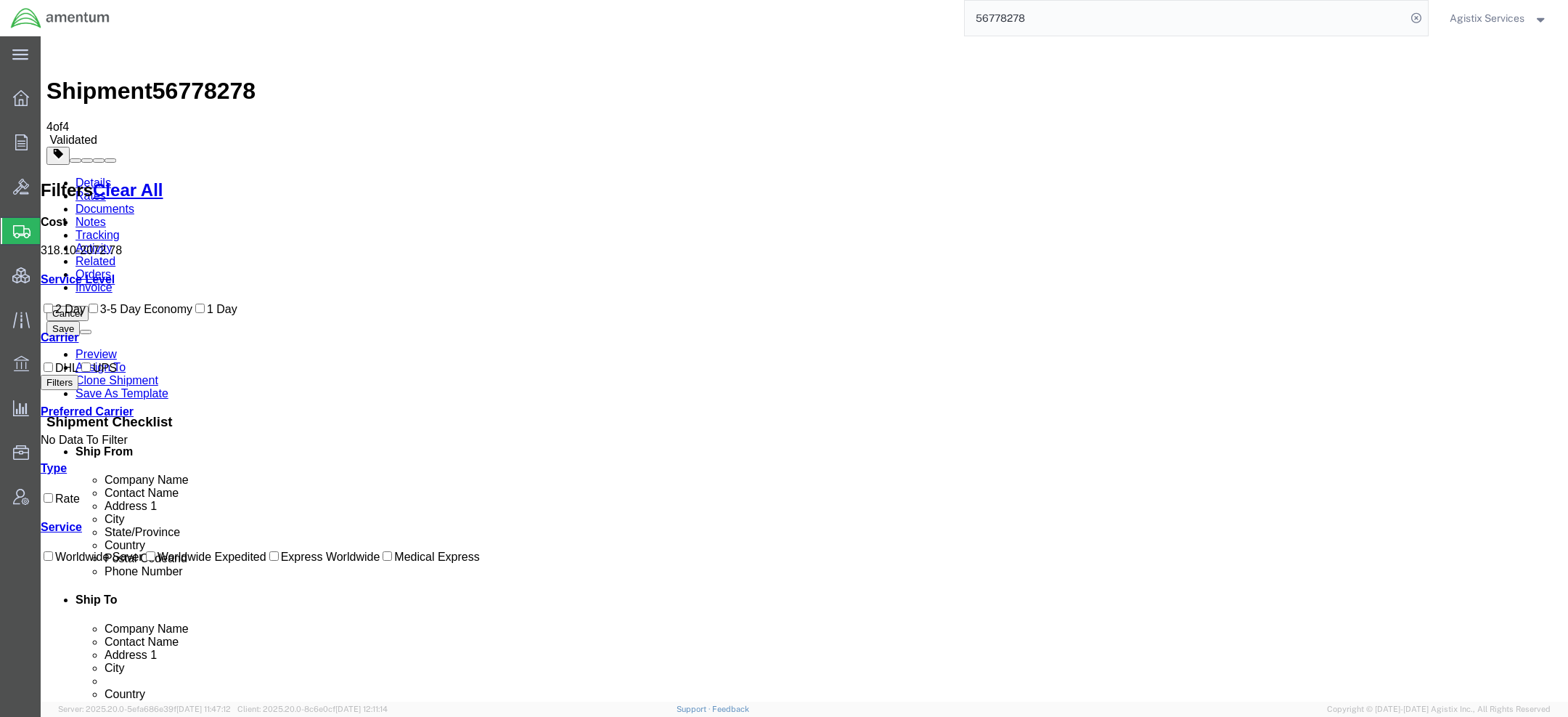
click at [80, 177] on link "Details" at bounding box center [94, 183] width 35 height 13
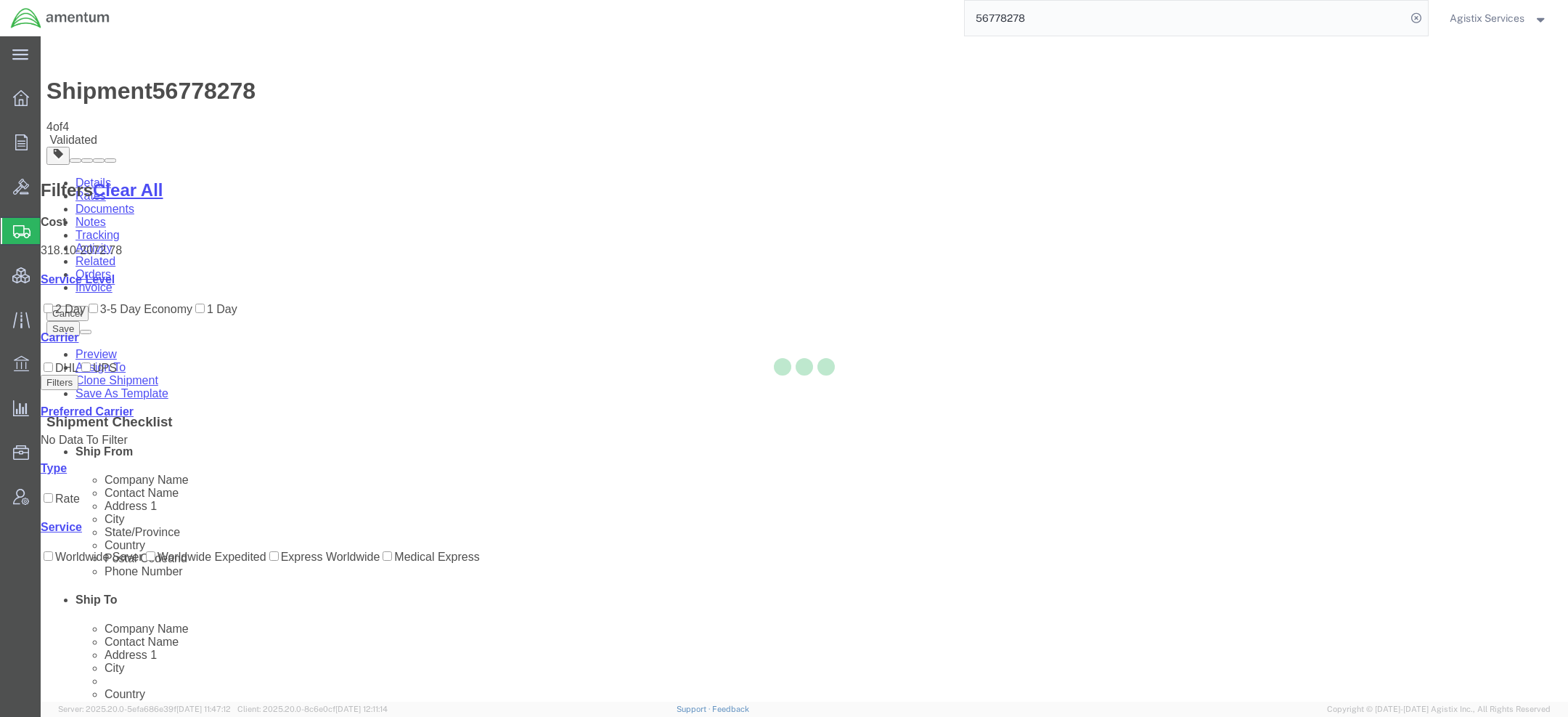
select select "42668"
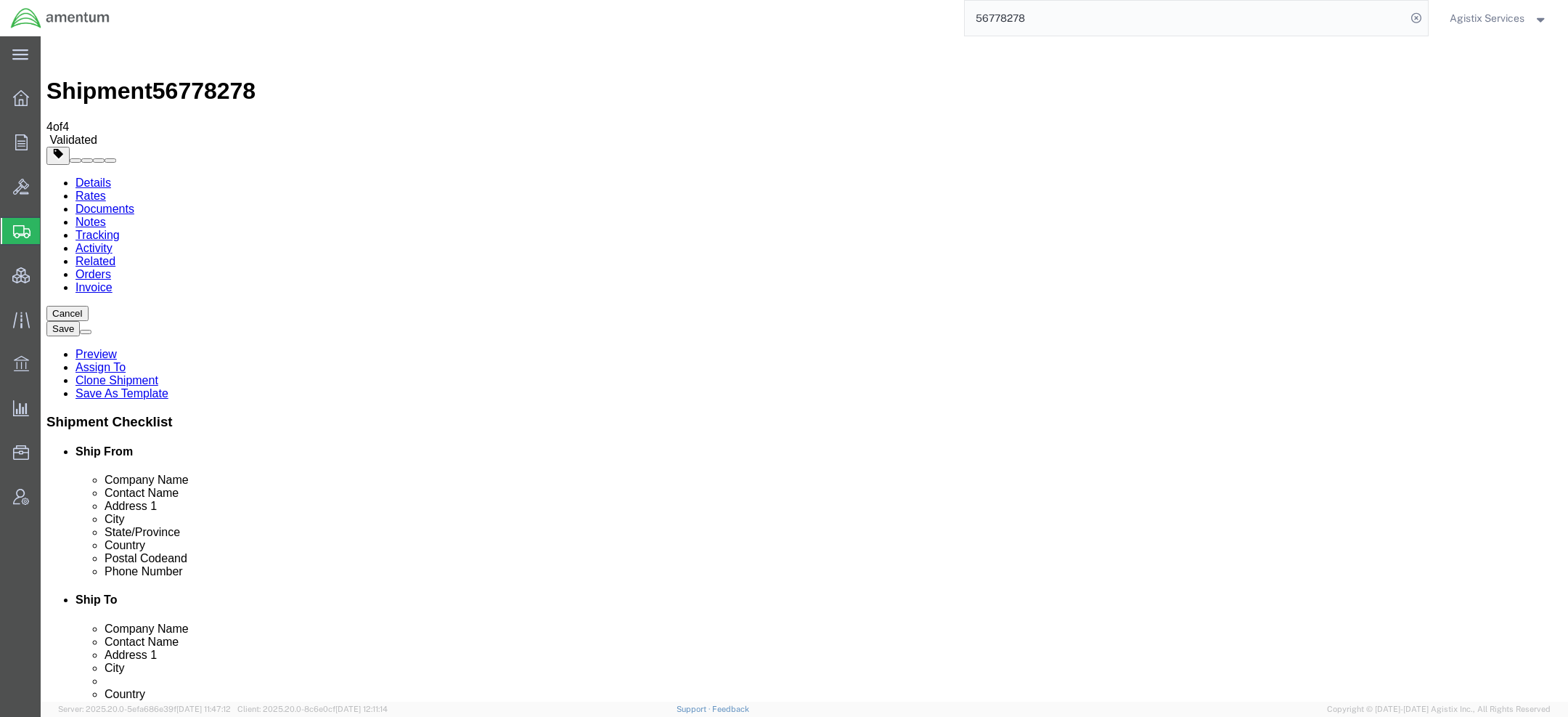
scroll to position [864, 0]
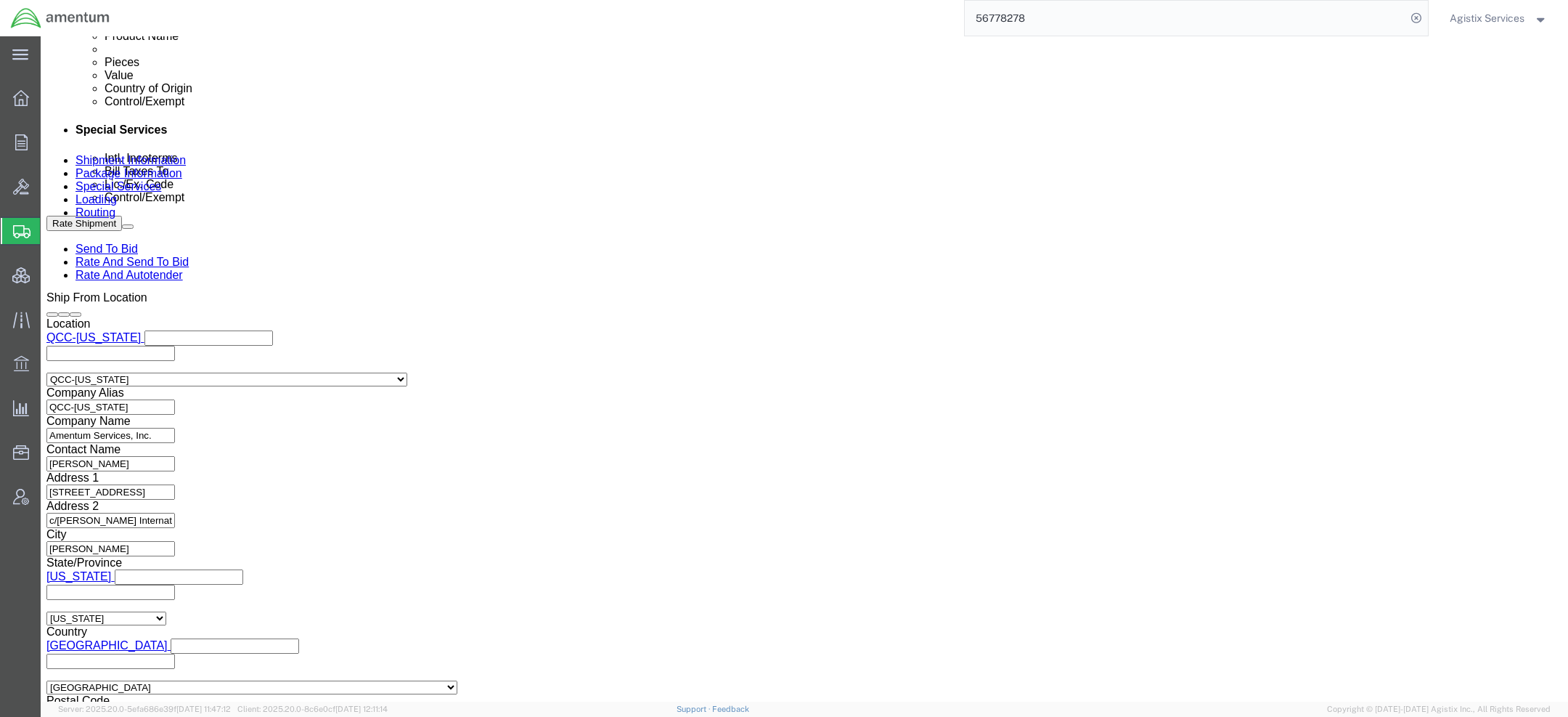
click select "Select Air Less than Truckload Multi-Leg Ocean Freight Rail Small Parcel Truckl…"
select select
click select "Select Air Less than Truckload Multi-Leg Ocean Freight Rail Small Parcel Truckl…"
click button "Rate Shipment"
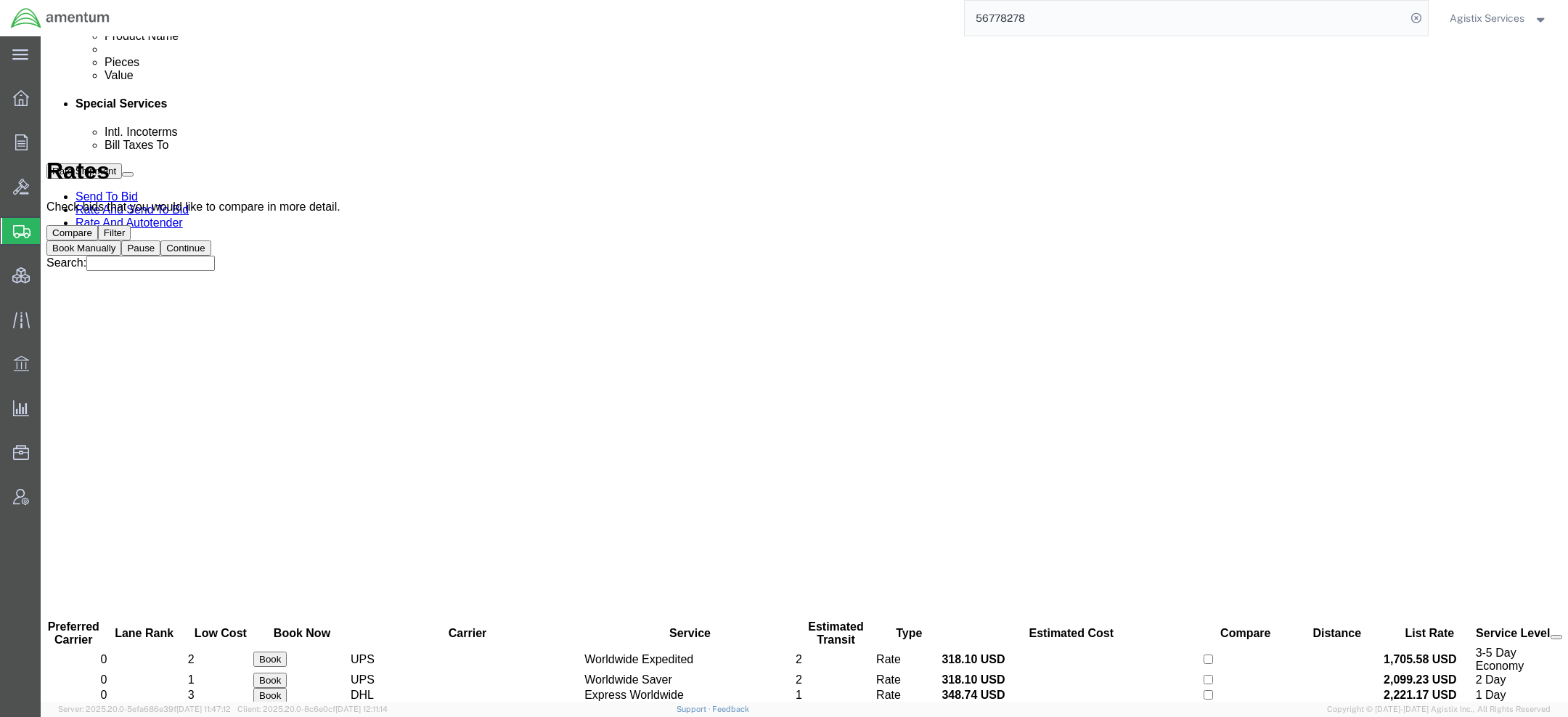
scroll to position [0, 0]
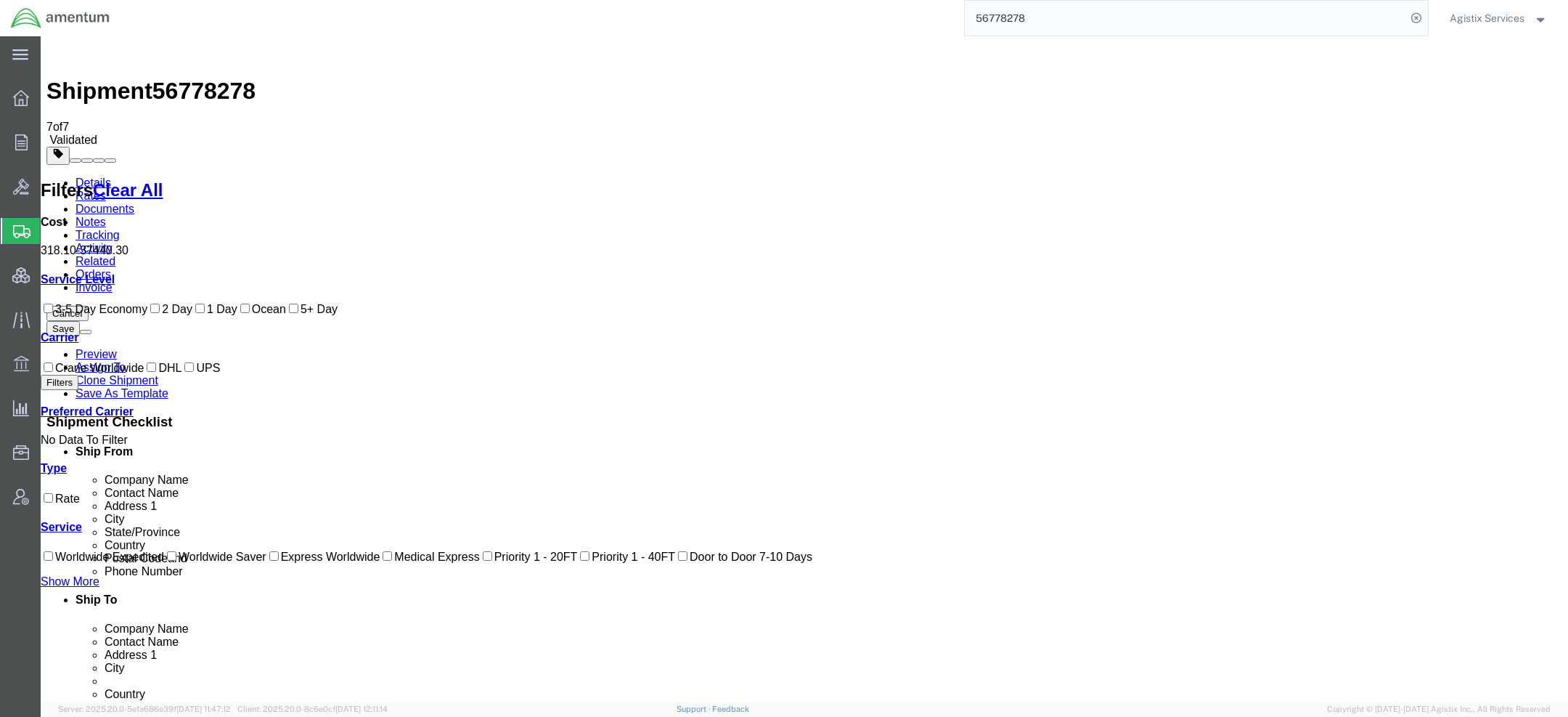
click at [104, 177] on link "Details" at bounding box center [94, 183] width 35 height 13
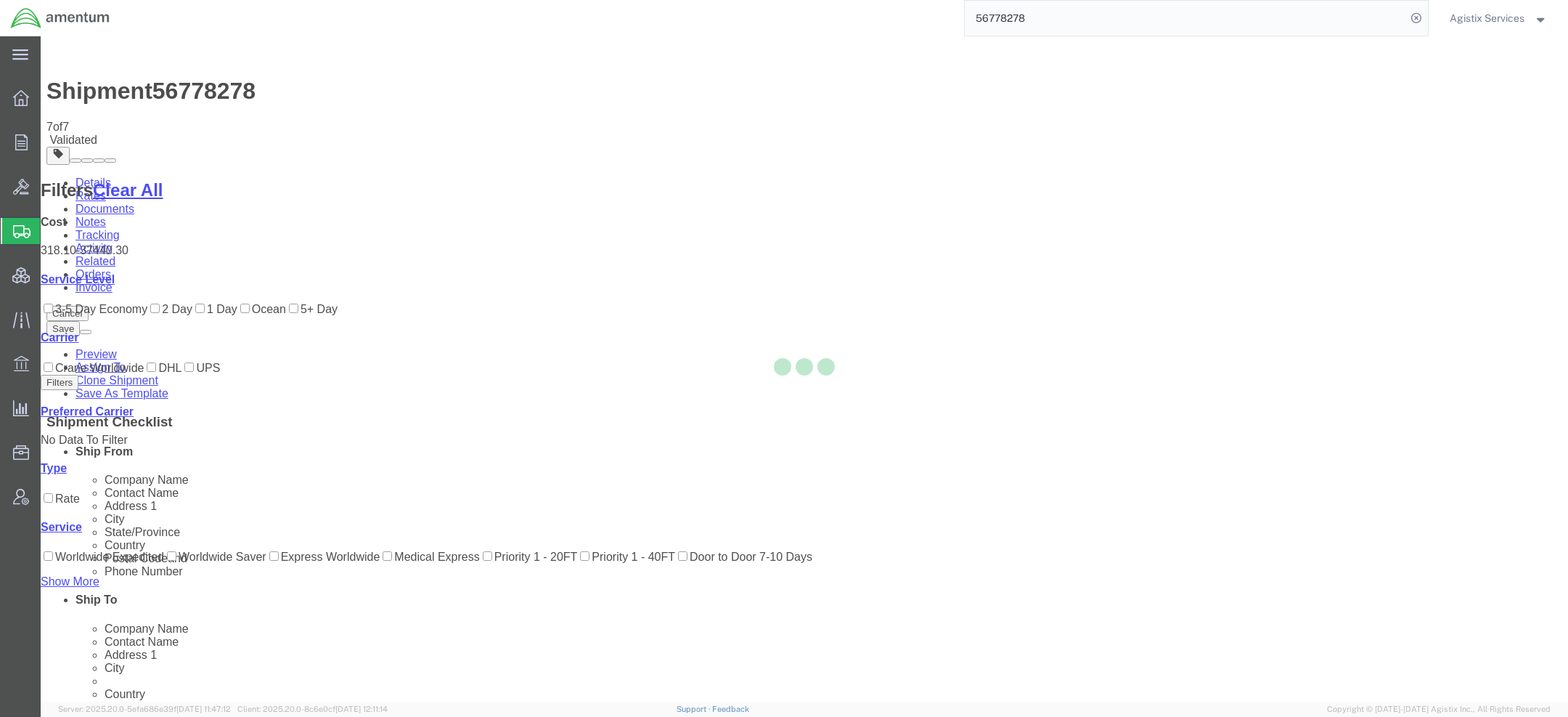
click at [664, 382] on div at bounding box center [804, 368] width 1527 height 665
select select "42668"
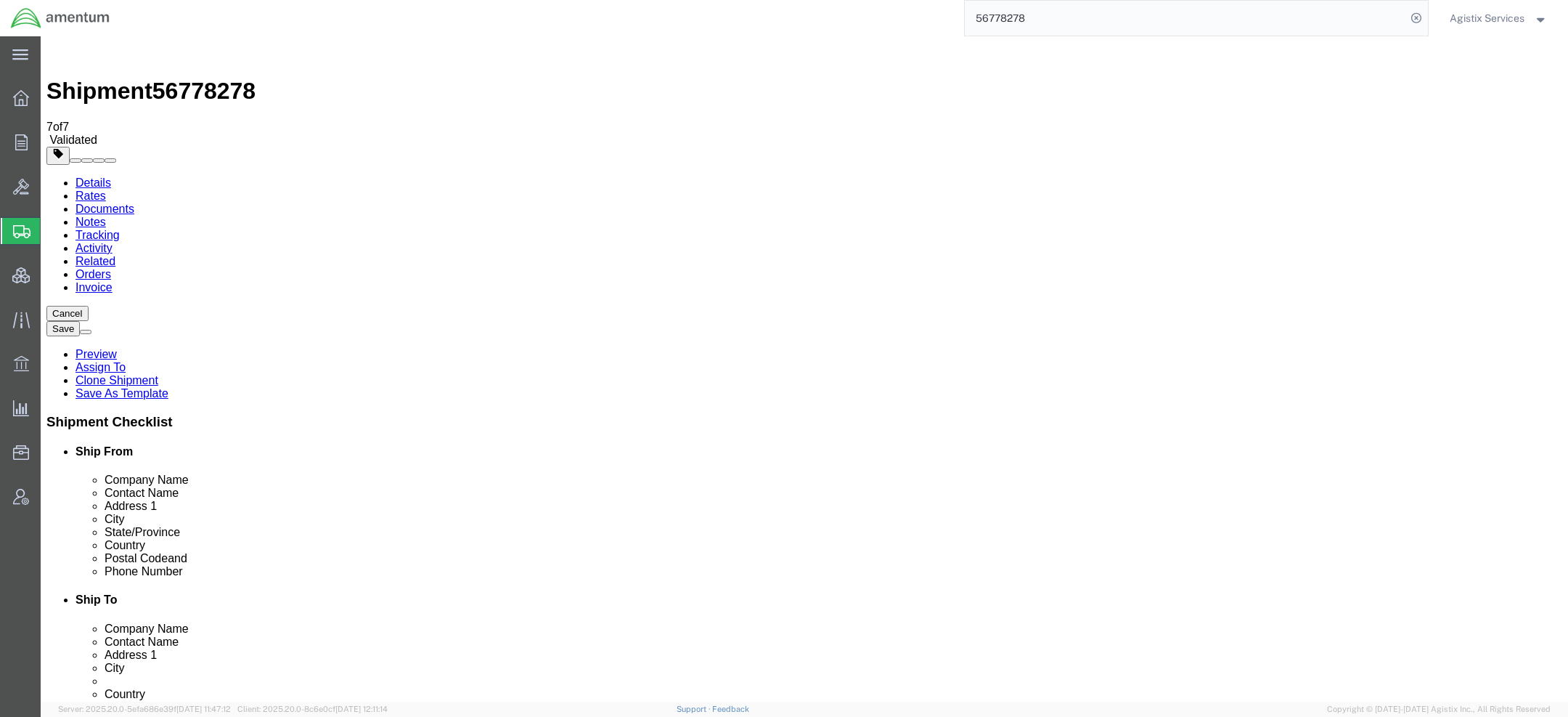
scroll to position [864, 0]
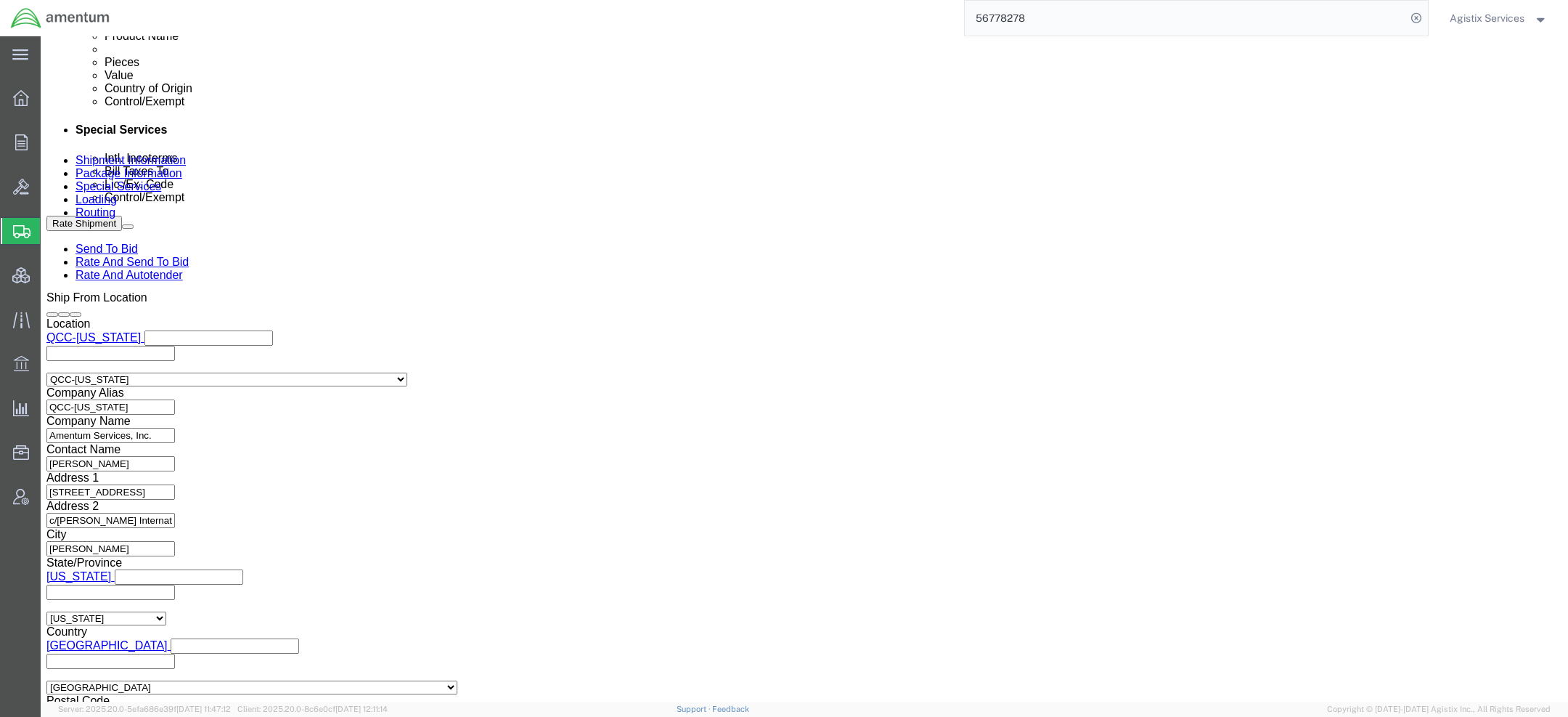
drag, startPoint x: 1015, startPoint y: 24, endPoint x: 542, endPoint y: -3, distance: 473.8
click at [542, 0] on html "main_menu Created with Sketch. Collapse Menu Overview Orders Order Manager Crea…" at bounding box center [784, 358] width 1568 height 717
paste input "9001"
type input "56779001"
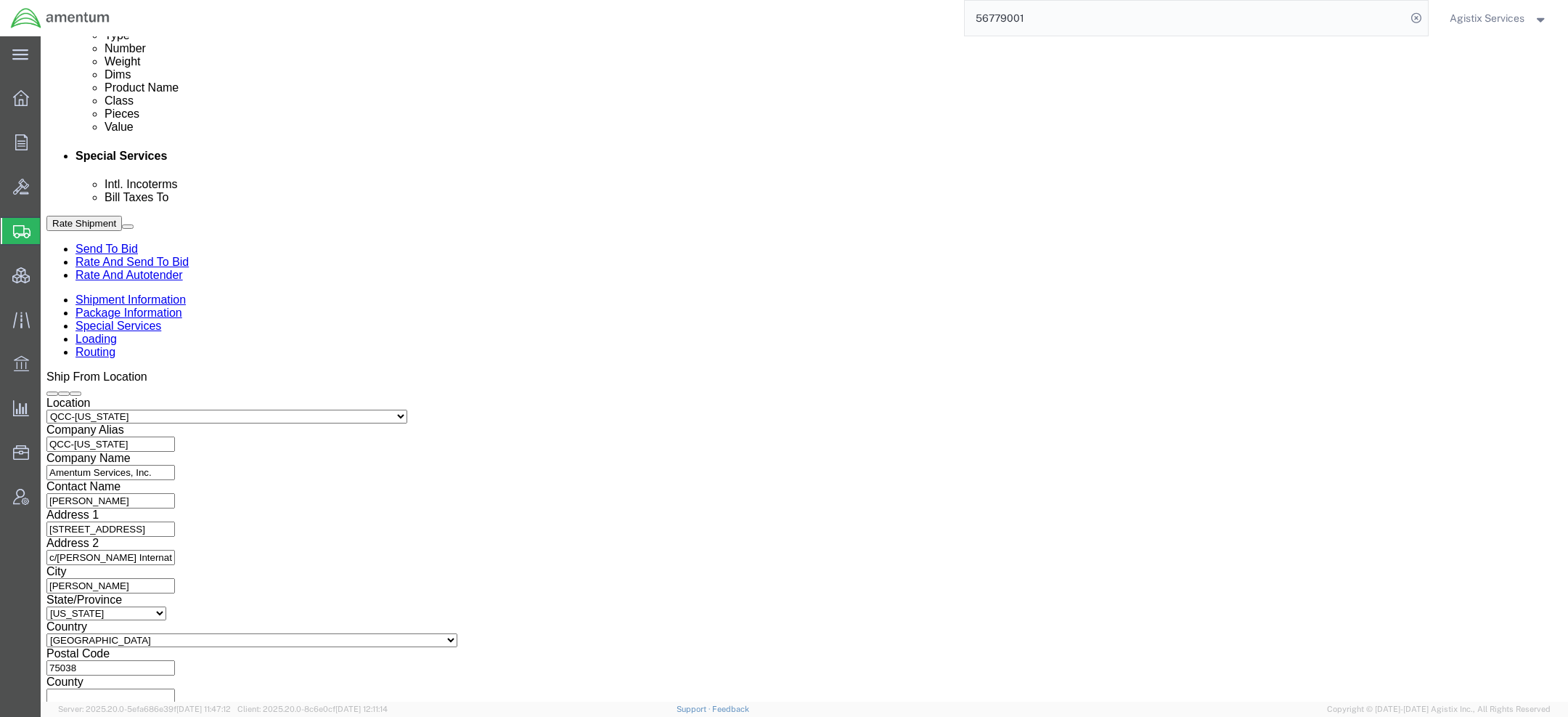
scroll to position [677, 0]
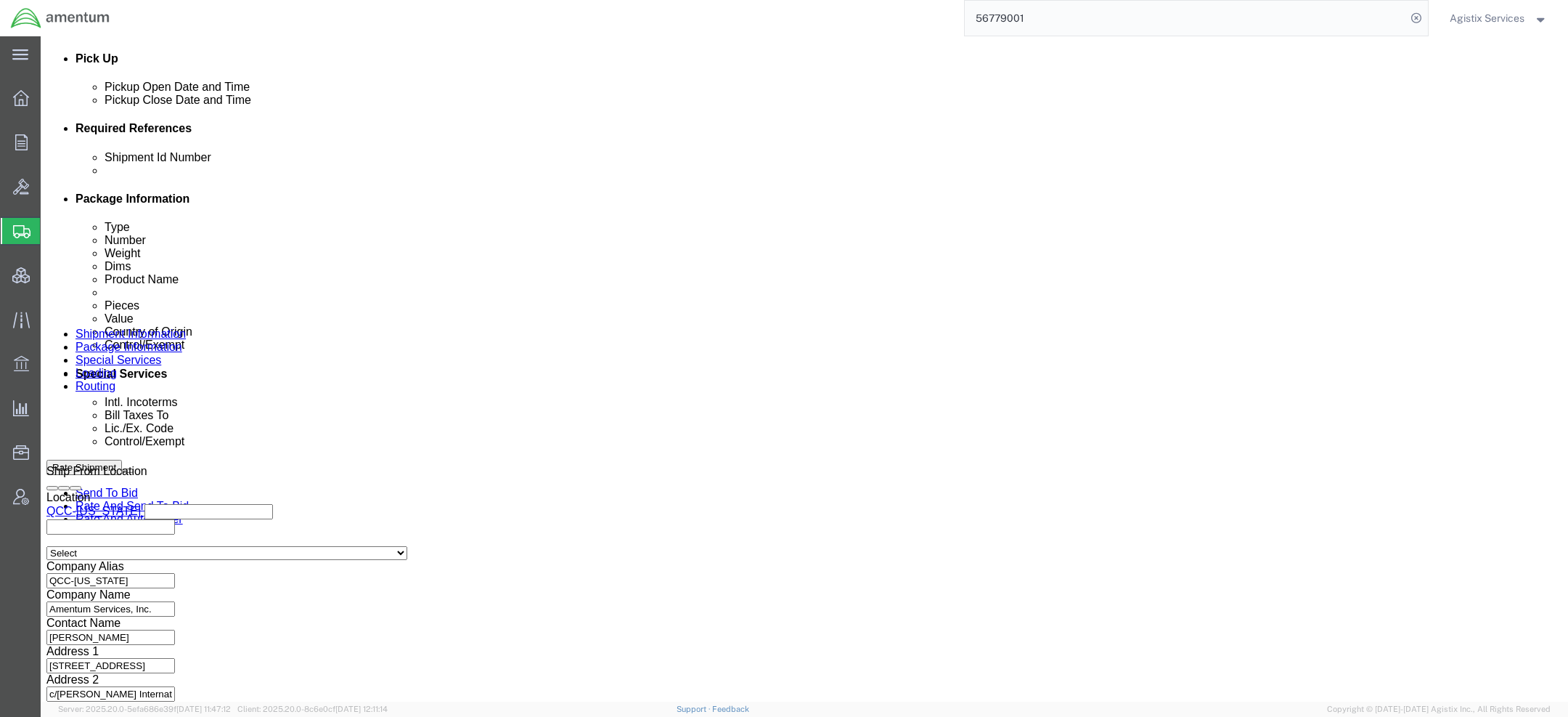
select select "42668"
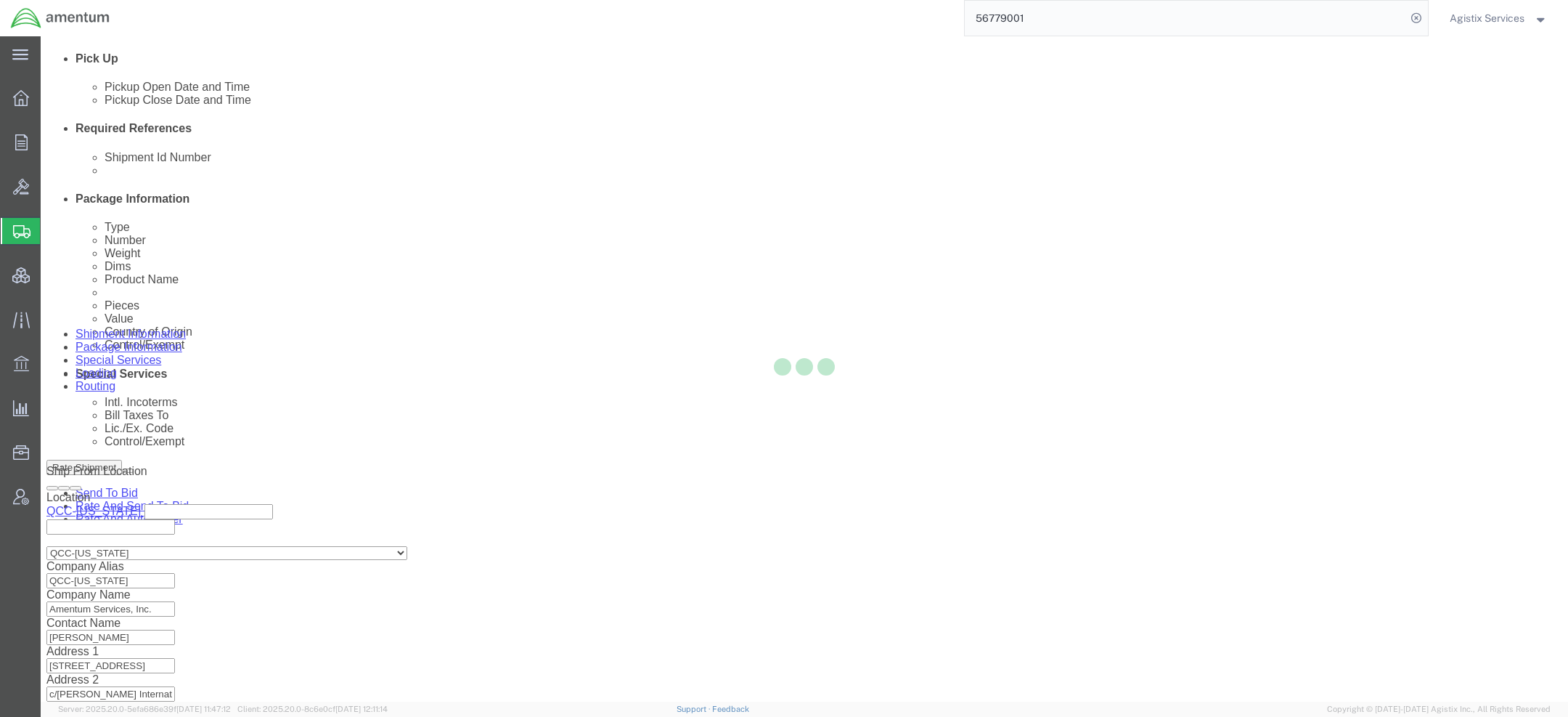
scroll to position [808, 0]
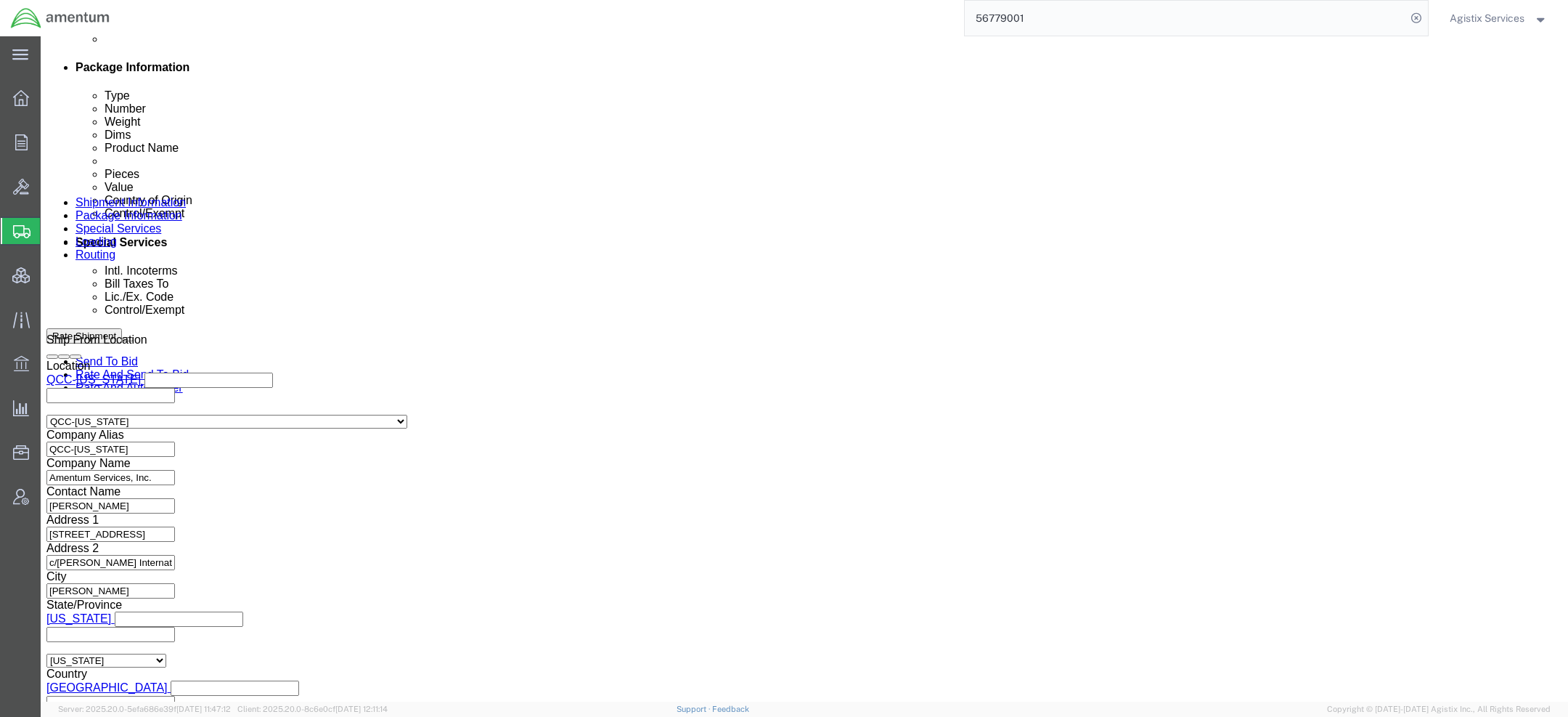
click button "Rate Shipment"
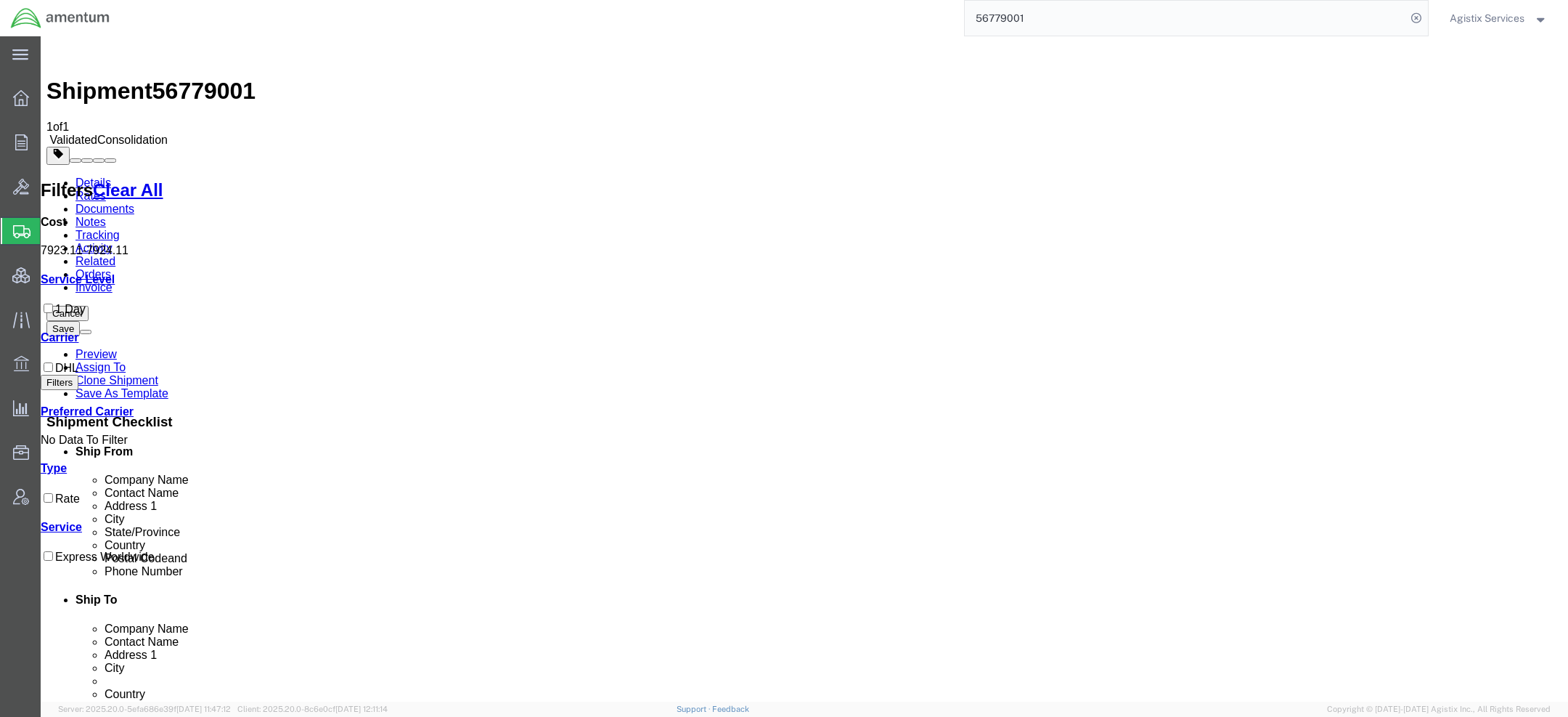
click at [80, 177] on link "Details" at bounding box center [94, 183] width 35 height 13
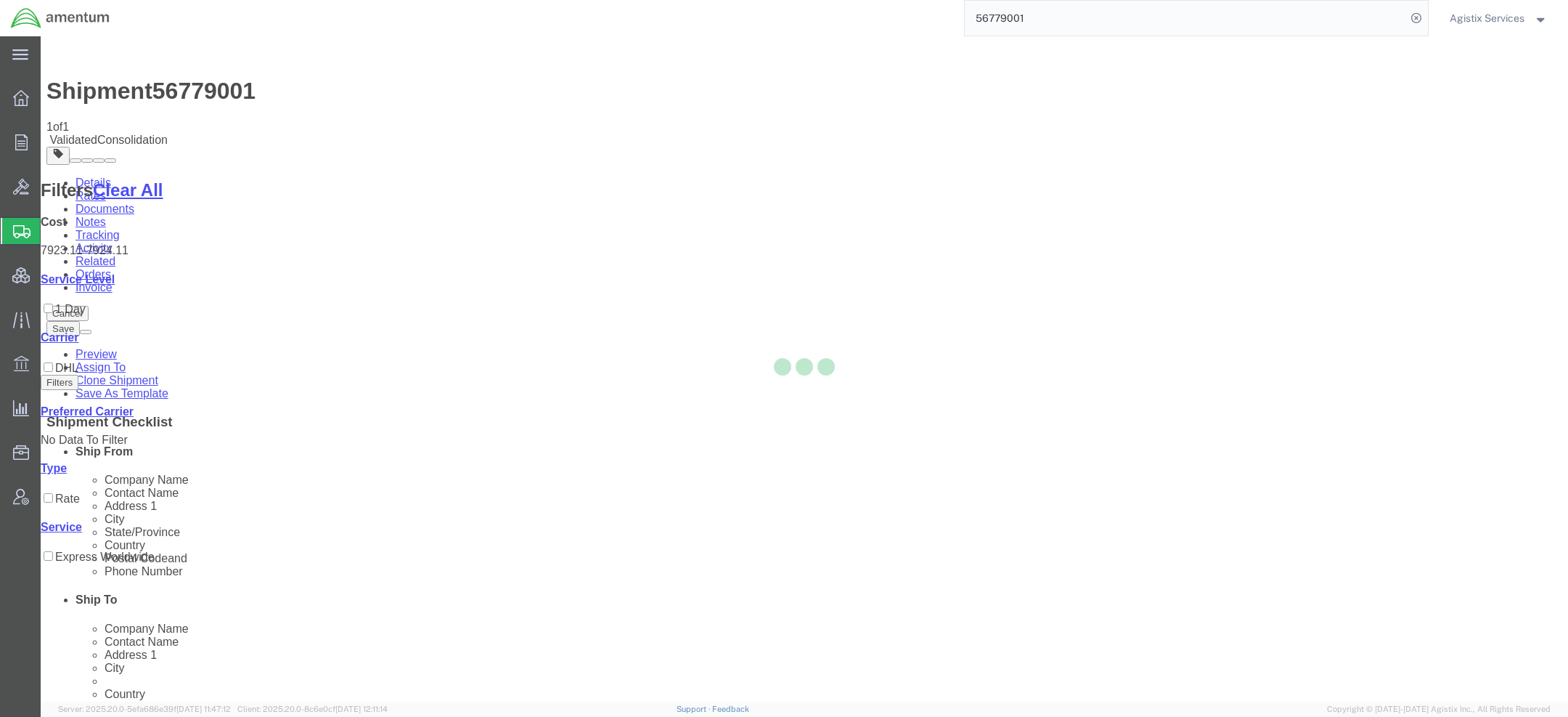
select select "42668"
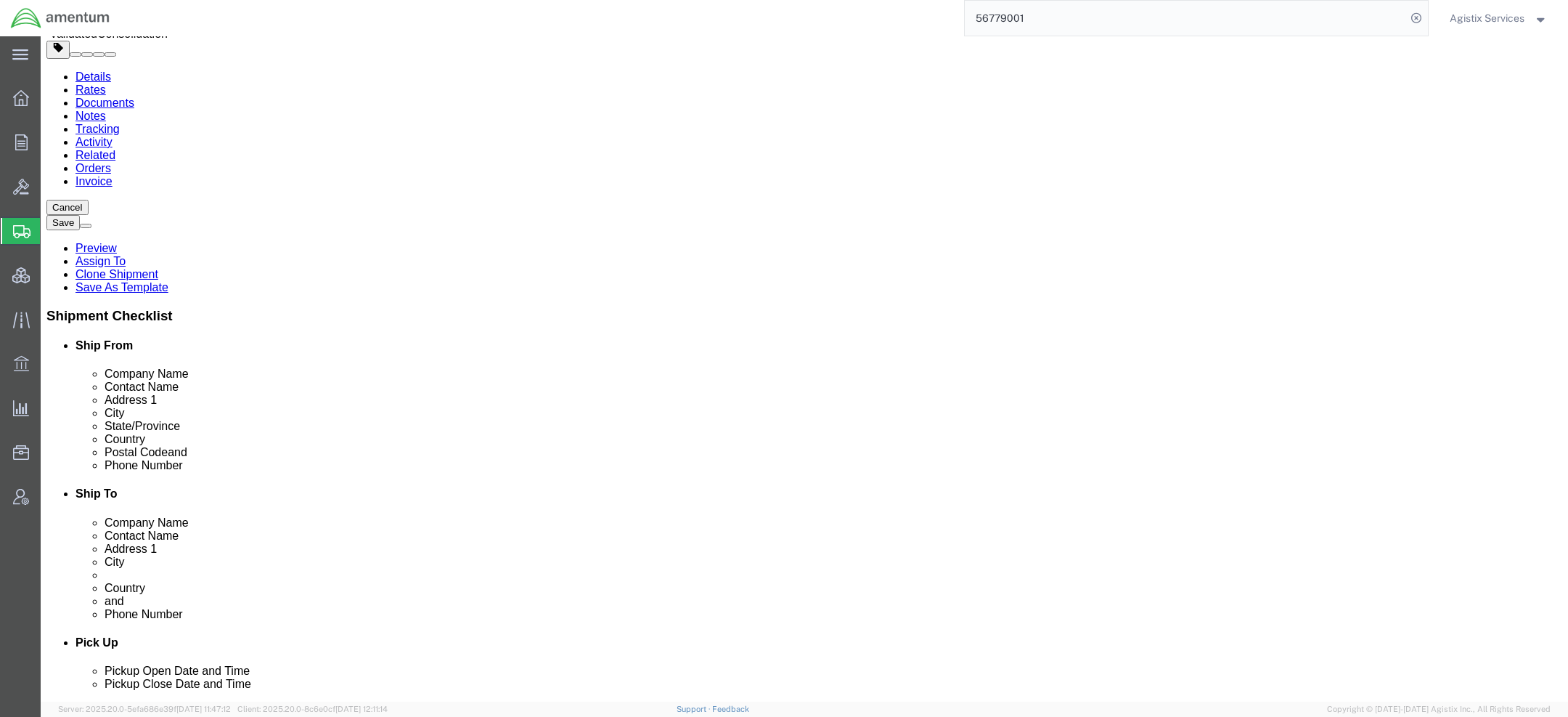
scroll to position [8, 0]
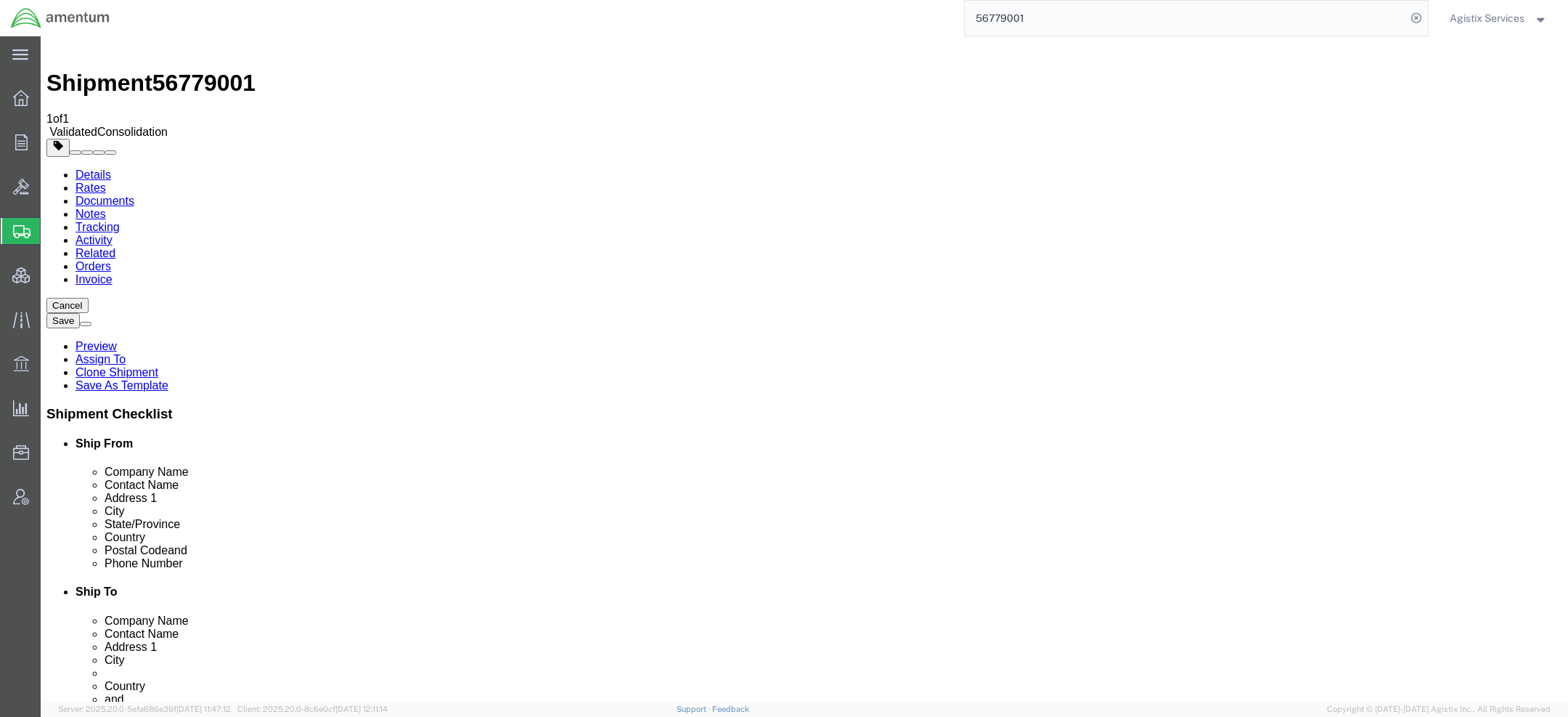
click icon
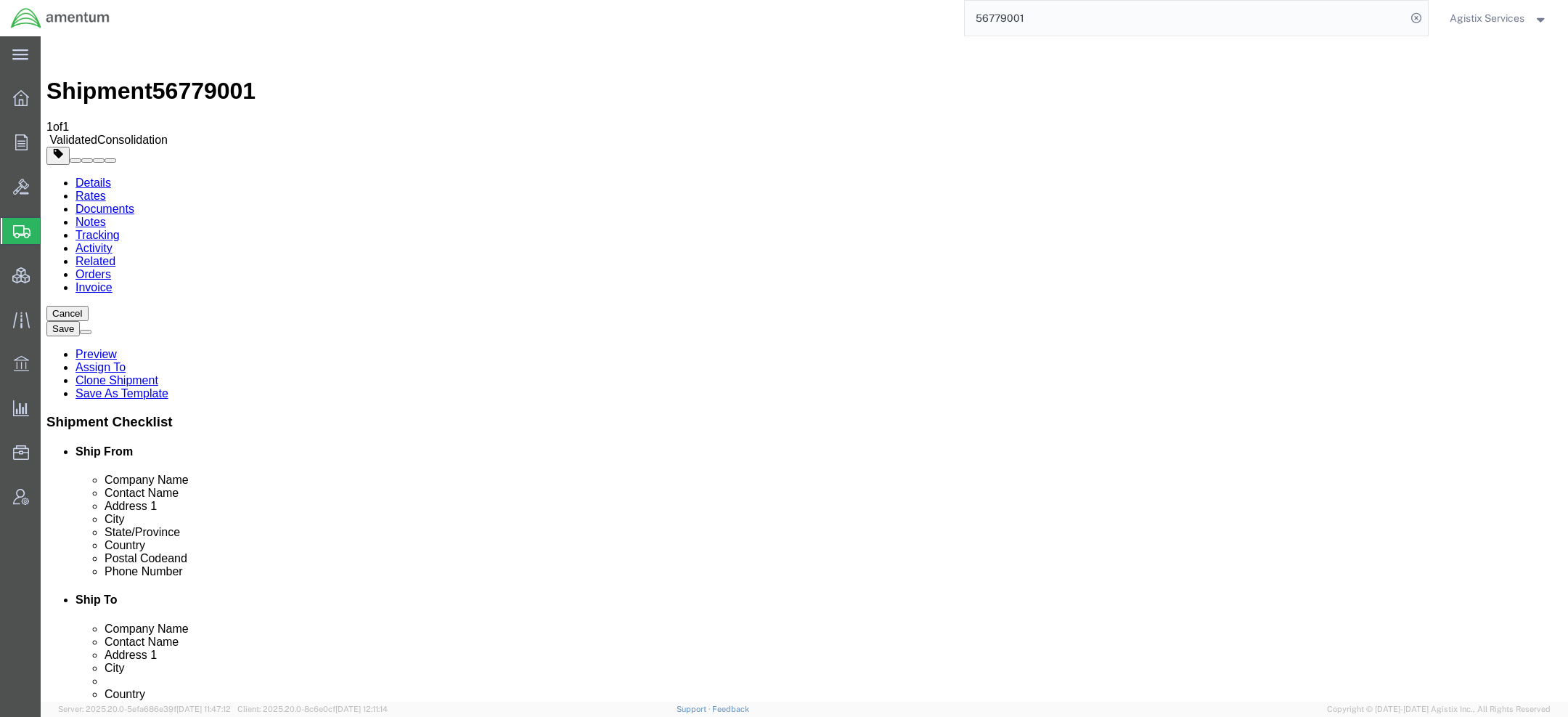
click link "Shipment Information"
click input "75038"
drag, startPoint x: 892, startPoint y: 386, endPoint x: 637, endPoint y: 380, distance: 255.1
click div "City Baghdad"
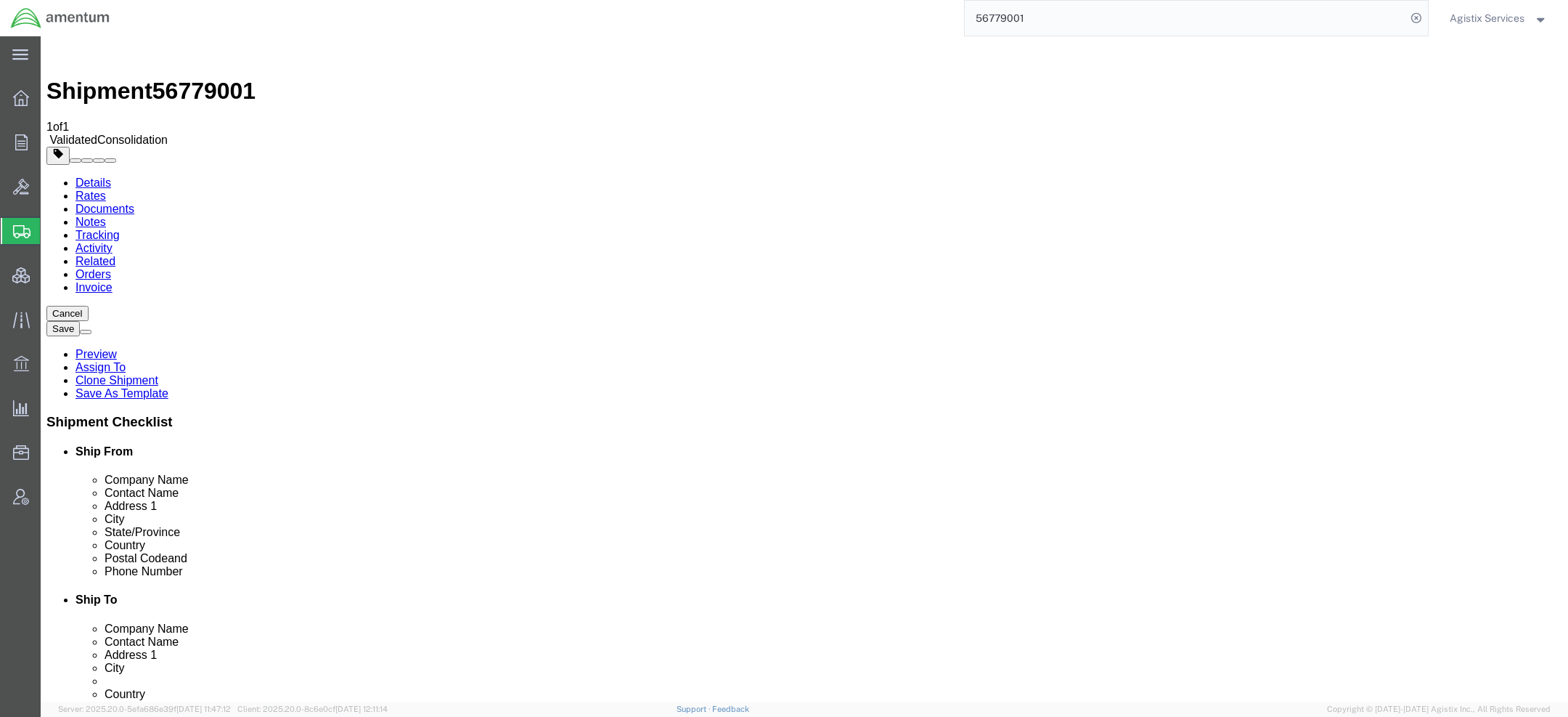
click link "Package Information"
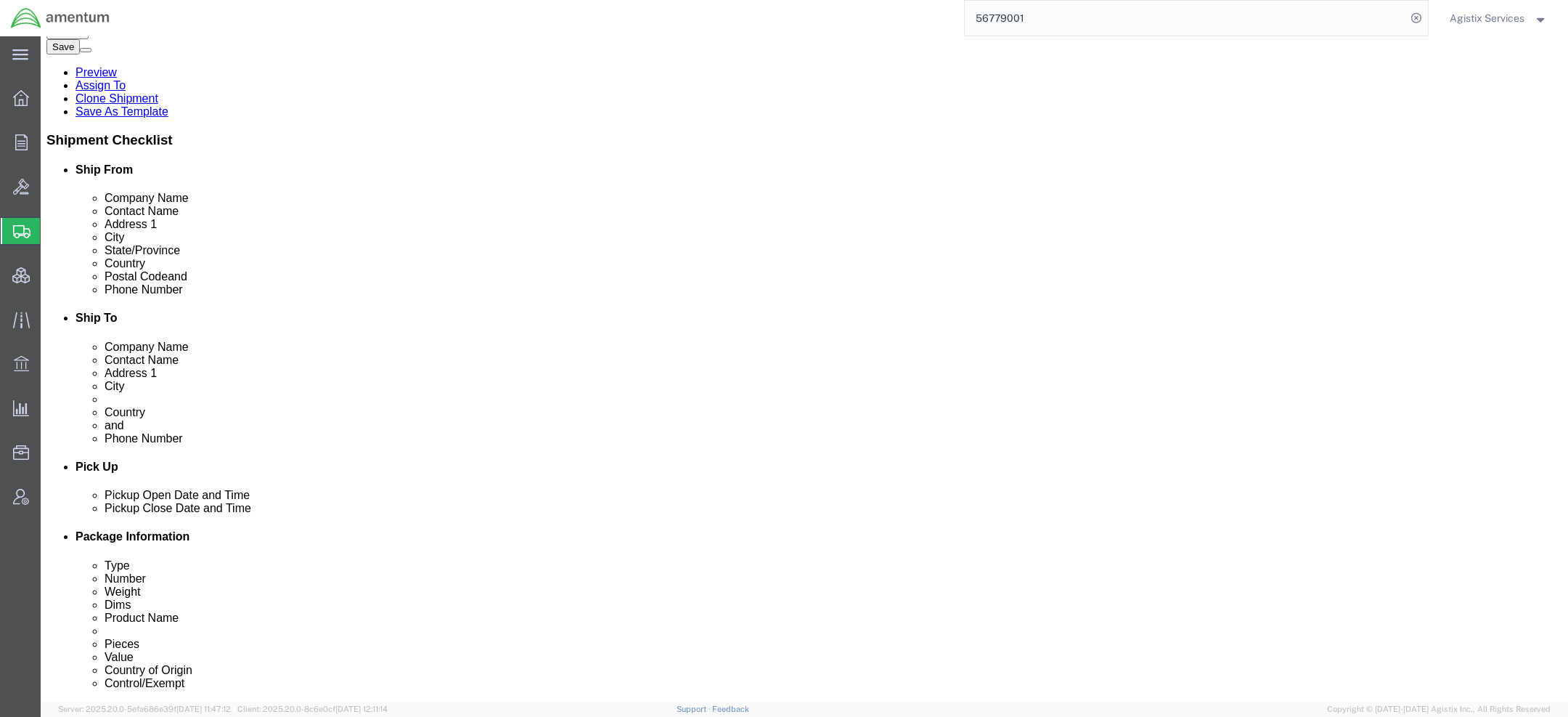
scroll to position [280, 0]
drag, startPoint x: 1044, startPoint y: 26, endPoint x: 673, endPoint y: -30, distance: 375.2
click at [673, 0] on html "main_menu Created with Sketch. Collapse Menu Overview Orders Order Manager Crea…" at bounding box center [784, 358] width 1568 height 717
type input "56778278"
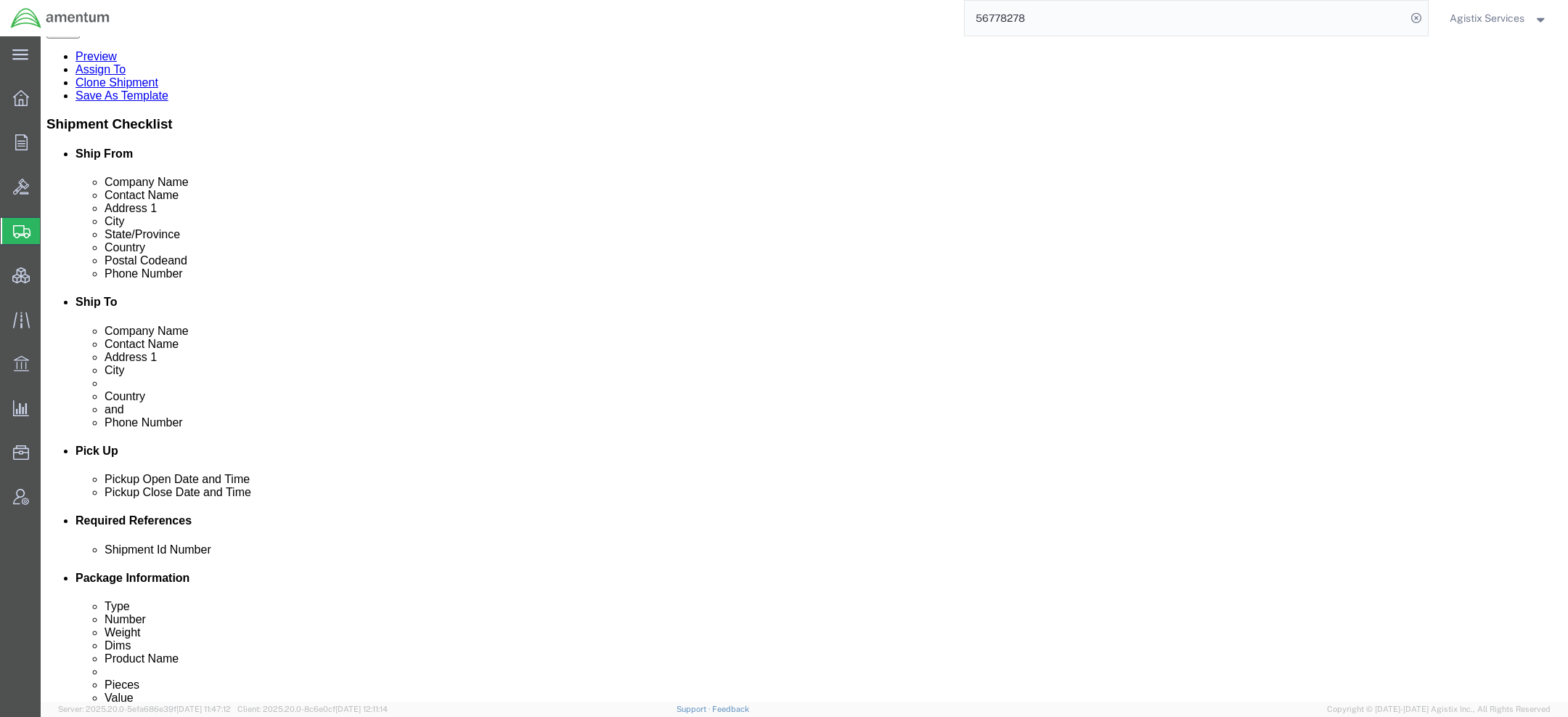
select select "42668"
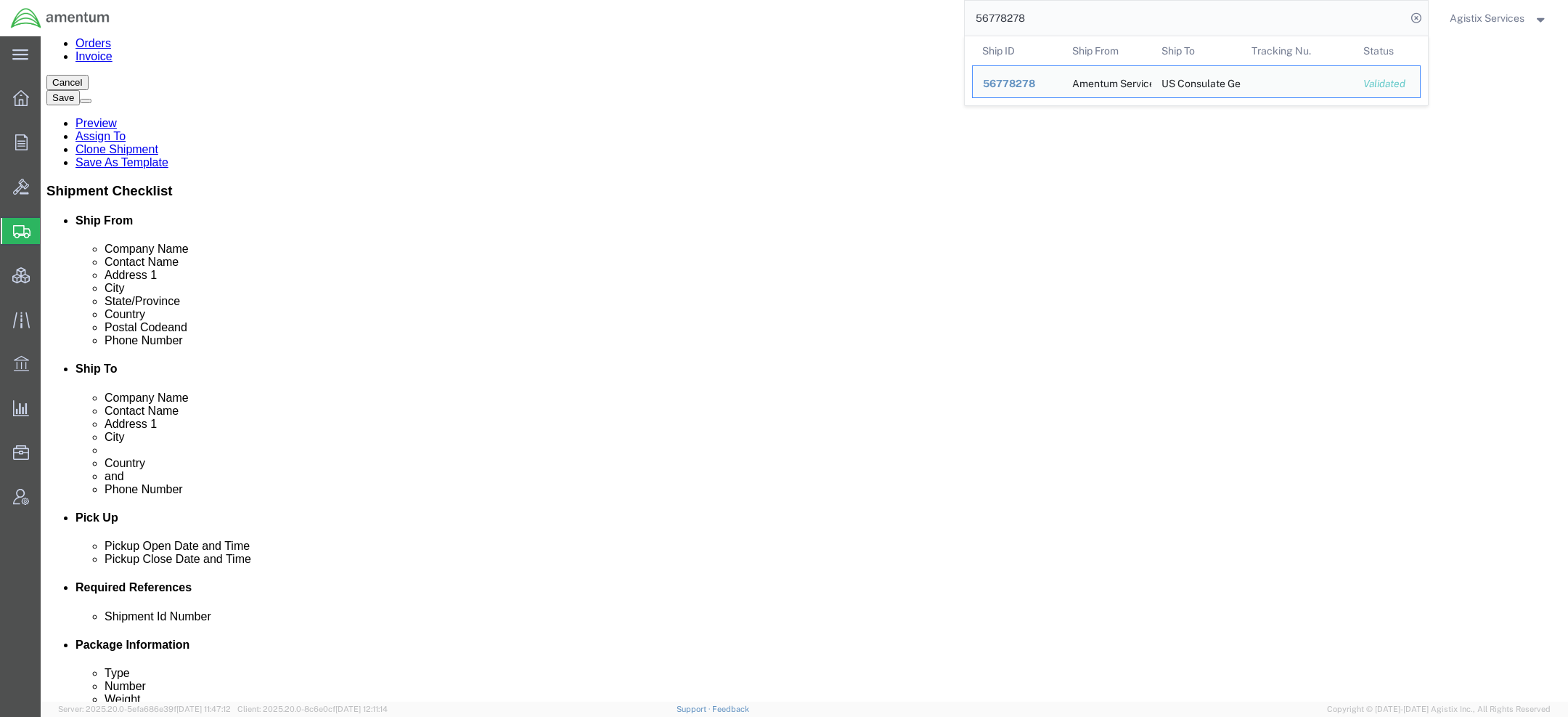
click icon
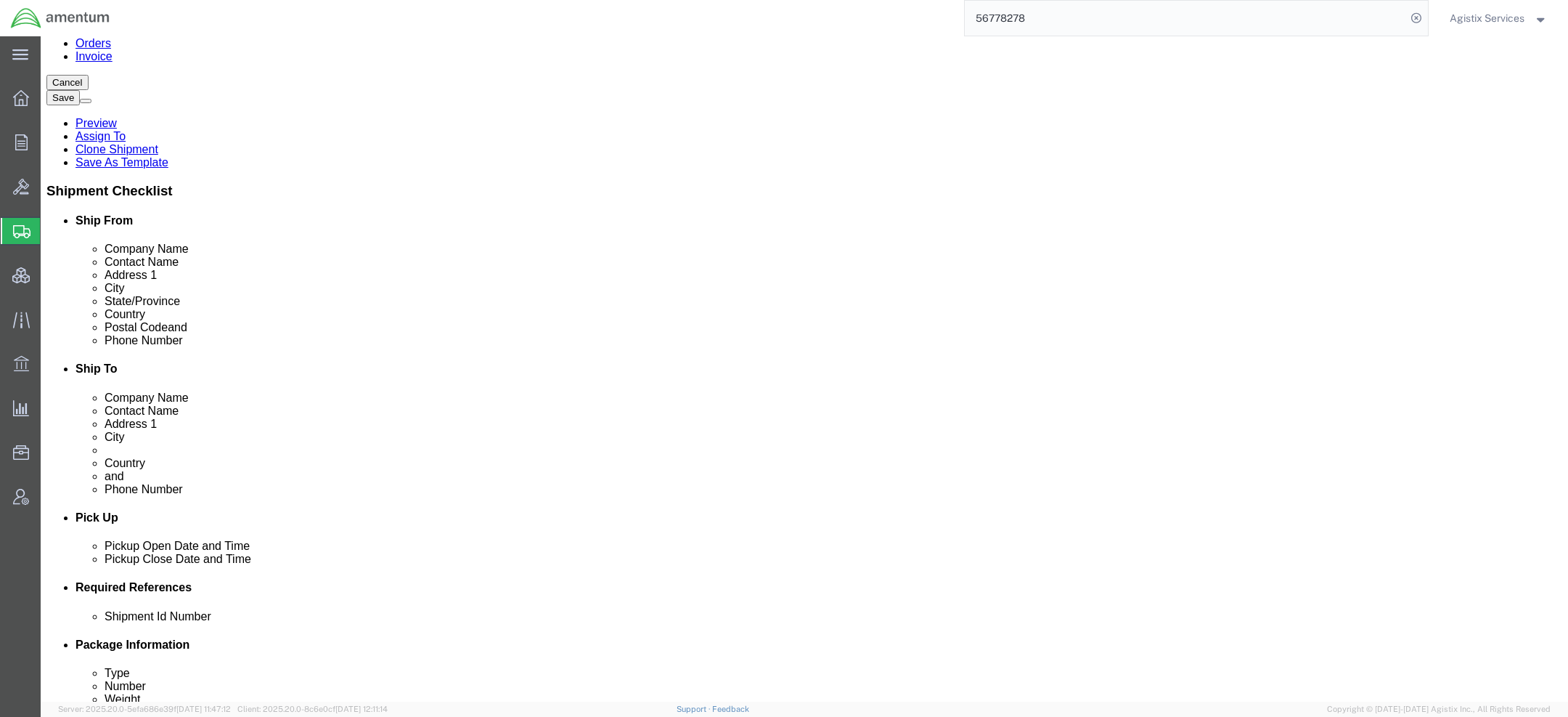
scroll to position [32, 0]
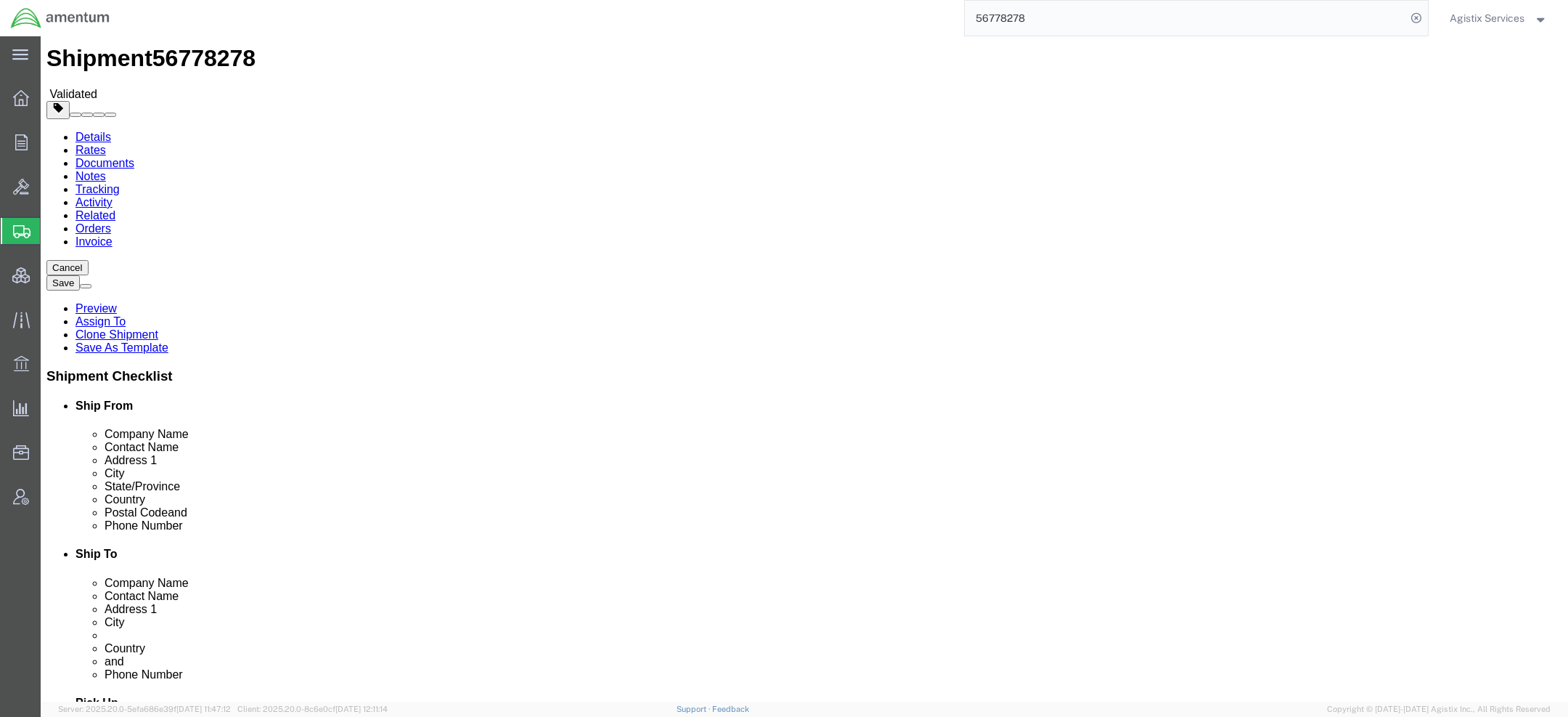
drag, startPoint x: 1035, startPoint y: 20, endPoint x: 747, endPoint y: 11, distance: 288.1
click at [855, 13] on div "56778278" at bounding box center [774, 18] width 1307 height 36
type input "56779001"
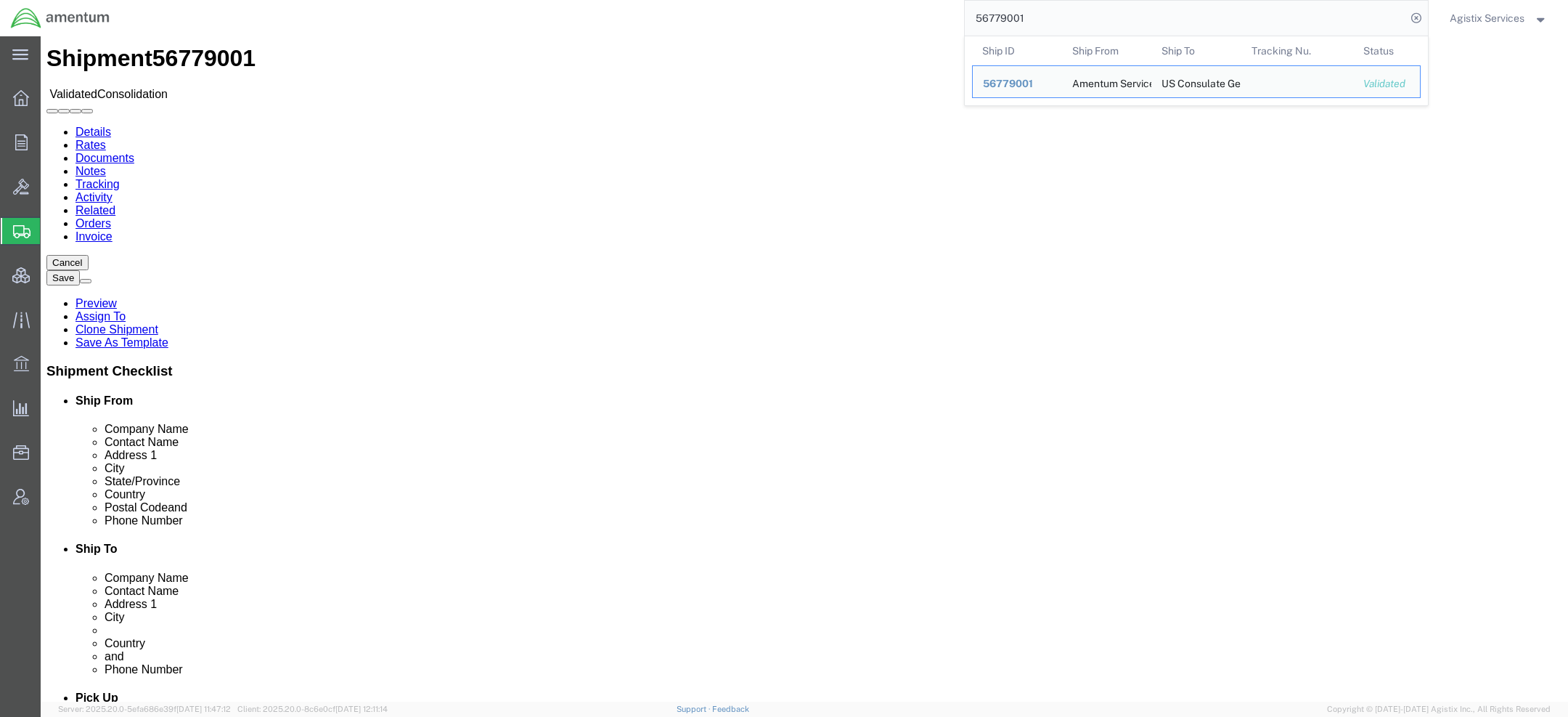
select select "42668"
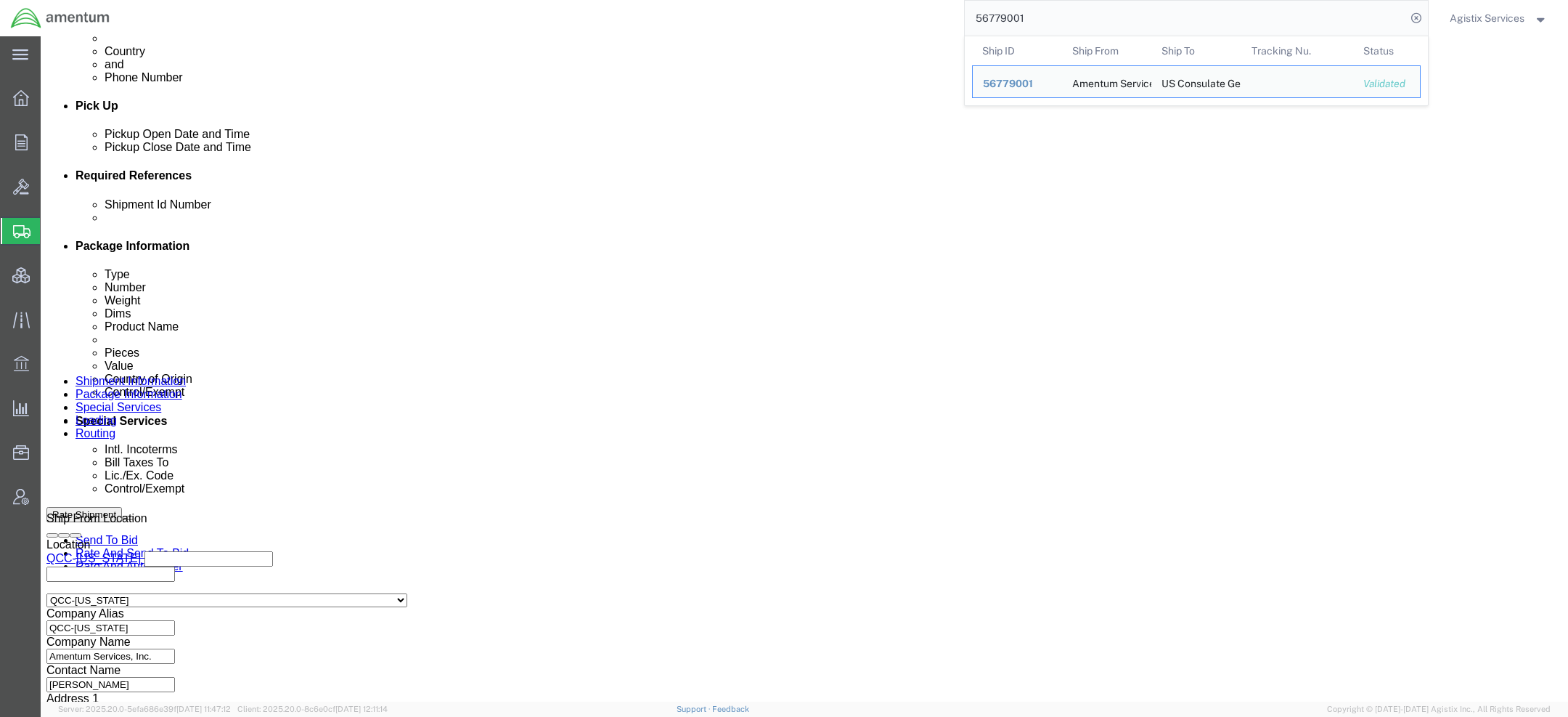
scroll to position [808, 0]
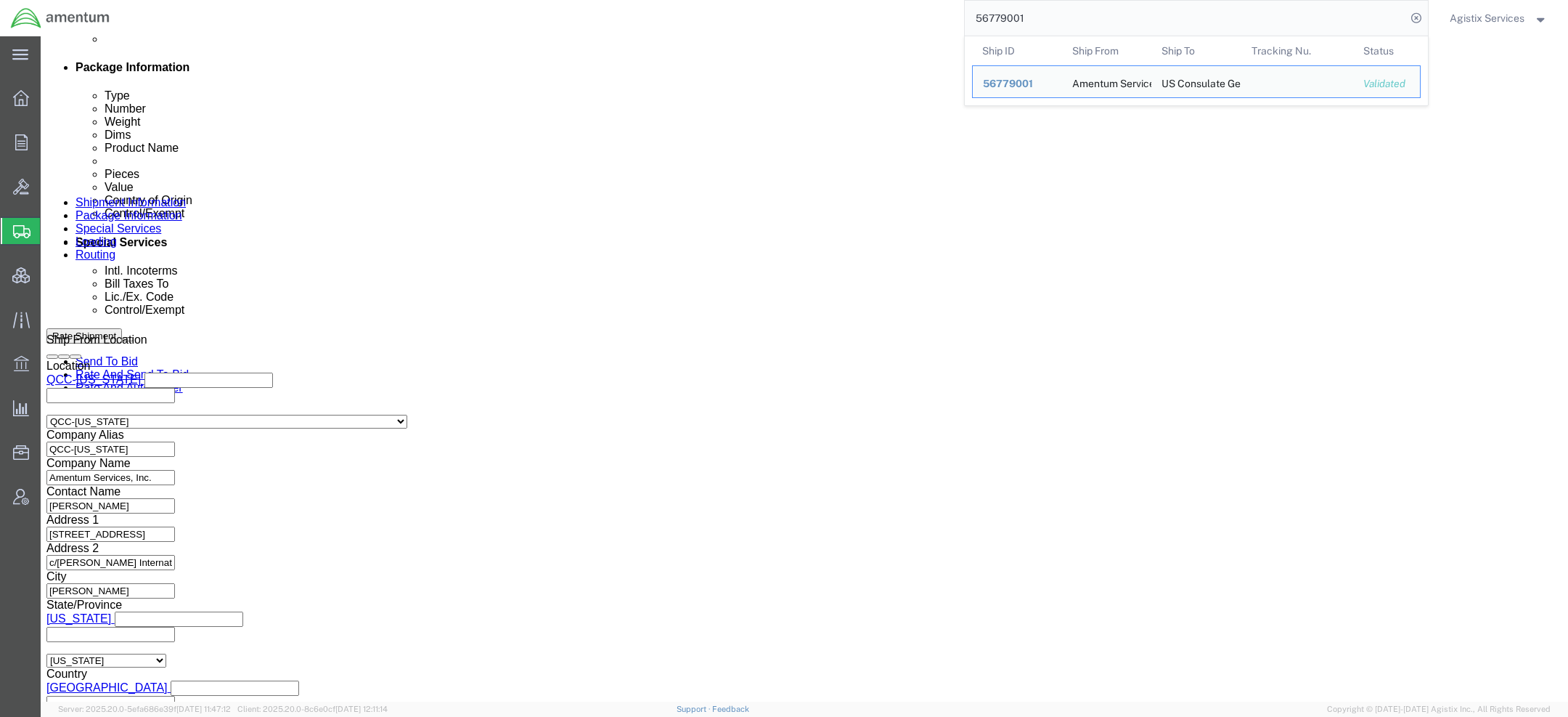
click select "Select Air Less than Truckload Multi-Leg Ocean Freight Rail Small Parcel Truckl…"
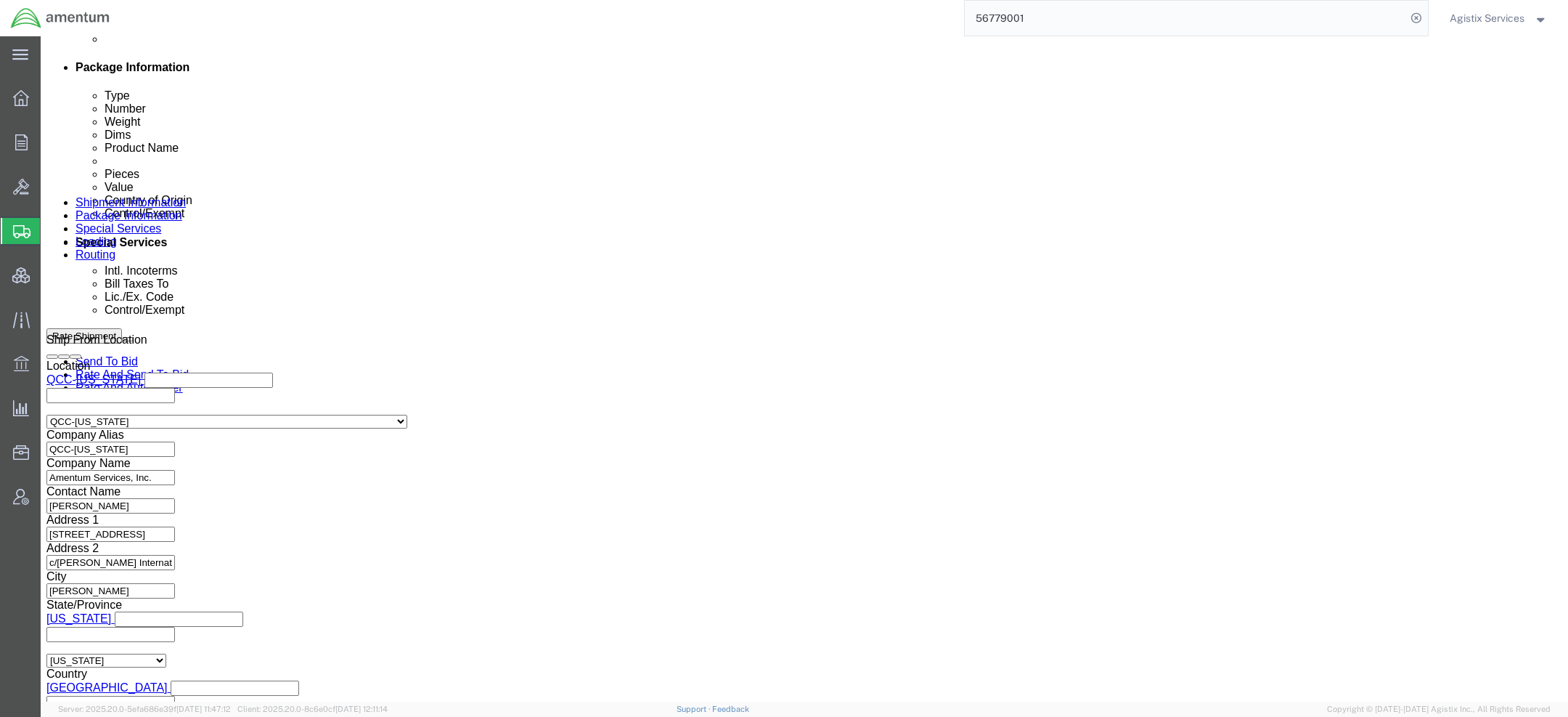
select select "AIR"
click select "Select Air Less than Truckload Multi-Leg Ocean Freight Rail Small Parcel Truckl…"
click button "Rate Shipment"
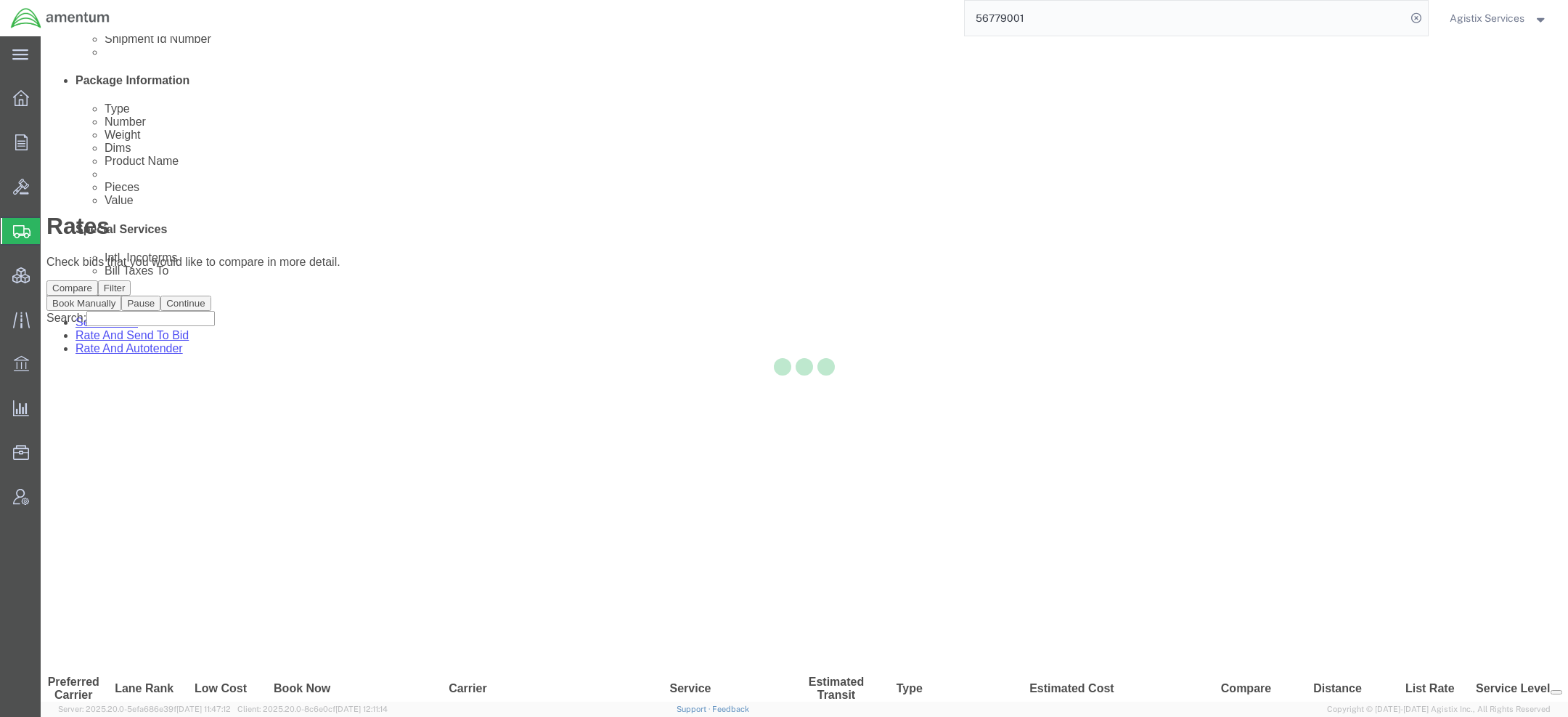
scroll to position [0, 0]
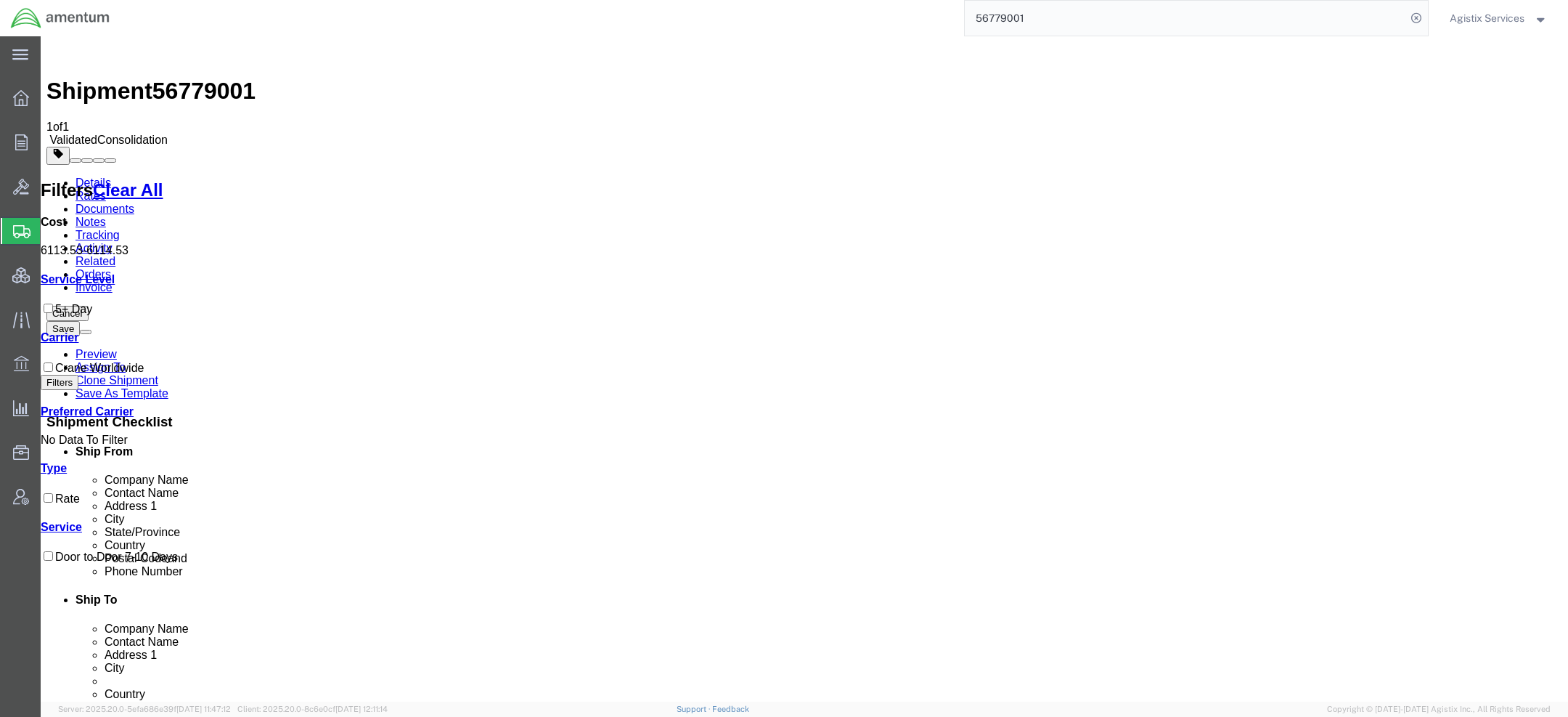
click at [105, 177] on link "Details" at bounding box center [94, 183] width 35 height 13
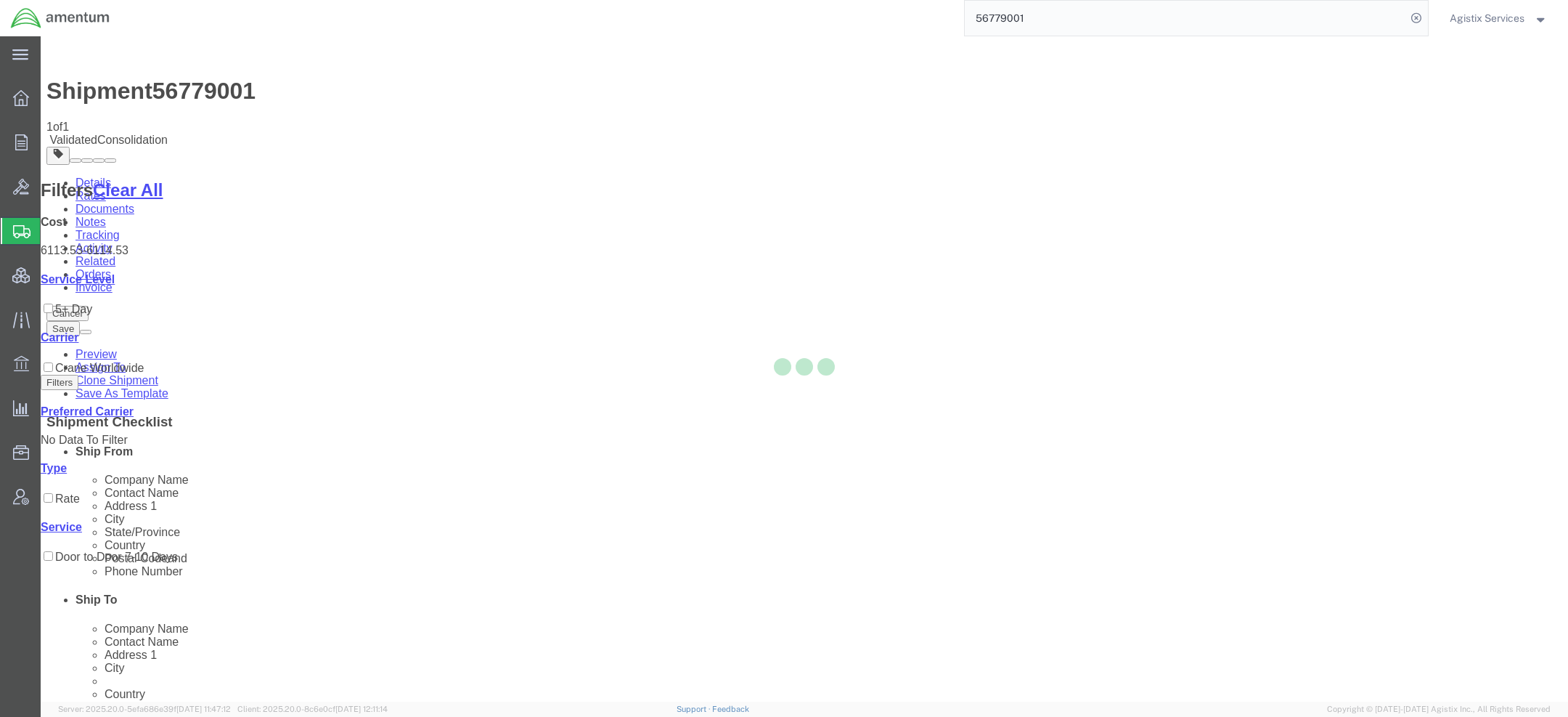
select select "42668"
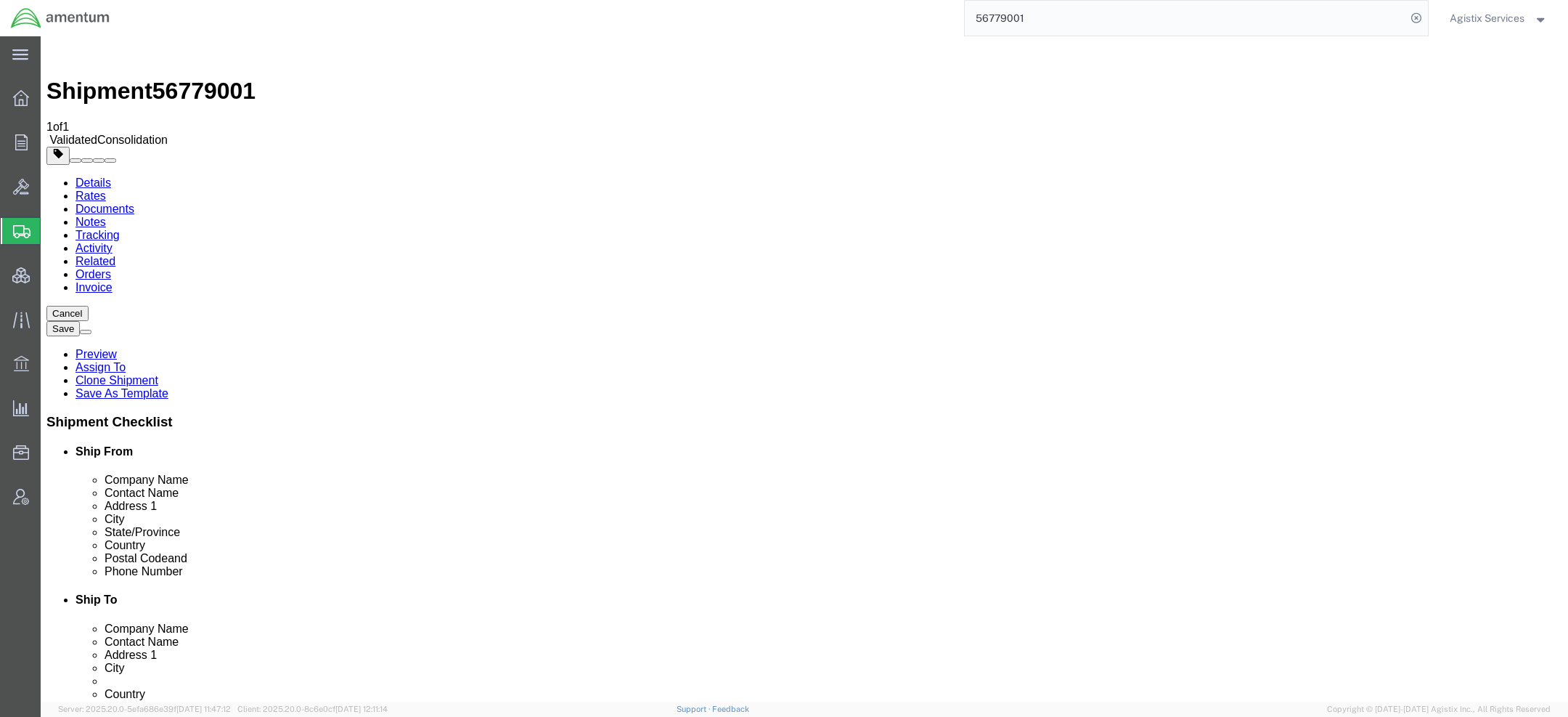
scroll to position [808, 0]
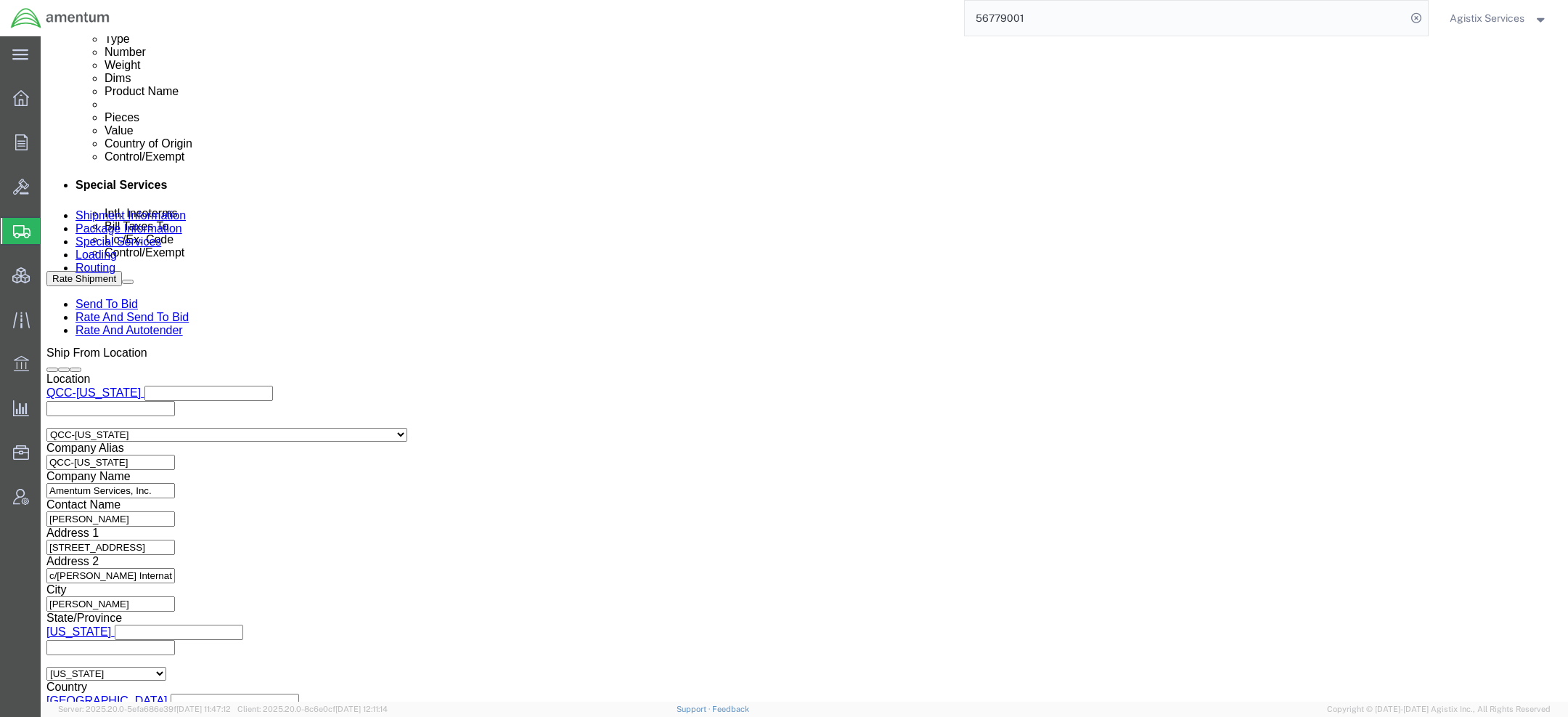
click select "Select Air Less than Truckload Multi-Leg Ocean Freight Rail Small Parcel Truckl…"
select select "AIR"
click select "Select Air Less than Truckload Multi-Leg Ocean Freight Rail Small Parcel Truckl…"
click button "Rate Shipment"
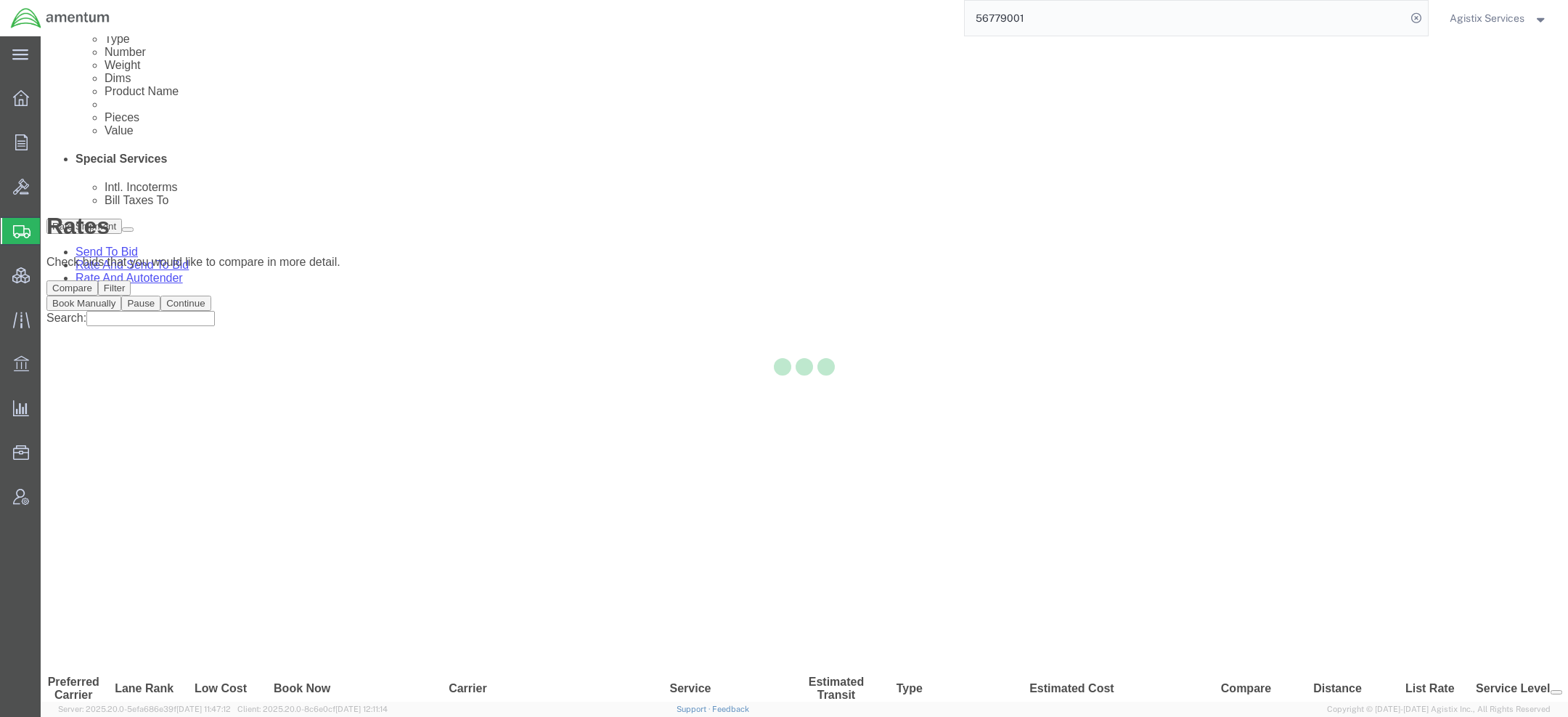
scroll to position [0, 0]
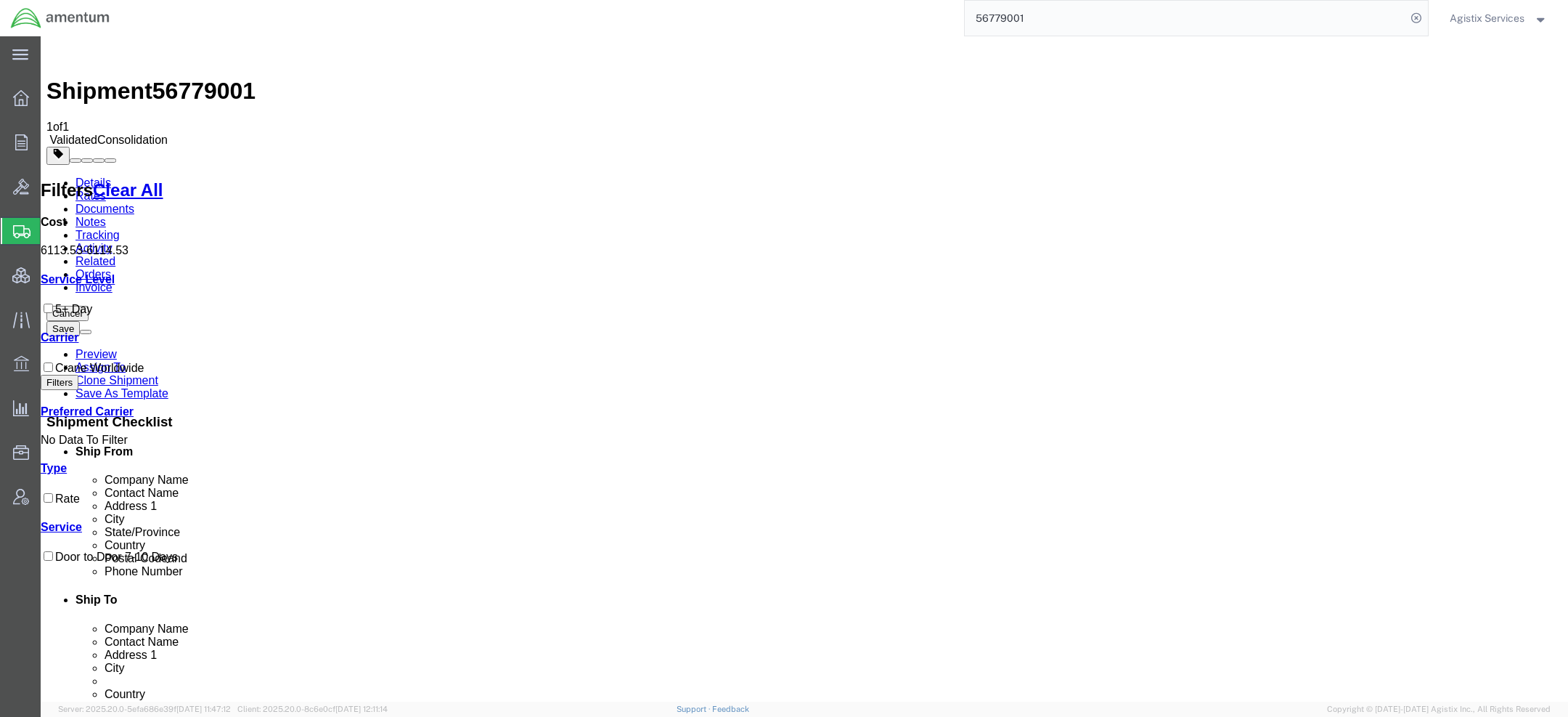
click at [1492, 14] on span "Agistix Services" at bounding box center [1488, 18] width 75 height 16
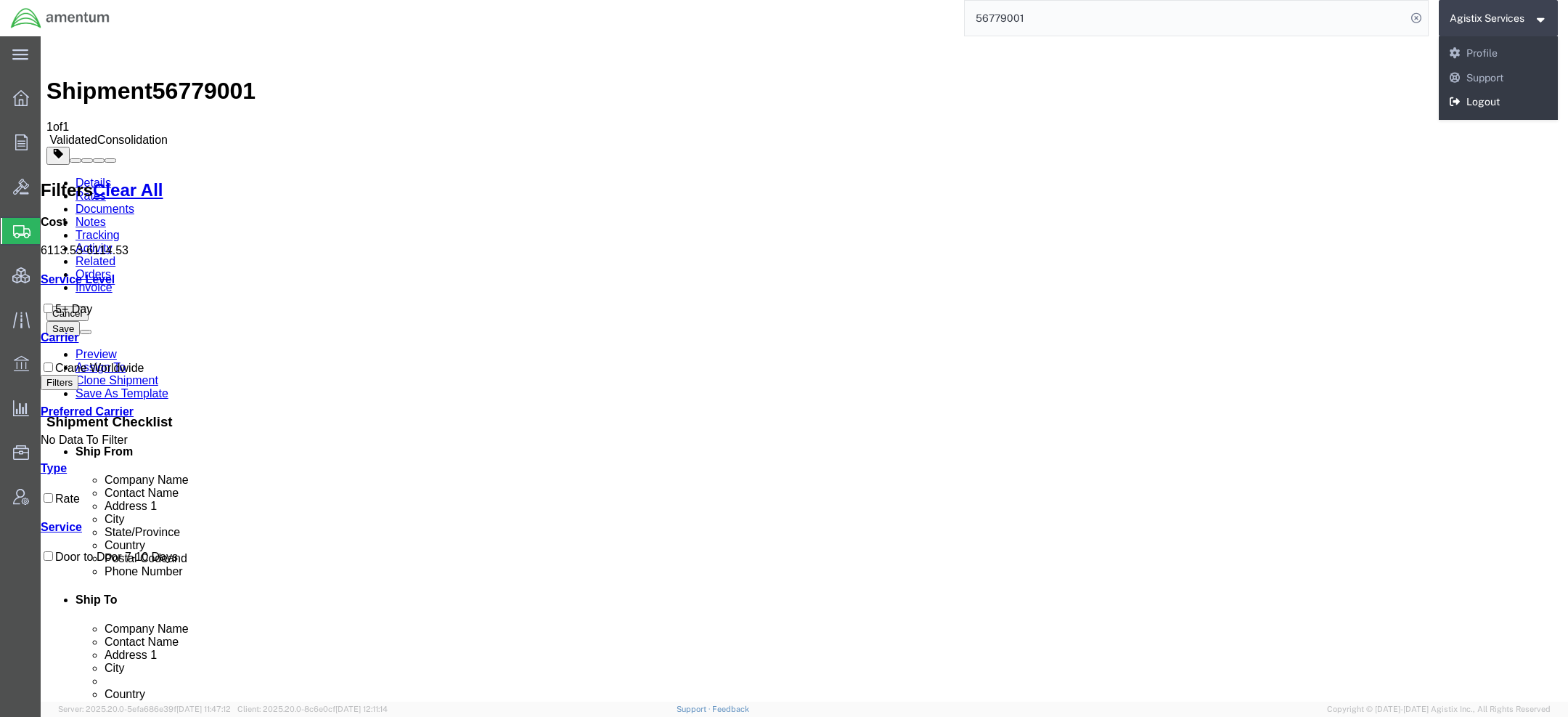
click at [1473, 108] on link "Logout" at bounding box center [1499, 102] width 120 height 25
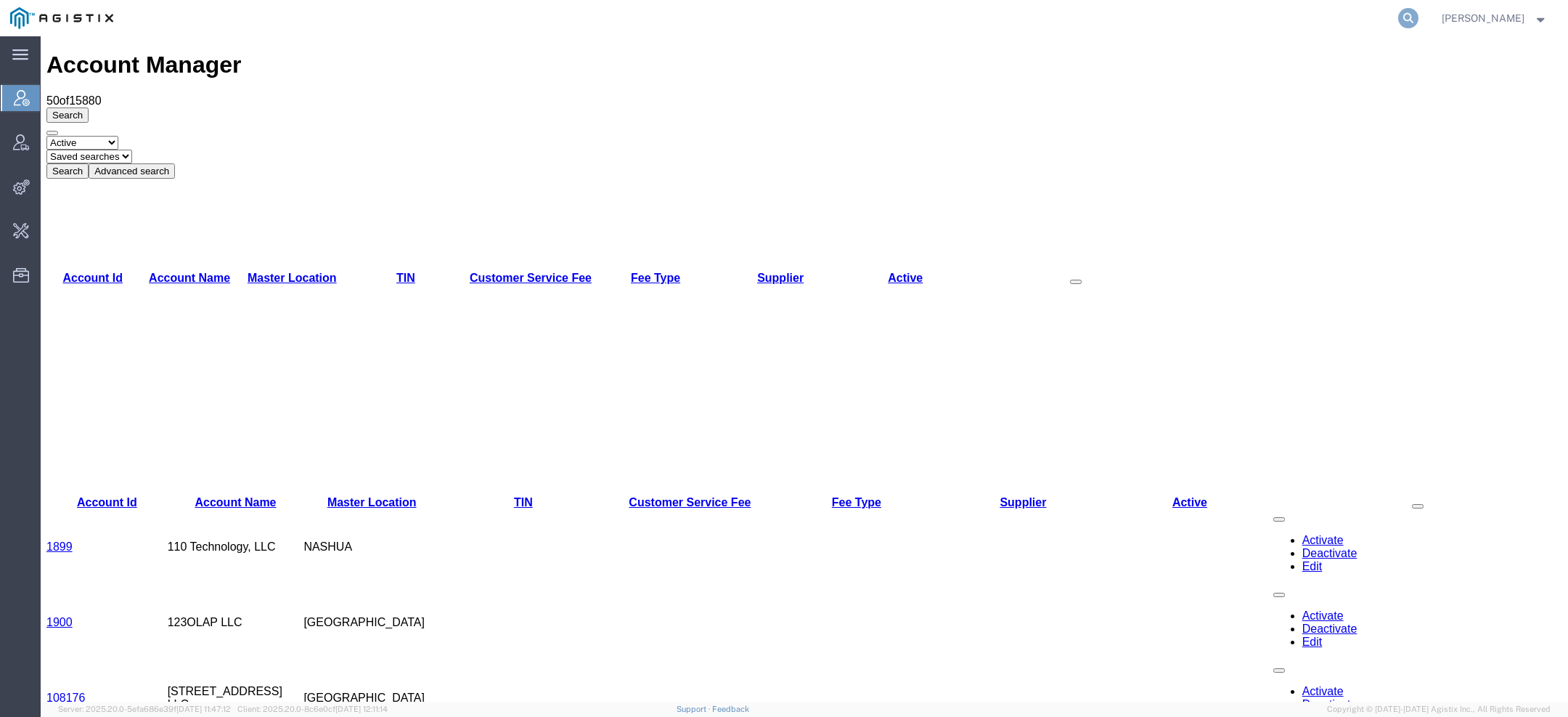
click at [1416, 13] on icon at bounding box center [1409, 18] width 21 height 21
paste input "57052488"
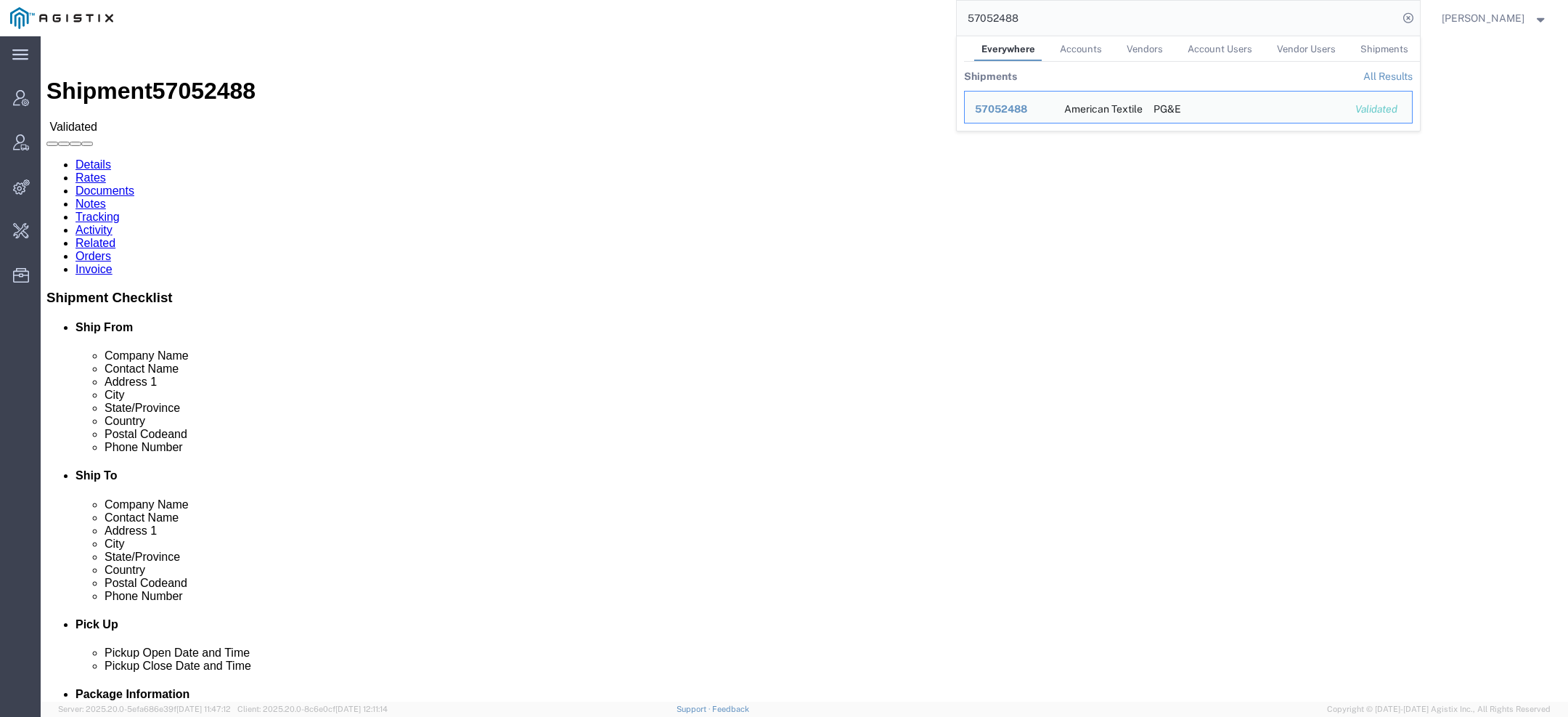
drag, startPoint x: 324, startPoint y: 152, endPoint x: 387, endPoint y: 218, distance: 91.2
click div "Ship To PG&E (Receiving) 42105 Boyce Rd Fremont, CA 94538 United States 510-770…"
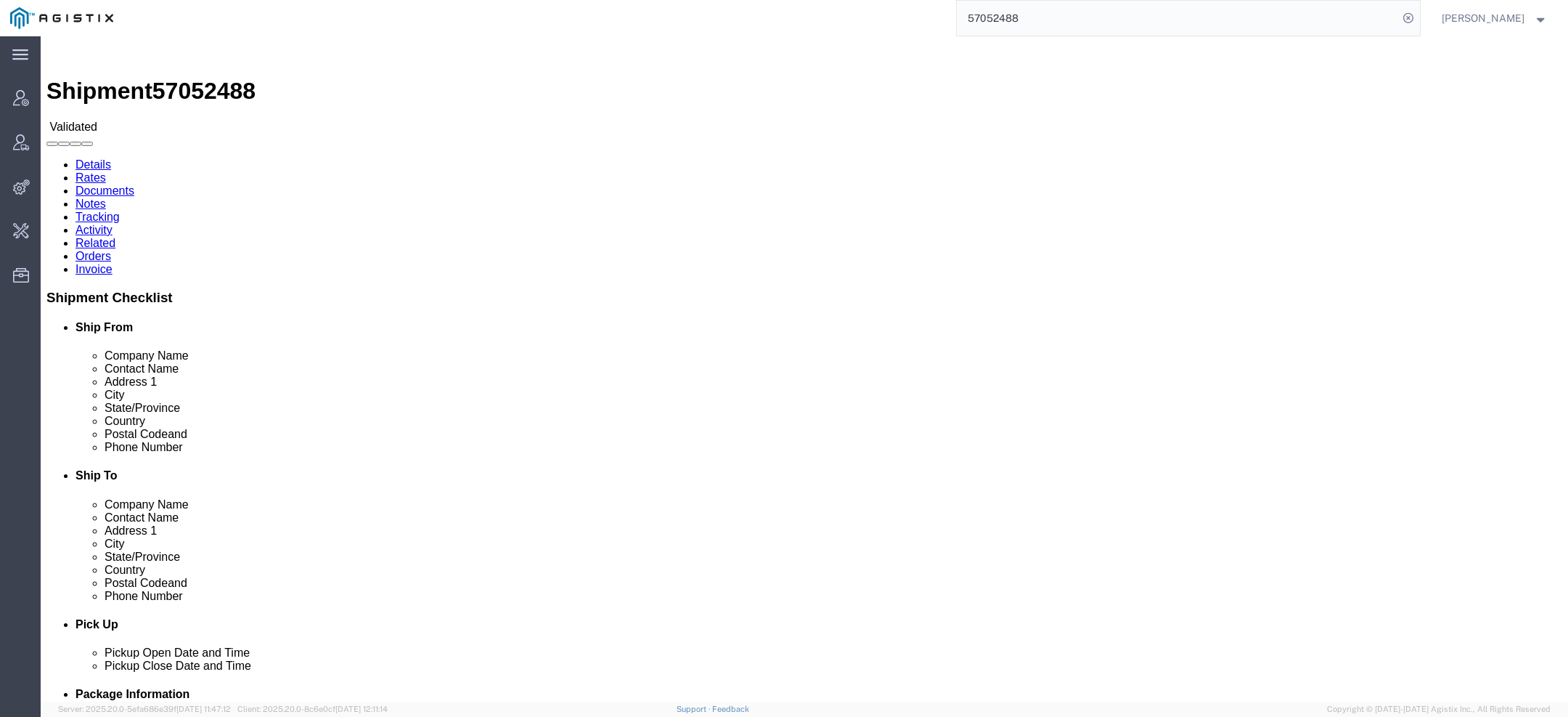
click address "PG&E (Receiving) 42105 Boyce Rd Fremont, CA 94538 United States 510-770-2025"
drag, startPoint x: 324, startPoint y: 153, endPoint x: 415, endPoint y: 211, distance: 107.9
click address "PG&E (Receiving) 42105 Boyce Rd Fremont, CA 94538 United States 510-770-2025"
click div "Ship To PG&E (Receiving) 42105 Boyce Rd Fremont, CA 94538 United States 510-770…"
drag, startPoint x: 321, startPoint y: 156, endPoint x: 385, endPoint y: 216, distance: 87.7
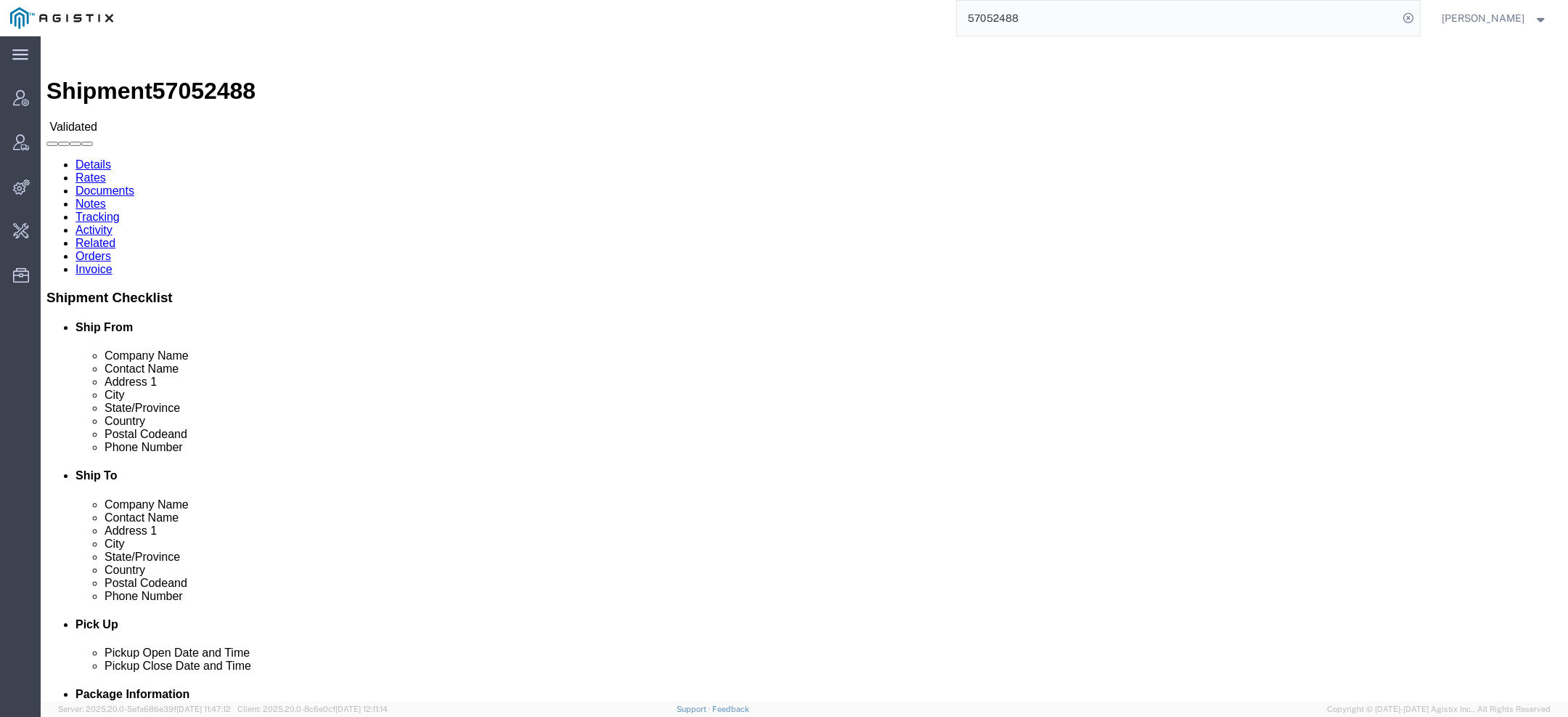
click div "Ship To PG&E (Receiving) 42105 Boyce Rd Fremont, CA 94538 United States 510-770…"
click address "PG&E (Receiving) 42105 Boyce Rd Fremont, CA 94538 United States 510-770-2025"
drag, startPoint x: 385, startPoint y: 214, endPoint x: 319, endPoint y: 157, distance: 87.2
click div "Ship To PG&E (Receiving) 42105 Boyce Rd Fremont, CA 94538 United States 510-770…"
drag, startPoint x: 322, startPoint y: 133, endPoint x: 426, endPoint y: 212, distance: 130.6
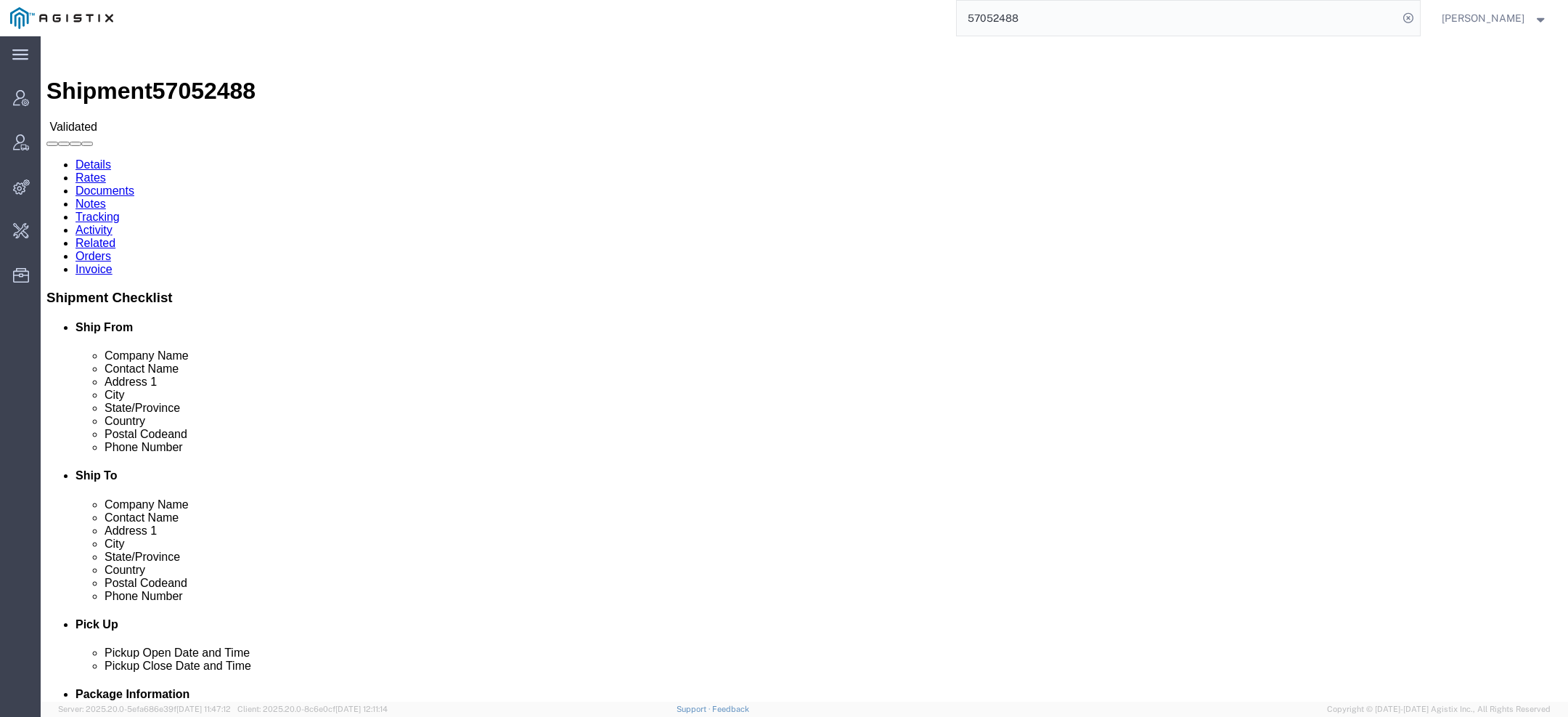
click div "Ship To PG&E (Receiving) 42105 Boyce Rd Fremont, CA 94538 United States 510-770…"
click h4 "Ship To"
click link "Activity"
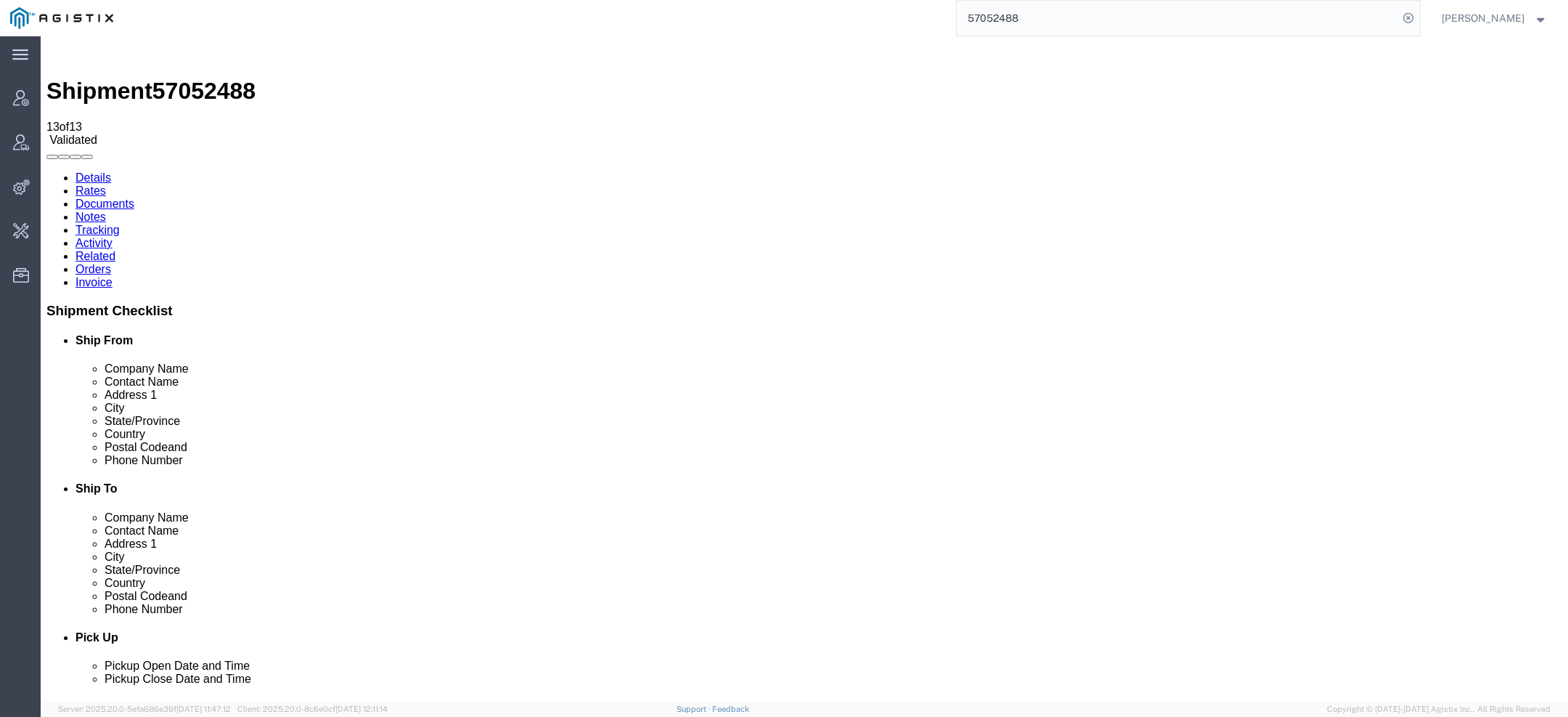
drag, startPoint x: 736, startPoint y: 202, endPoint x: 896, endPoint y: 200, distance: 160.0
copy span "customerservice@americantex.com"
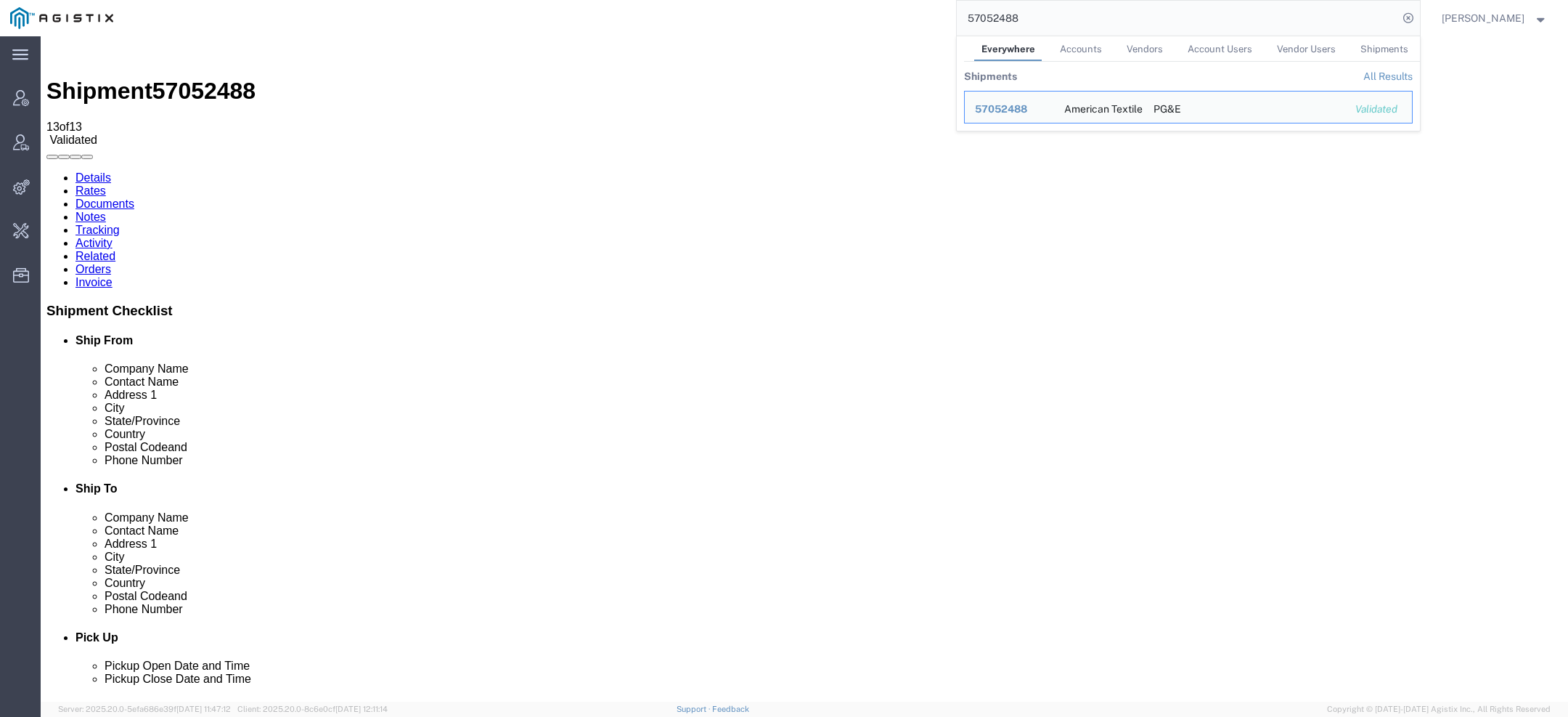
drag, startPoint x: 1072, startPoint y: 26, endPoint x: 750, endPoint y: -10, distance: 324.0
click at [750, 0] on html "main_menu Created with Sketch. Collapse Menu Account Manager Vendor Manager Int…" at bounding box center [784, 358] width 1568 height 717
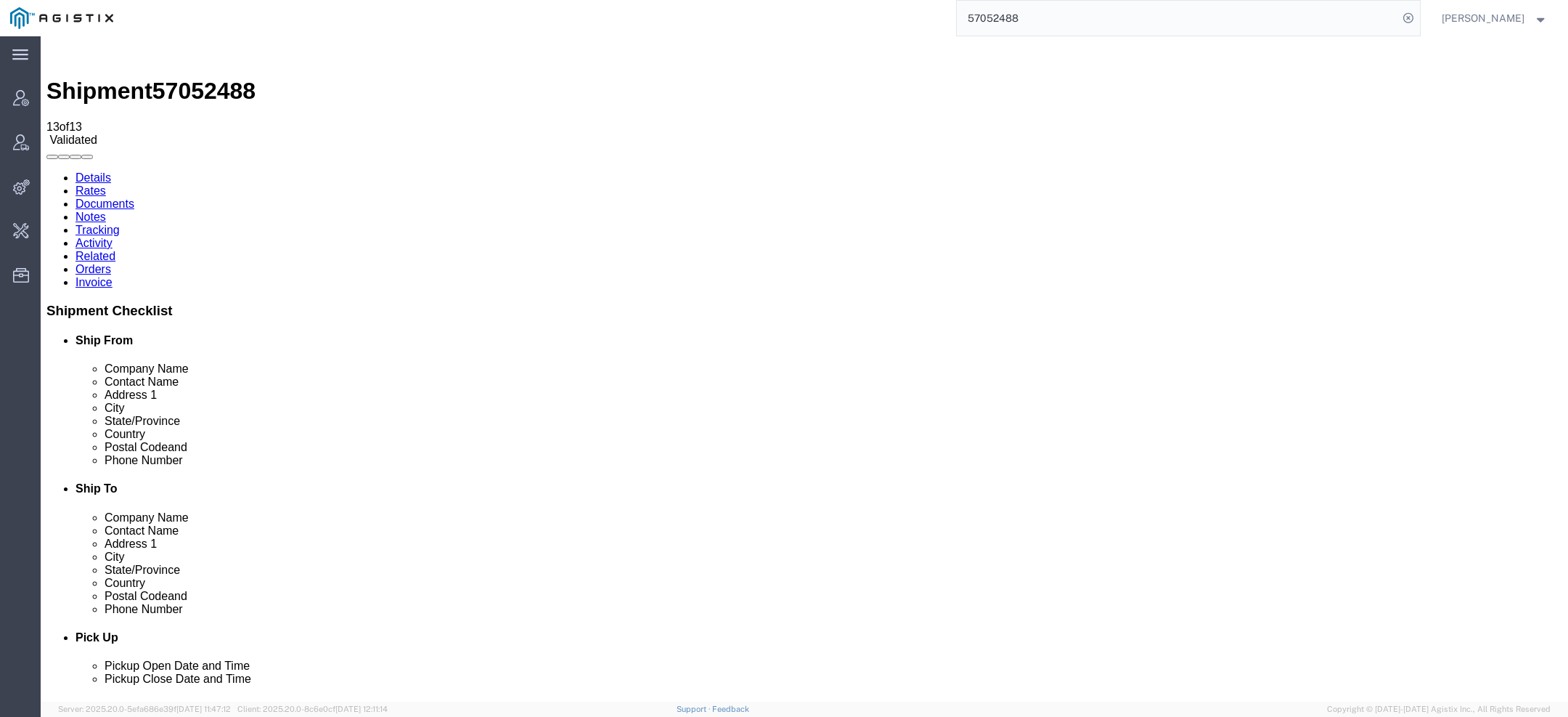
paste input "customerservice@americantex.com"
type input "customerservice@americantex.com"
click at [225, 77] on span "57052488" at bounding box center [204, 90] width 103 height 26
copy span "57052488"
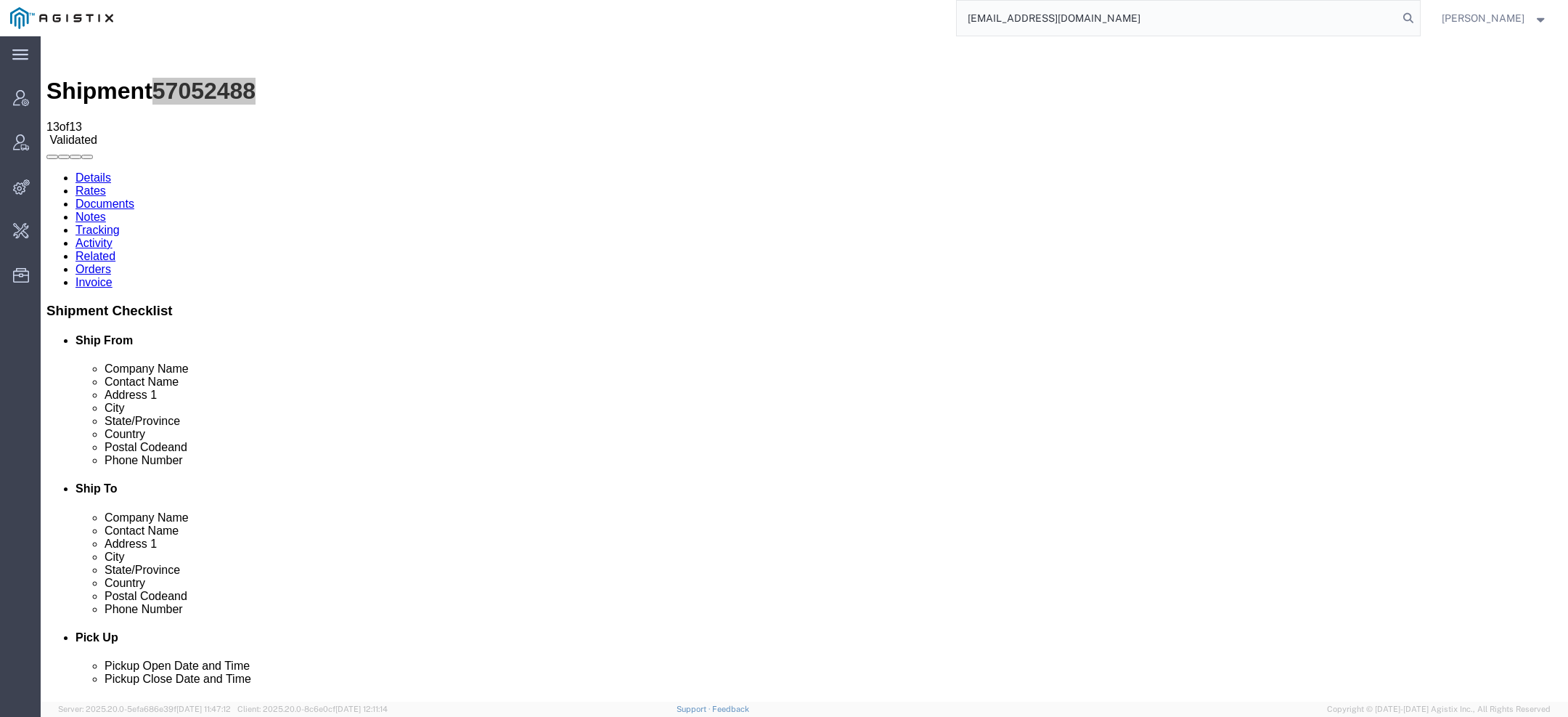
click at [1170, 16] on input "customerservice@americantex.com" at bounding box center [1177, 18] width 441 height 35
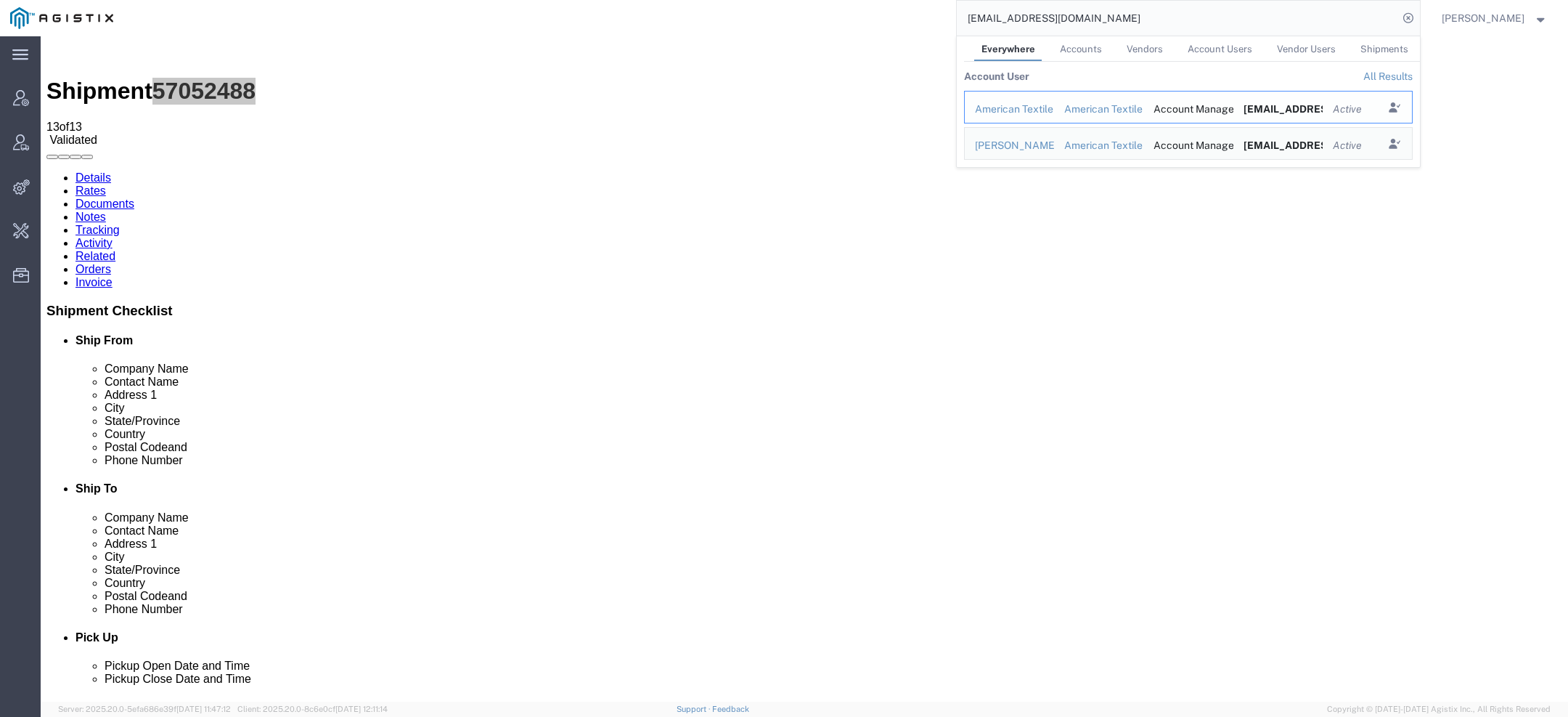
click at [1044, 107] on div "American Textile and Supply" at bounding box center [1010, 109] width 69 height 15
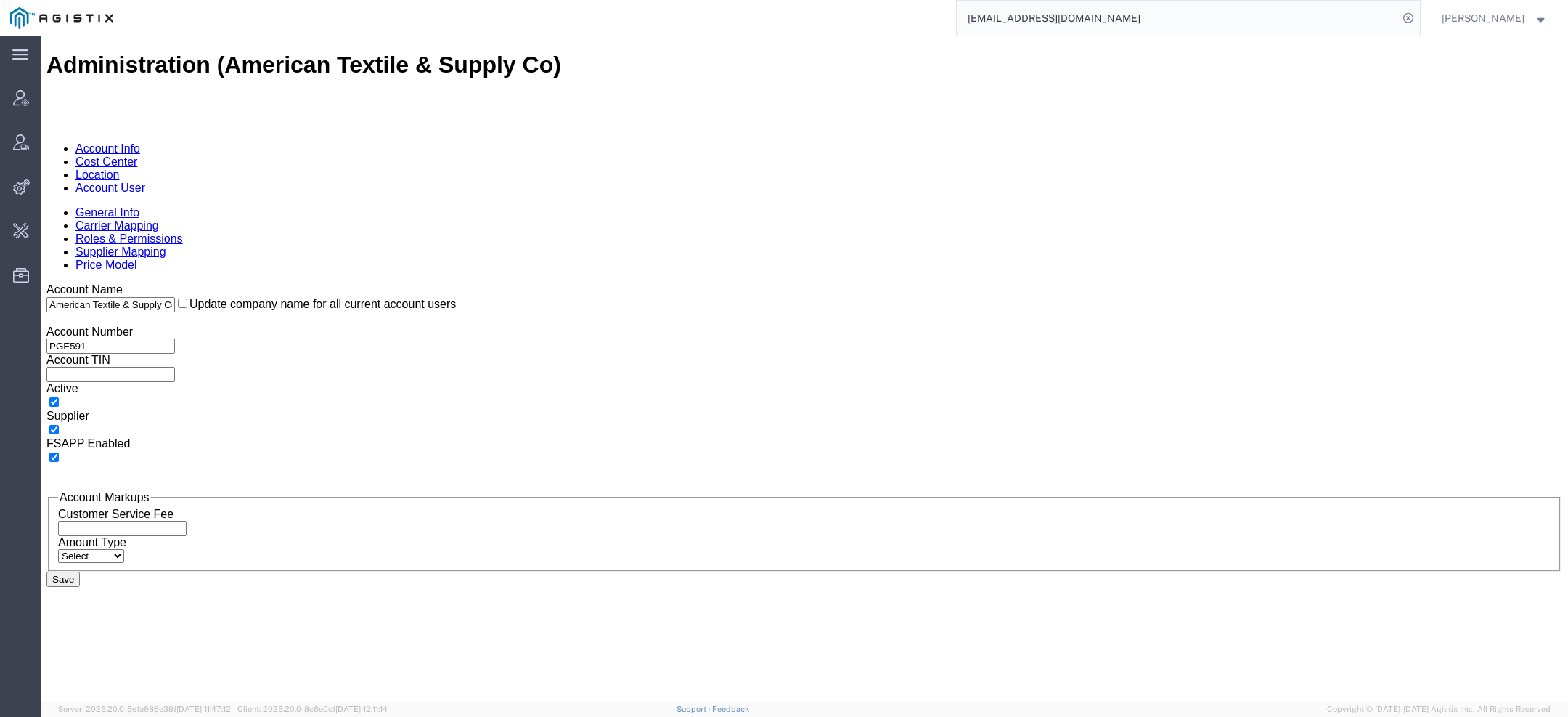
click at [145, 181] on link "Account User" at bounding box center [110, 187] width 70 height 13
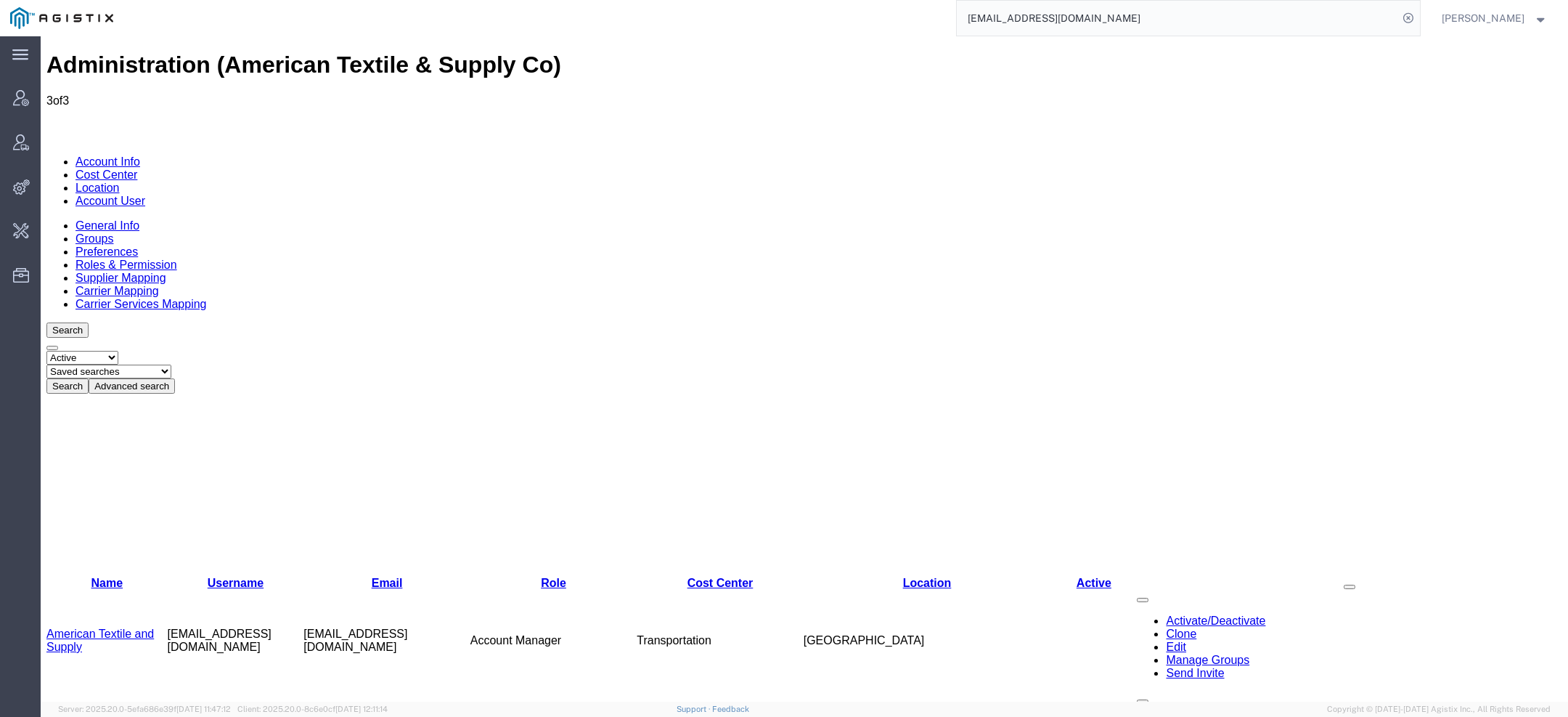
click at [95, 628] on link "American Textile and Supply" at bounding box center [100, 640] width 108 height 26
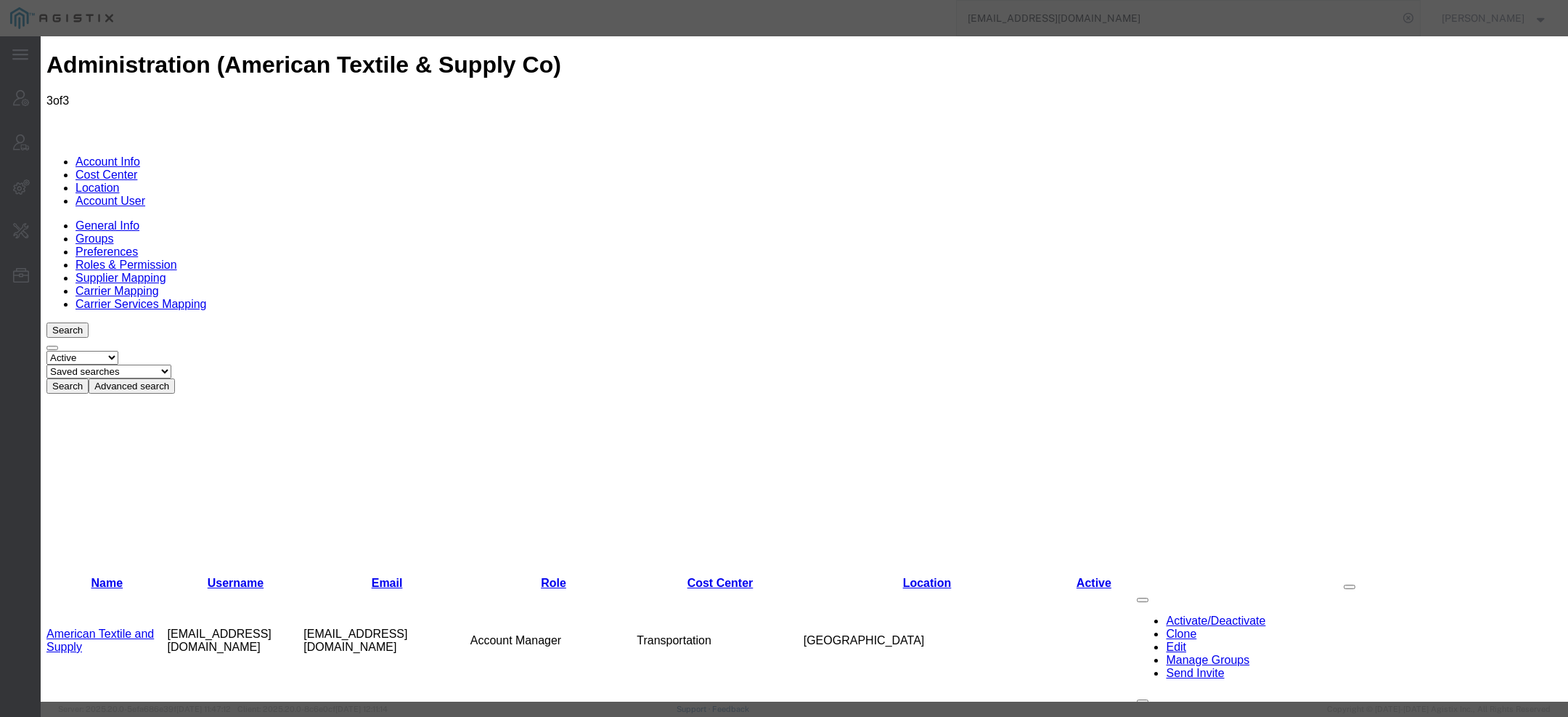
select select "COSTCENTER"
select select "11377"
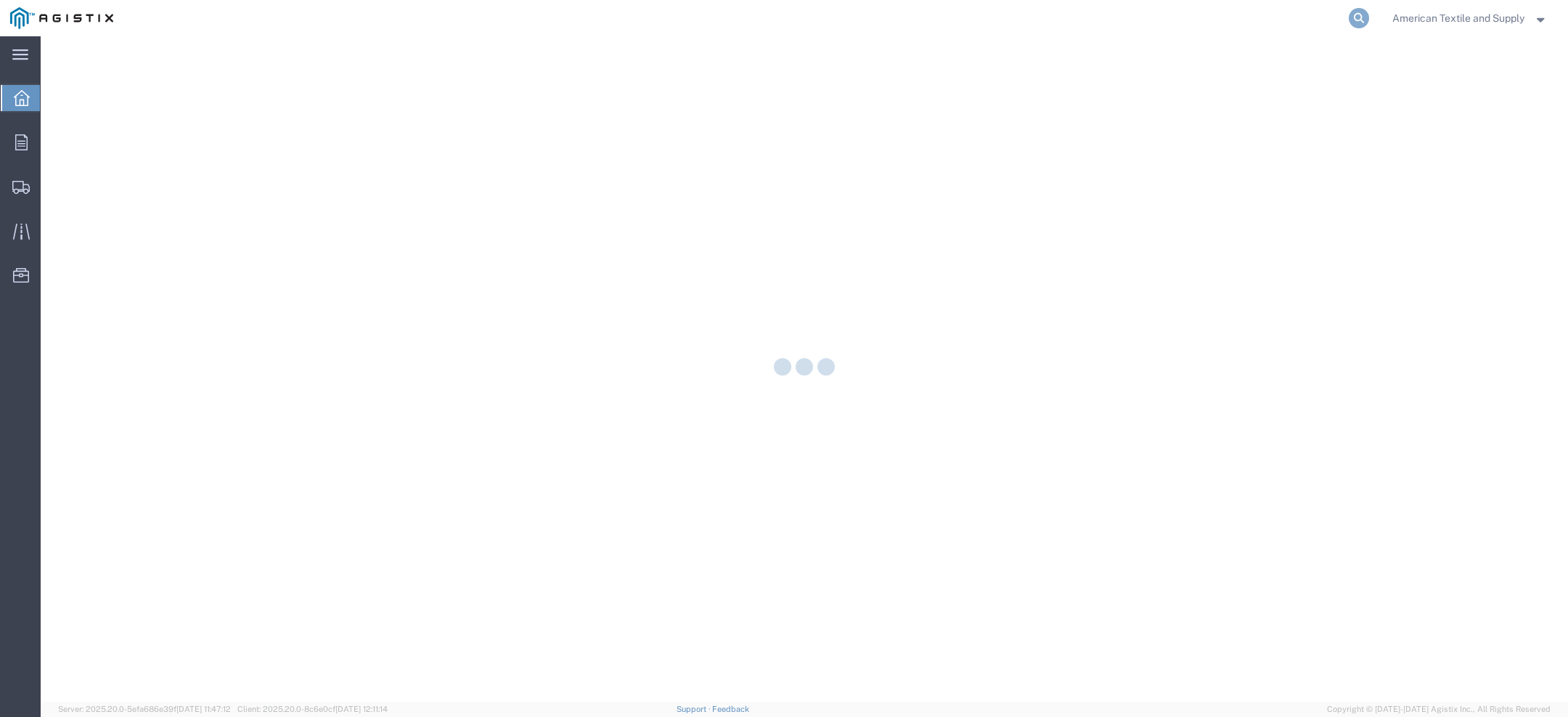
click at [1349, 19] on icon at bounding box center [1360, 18] width 21 height 21
paste input "57052488"
type input "57052488"
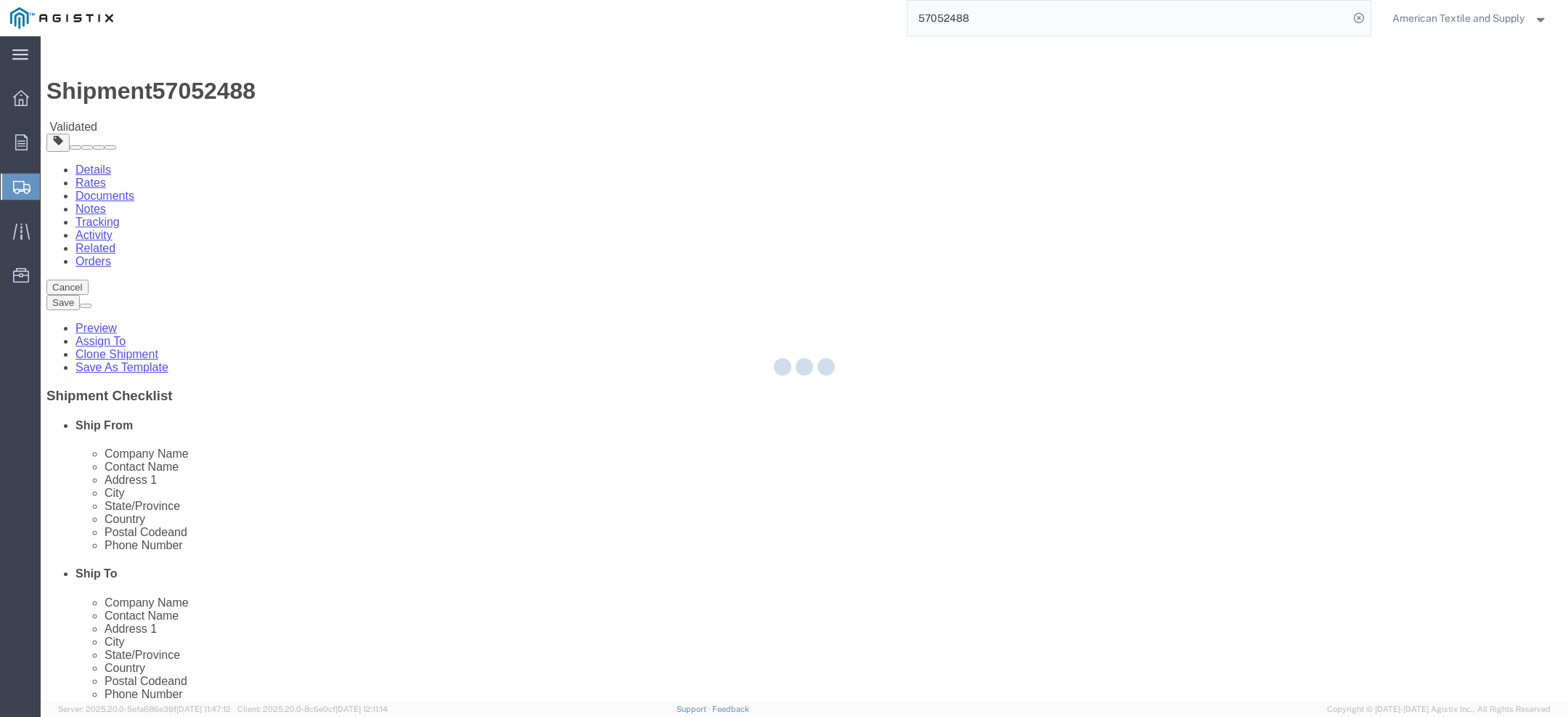
select select "19740"
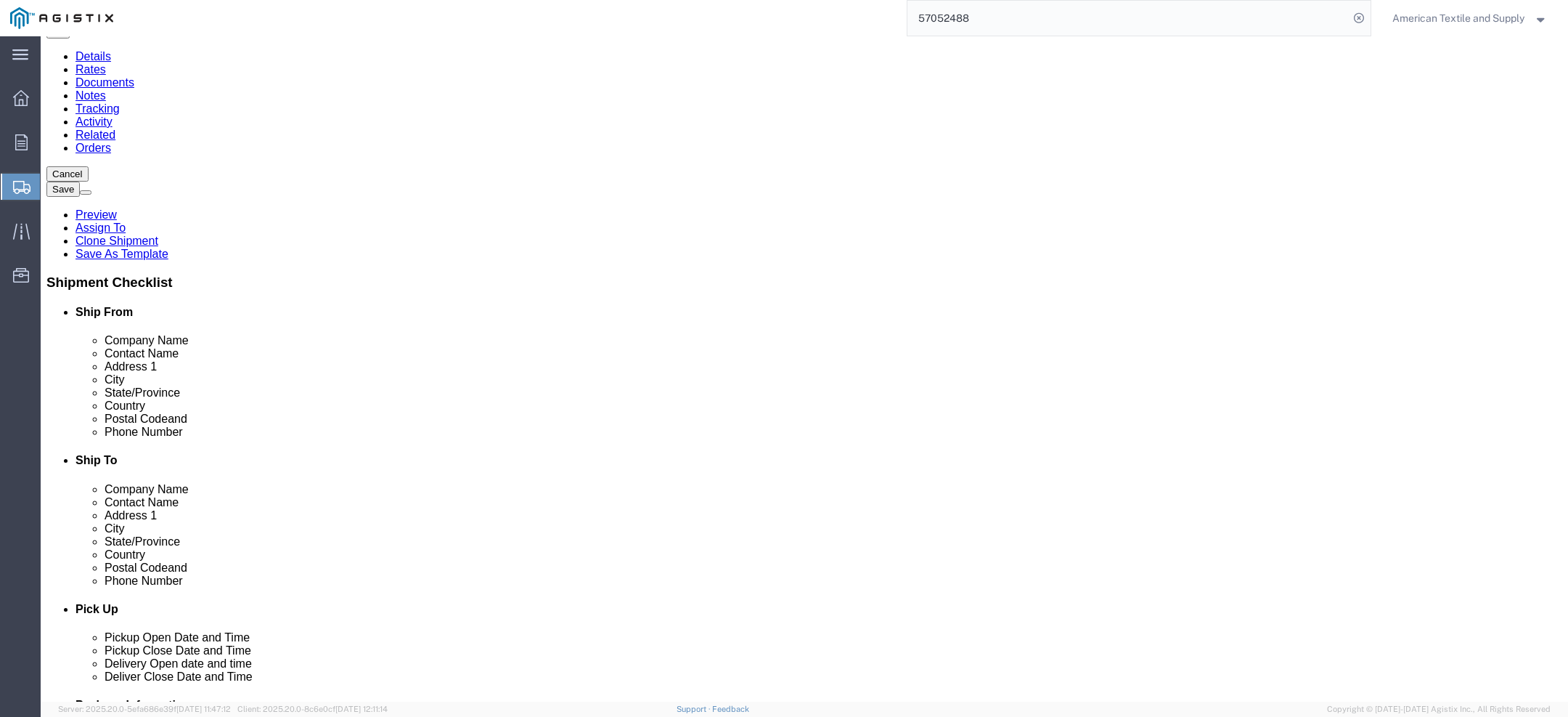
scroll to position [103, 0]
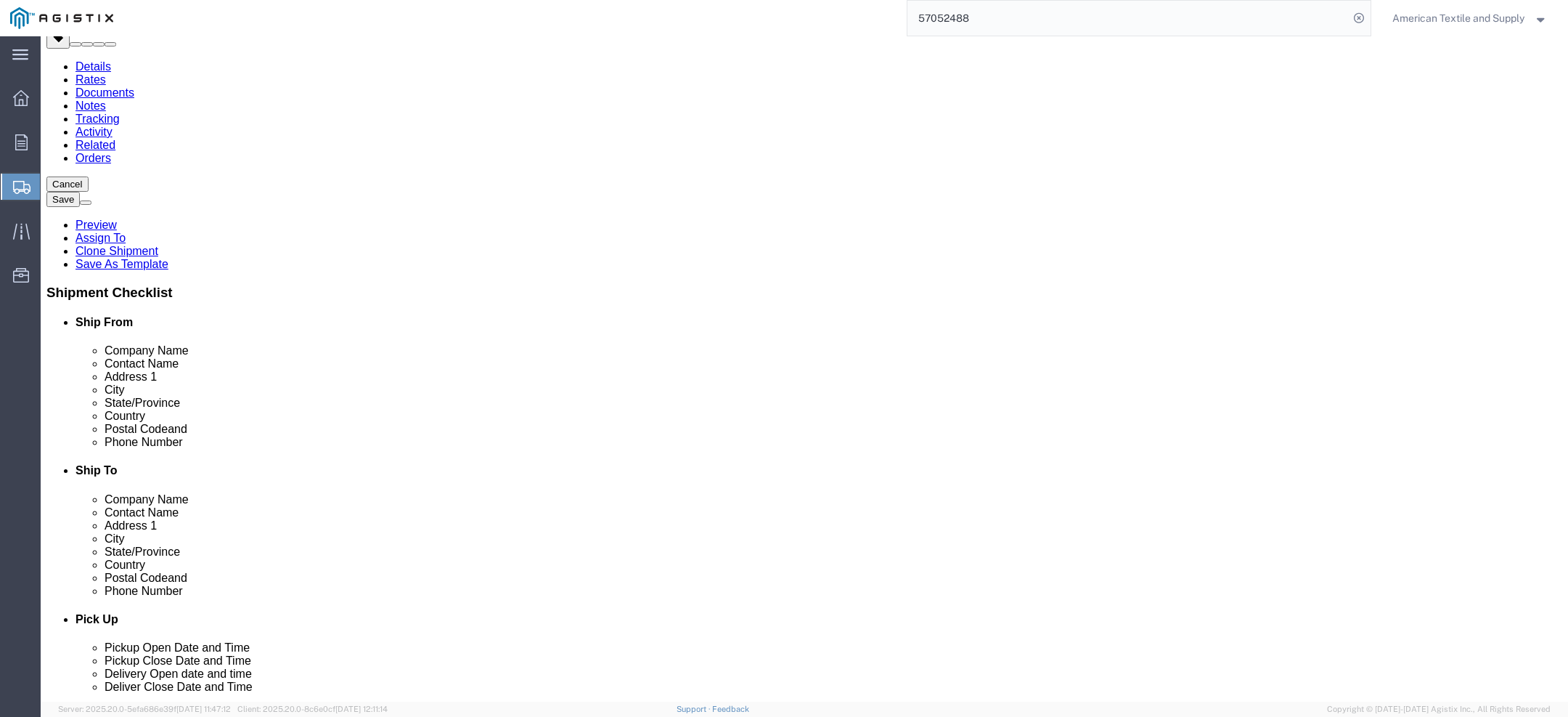
click input "text"
click input "[STREET_ADDRESS][PERSON_NAME]"
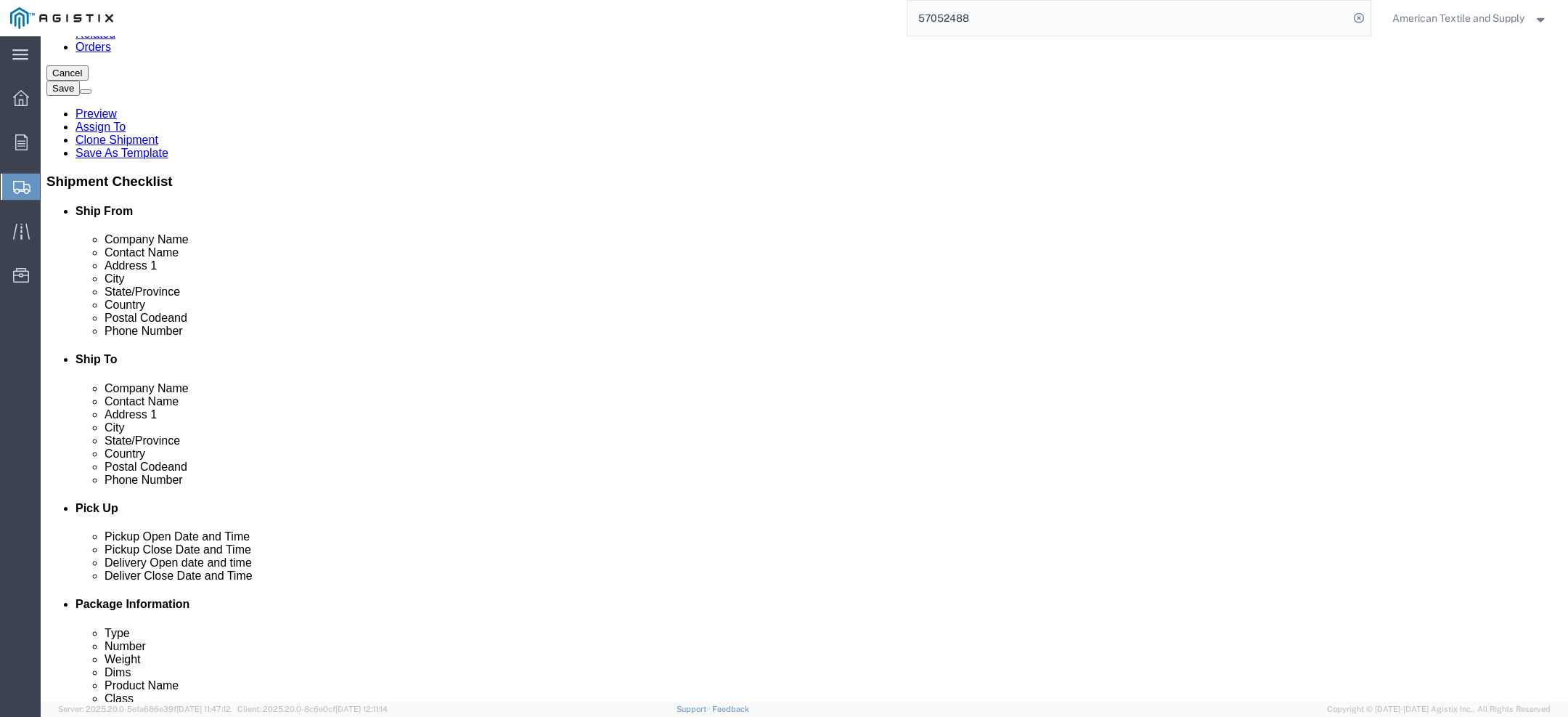
scroll to position [214, 0]
click input "text"
click input "[STREET_ADDRESS][PERSON_NAME]"
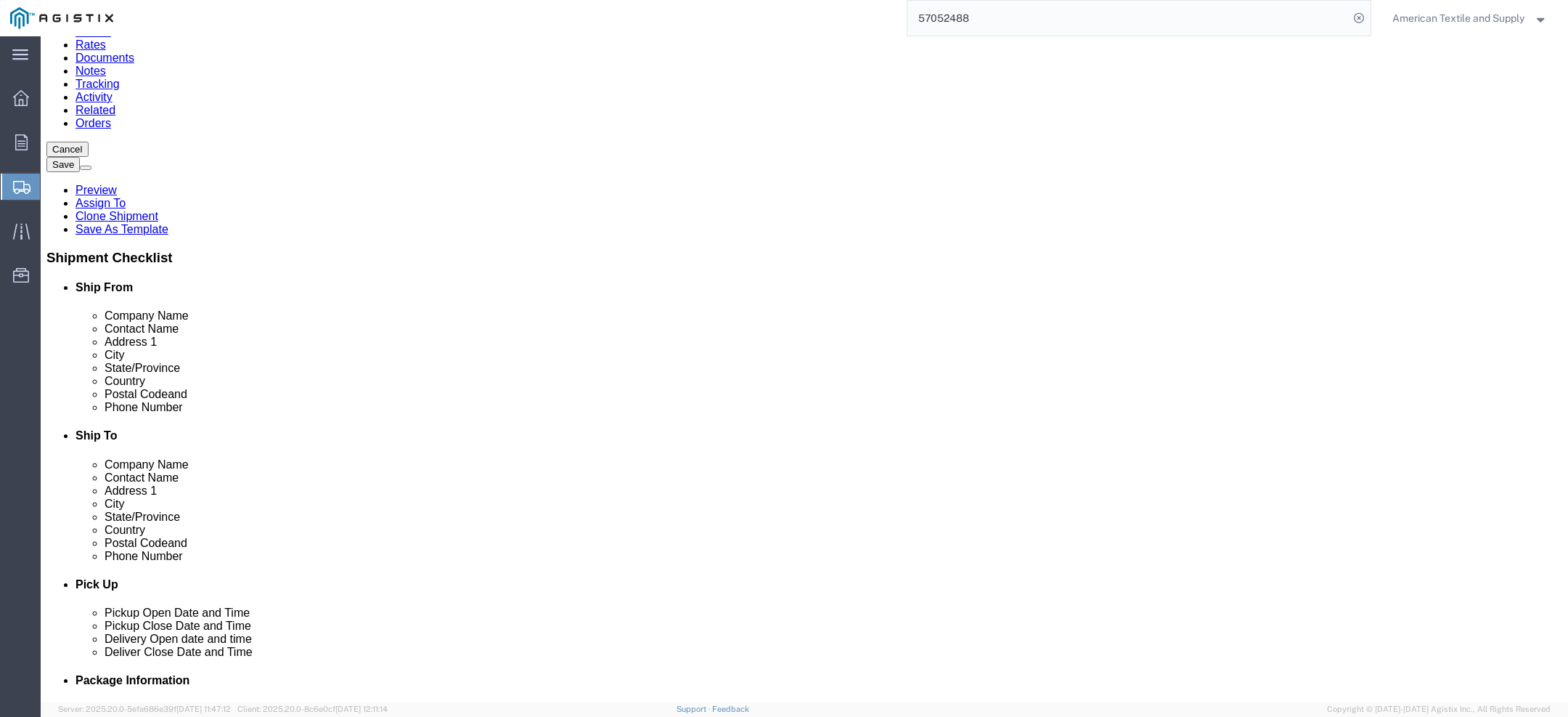
scroll to position [136, 0]
drag, startPoint x: 650, startPoint y: 150, endPoint x: 814, endPoint y: 147, distance: 164.0
click div "Ship To Location"
click label "Location"
click link "Package Information"
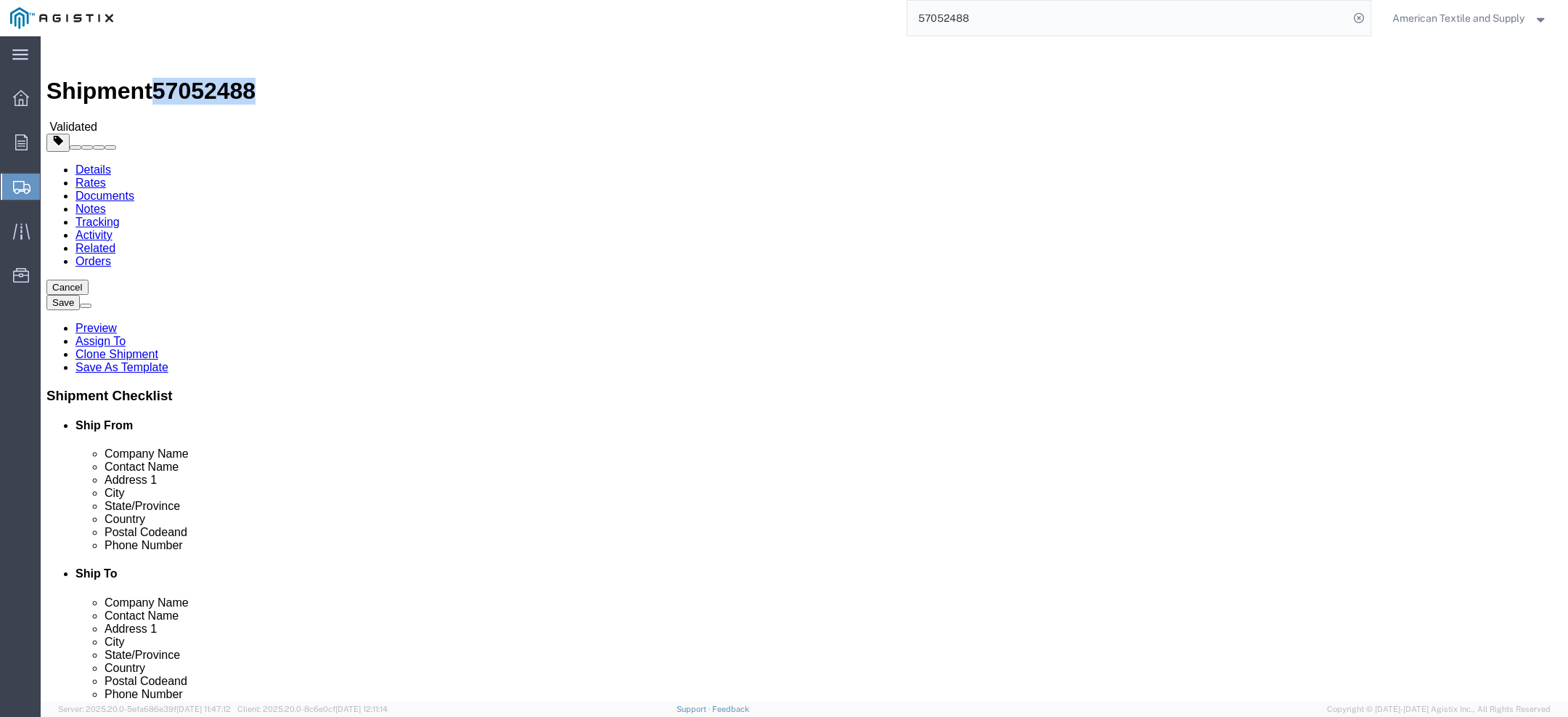
drag, startPoint x: 122, startPoint y: 18, endPoint x: 197, endPoint y: 18, distance: 75.0
click span "57052488"
click input "55.00"
click input "67.00"
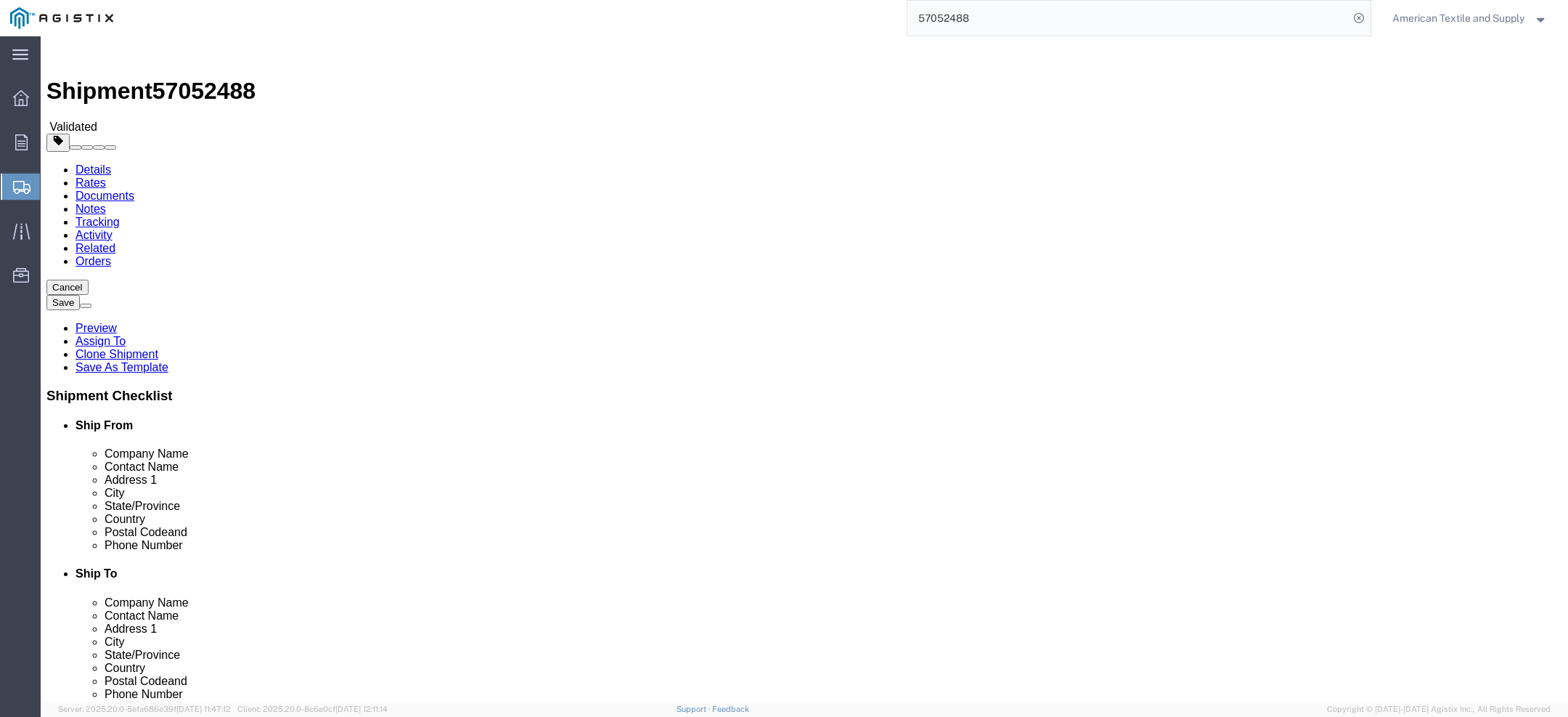
click input "2520.00"
drag, startPoint x: 229, startPoint y: 363, endPoint x: 280, endPoint y: 363, distance: 51.0
click input "2520.00"
drag, startPoint x: 237, startPoint y: 360, endPoint x: 275, endPoint y: 362, distance: 38.1
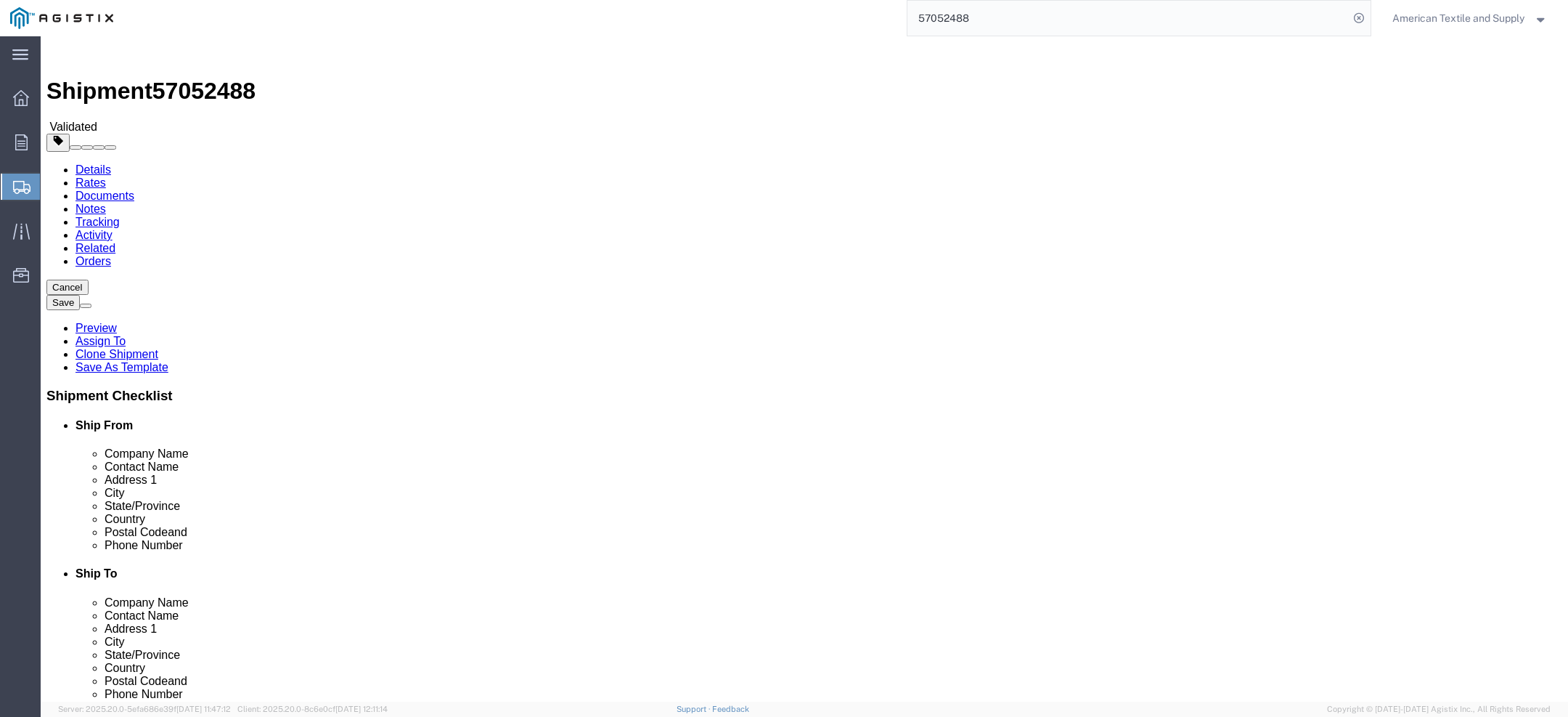
click input "2520.00"
click div "Previous Continue"
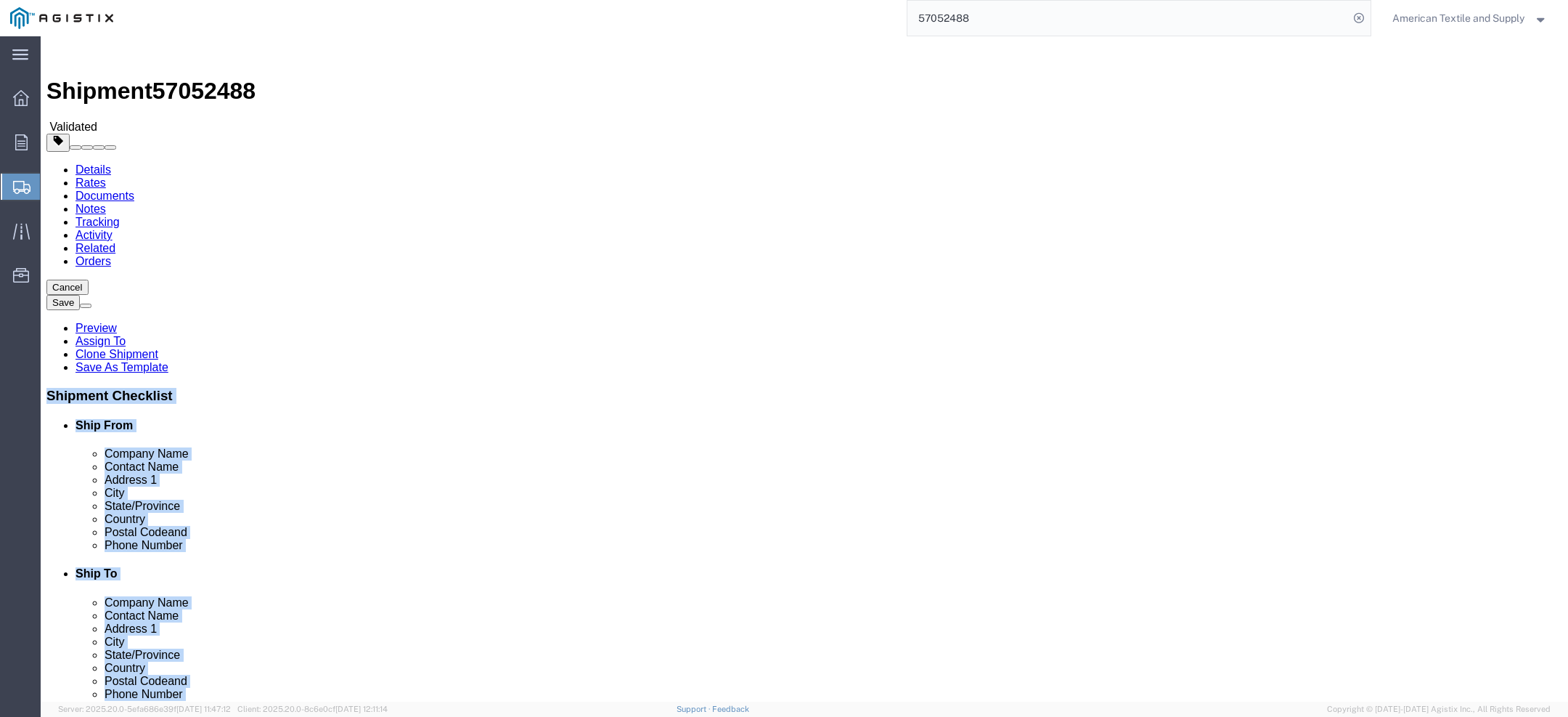
drag, startPoint x: 1265, startPoint y: 102, endPoint x: 1384, endPoint y: 441, distance: 359.3
click div "Shipment Checklist Ship From Company Name Contact Name Address 1 City State/Pro…"
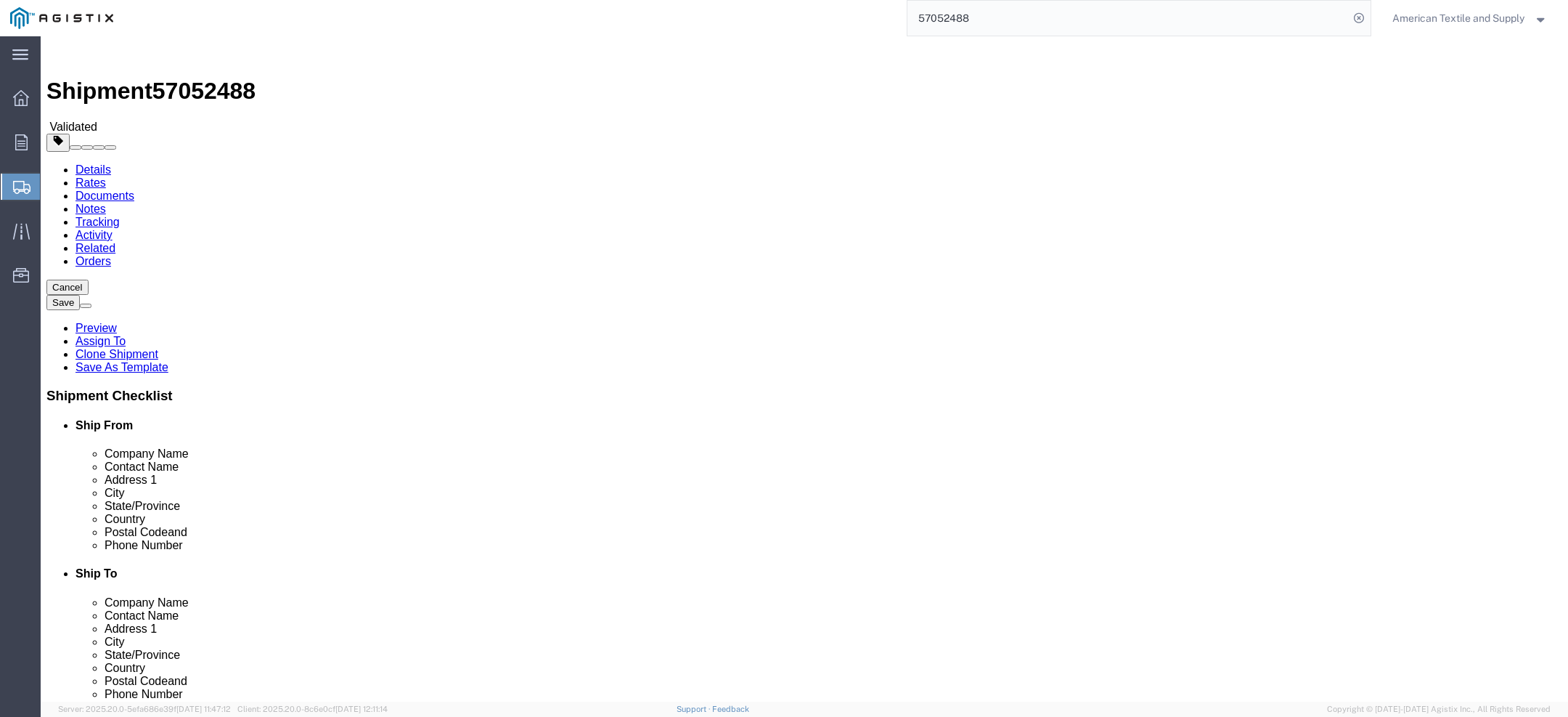
click span "Purchase Order"
drag, startPoint x: 1379, startPoint y: 441, endPoint x: 1281, endPoint y: 92, distance: 362.5
click div "Shipment Checklist Ship From Company Name Contact Name Address 1 City State/Pro…"
drag, startPoint x: 123, startPoint y: 21, endPoint x: 197, endPoint y: 21, distance: 74.0
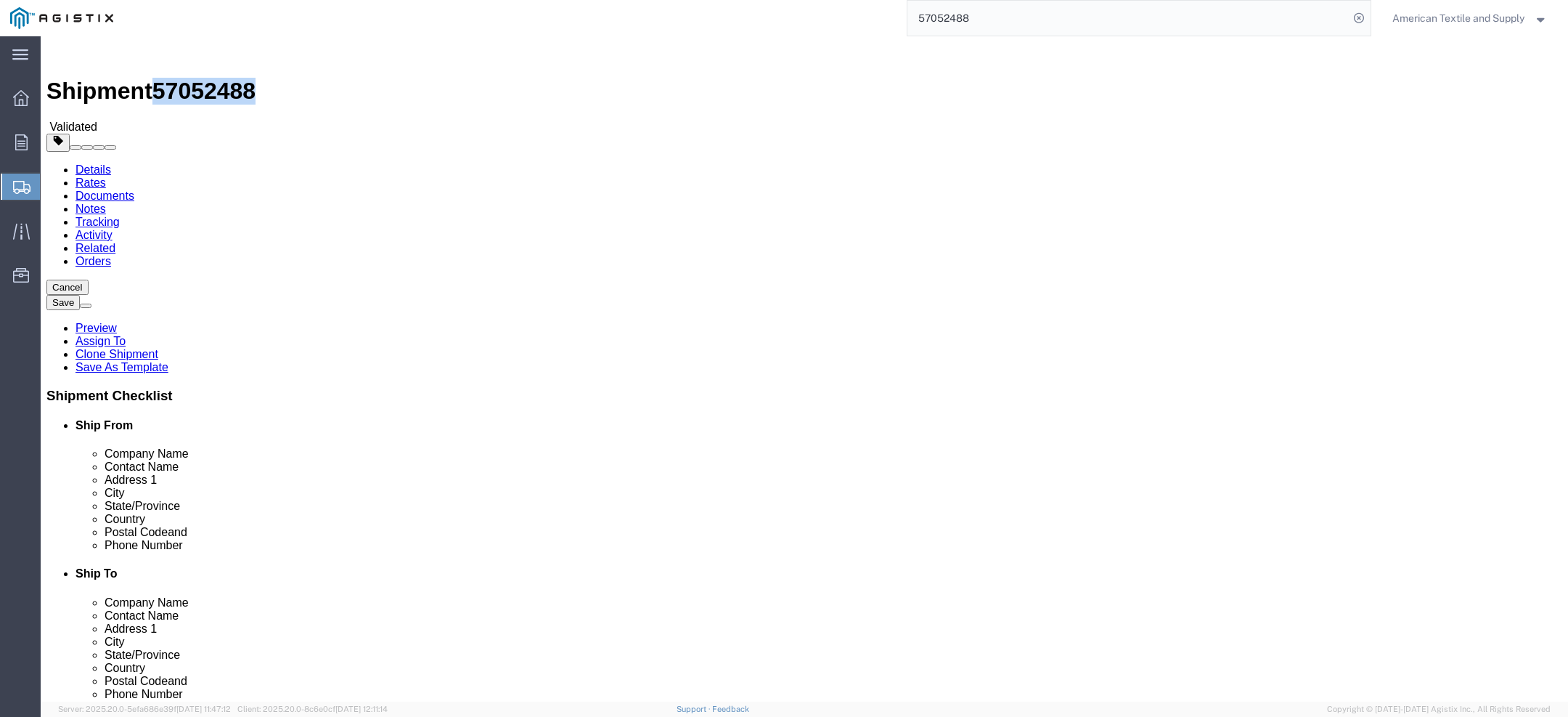
click span "57052488"
click at [916, 21] on input "57052488" at bounding box center [1128, 18] width 441 height 35
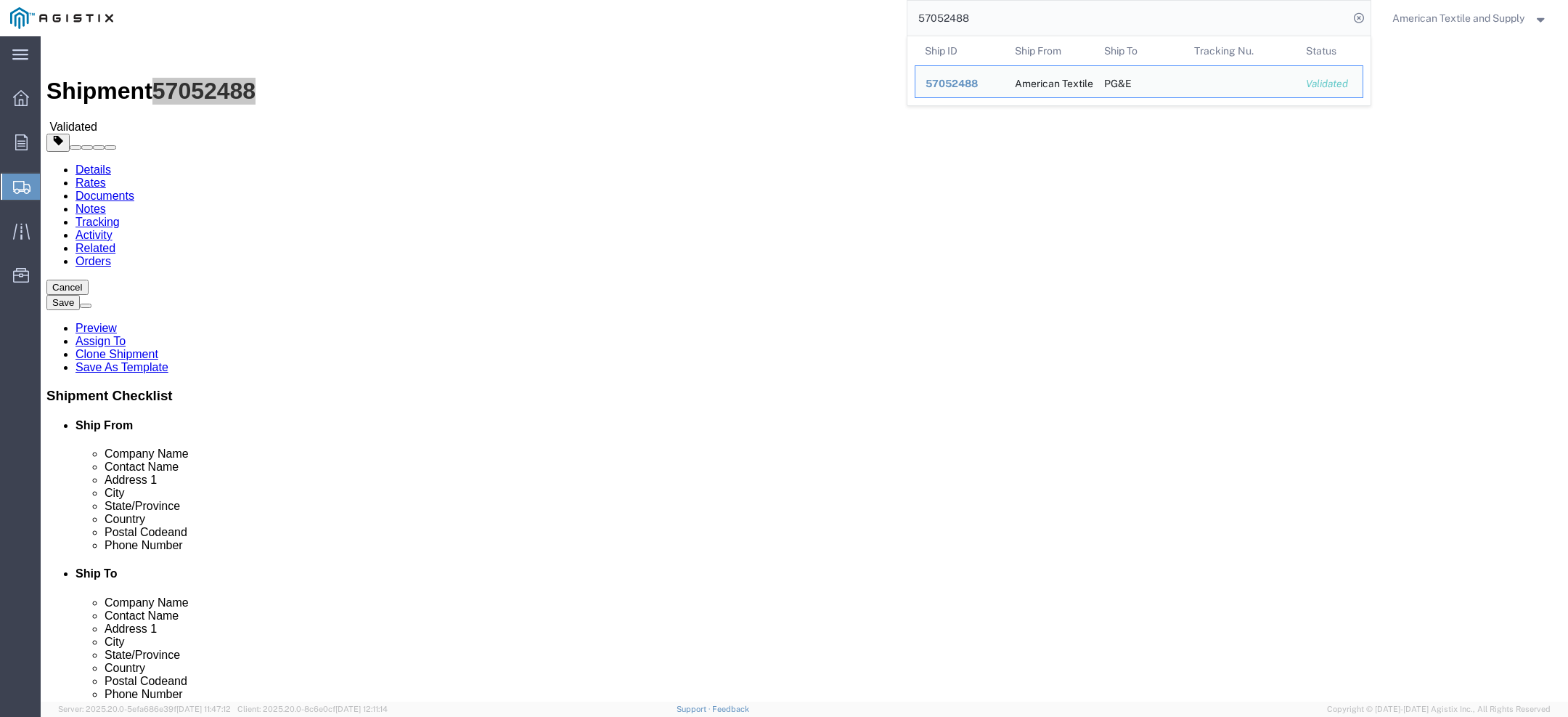
click at [651, 30] on div "57052488 Ship ID Ship From Ship To Tracking Nu. Status Ship ID 57052488 Ship Fr…" at bounding box center [748, 18] width 1248 height 36
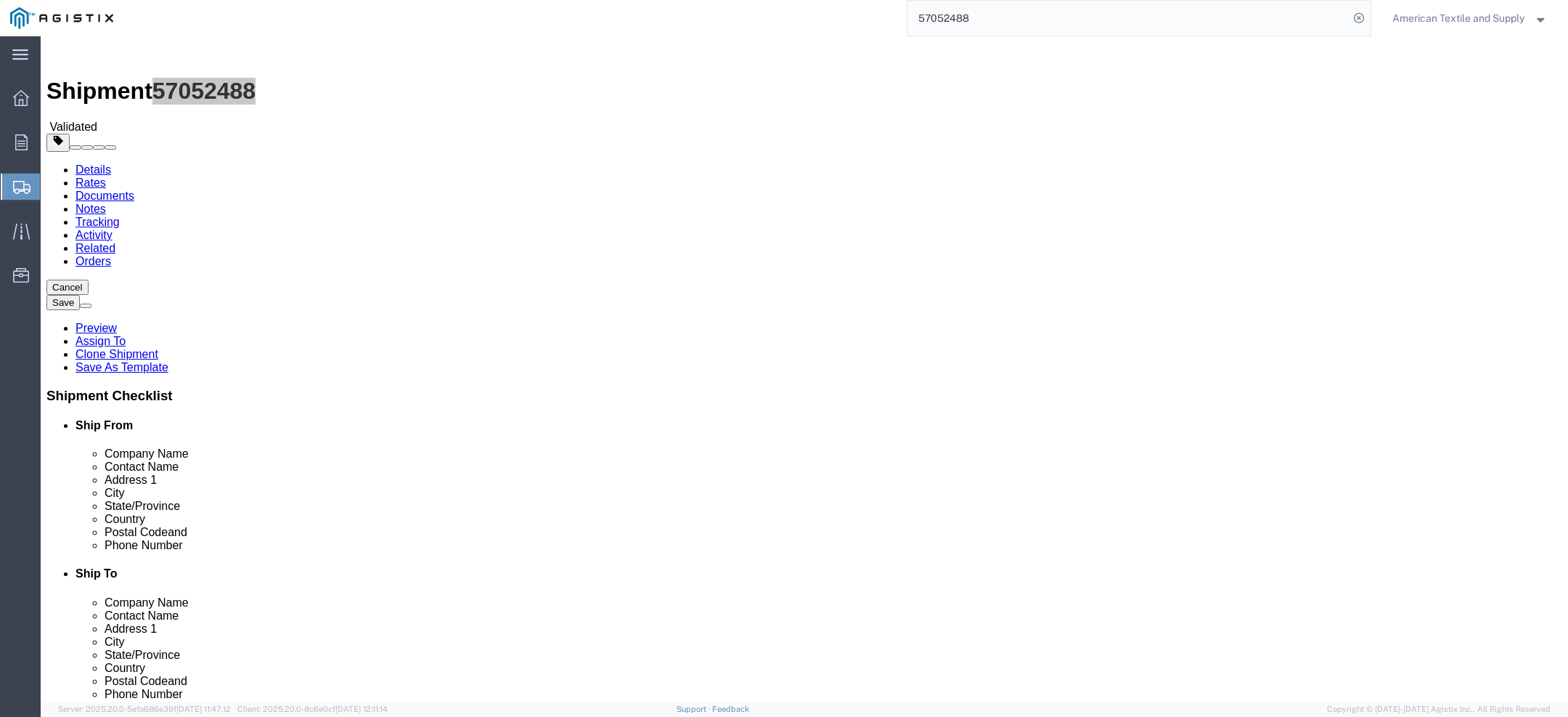
click at [1043, 15] on input "57052488" at bounding box center [1128, 18] width 441 height 35
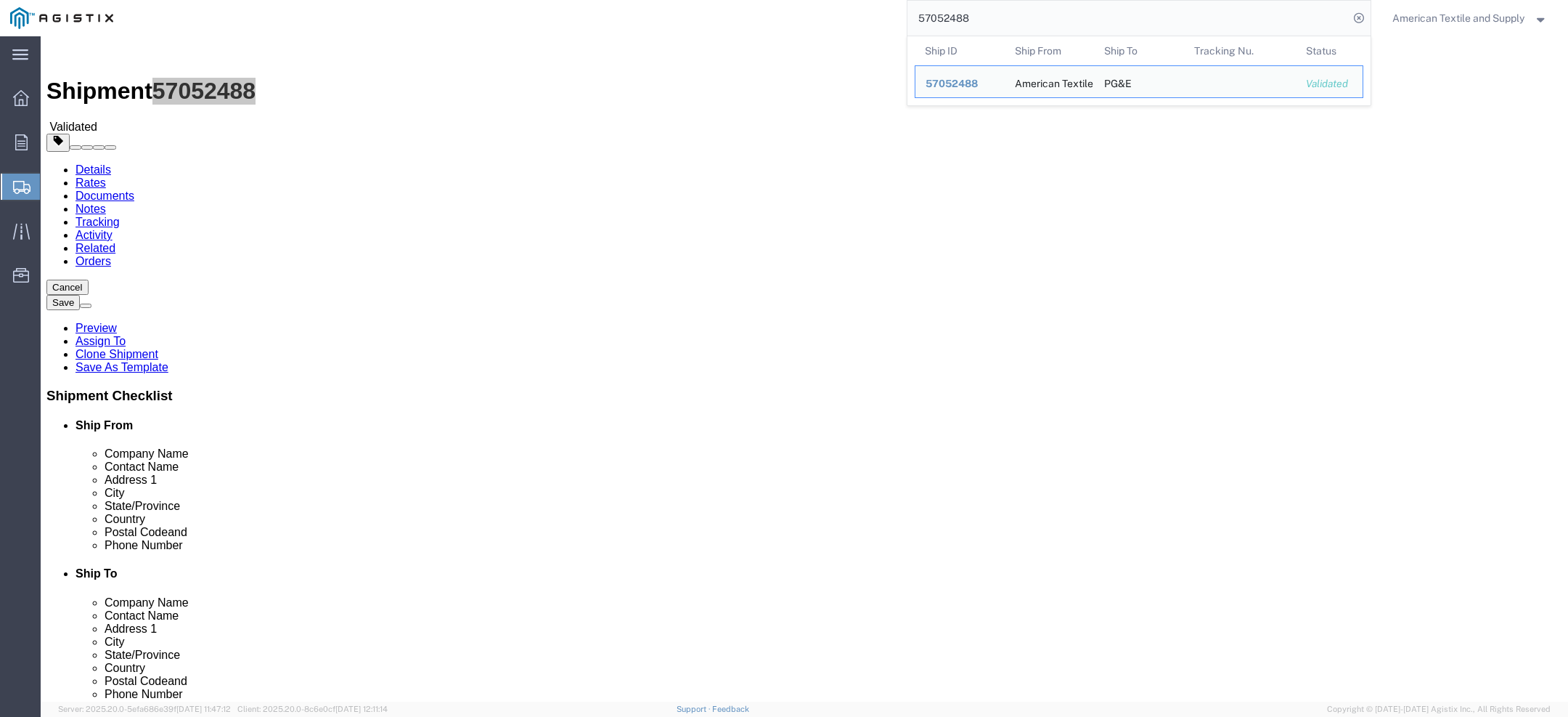
click at [920, 18] on input "57052488" at bounding box center [1128, 18] width 441 height 35
click div "Shipment 57052488 Validated"
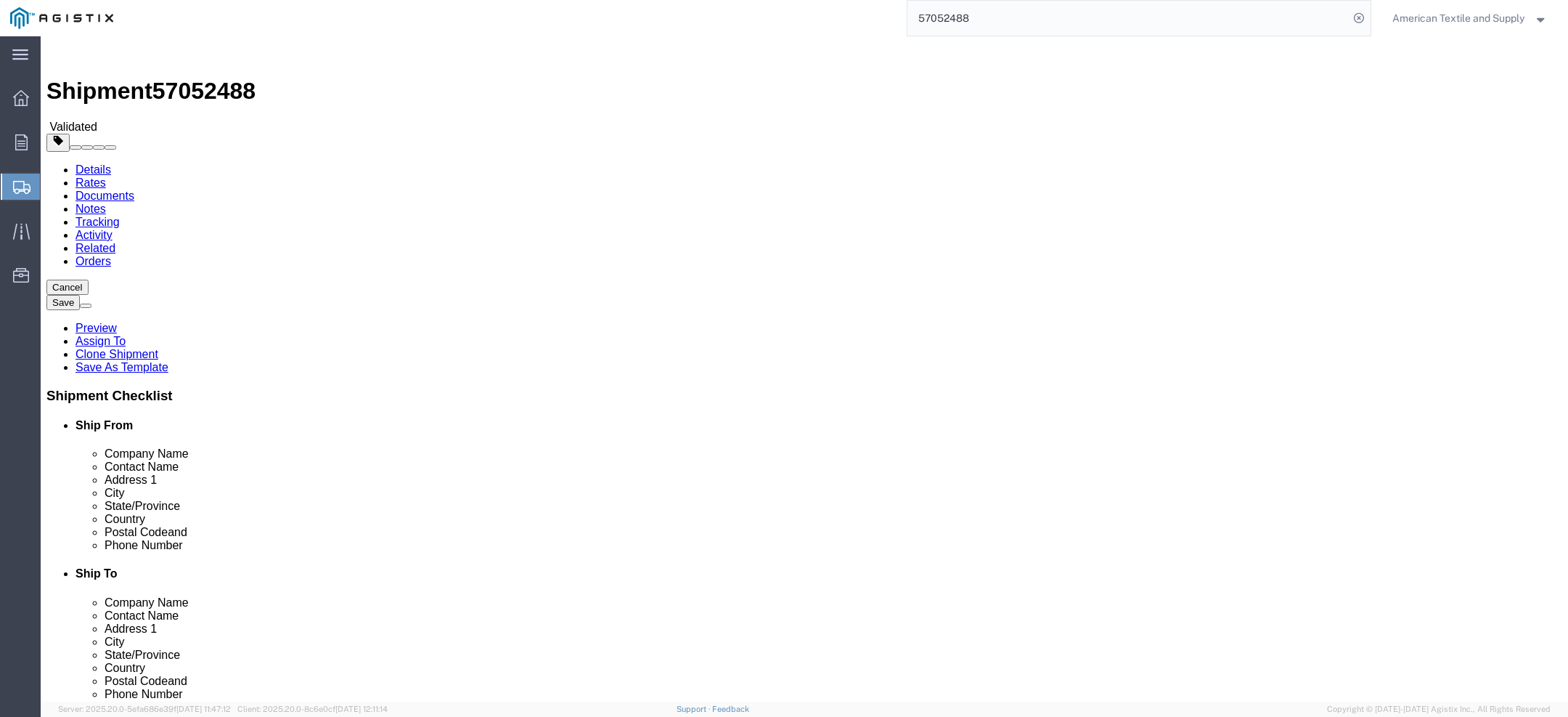
click link "Shipment Information"
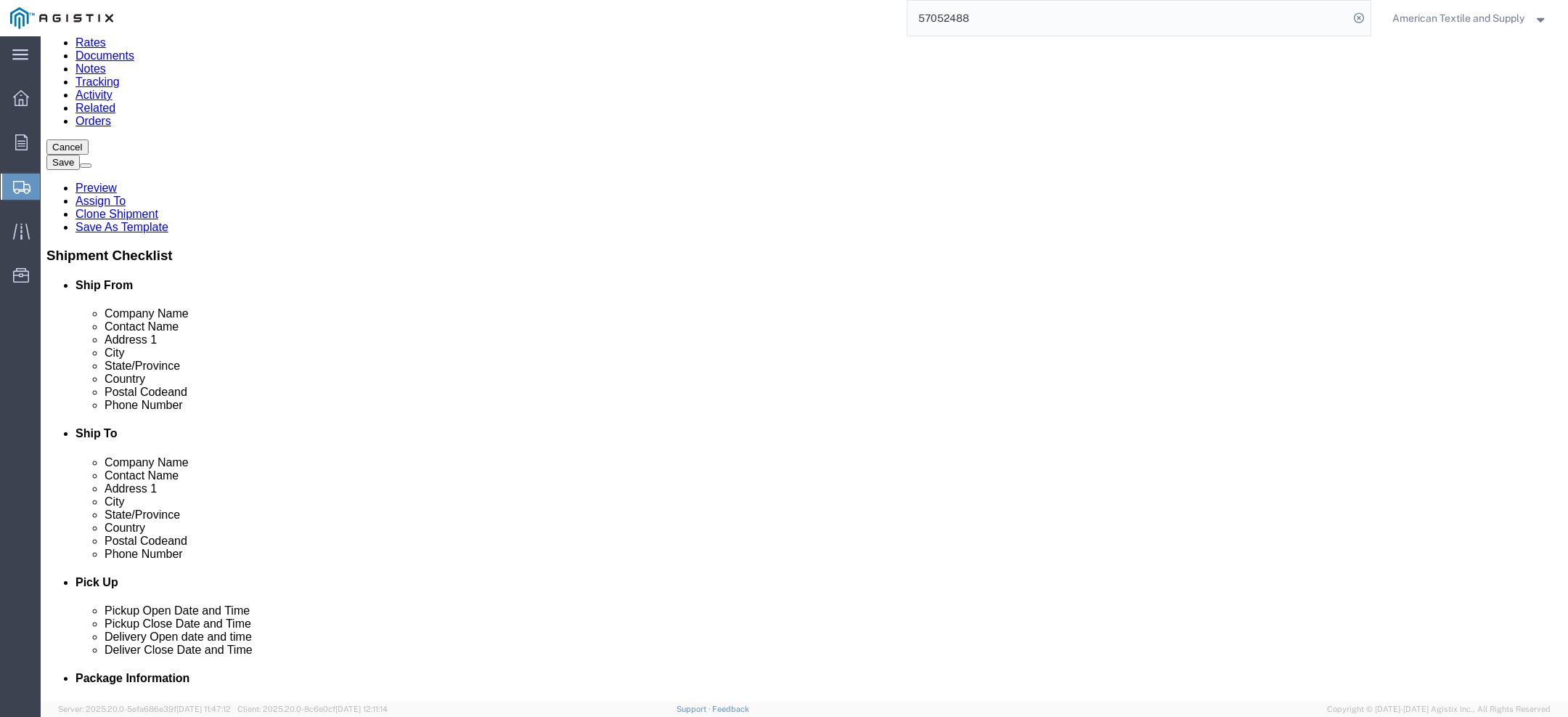
scroll to position [151, 0]
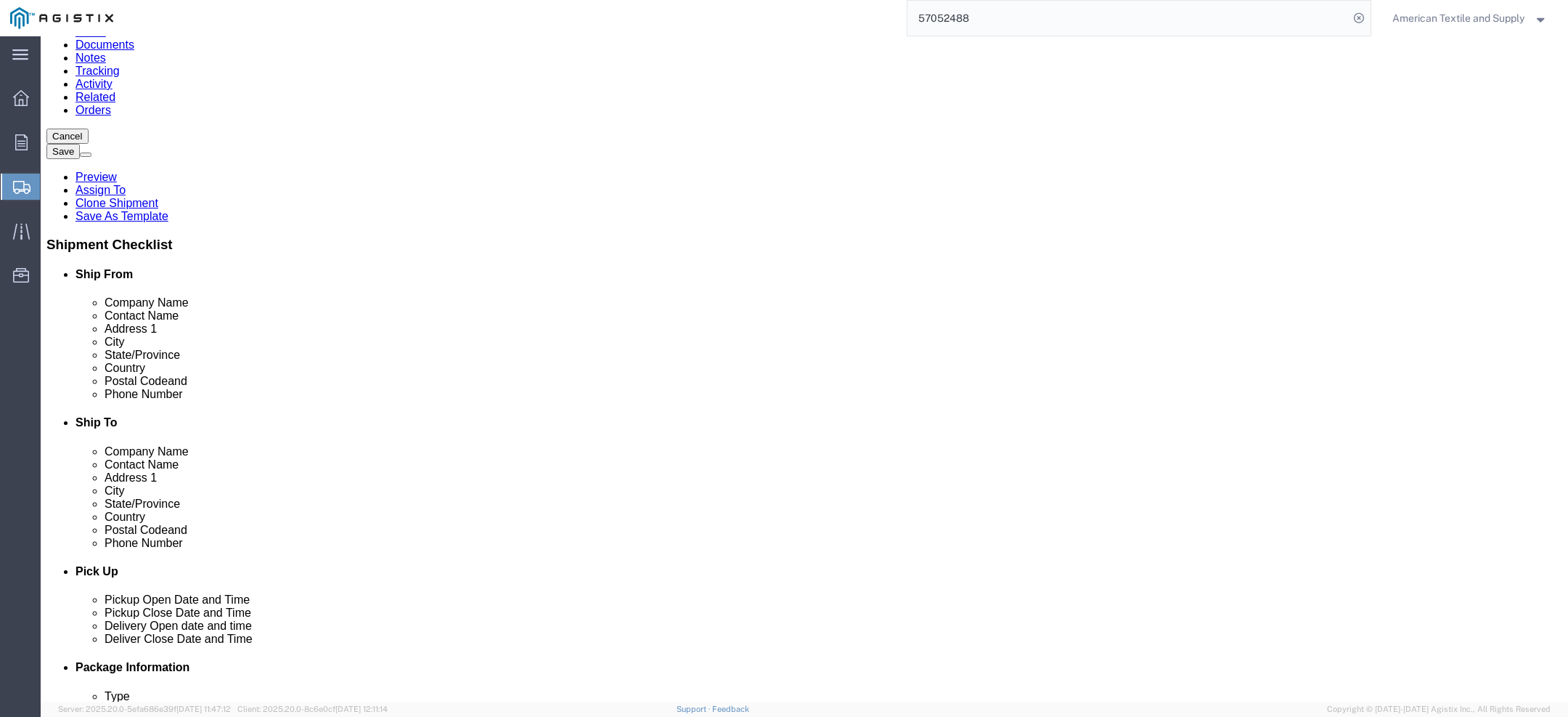
click input "American Textile & Supply Co"
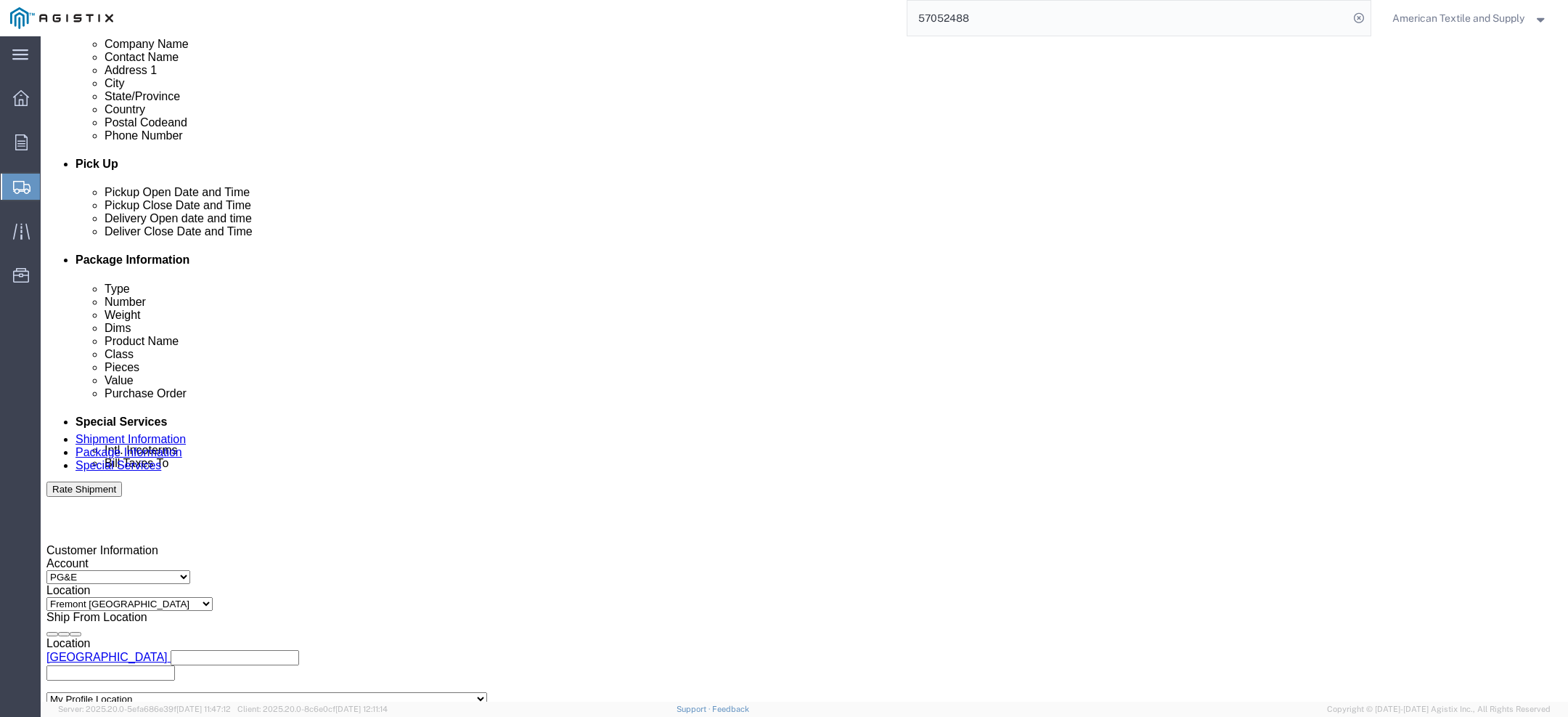
scroll to position [699, 0]
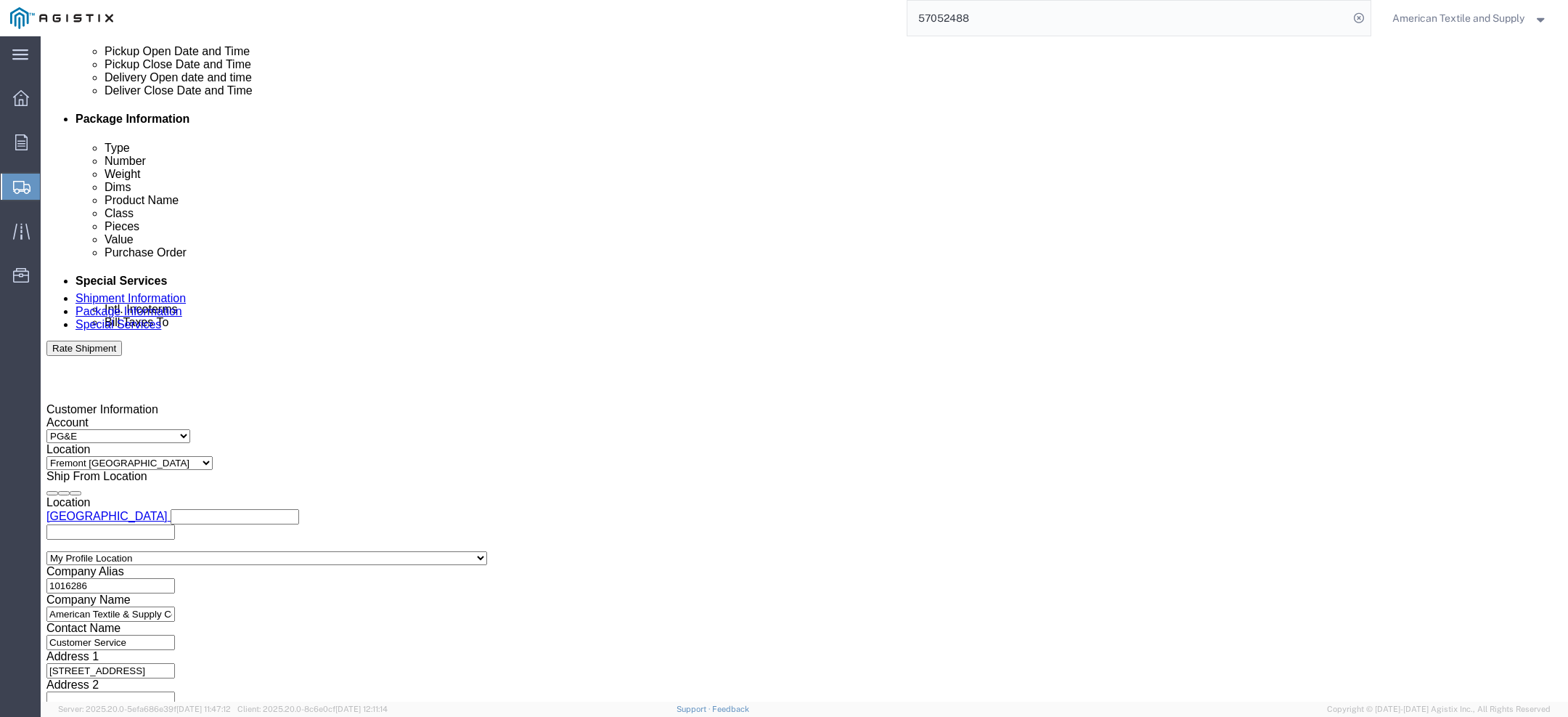
drag, startPoint x: 219, startPoint y: 15, endPoint x: 275, endPoint y: 18, distance: 56.1
click div "Shipment 57052488 Validated"
click span "Validated"
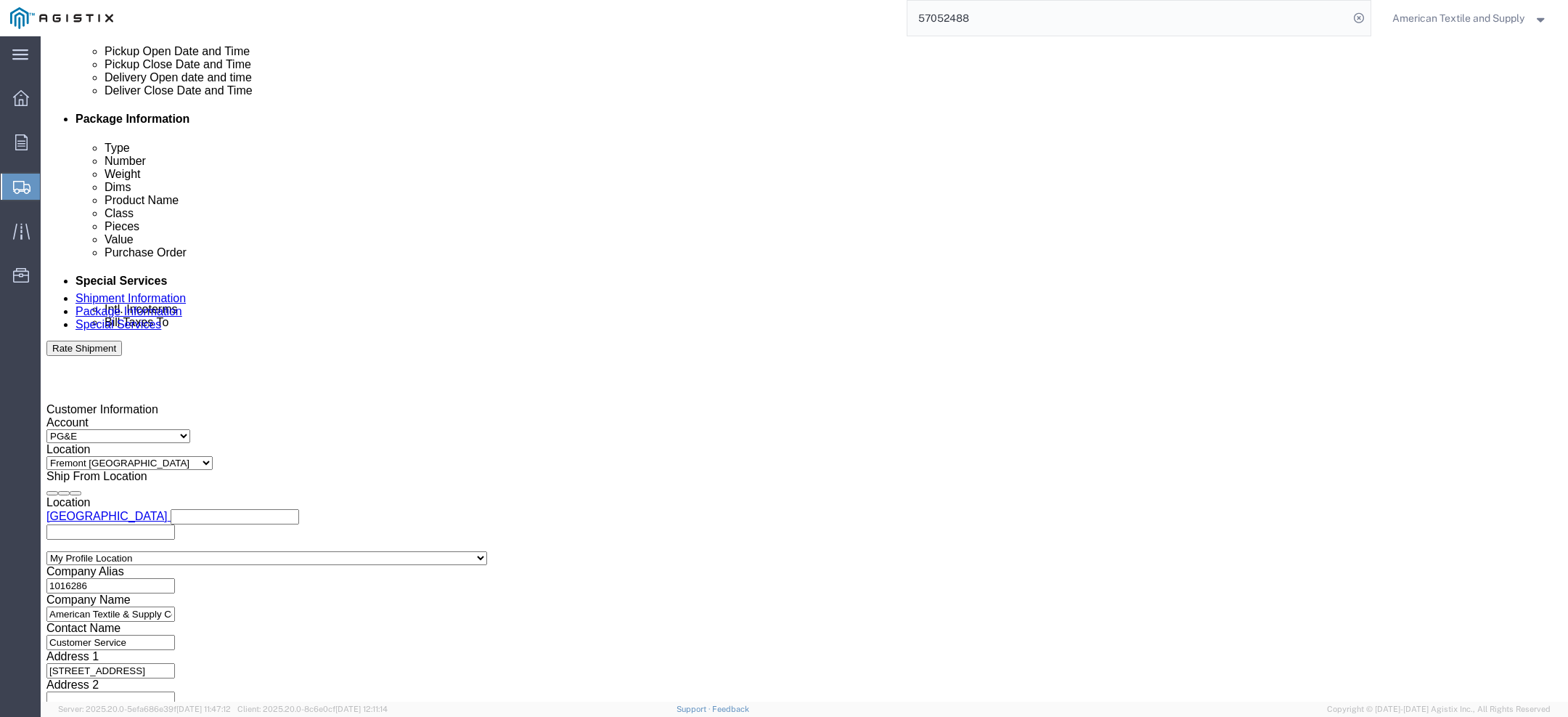
click span "Validated"
click link "Details"
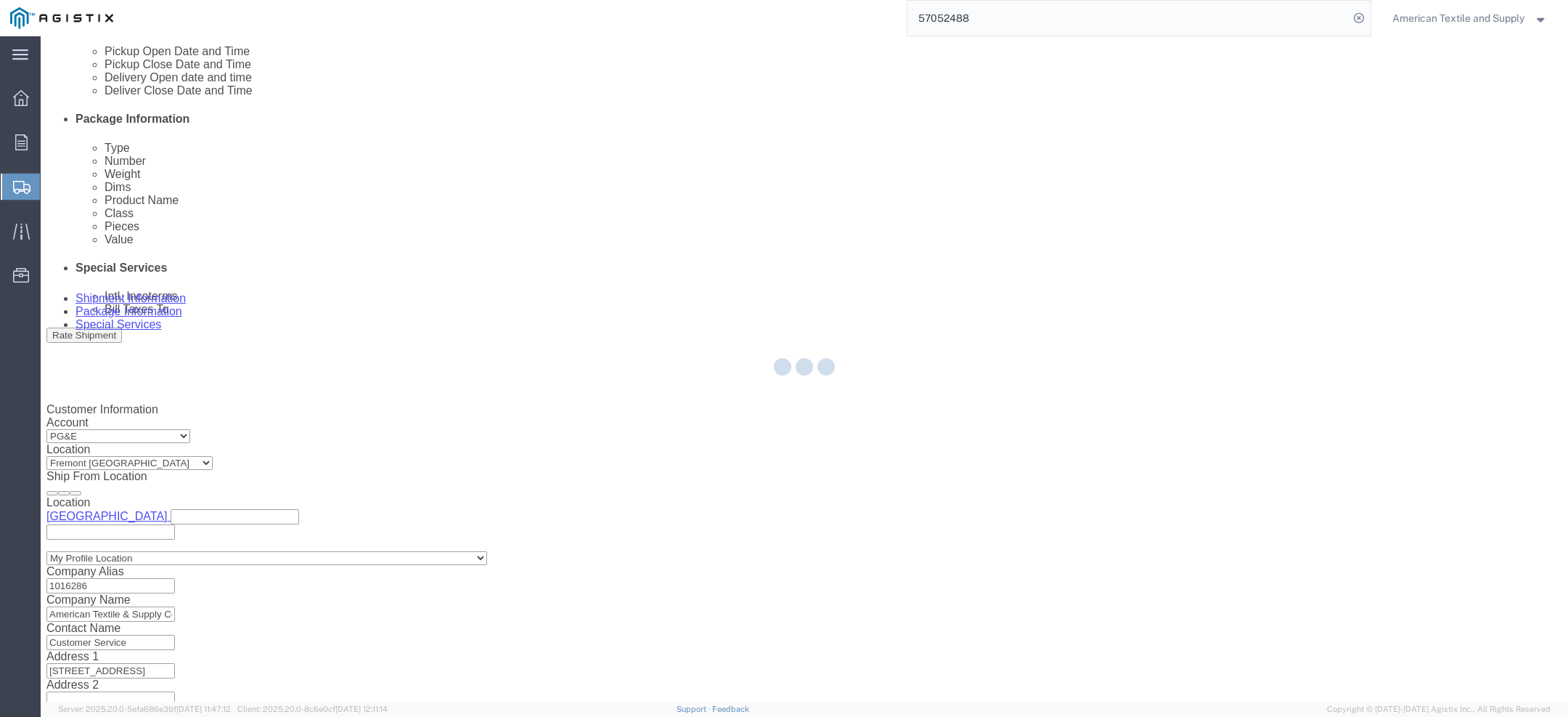
select select "21487"
select select "19740"
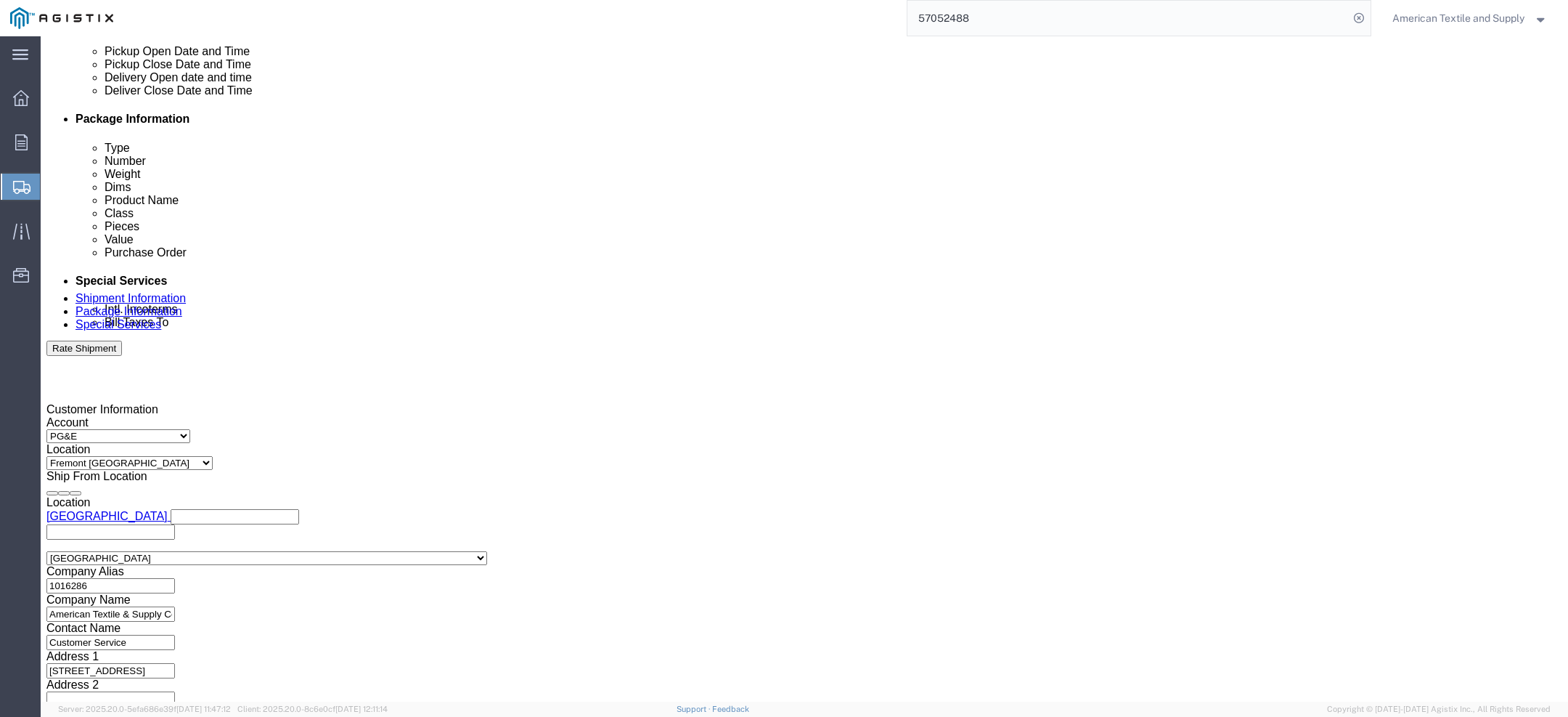
click link "Details"
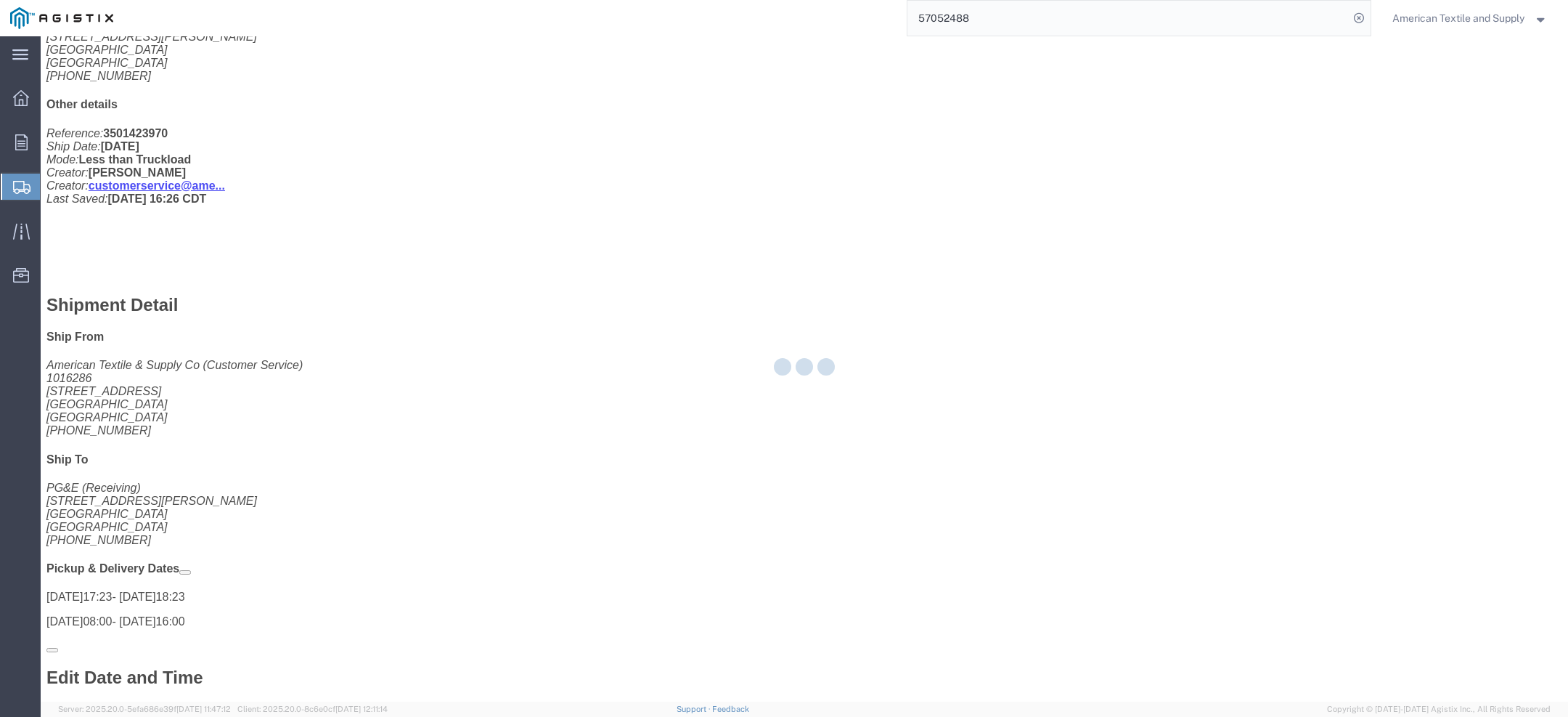
scroll to position [225, 0]
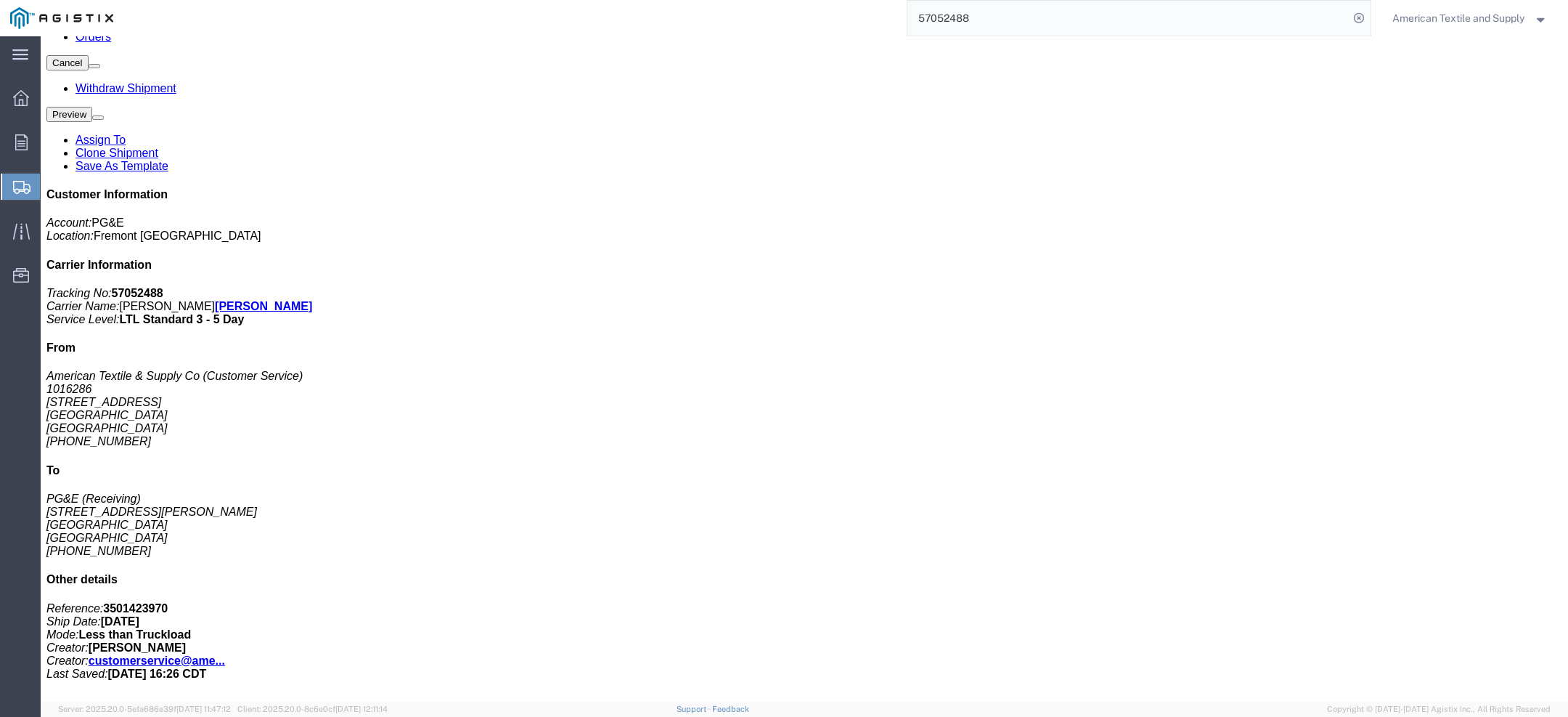
click at [13, 179] on svg-icon at bounding box center [22, 186] width 18 height 15
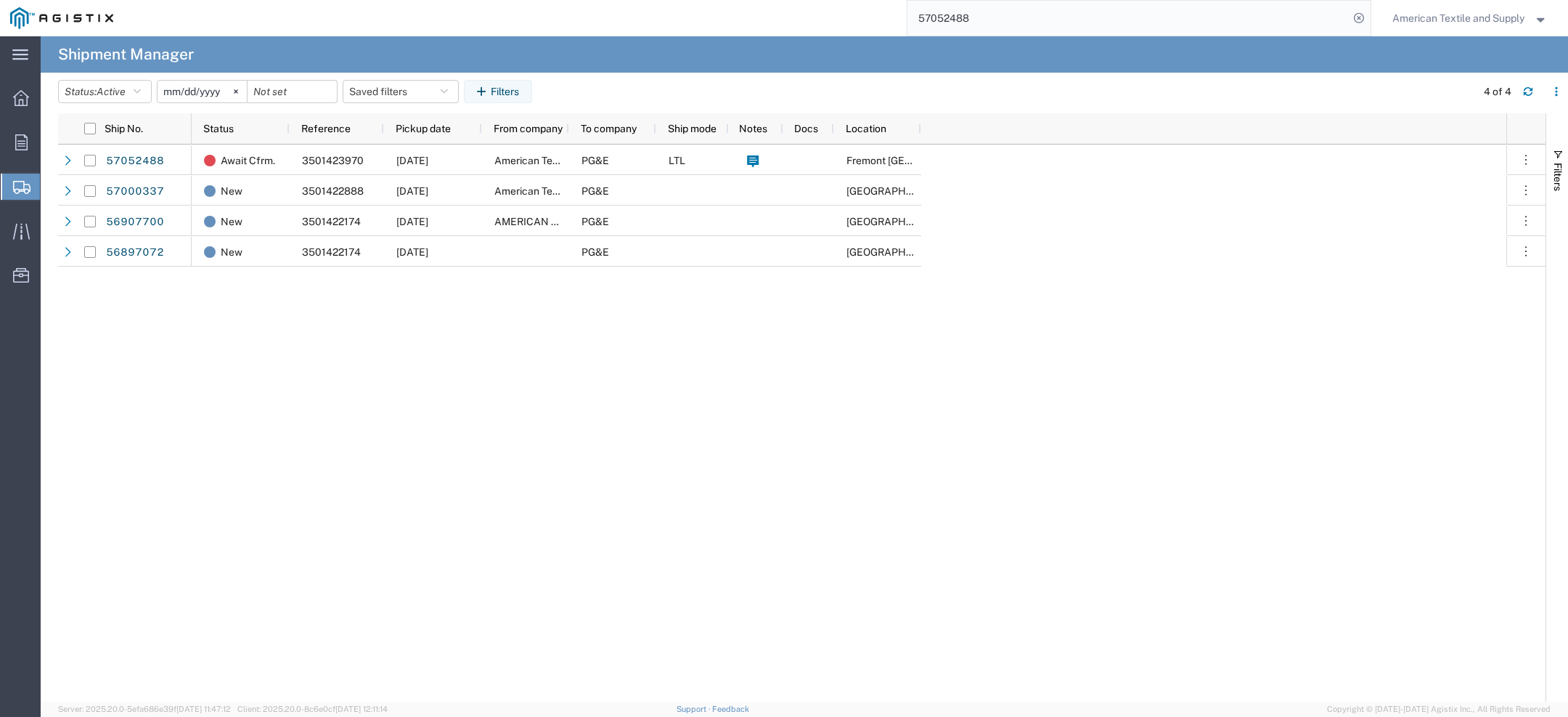
click at [685, 0] on html "main_menu Created with Sketch. Collapse Menu Overview Orders Shipments Shipment…" at bounding box center [784, 358] width 1568 height 717
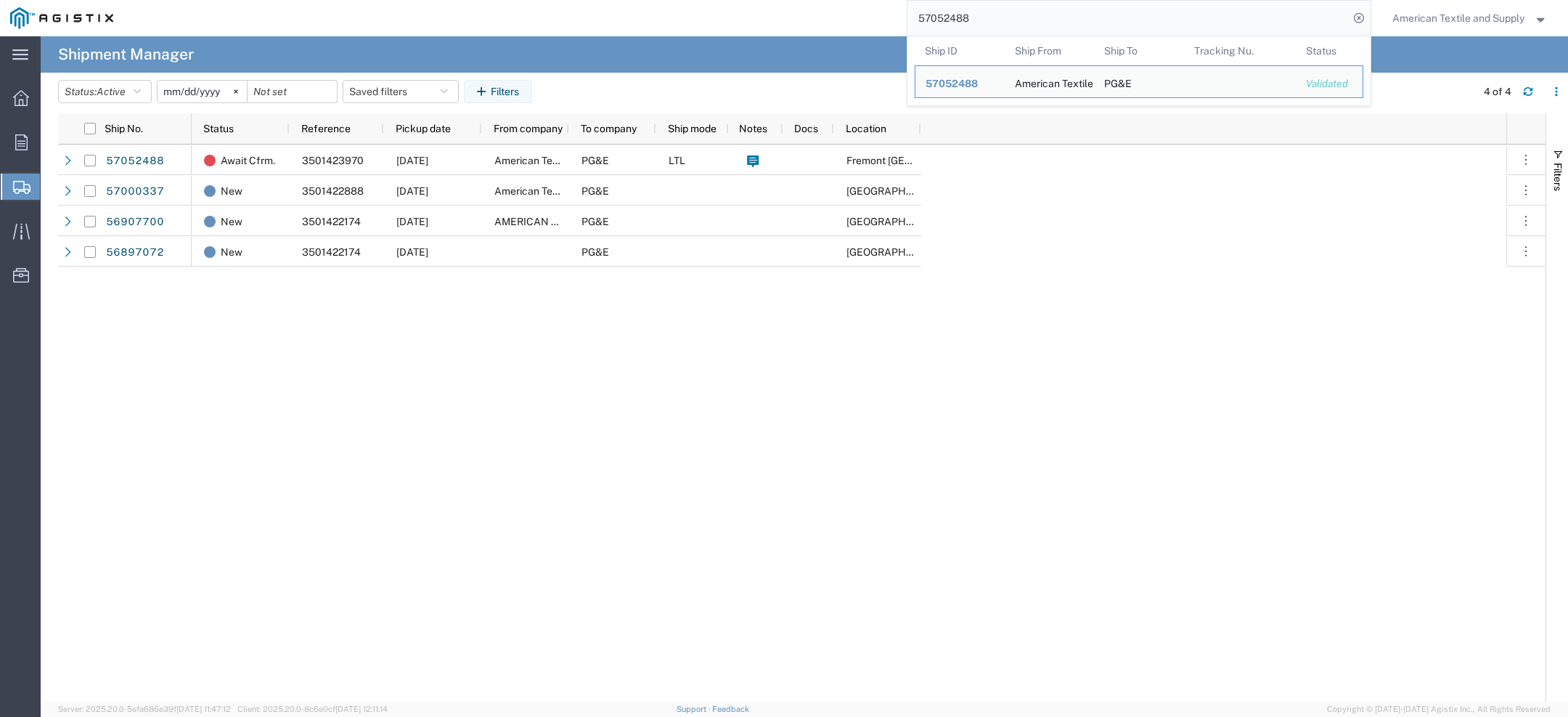
click at [19, 187] on icon at bounding box center [22, 187] width 18 height 13
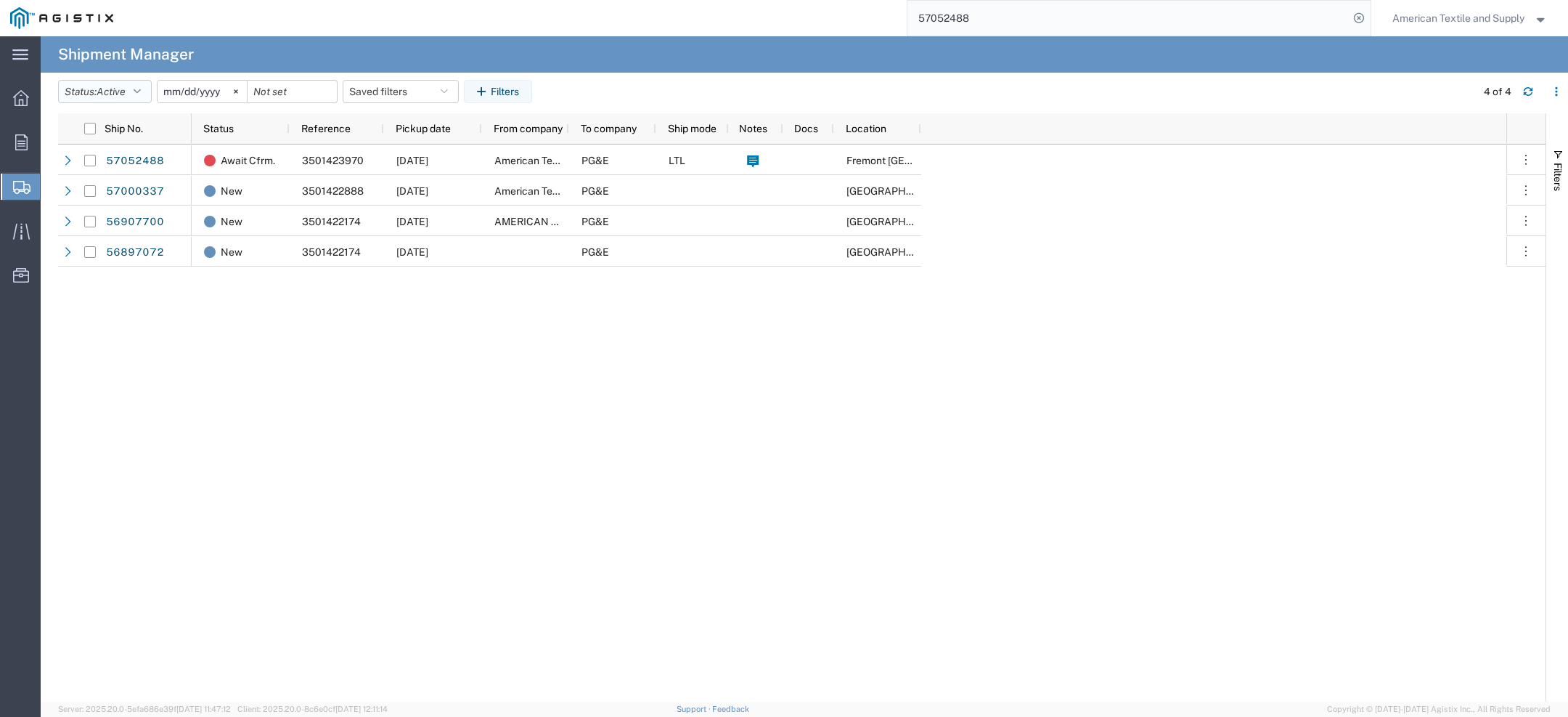
click at [126, 85] on span "Active" at bounding box center [110, 91] width 29 height 12
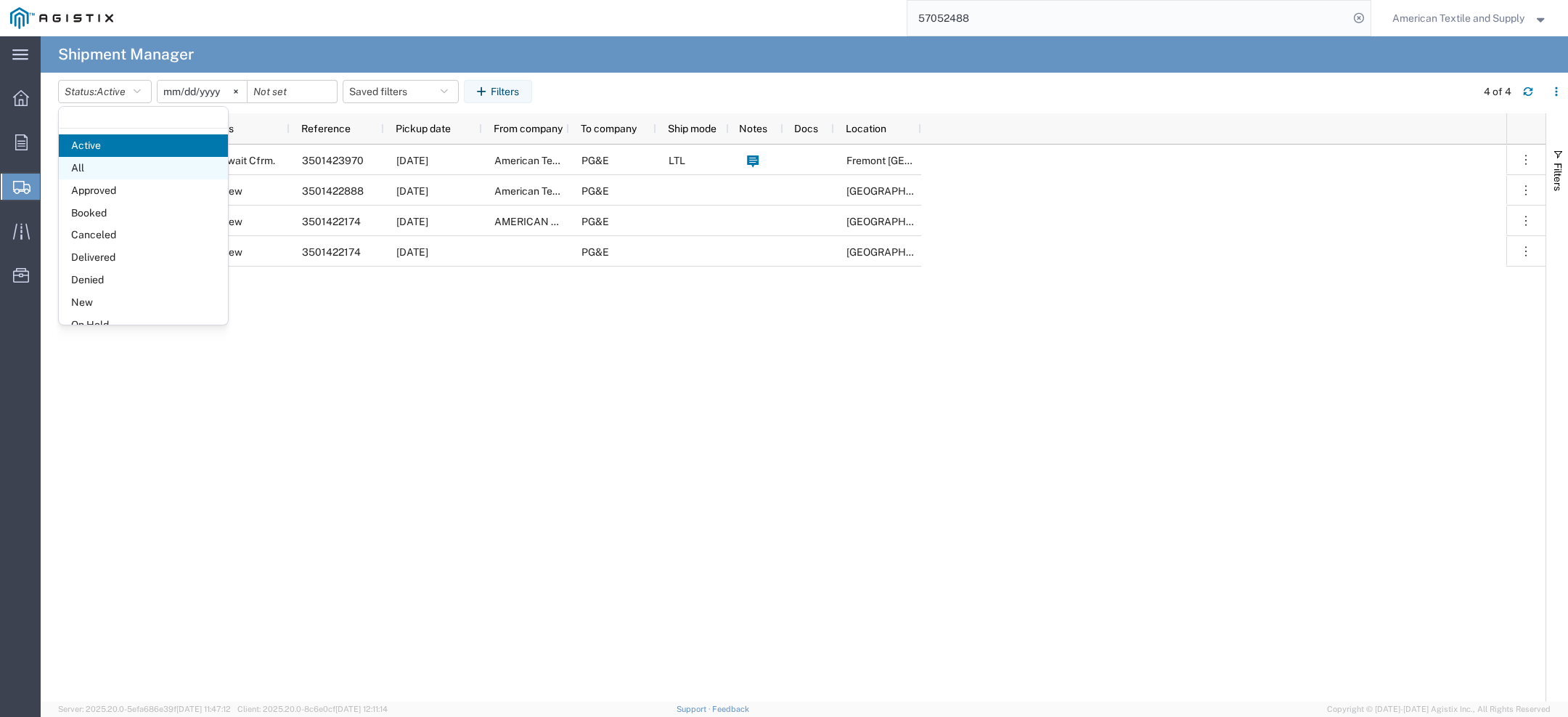
click at [104, 167] on span "All" at bounding box center [144, 168] width 169 height 23
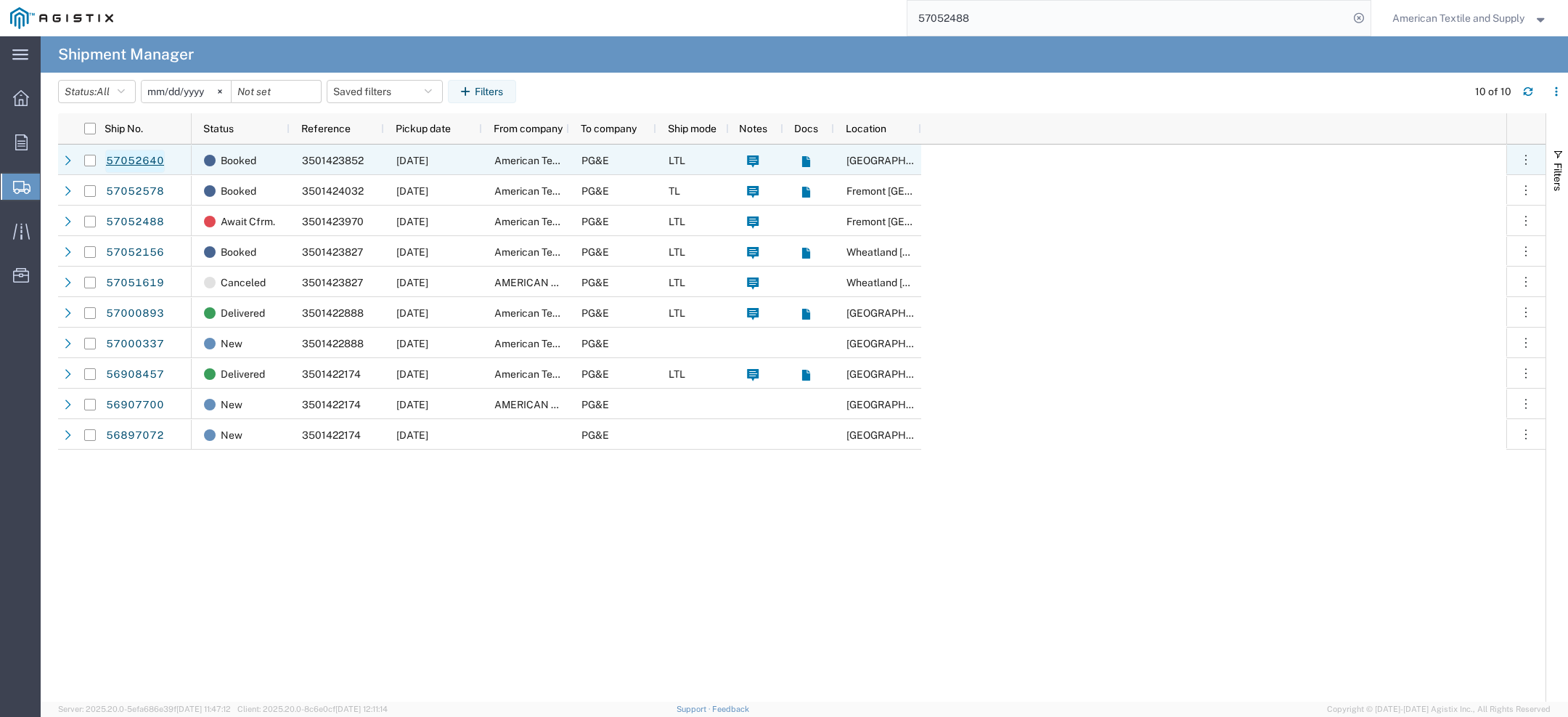
click at [153, 161] on link "57052640" at bounding box center [135, 161] width 60 height 24
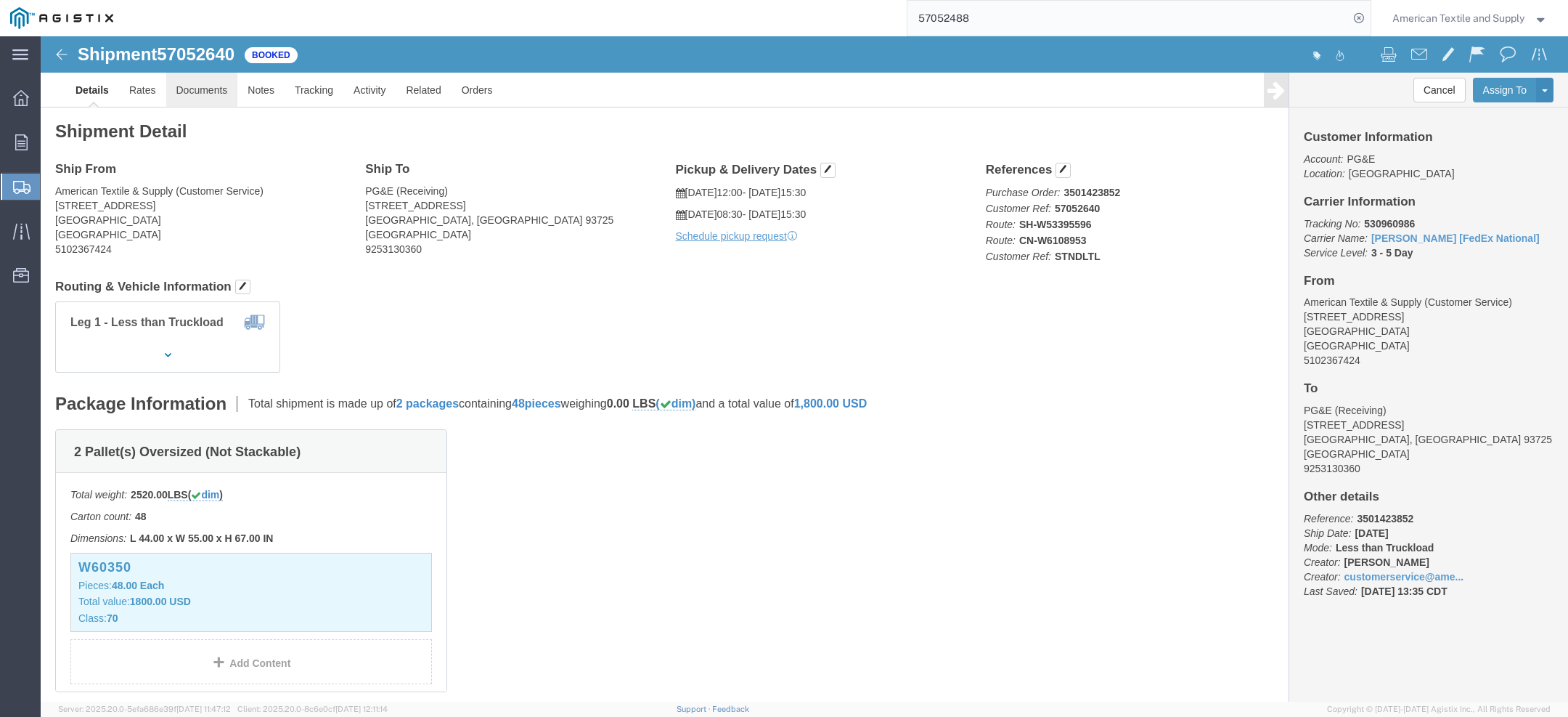
click link "Documents"
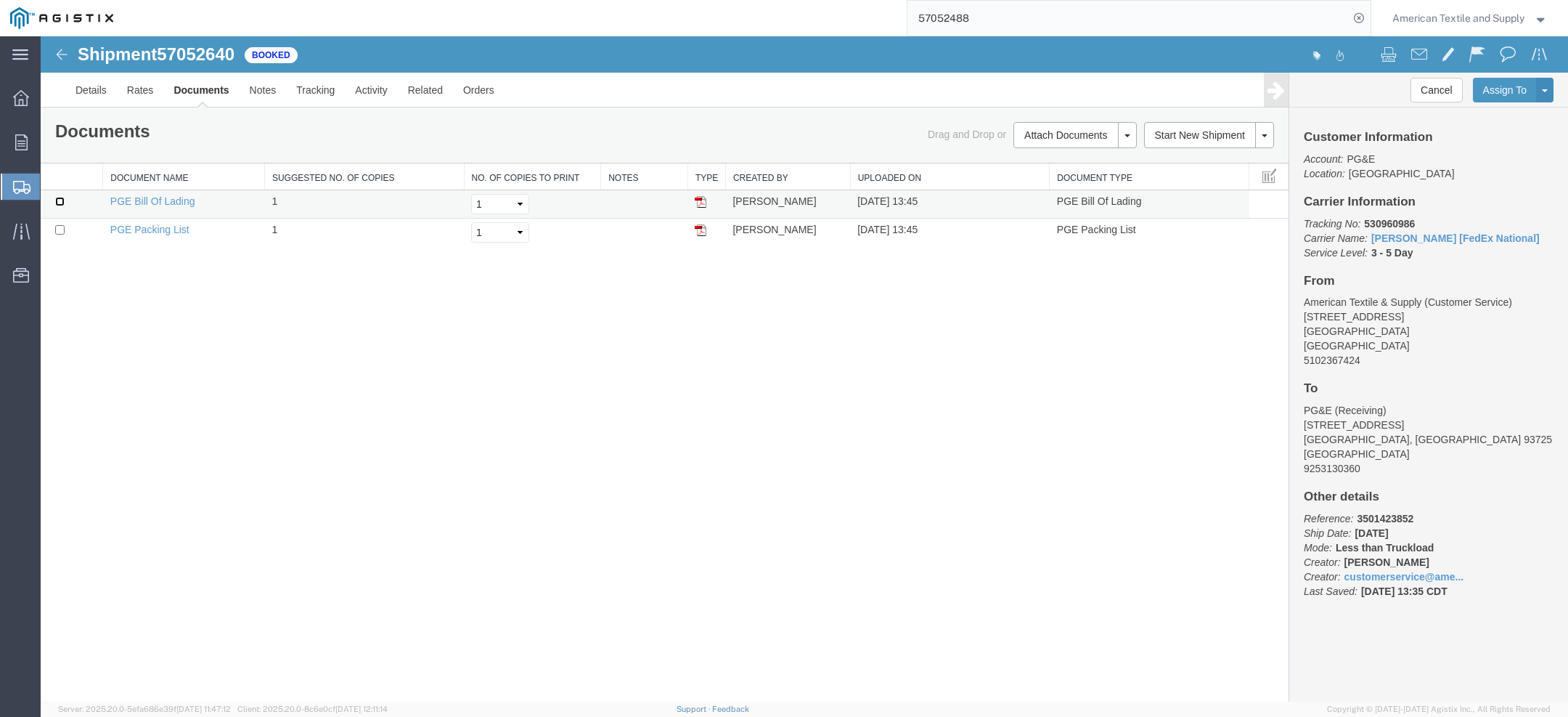
click at [55, 202] on input "checkbox" at bounding box center [60, 201] width 10 height 10
checkbox input "true"
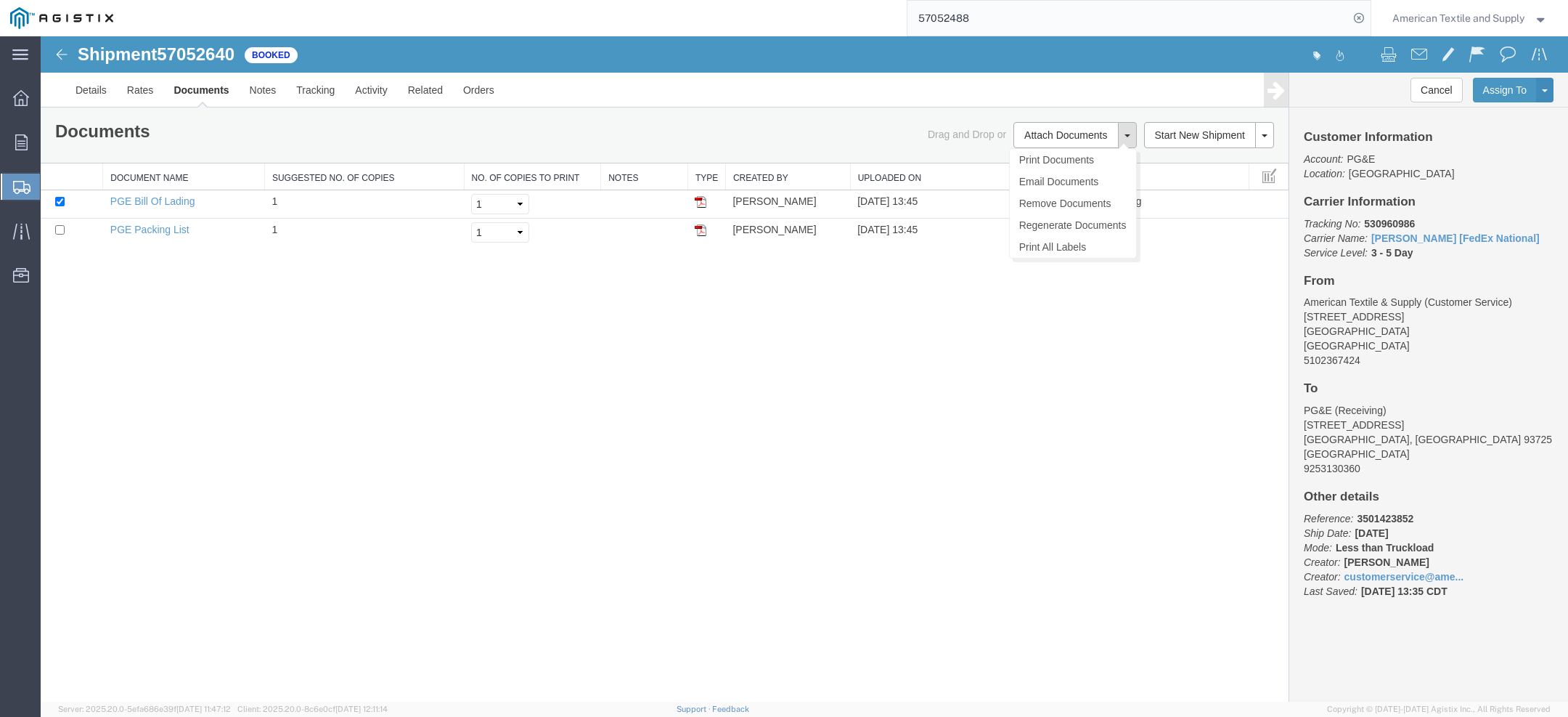
click at [1129, 140] on button at bounding box center [1128, 135] width 19 height 26
click at [150, 197] on link "PGE Bill Of Lading" at bounding box center [152, 201] width 85 height 12
click at [1503, 21] on span "American Textile and Supply" at bounding box center [1458, 18] width 132 height 16
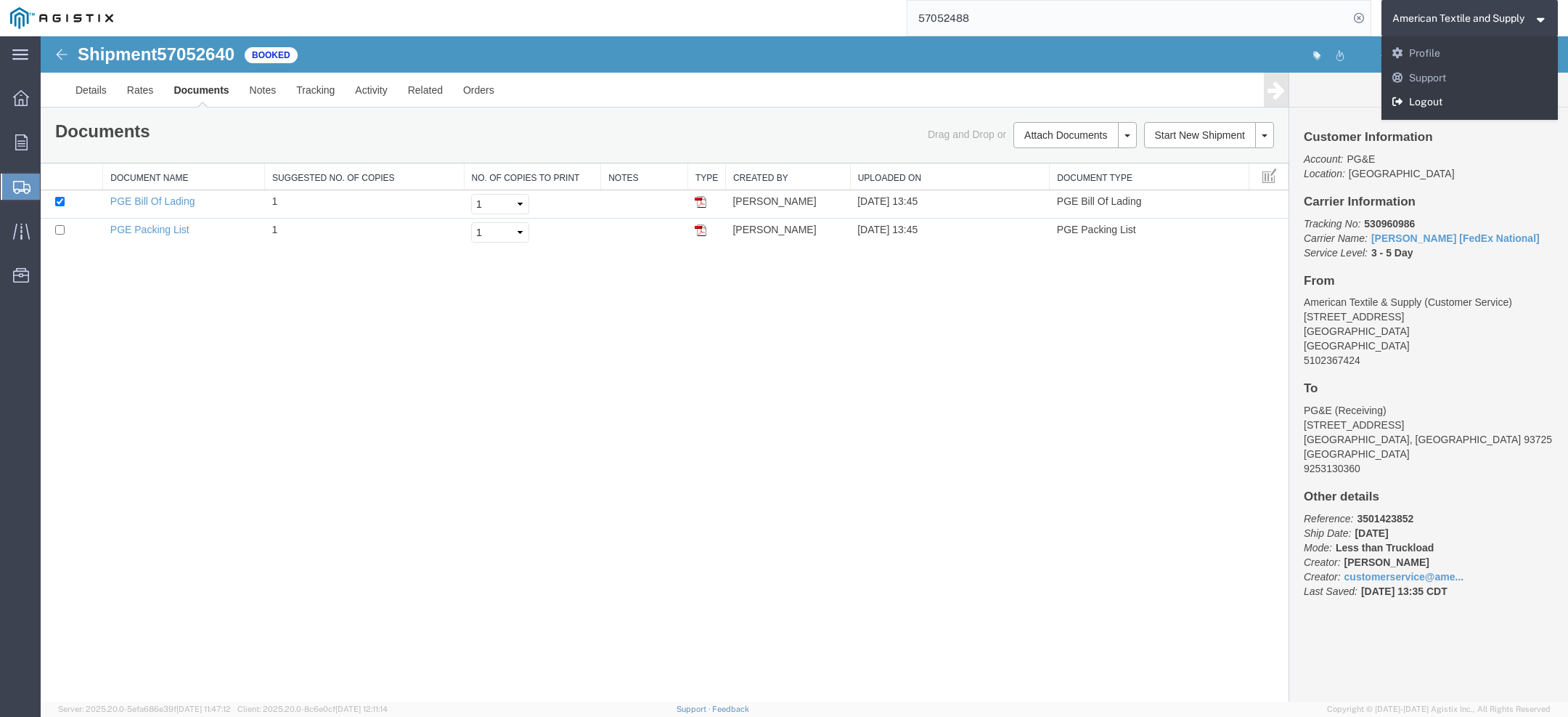
click at [1466, 107] on link "Logout" at bounding box center [1470, 102] width 177 height 25
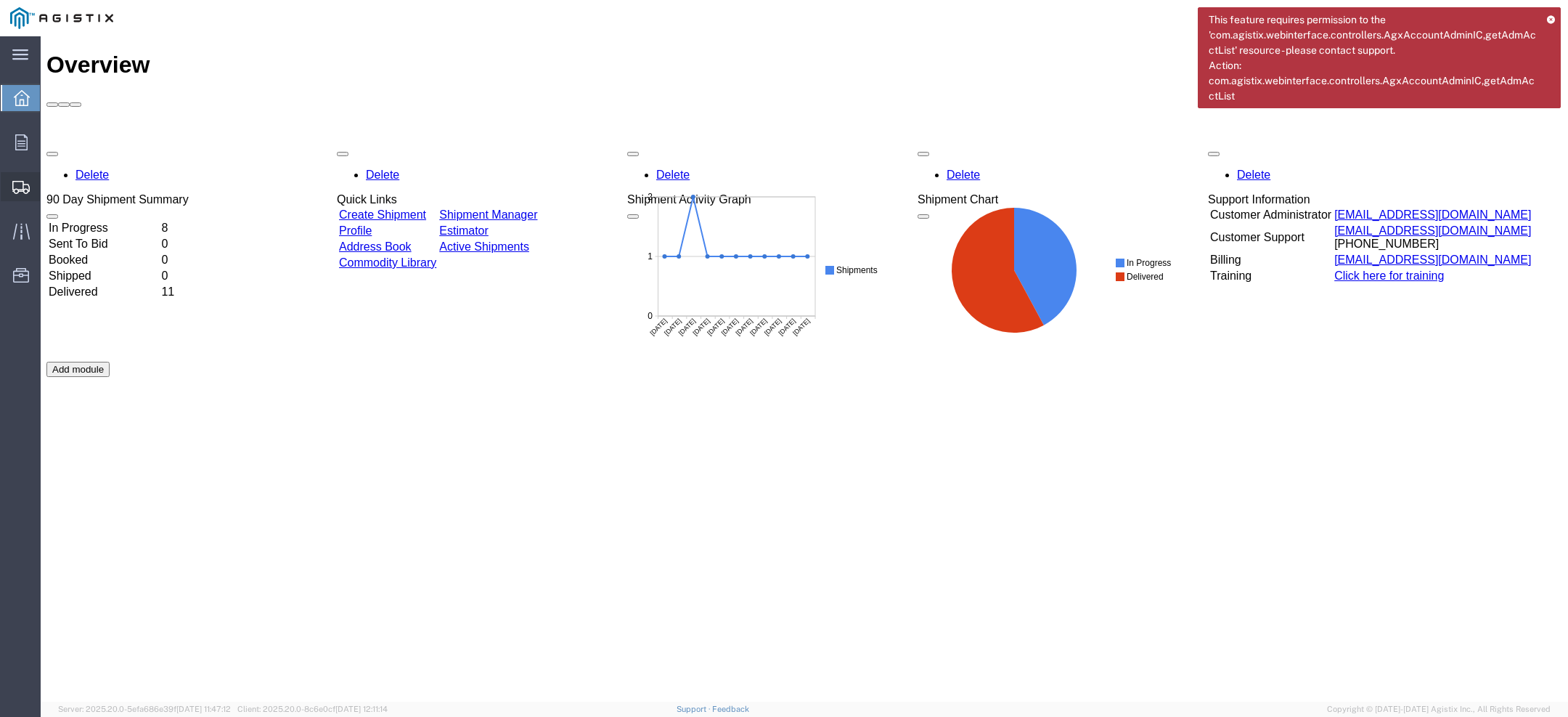
click at [25, 181] on icon at bounding box center [21, 187] width 18 height 13
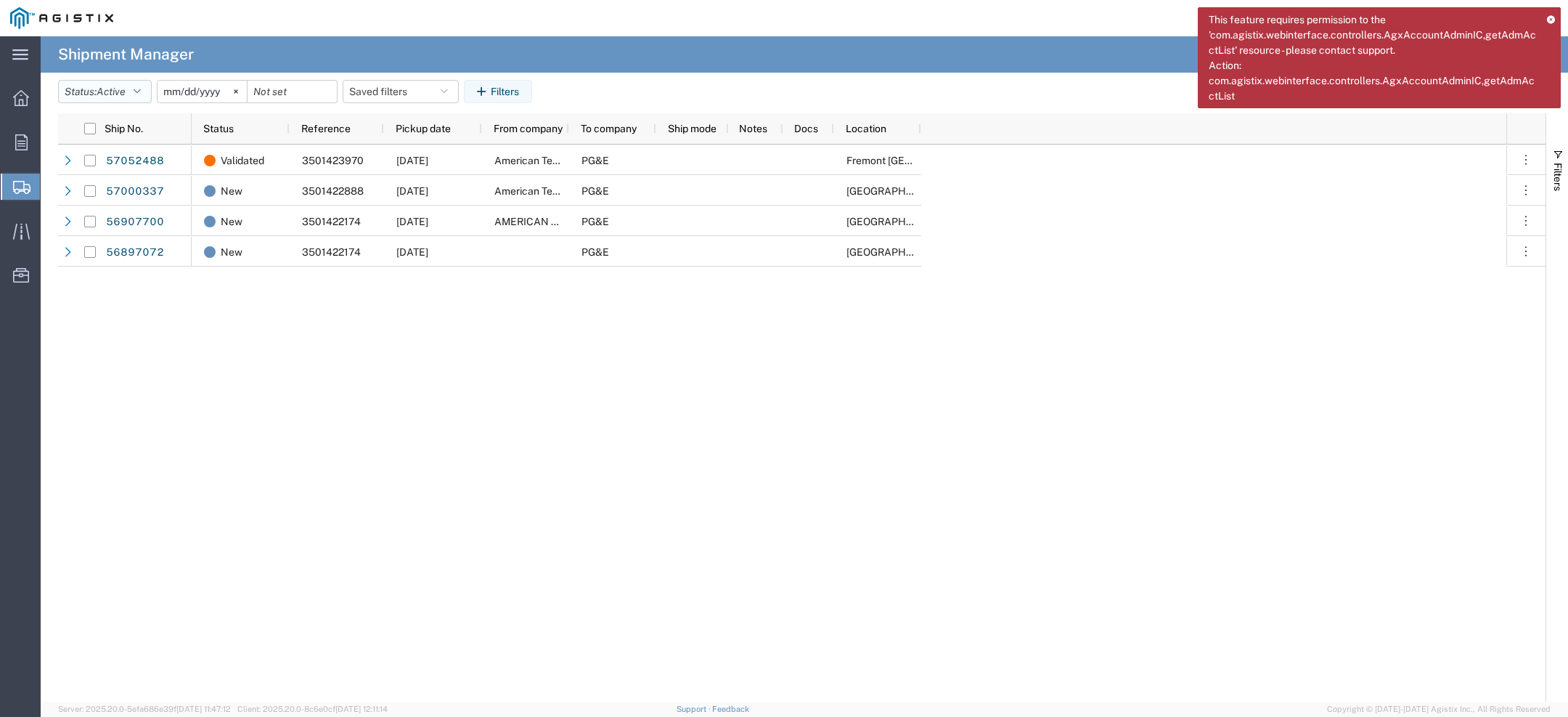
click at [137, 89] on button "Status: Active" at bounding box center [105, 91] width 94 height 24
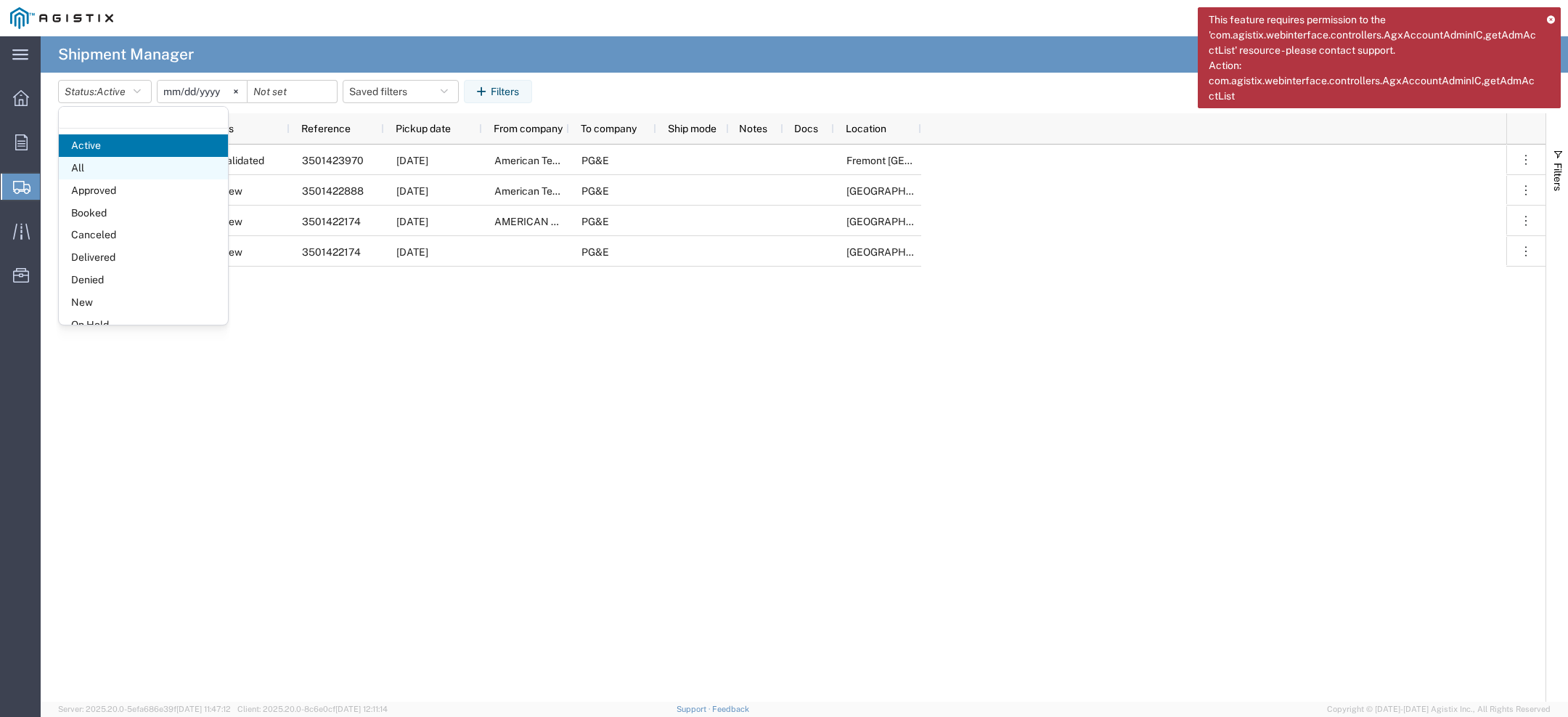
click at [108, 171] on span "All" at bounding box center [144, 168] width 169 height 23
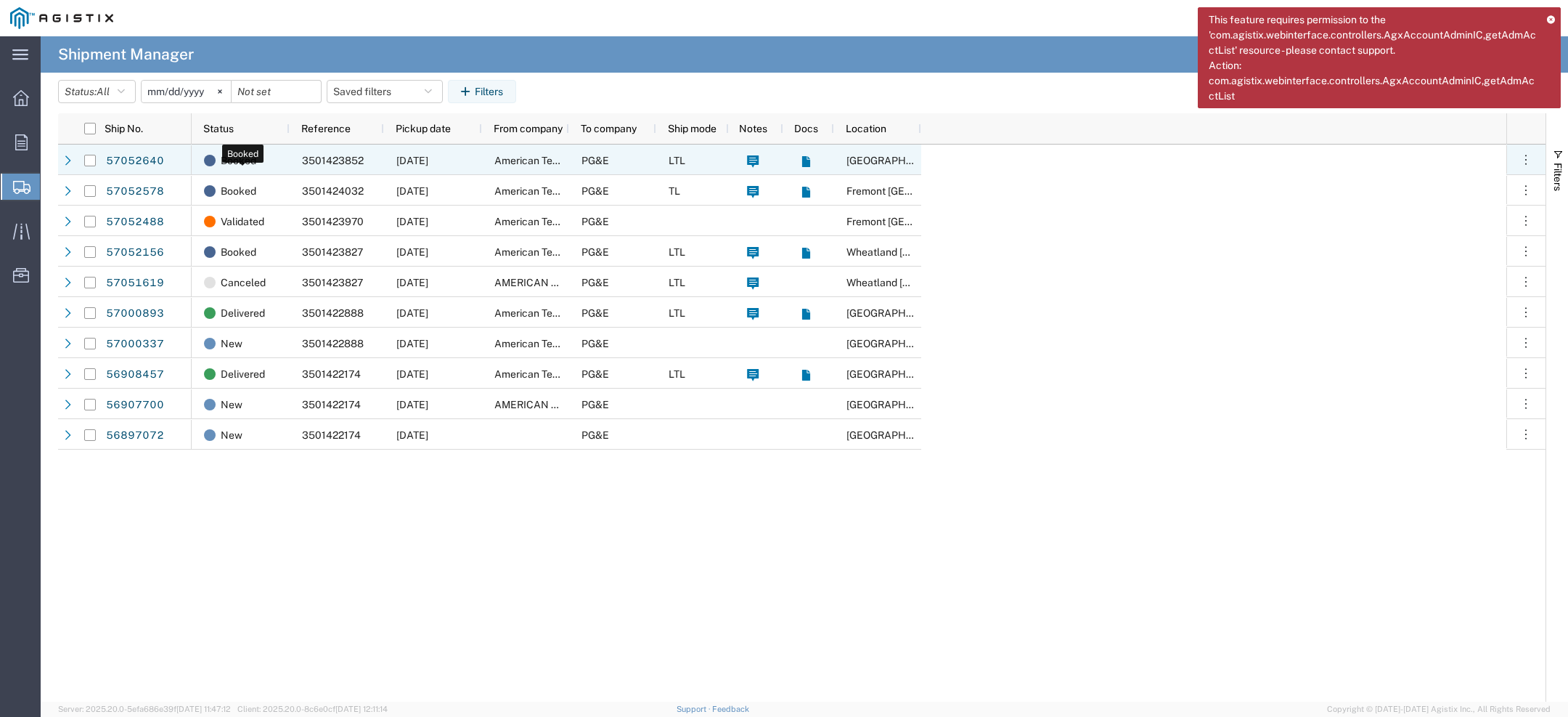
click at [272, 158] on div "Booked" at bounding box center [243, 160] width 79 height 30
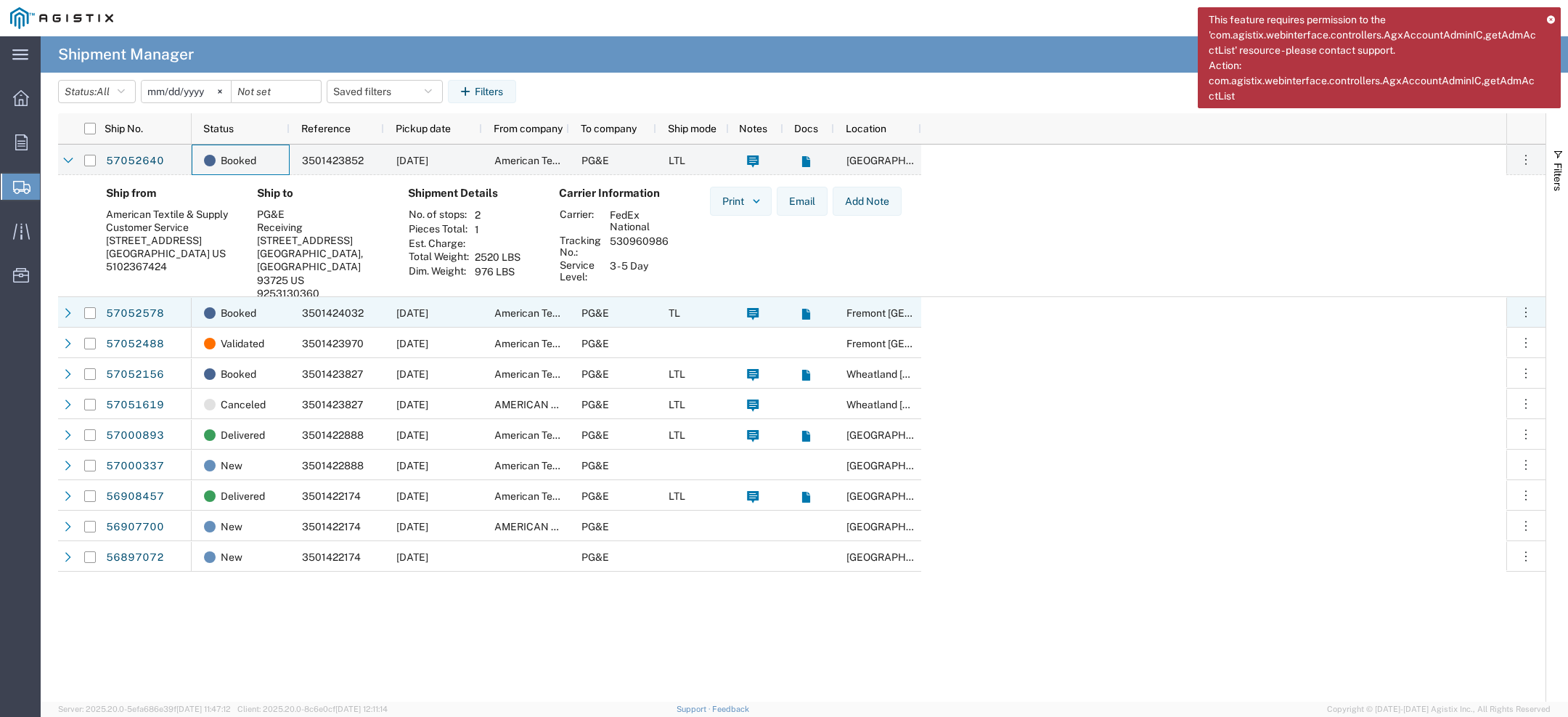
click at [302, 318] on span "3501424032" at bounding box center [333, 313] width 62 height 12
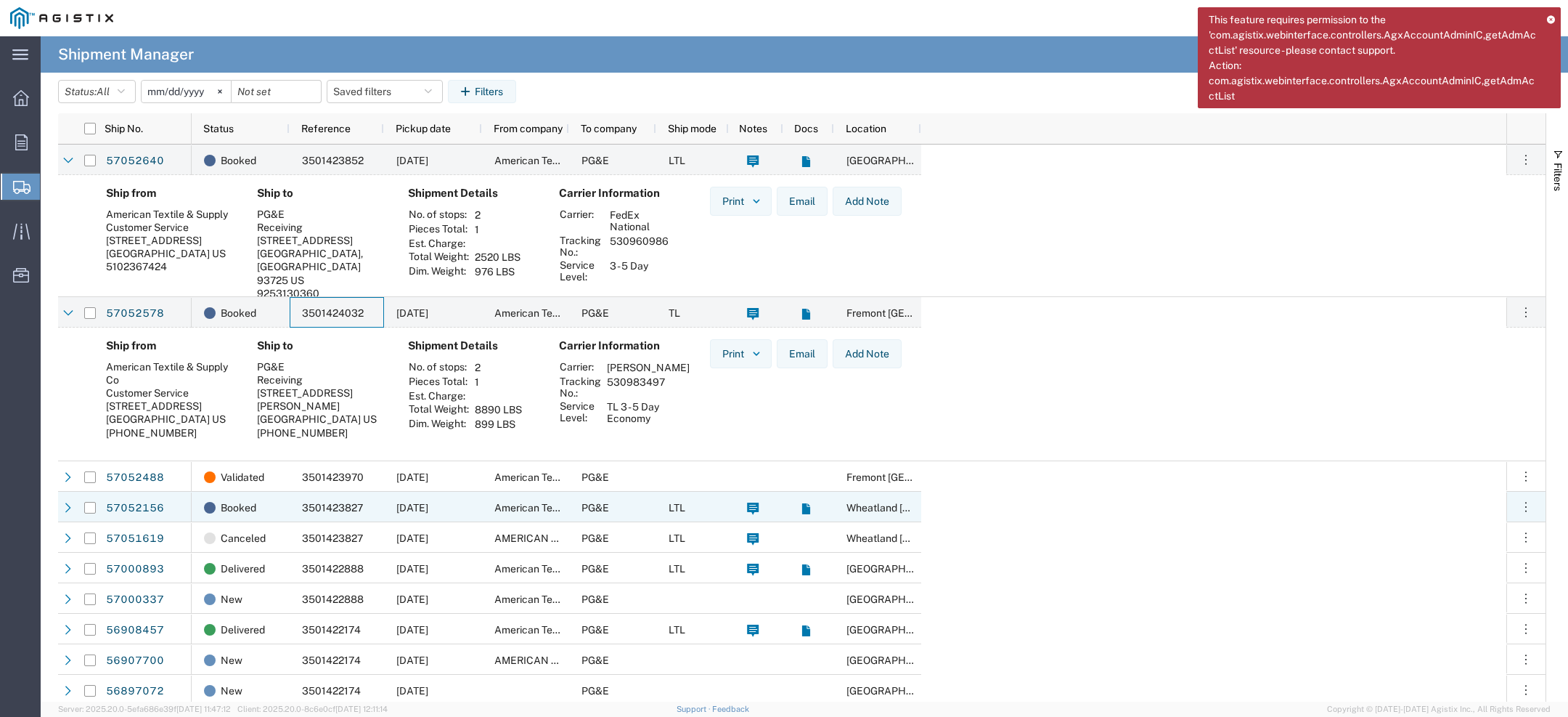
click at [285, 499] on div "Booked" at bounding box center [240, 506] width 98 height 30
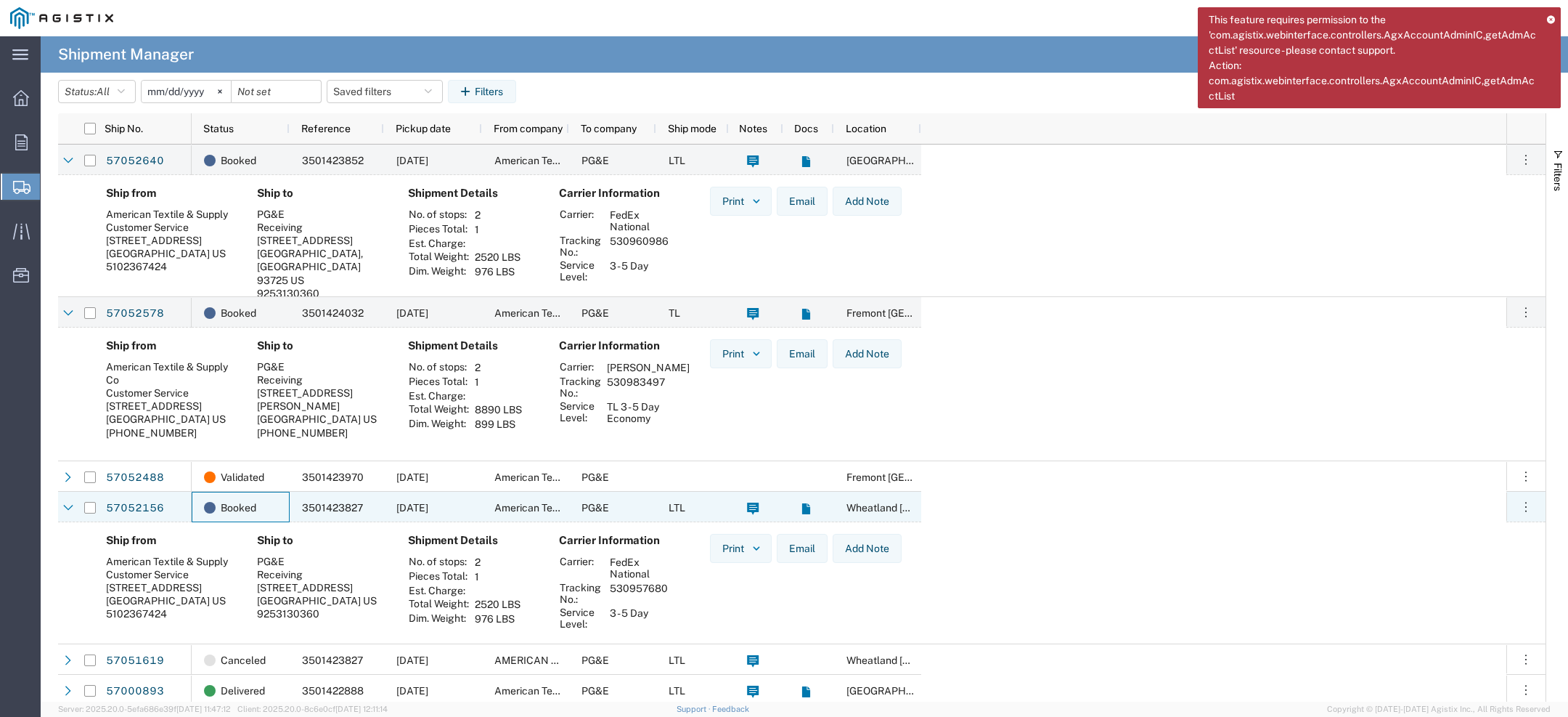
scroll to position [125, 0]
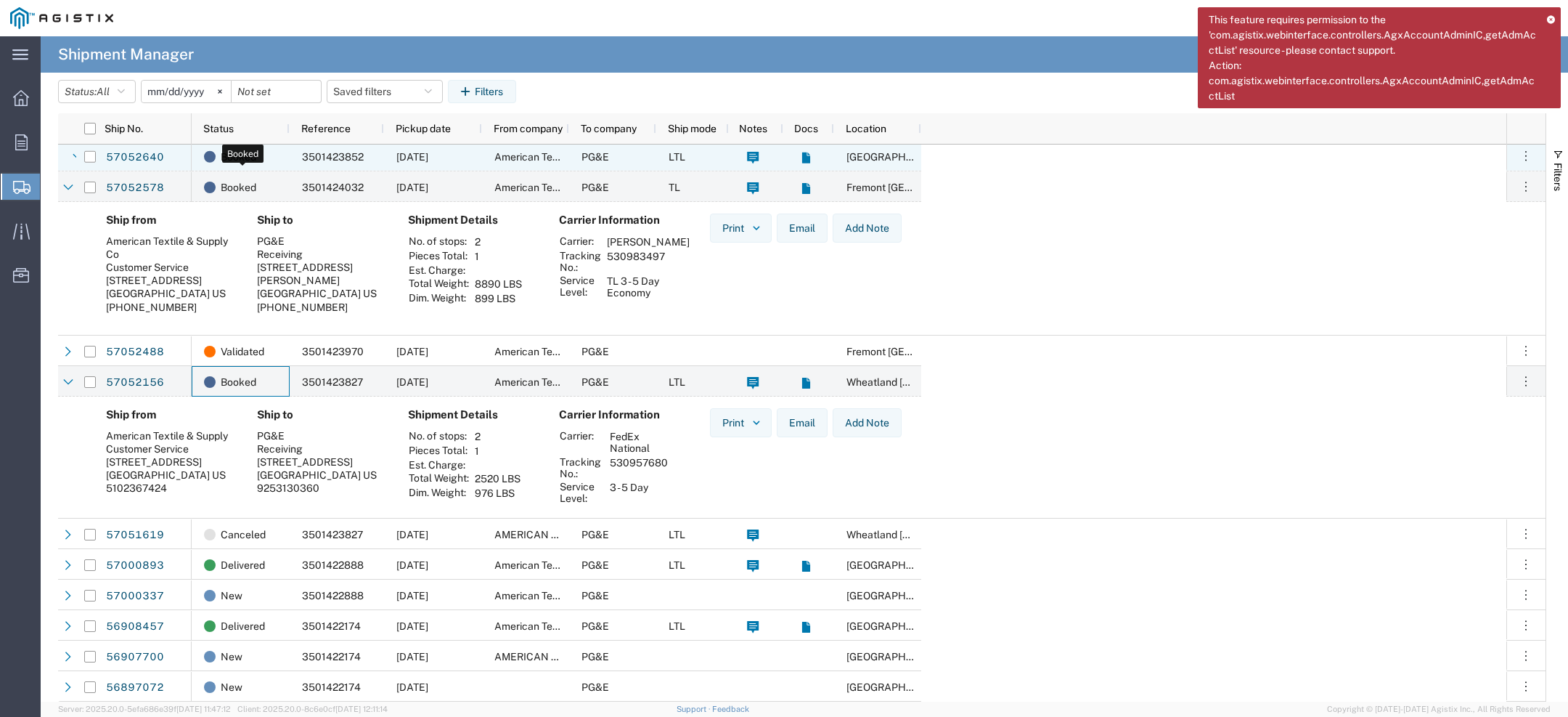
click at [250, 147] on span "Booked" at bounding box center [239, 156] width 35 height 30
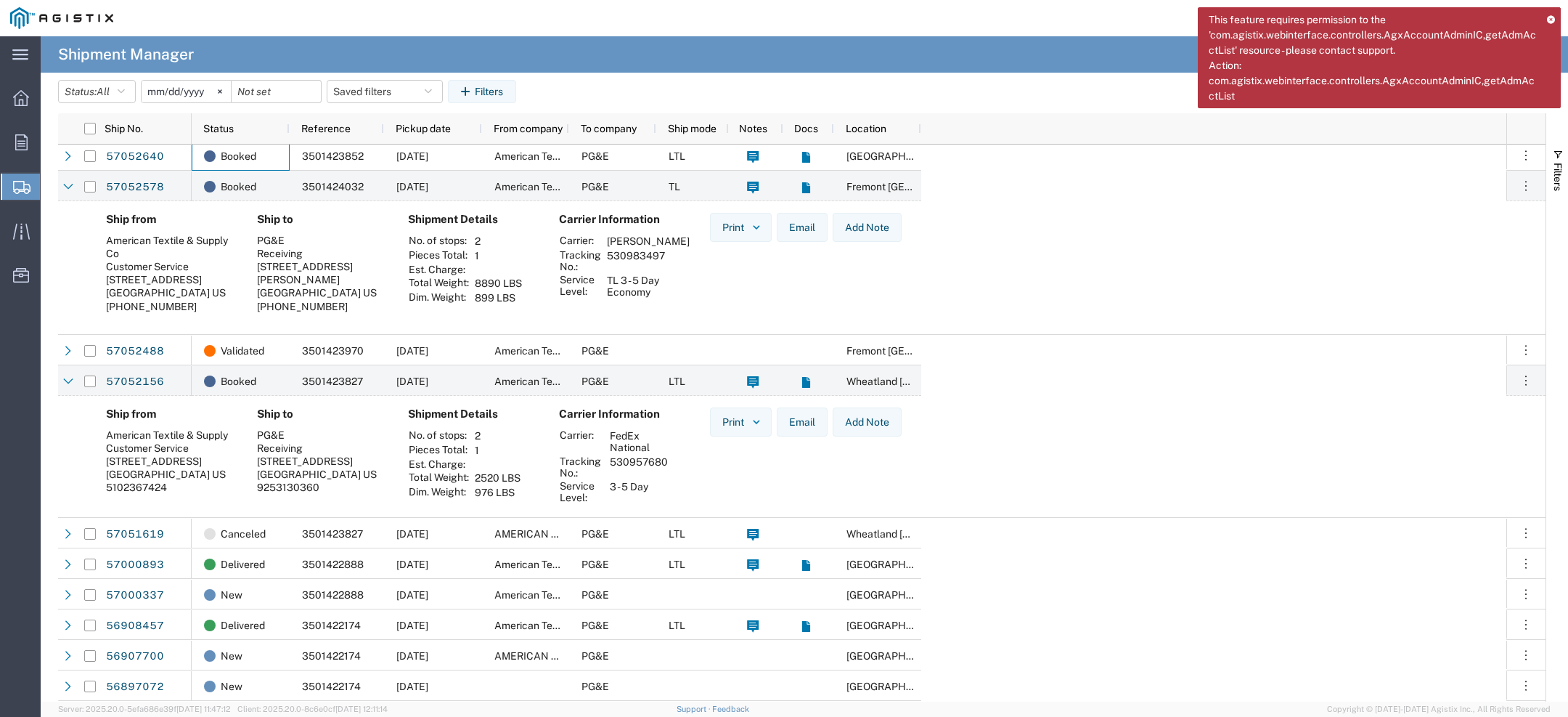
scroll to position [3, 0]
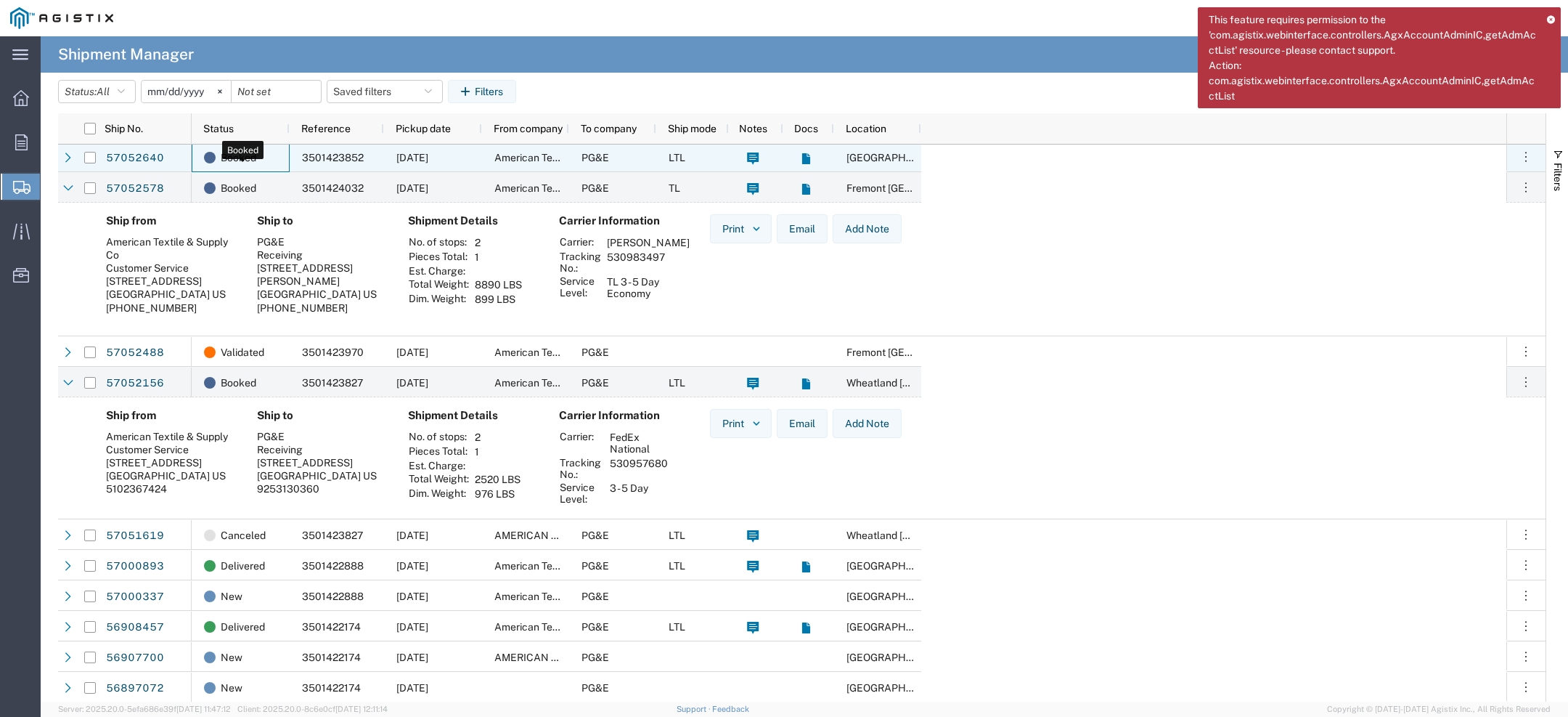
click at [252, 157] on span "Booked" at bounding box center [239, 157] width 35 height 30
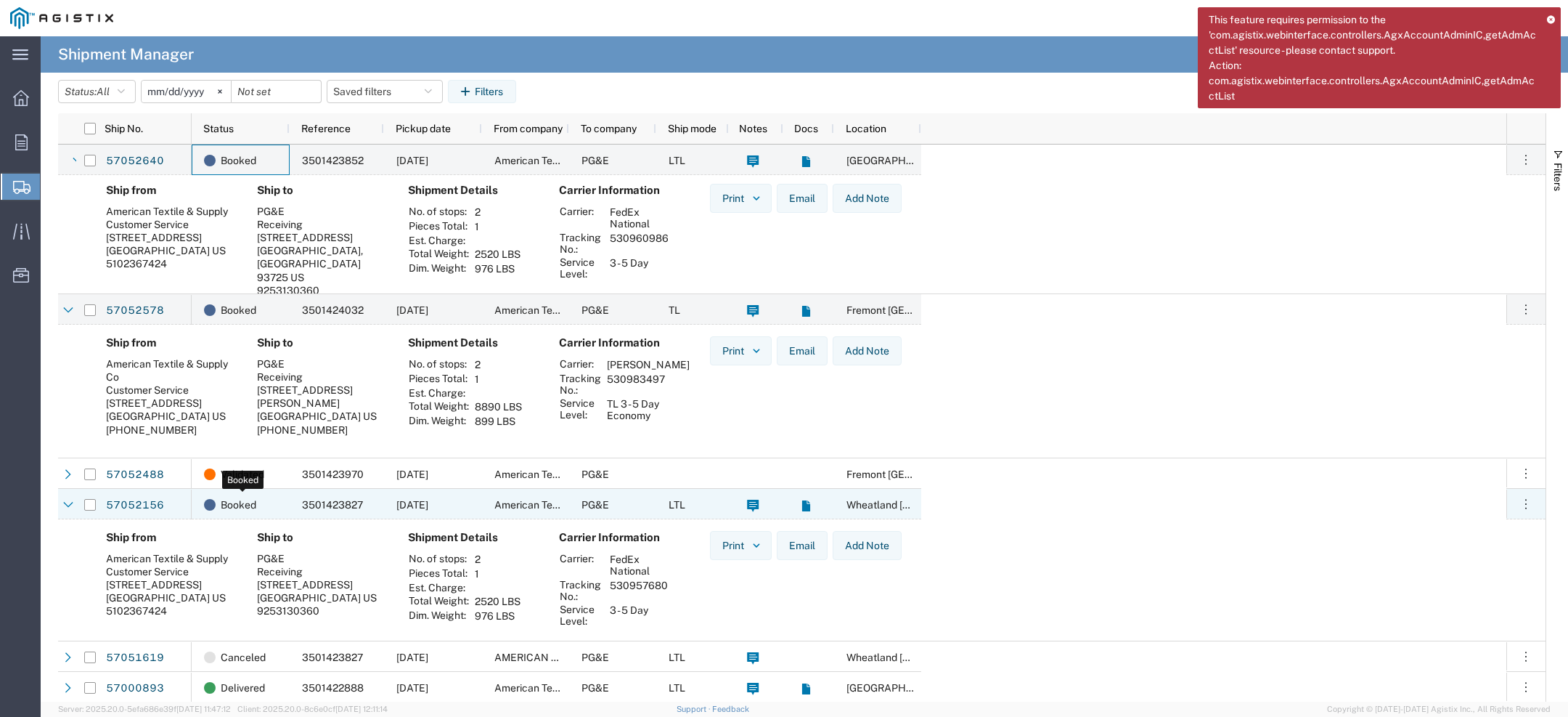
scroll to position [125, 0]
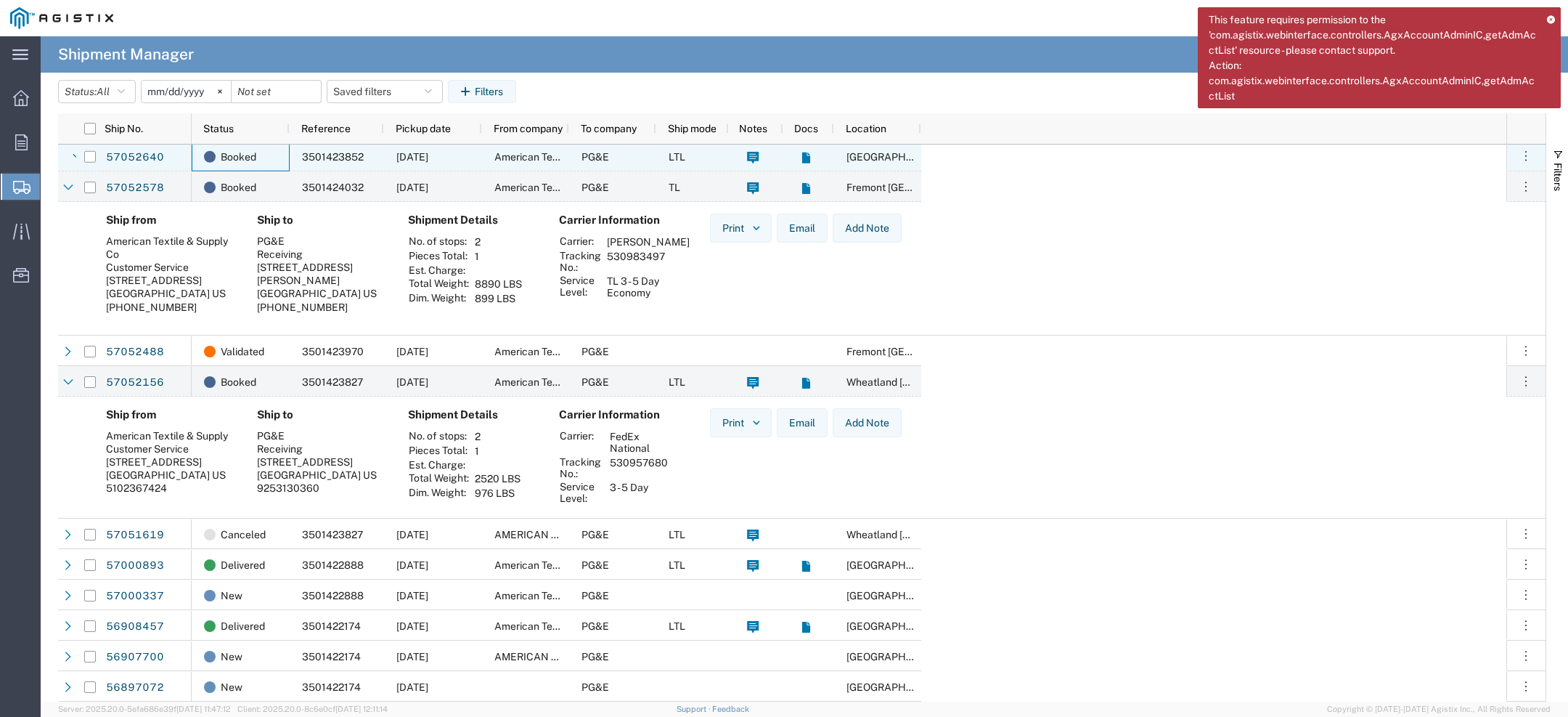
click at [339, 159] on span "3501423852" at bounding box center [333, 157] width 62 height 12
click at [338, 158] on span "3501423852" at bounding box center [333, 158] width 62 height 12
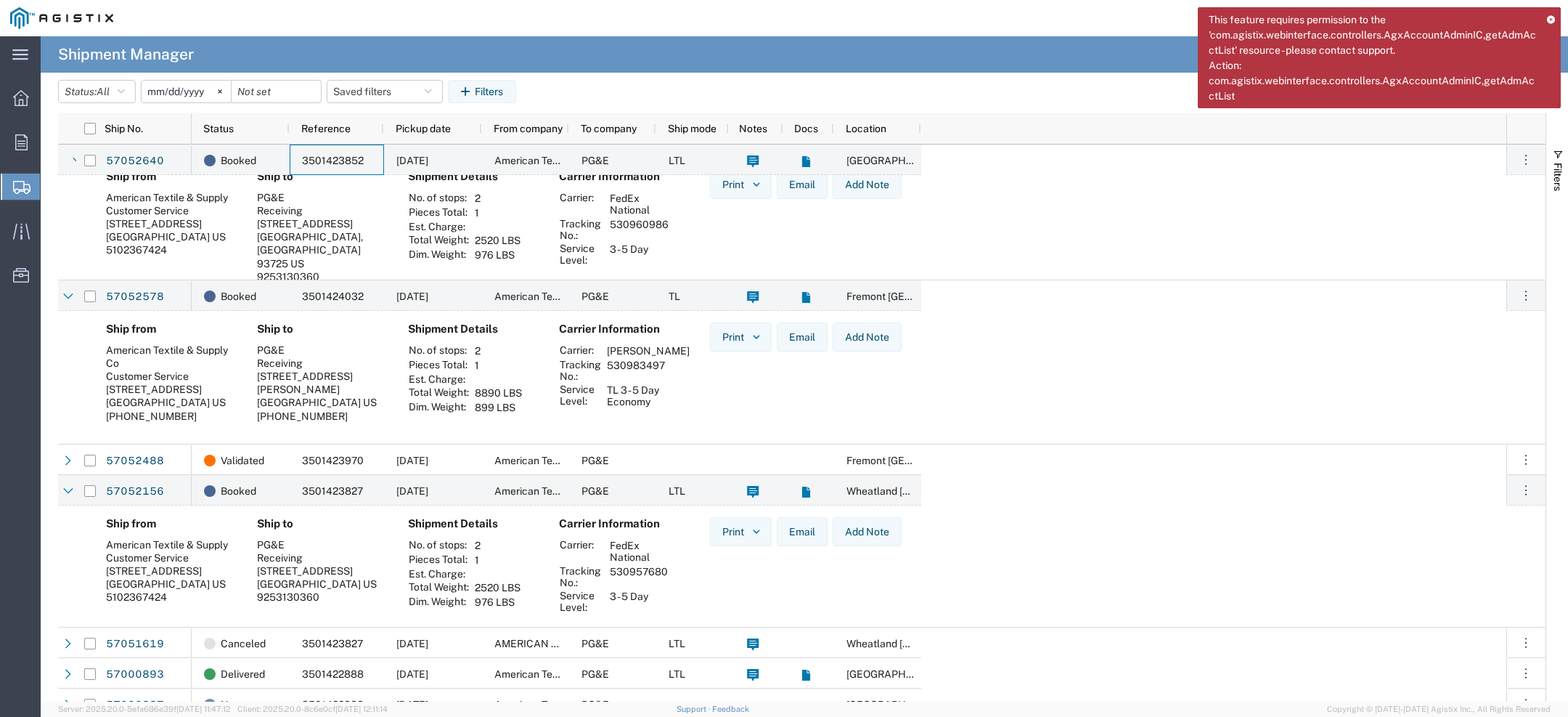
scroll to position [0, 0]
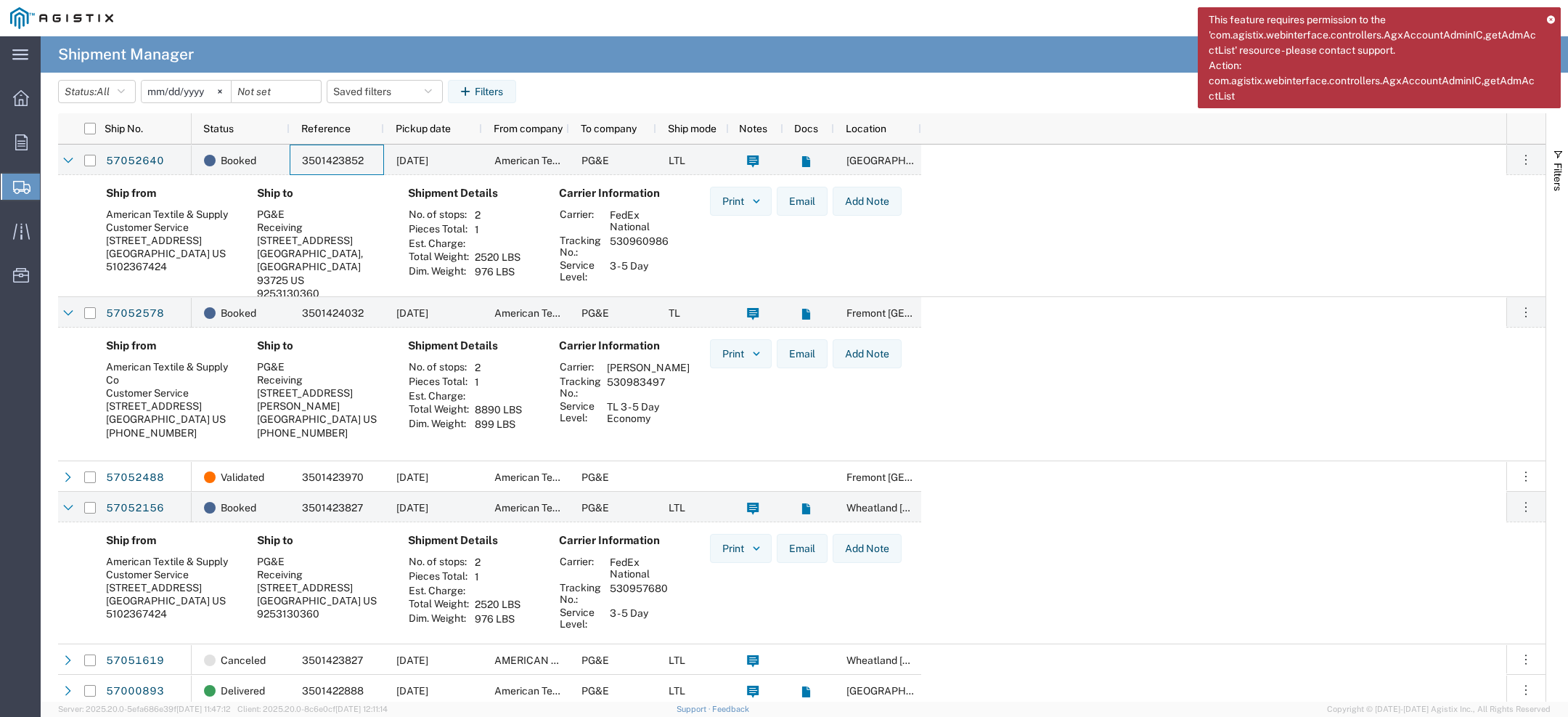
click at [13, 184] on icon at bounding box center [22, 187] width 18 height 13
click at [1549, 17] on icon at bounding box center [1551, 19] width 8 height 8
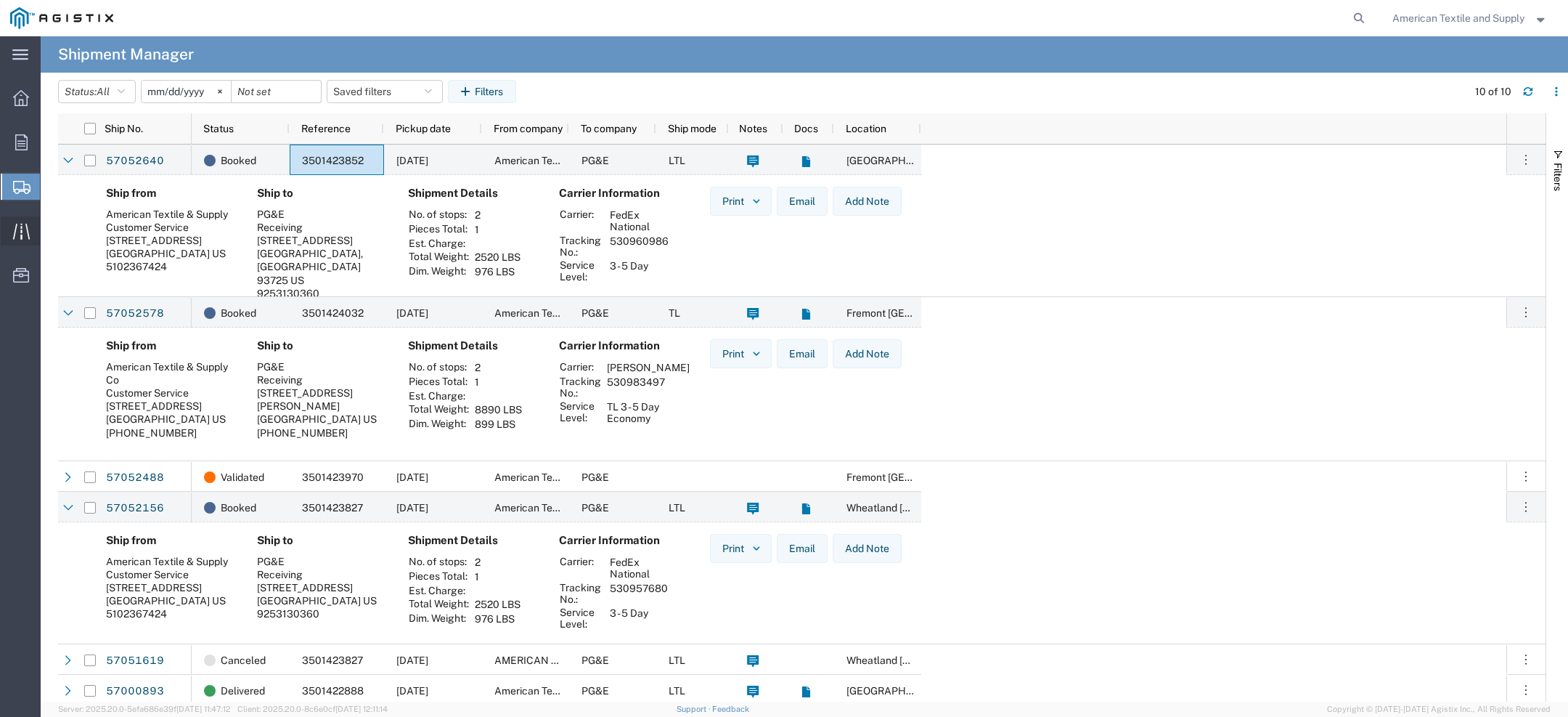
click at [18, 223] on icon at bounding box center [21, 231] width 17 height 17
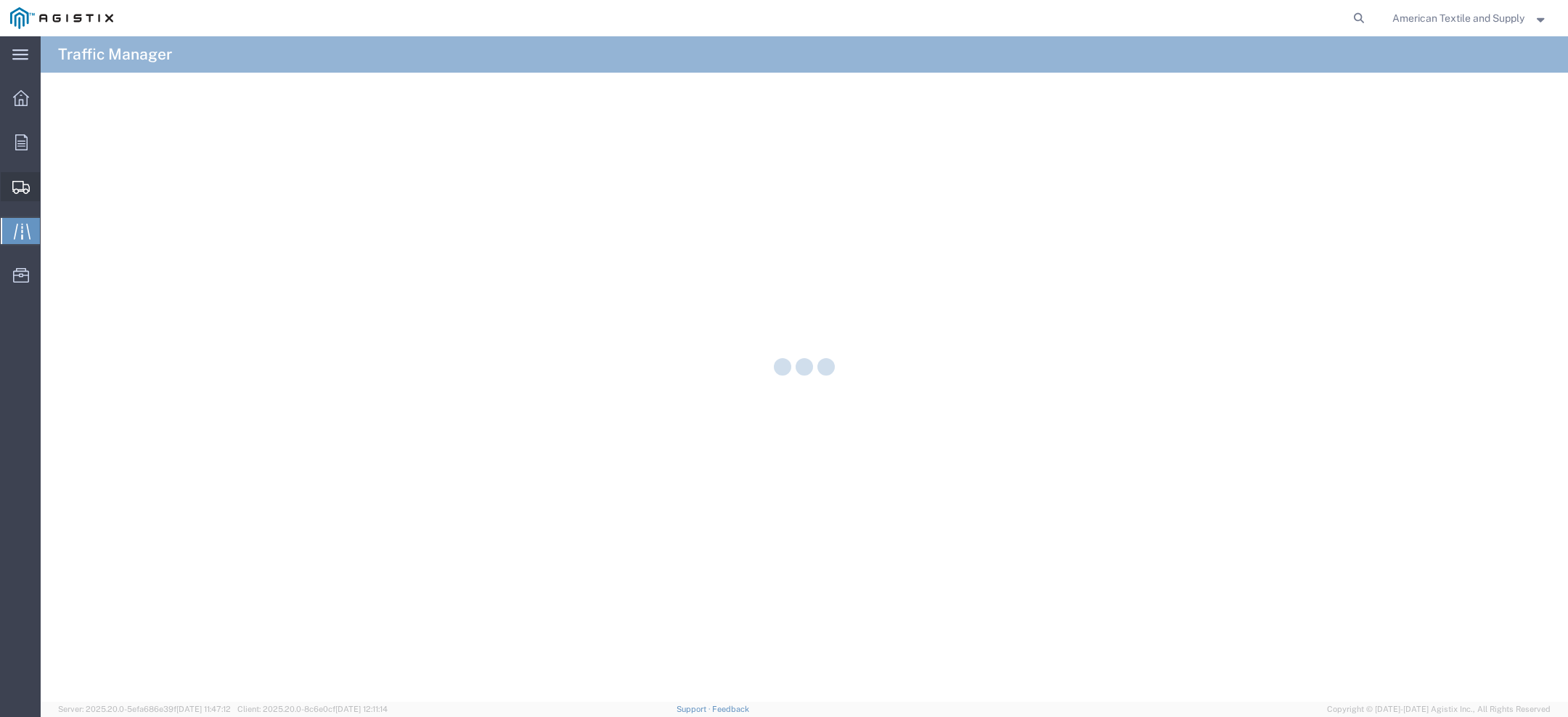
click at [11, 183] on div at bounding box center [21, 186] width 41 height 29
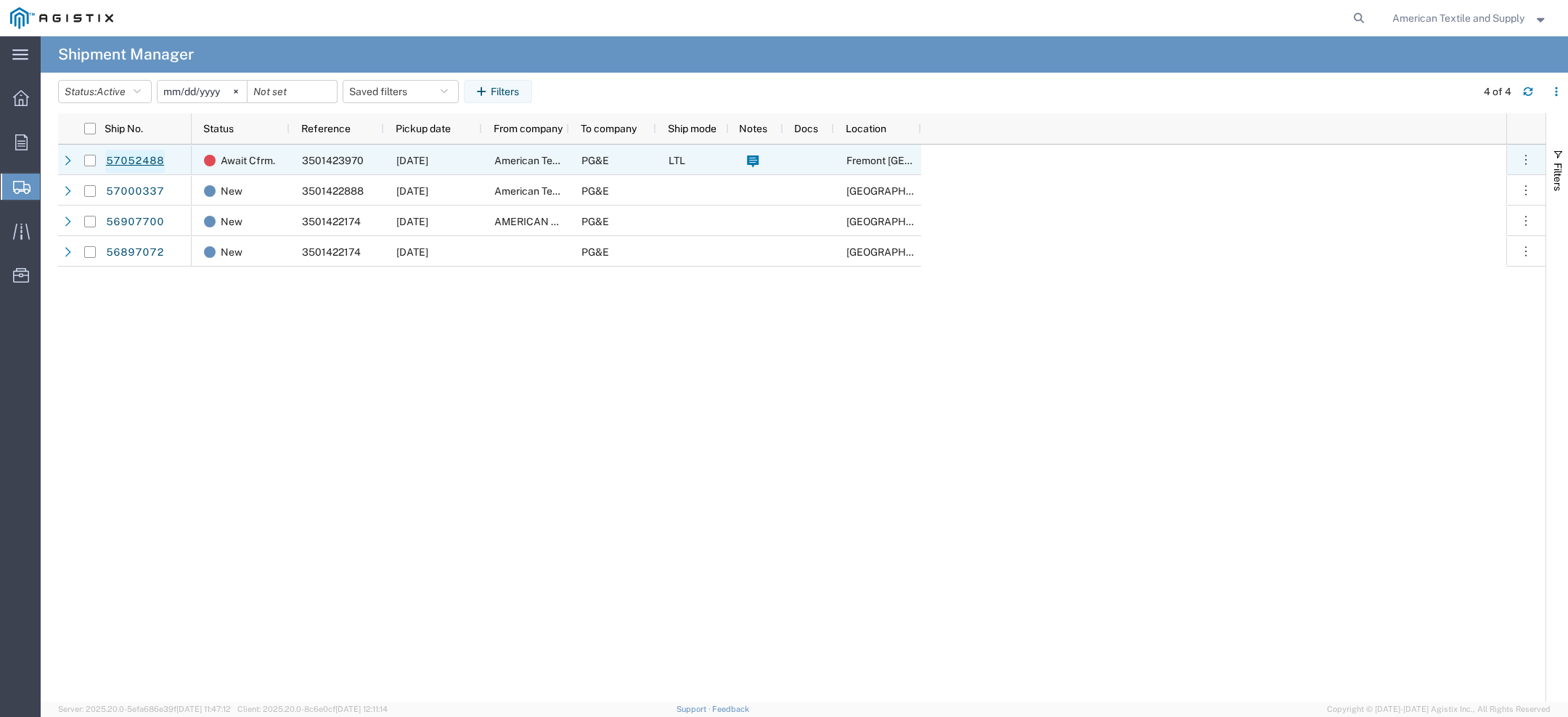
click at [131, 155] on link "57052488" at bounding box center [135, 161] width 60 height 24
